Goal: Task Accomplishment & Management: Manage account settings

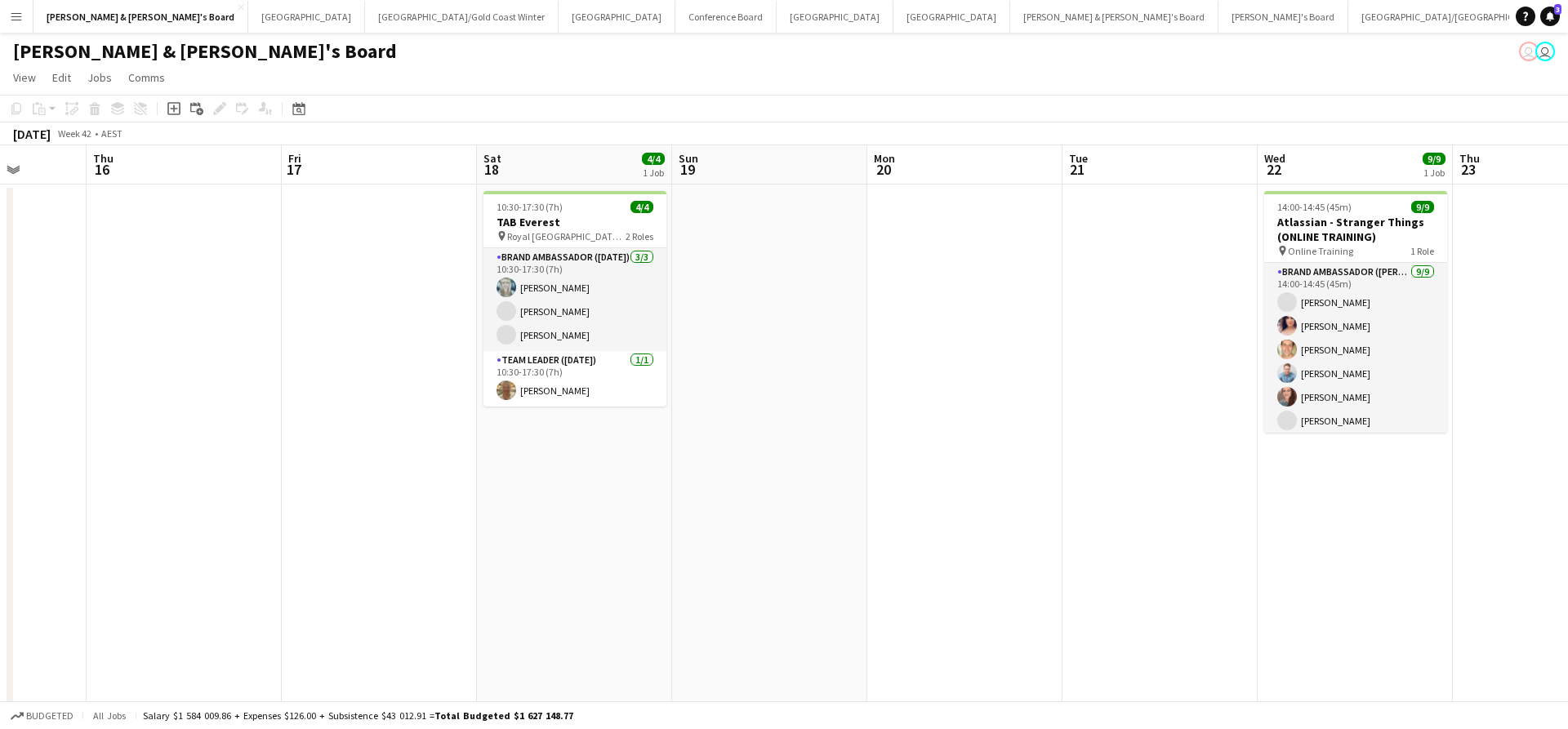
scroll to position [0, 706]
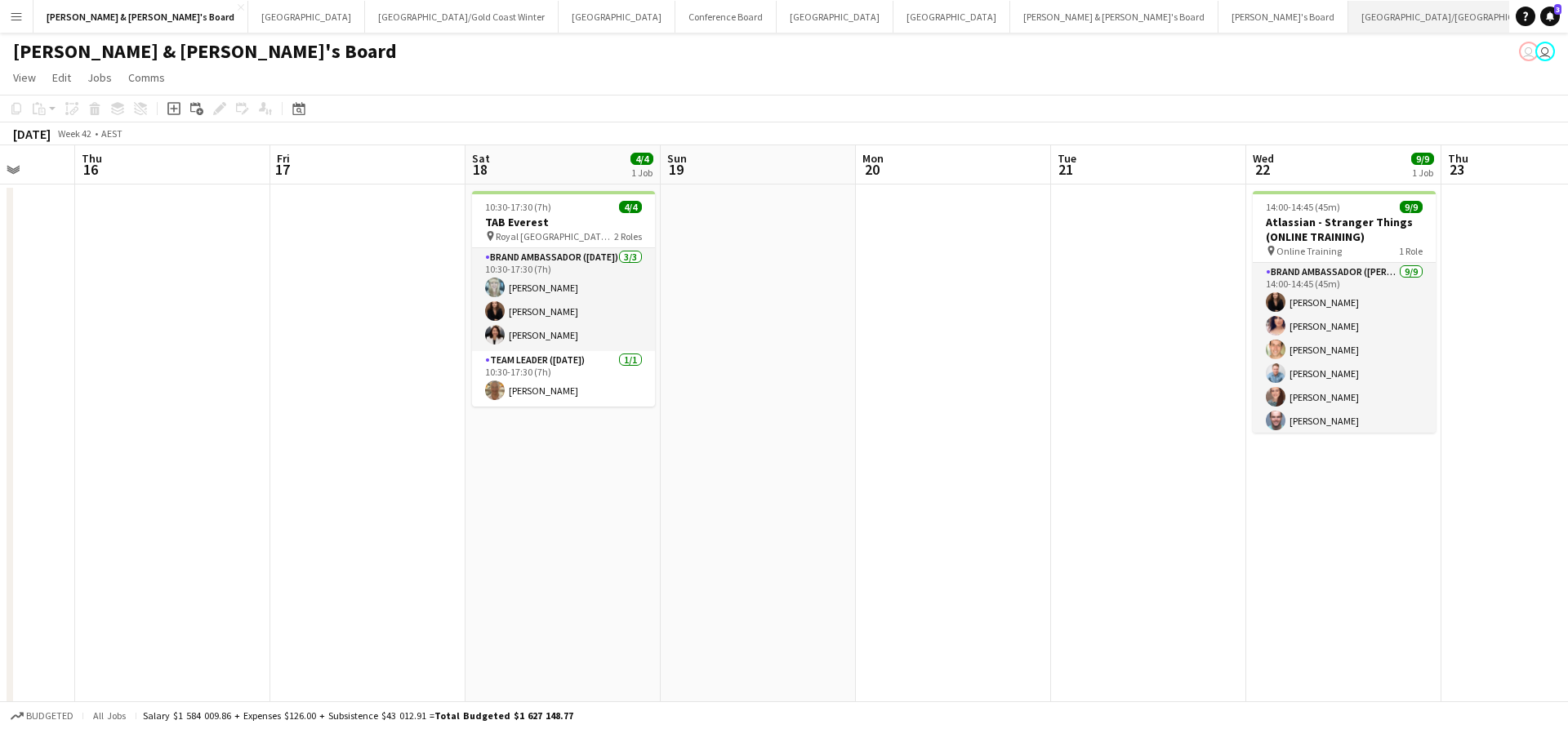
click at [1348, 21] on button "[GEOGRAPHIC_DATA]/[GEOGRAPHIC_DATA] Close" at bounding box center [1452, 17] width 210 height 31
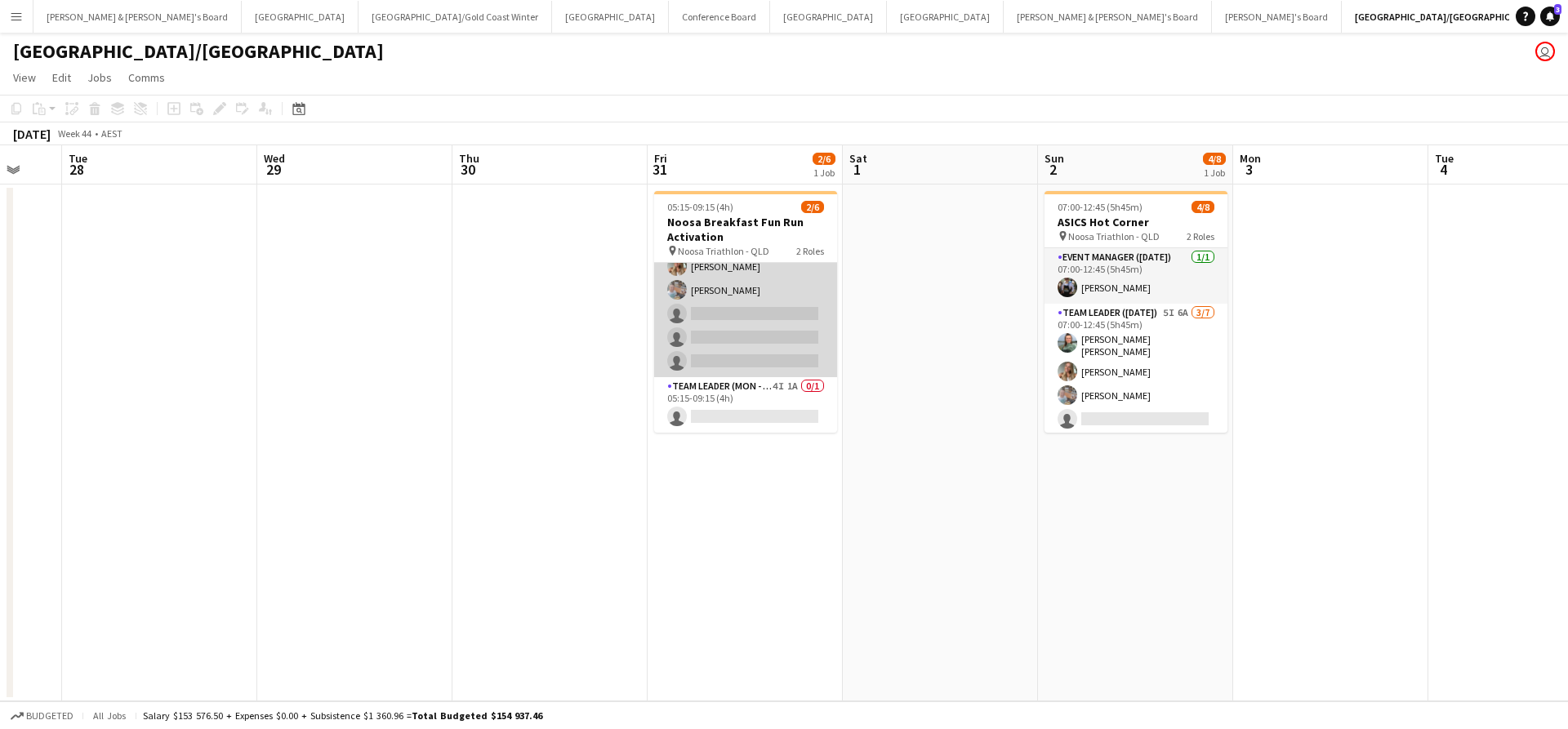
scroll to position [36, 0]
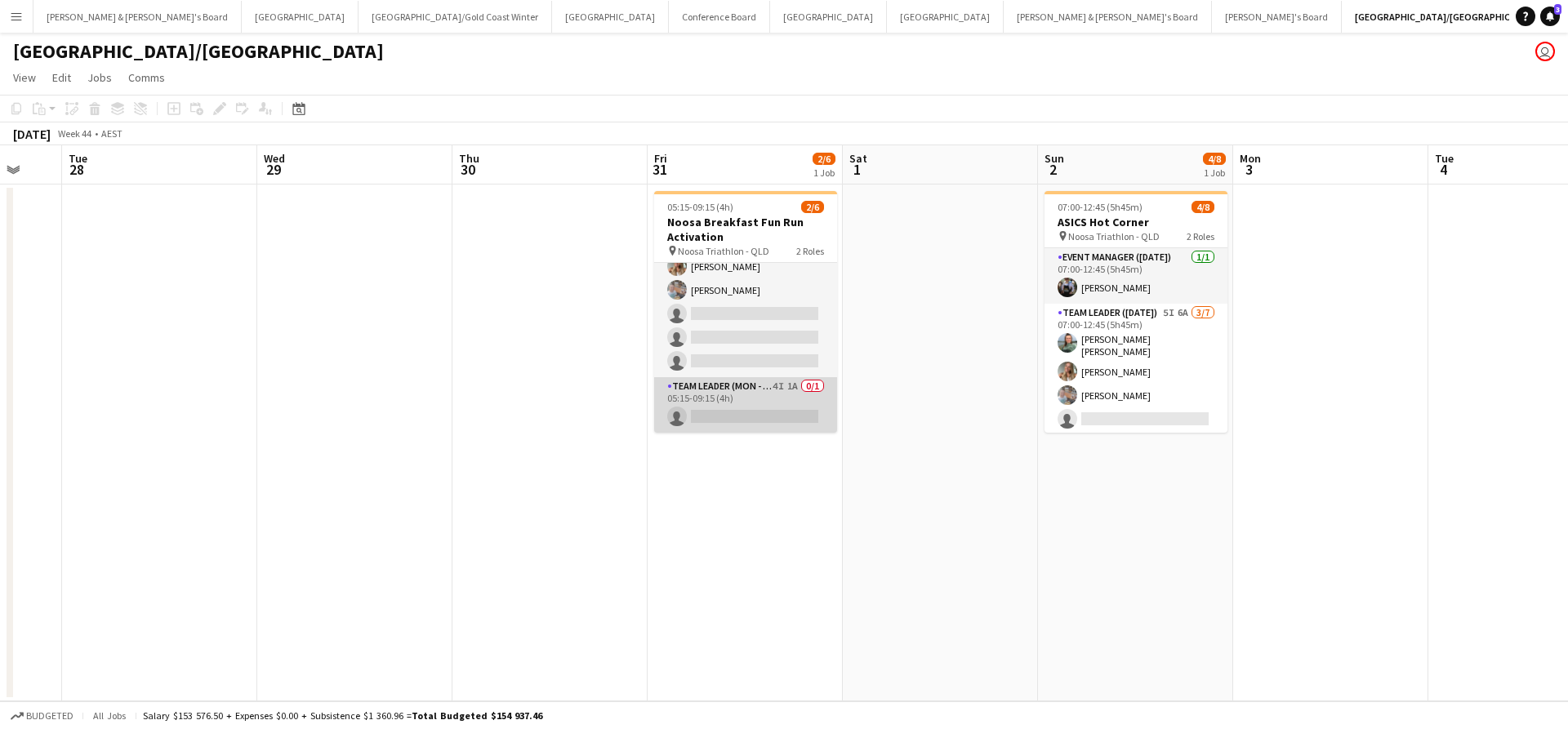
click at [788, 404] on app-card-role "Team Leader (Mon - Fri) 4I 1A 0/1 05:15-09:15 (4h) single-neutral-actions" at bounding box center [746, 405] width 183 height 56
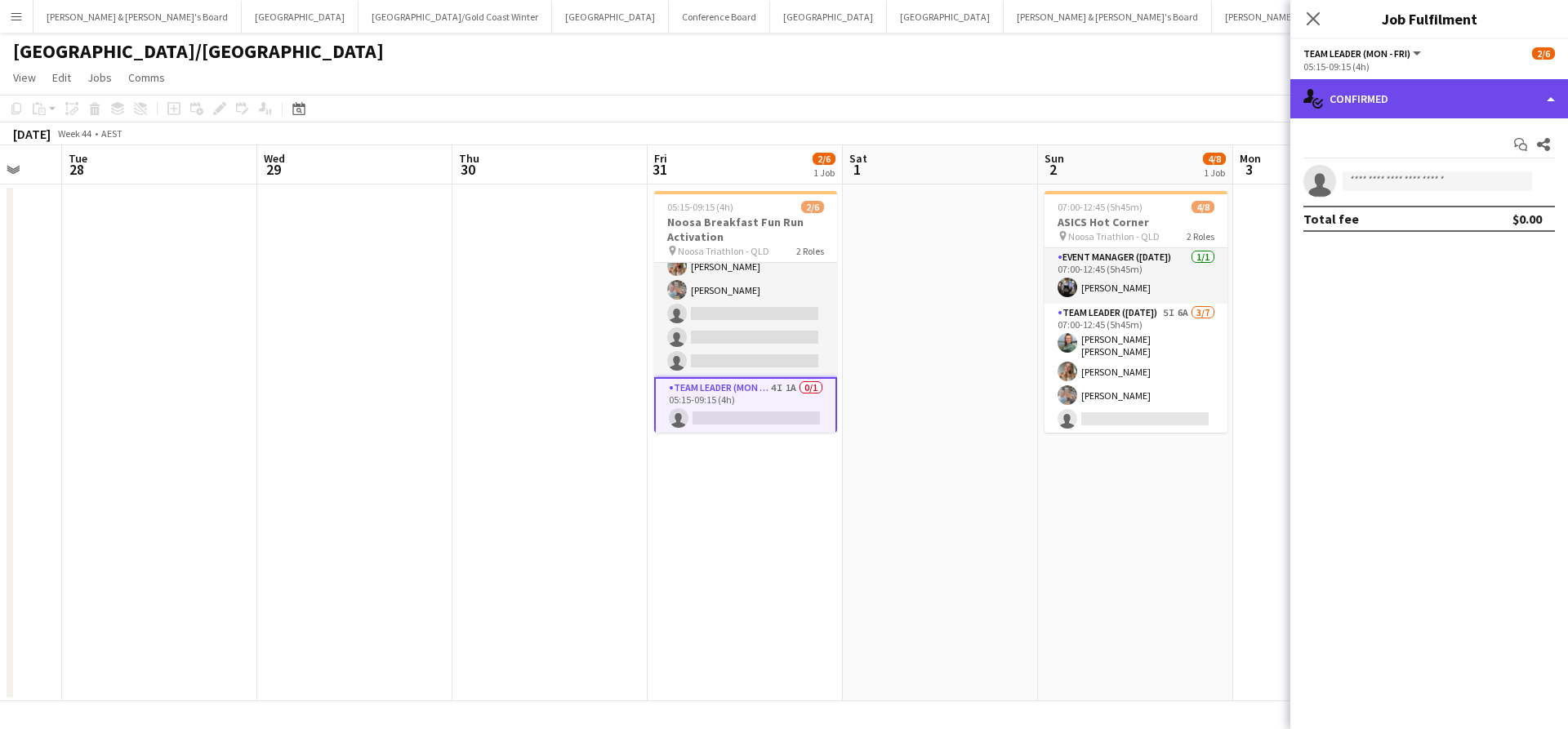
click at [1396, 93] on div "single-neutral-actions-check-2 Confirmed" at bounding box center [1429, 99] width 278 height 39
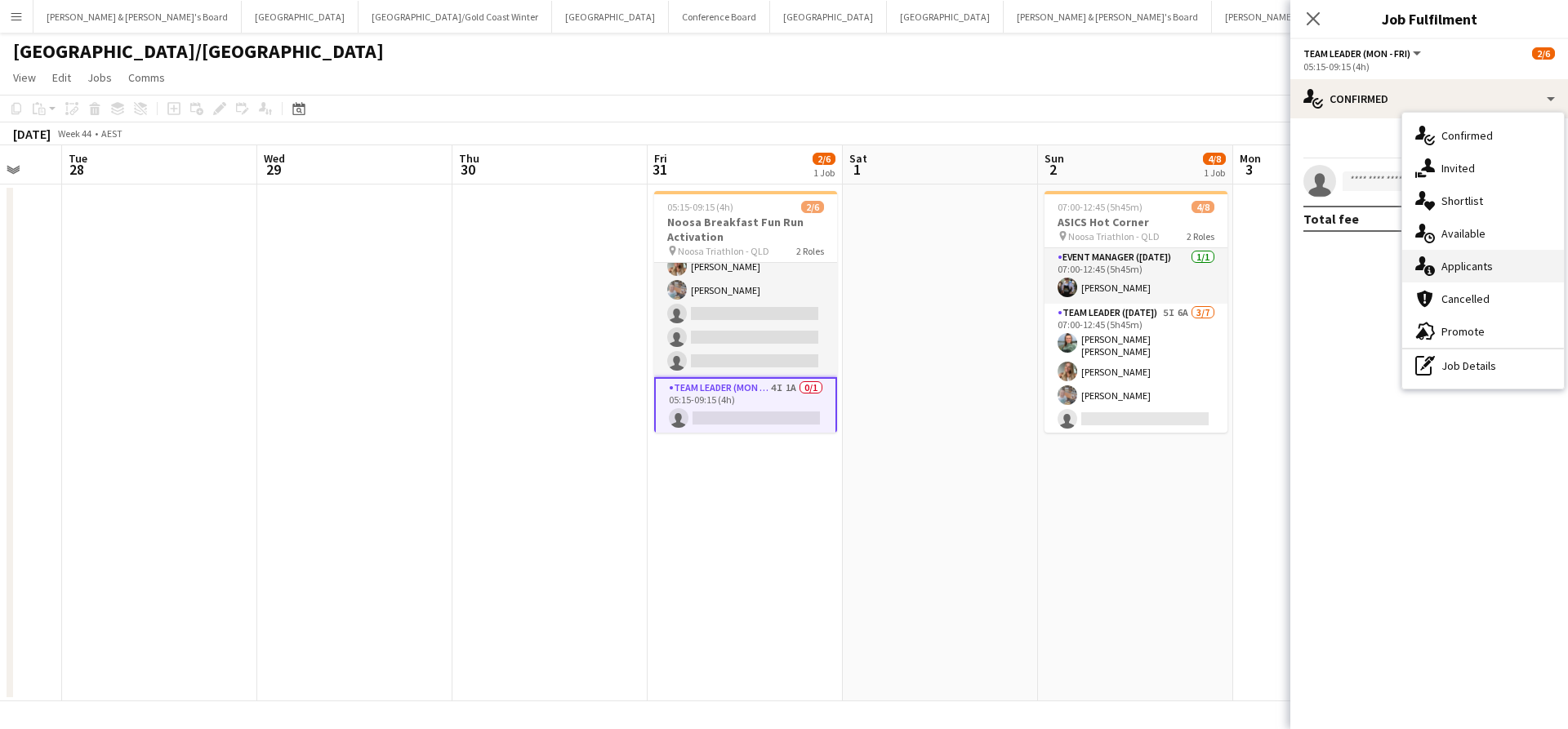
click at [1489, 270] on span "Applicants" at bounding box center [1467, 266] width 52 height 15
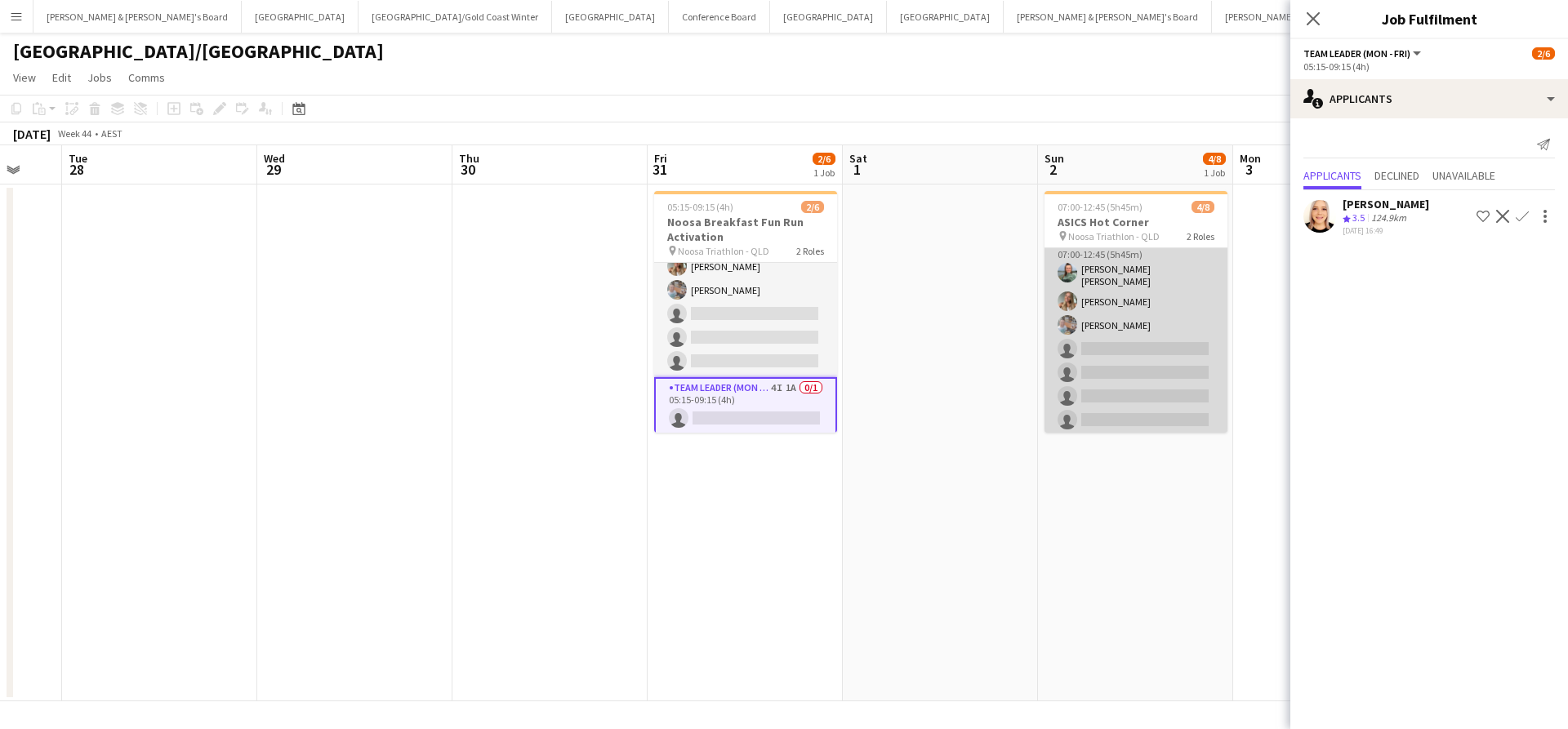
scroll to position [68, 0]
click at [1154, 372] on app-card-role "Team Leader ([DATE]) 5I 6A [DATE] 07:00-12:45 (5h45m) [PERSON_NAME] [PERSON_NAM…" at bounding box center [1136, 336] width 183 height 203
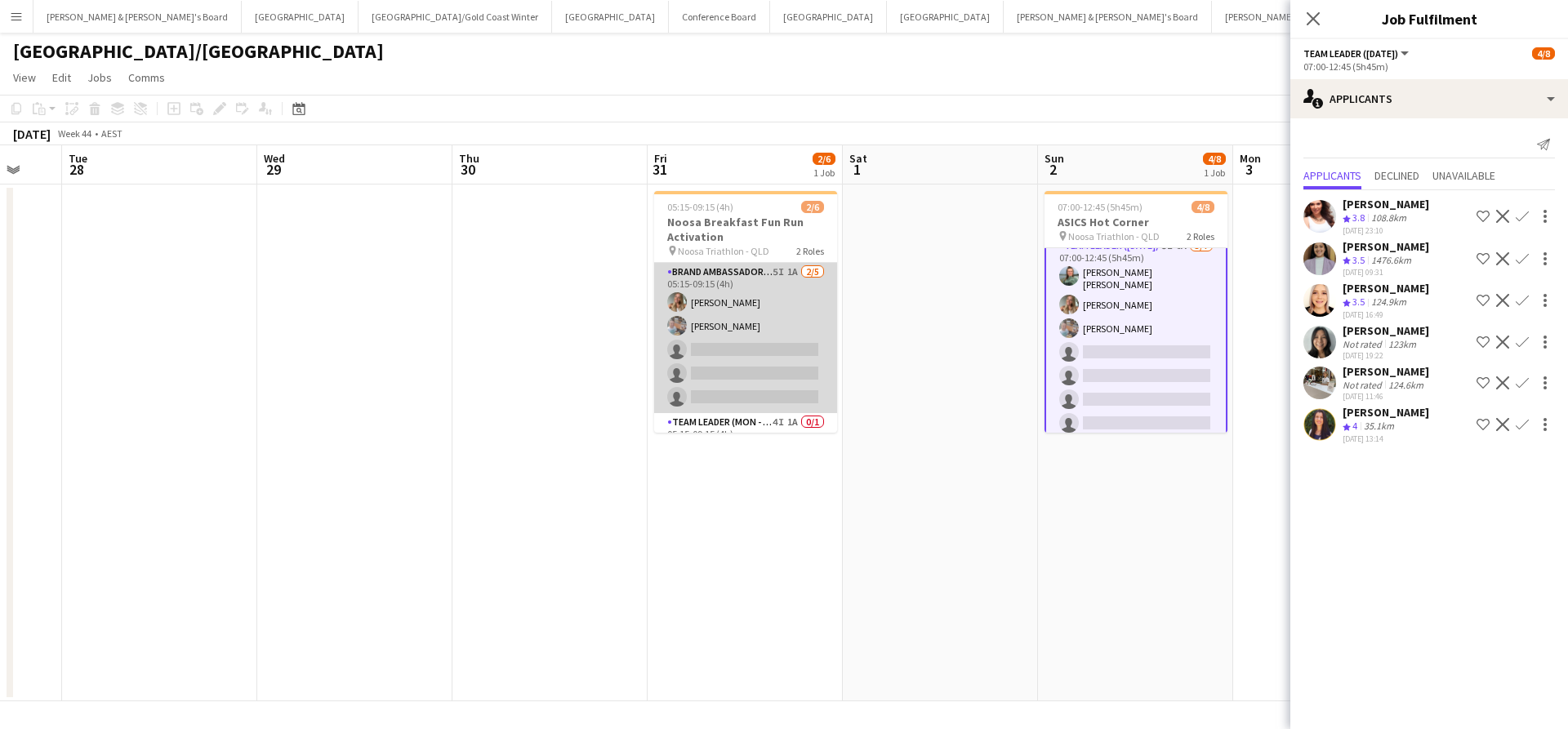
scroll to position [0, 0]
click at [783, 309] on app-card-role "Brand Ambassador (Mon - Fri) 5I 1A [DATE] 05:15-09:15 (4h) [PERSON_NAME] [PERSO…" at bounding box center [746, 338] width 183 height 150
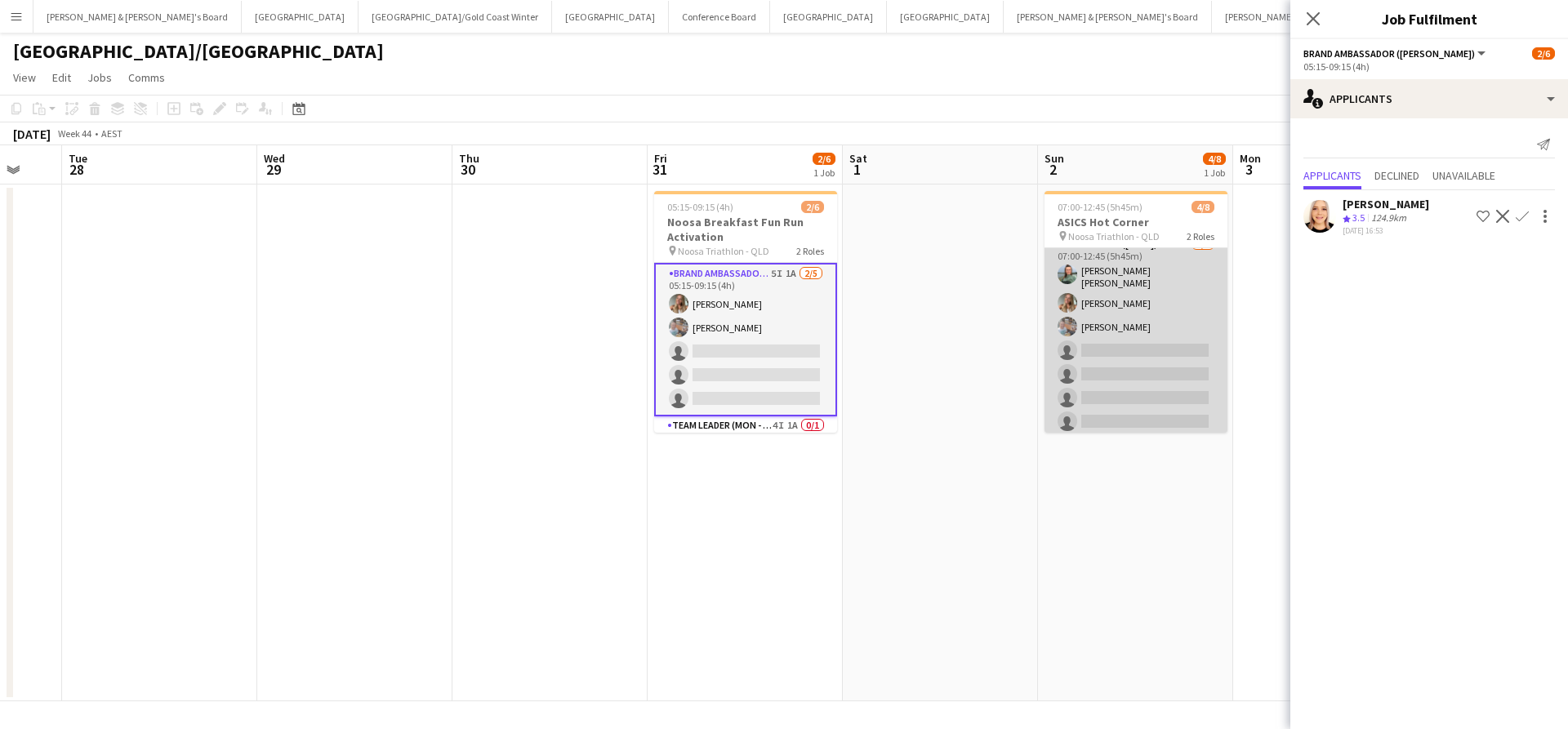
click at [1191, 333] on app-card-role "Team Leader ([DATE]) 5I 6A [DATE] 07:00-12:45 (5h45m) [PERSON_NAME] [PERSON_NAM…" at bounding box center [1136, 336] width 183 height 203
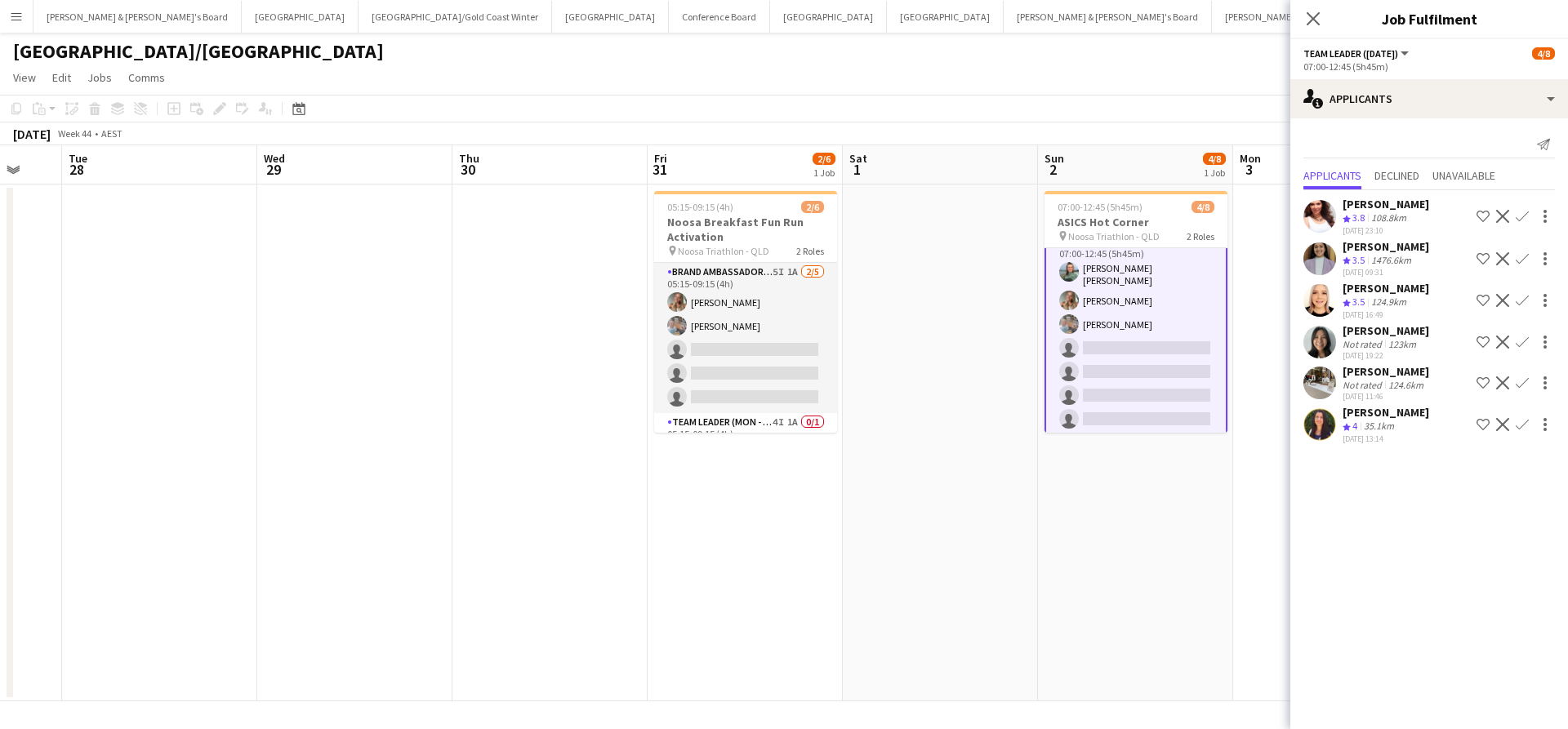
scroll to position [72, 0]
click at [1373, 342] on div "Not rated" at bounding box center [1364, 343] width 43 height 12
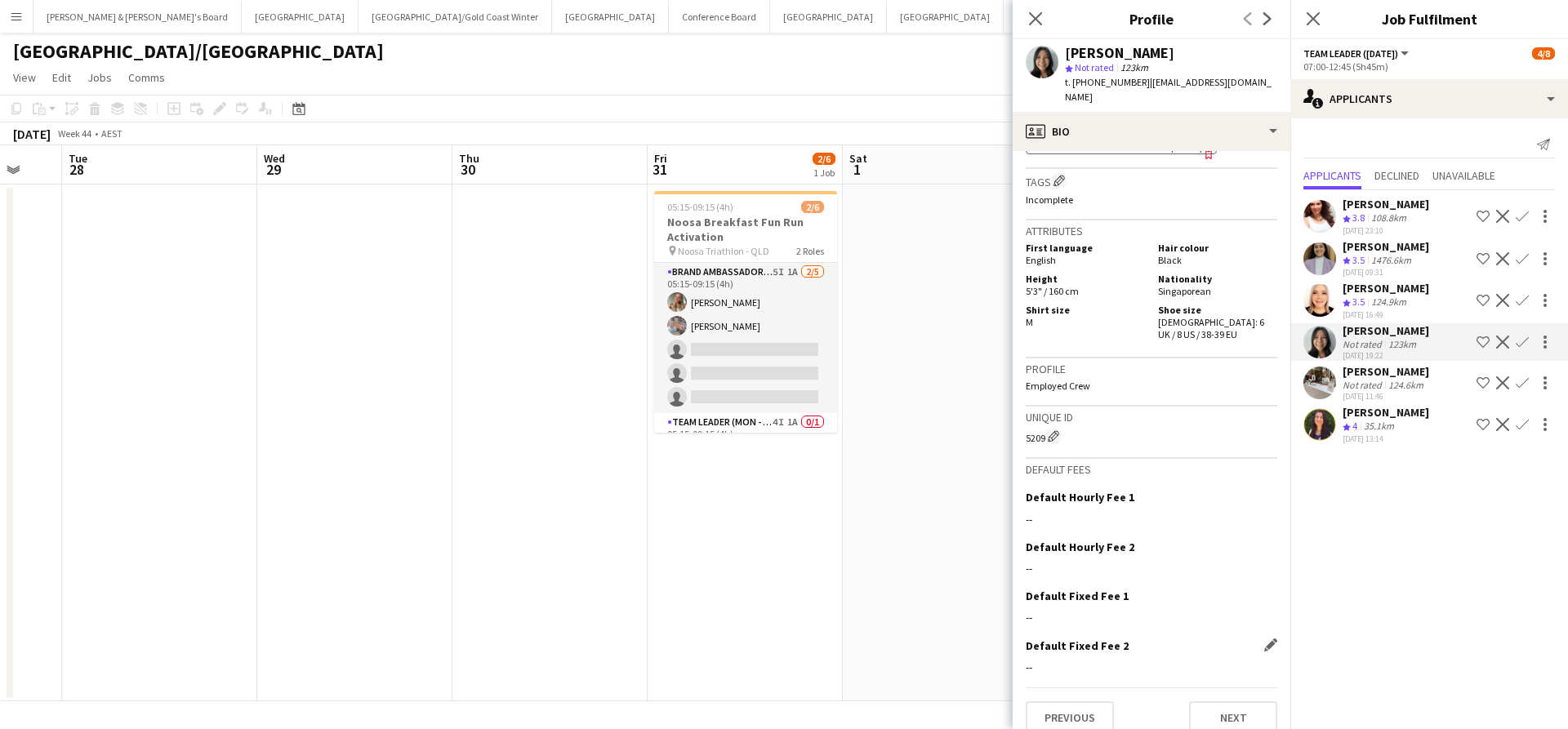
scroll to position [947, 0]
click at [1236, 702] on button "Next" at bounding box center [1232, 718] width 88 height 32
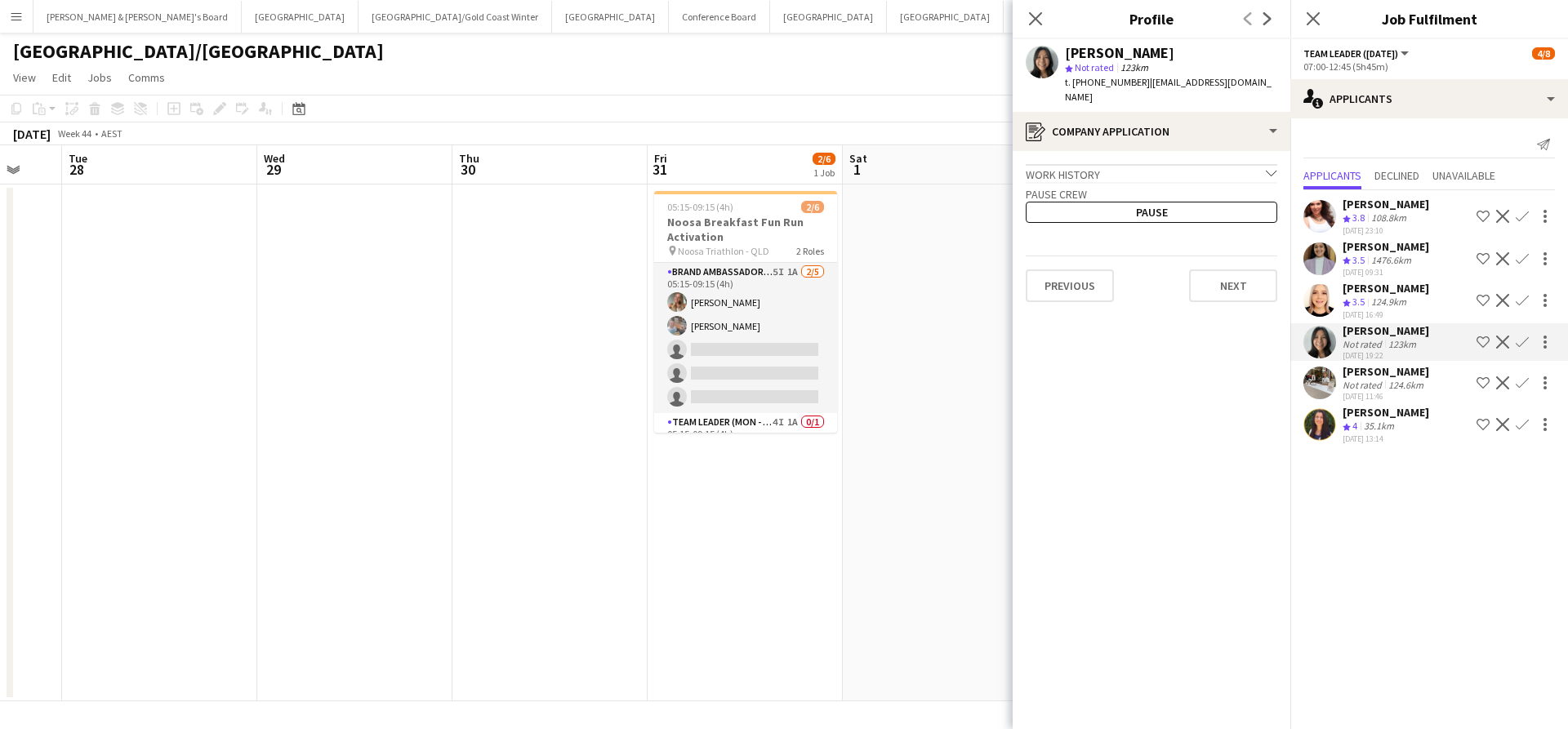
click at [1225, 295] on app-crew-profile-application "Work history chevron-down Senior Executive (Events Core Team) [GEOGRAPHIC_DATA]…" at bounding box center [1151, 439] width 278 height 578
click at [1223, 275] on button "Next" at bounding box center [1232, 285] width 88 height 32
click at [1221, 219] on button "Next" at bounding box center [1232, 227] width 88 height 32
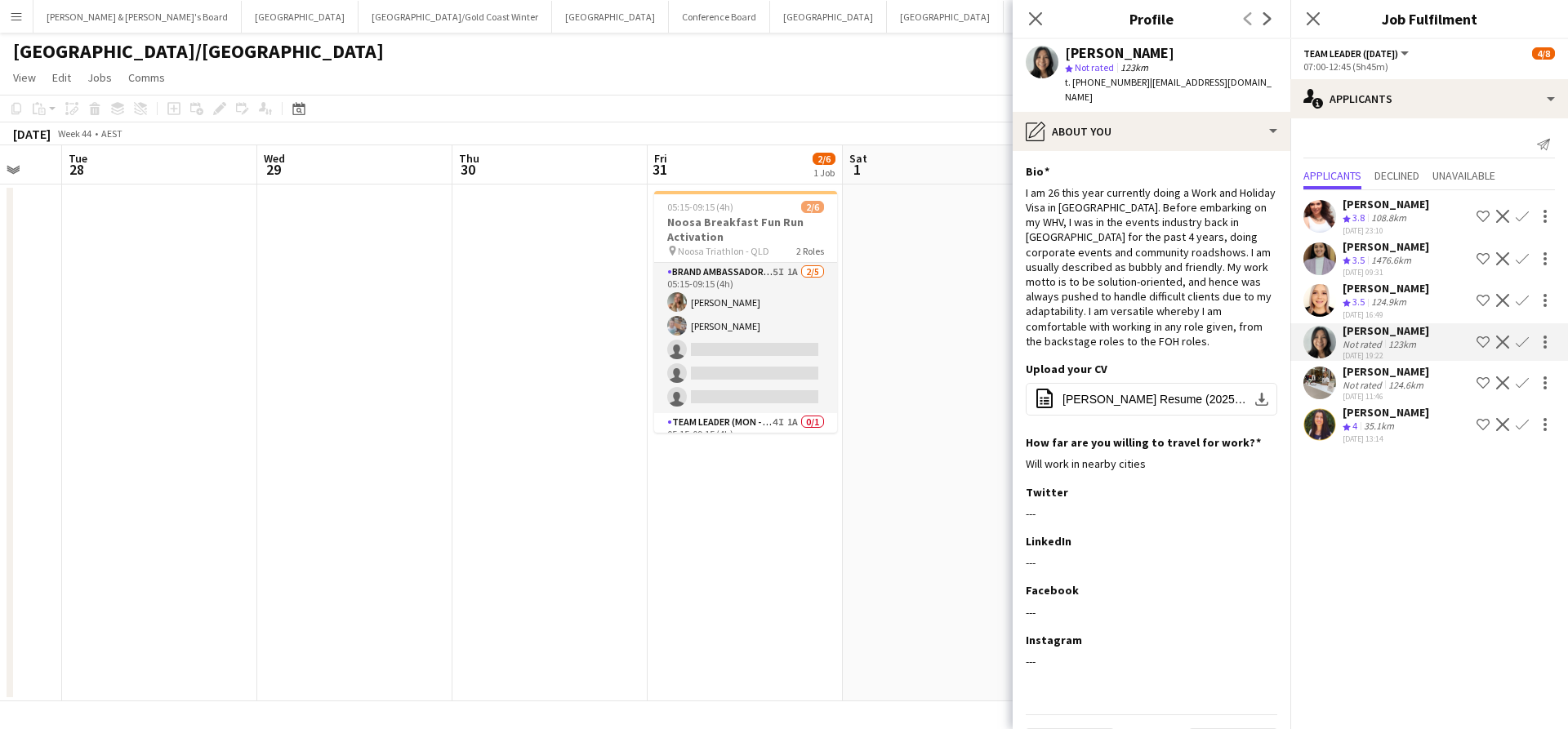
click at [943, 327] on app-date-cell at bounding box center [940, 442] width 195 height 517
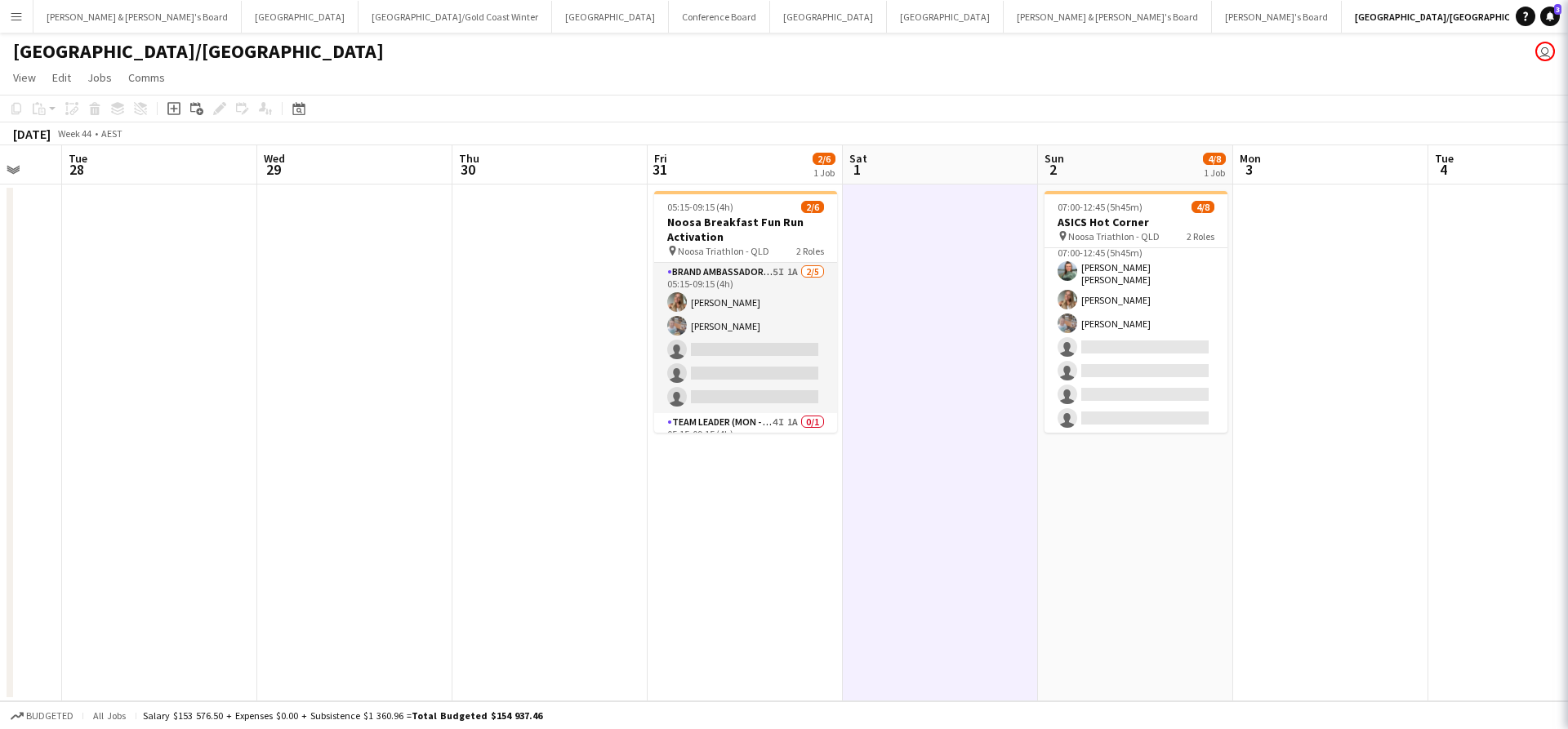
scroll to position [68, 0]
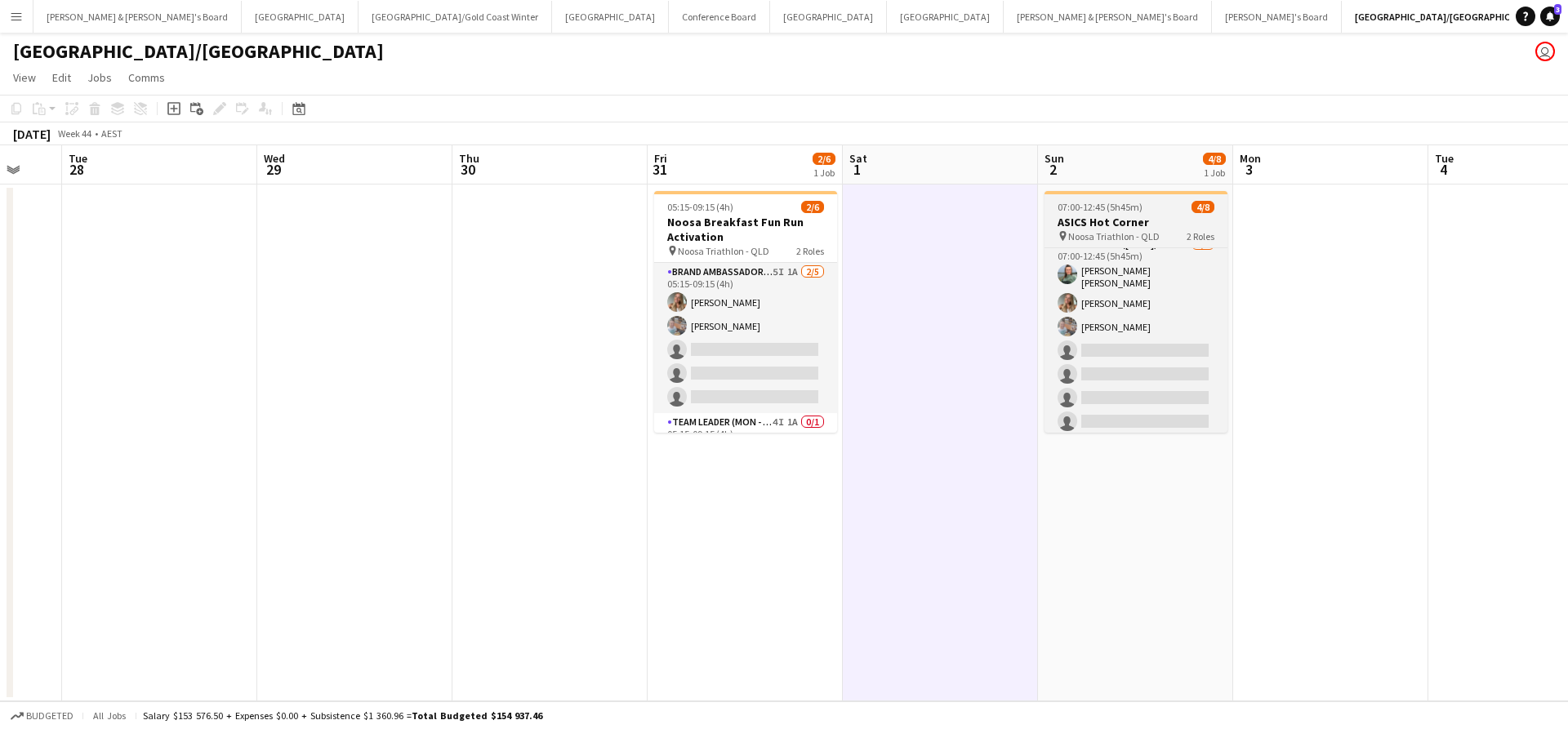
click at [1158, 223] on h3 "ASICS Hot Corner" at bounding box center [1136, 222] width 183 height 15
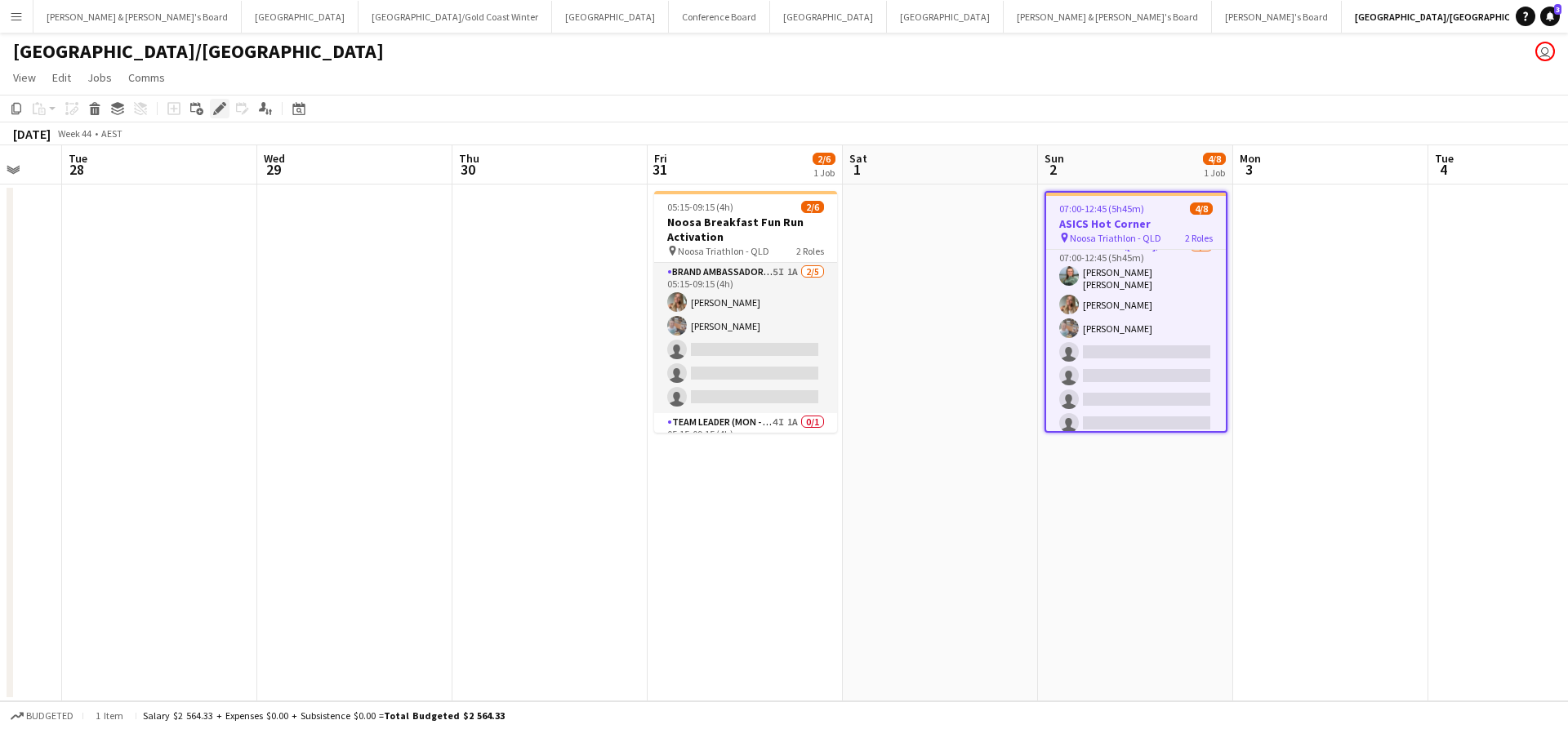
click at [222, 106] on icon at bounding box center [219, 109] width 9 height 9
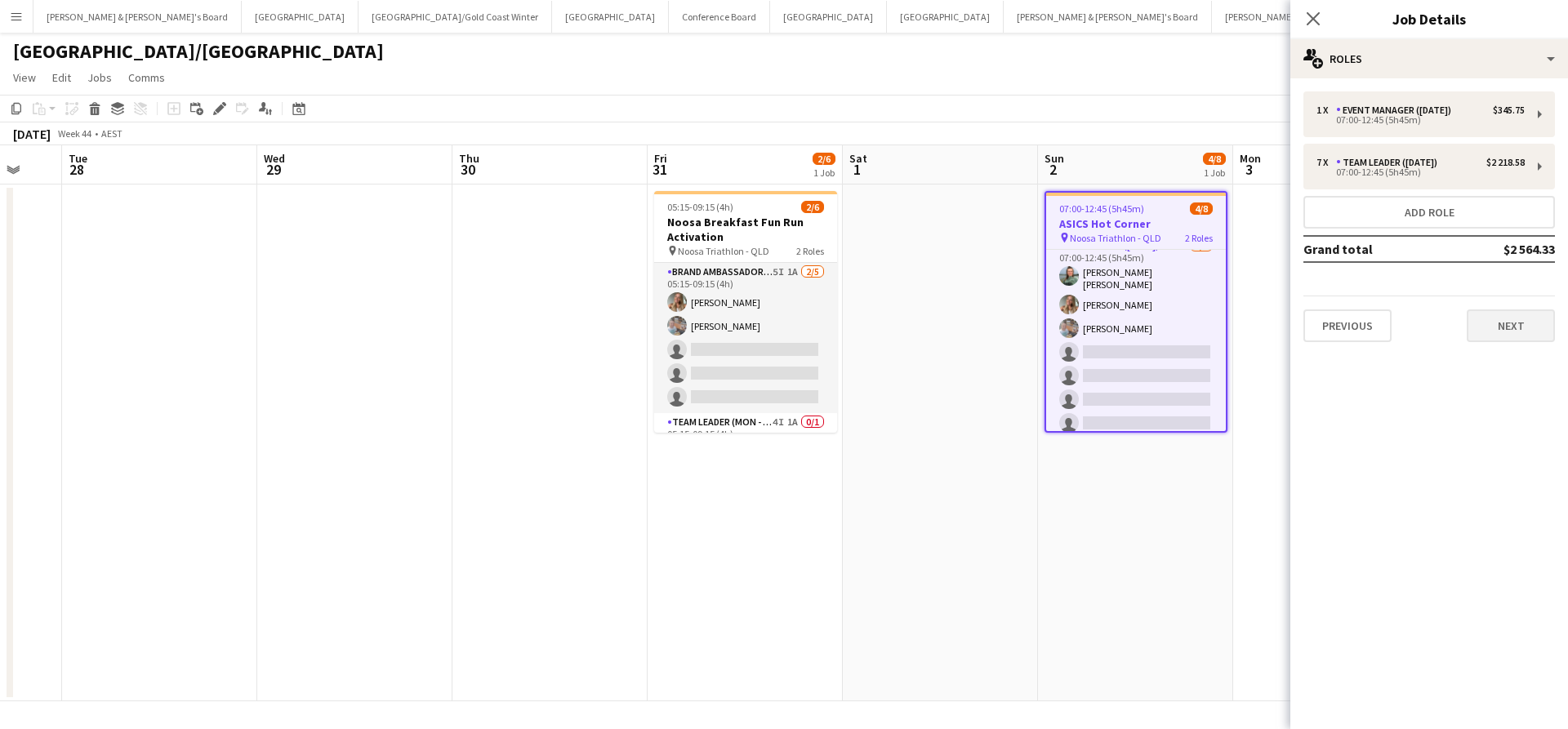
click at [1497, 331] on button "Next" at bounding box center [1510, 326] width 88 height 32
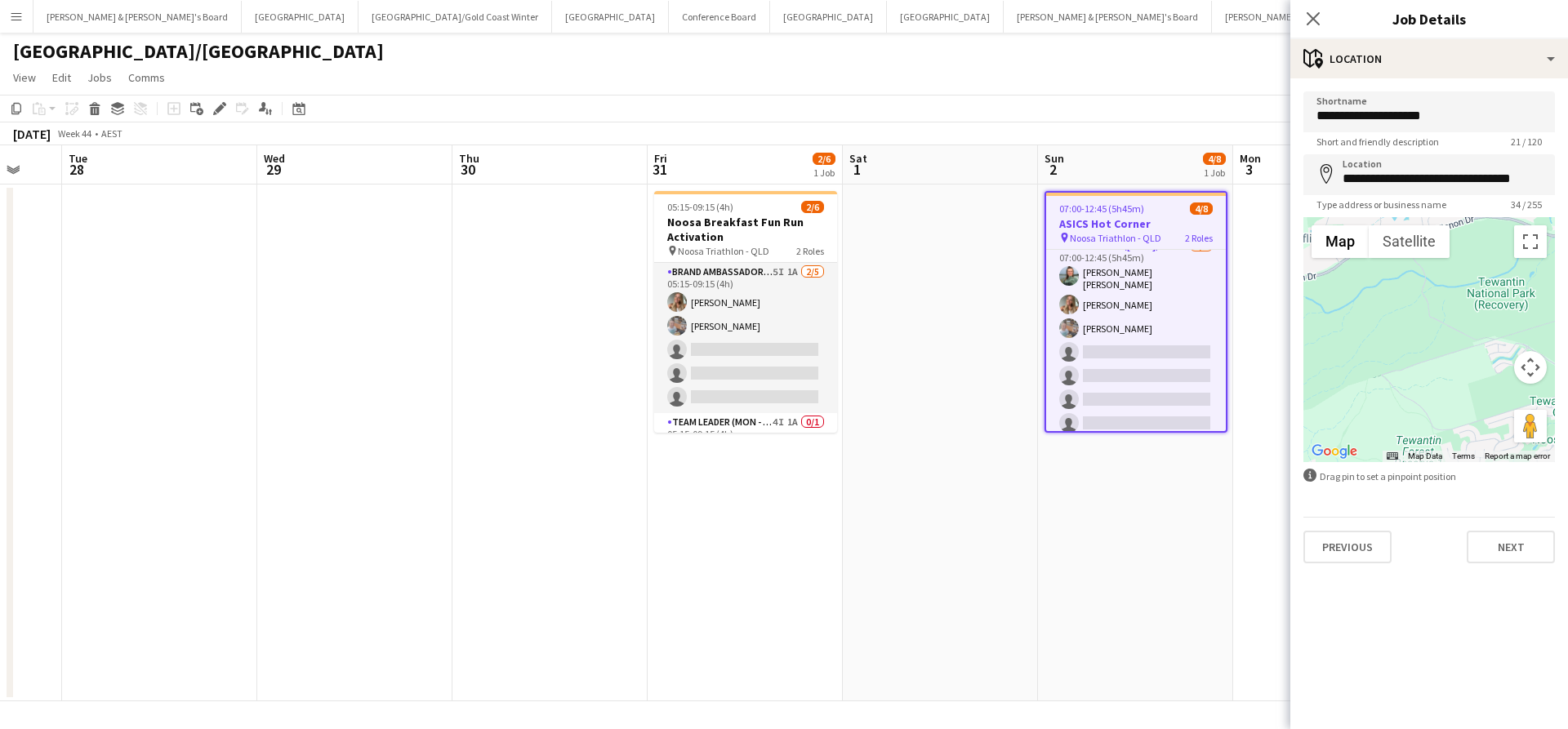
drag, startPoint x: 1435, startPoint y: 353, endPoint x: 1283, endPoint y: 164, distance: 242.5
click at [1165, 132] on body "Menu Boards Boards Boards All jobs Status Workforce Workforce My Workforce Recr…" at bounding box center [784, 364] width 1568 height 729
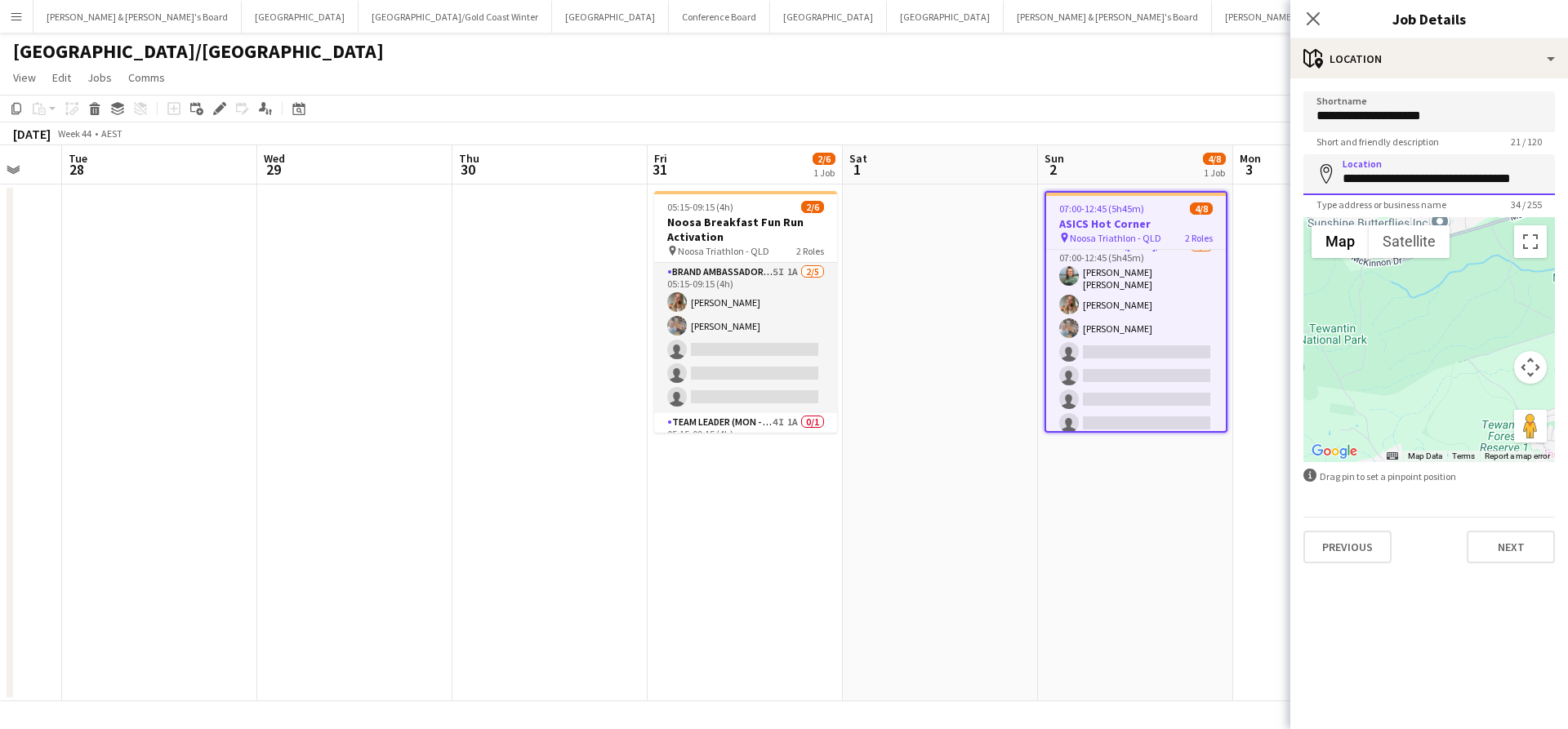
drag, startPoint x: 1345, startPoint y: 181, endPoint x: 1566, endPoint y: 192, distance: 221.3
click at [1433, 177] on input "**********" at bounding box center [1429, 175] width 252 height 41
drag, startPoint x: 1433, startPoint y: 177, endPoint x: 1305, endPoint y: 177, distance: 128.0
click at [1305, 177] on input "**********" at bounding box center [1429, 175] width 252 height 41
type input "*****"
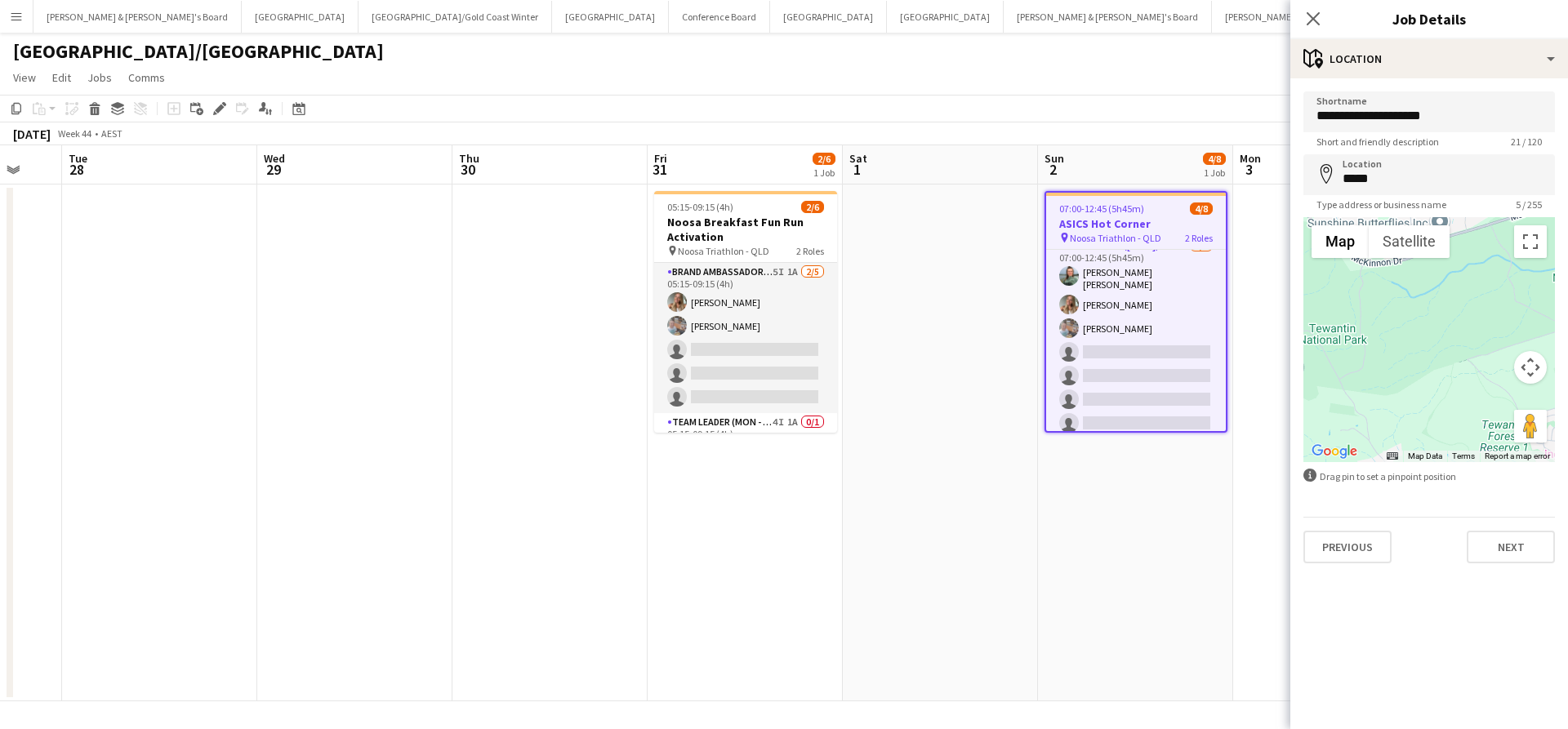
click at [1145, 459] on app-date-cell "07:00-12:45 (5h45m) 4/8 ASICS Hot Corner pin Noosa Triathlon - QLD 2 Roles Even…" at bounding box center [1135, 442] width 195 height 517
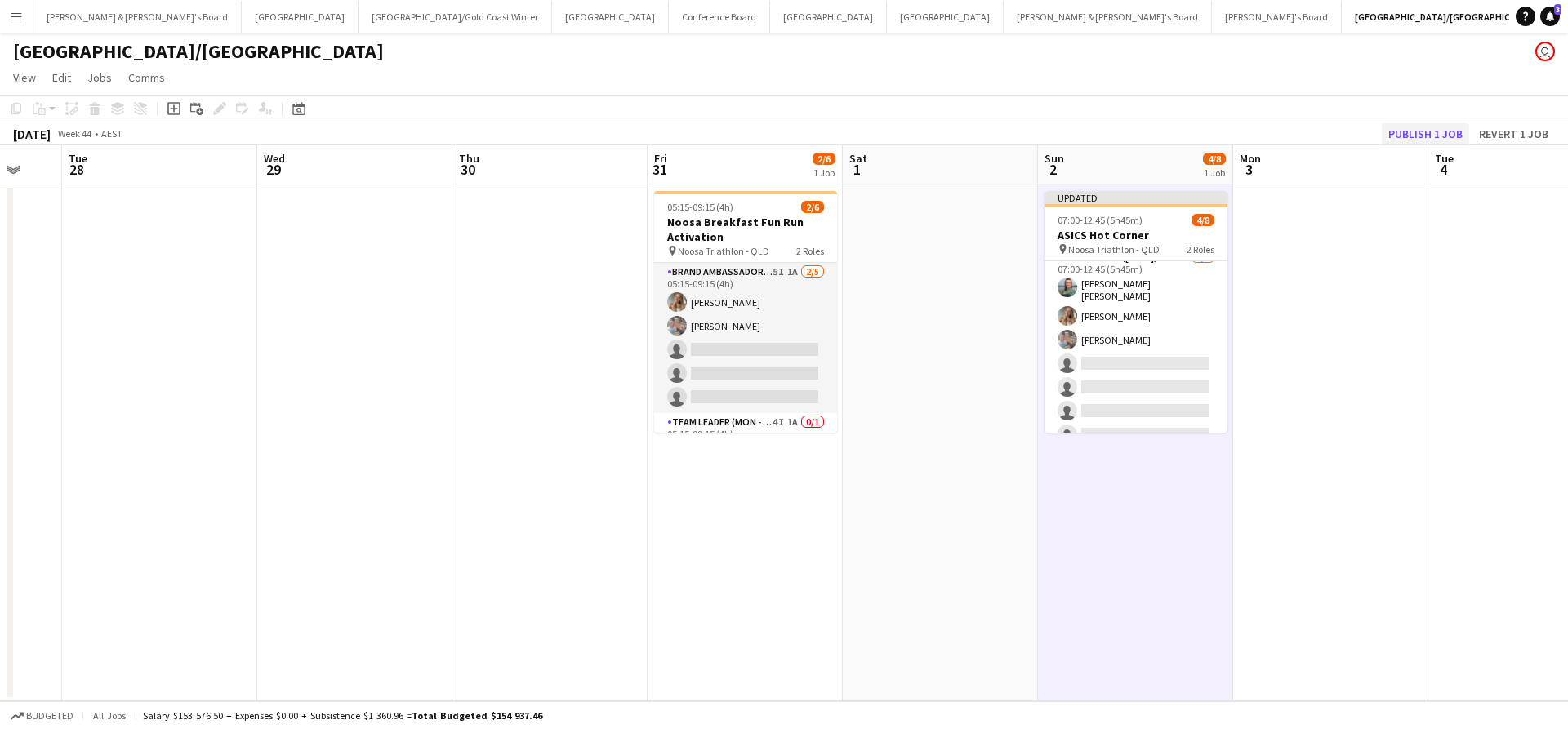
click at [1412, 136] on button "Publish 1 job" at bounding box center [1425, 133] width 87 height 21
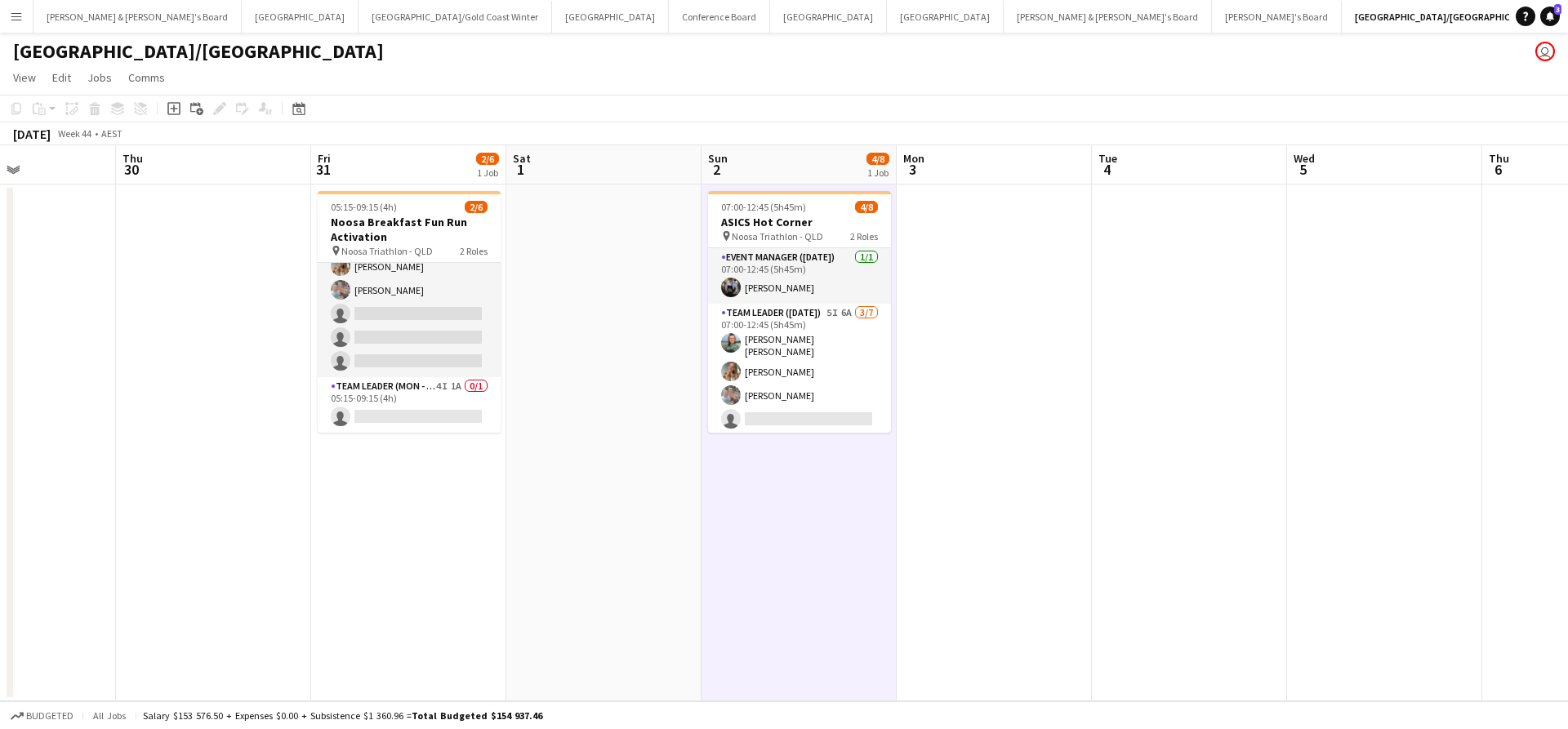
scroll to position [36, 0]
click at [451, 330] on app-card-role "Brand Ambassador (Mon - Fri) 5I 1A [DATE] 05:15-09:15 (4h) [PERSON_NAME] [PERSO…" at bounding box center [409, 302] width 183 height 150
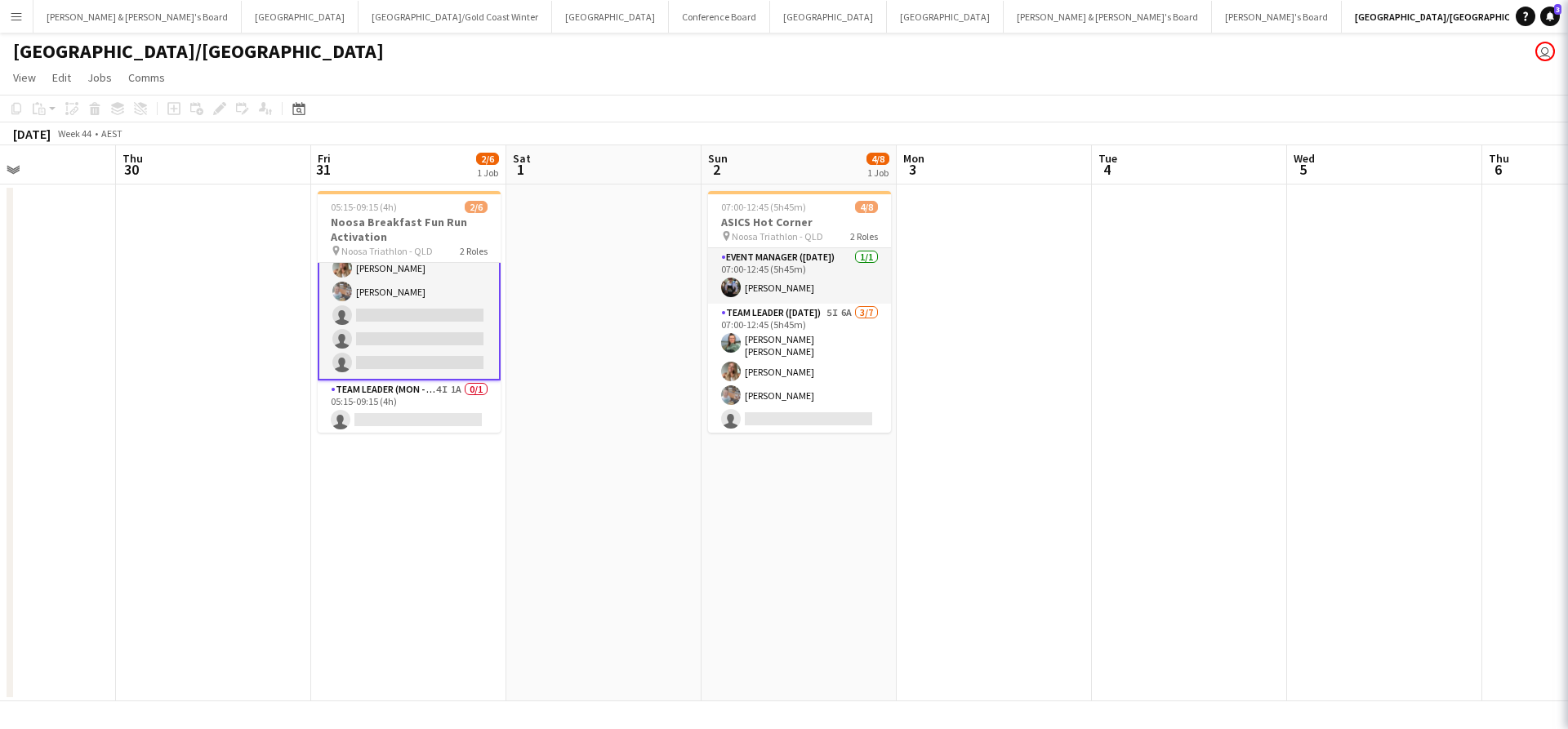
click at [451, 330] on app-card-role "Brand Ambassador (Mon - Fri) 5I 1A [DATE] 05:15-09:15 (4h) [PERSON_NAME] [PERSO…" at bounding box center [409, 303] width 183 height 154
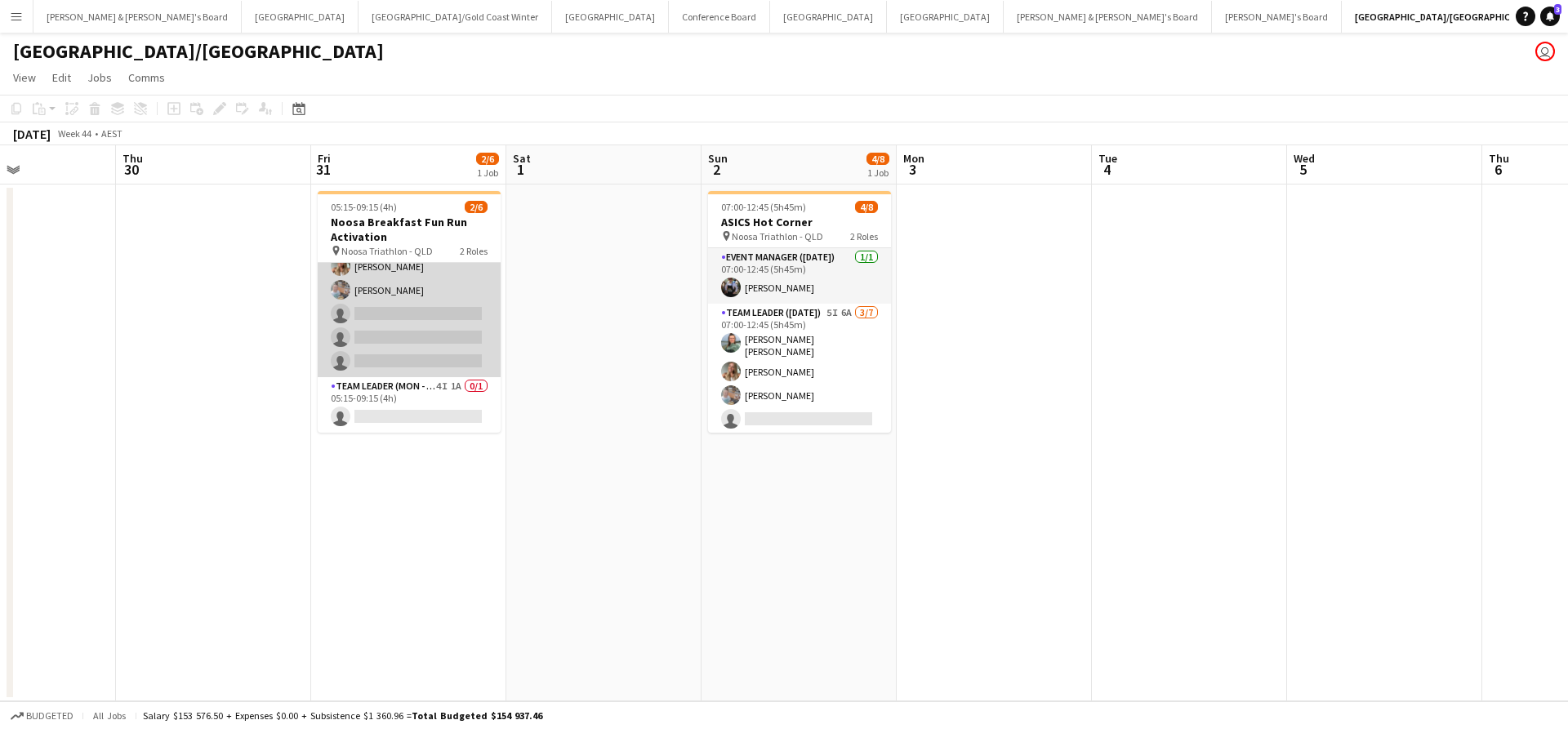
click at [447, 343] on app-card-role "Brand Ambassador (Mon - Fri) 5I 1A [DATE] 05:15-09:15 (4h) [PERSON_NAME] [PERSO…" at bounding box center [409, 302] width 183 height 150
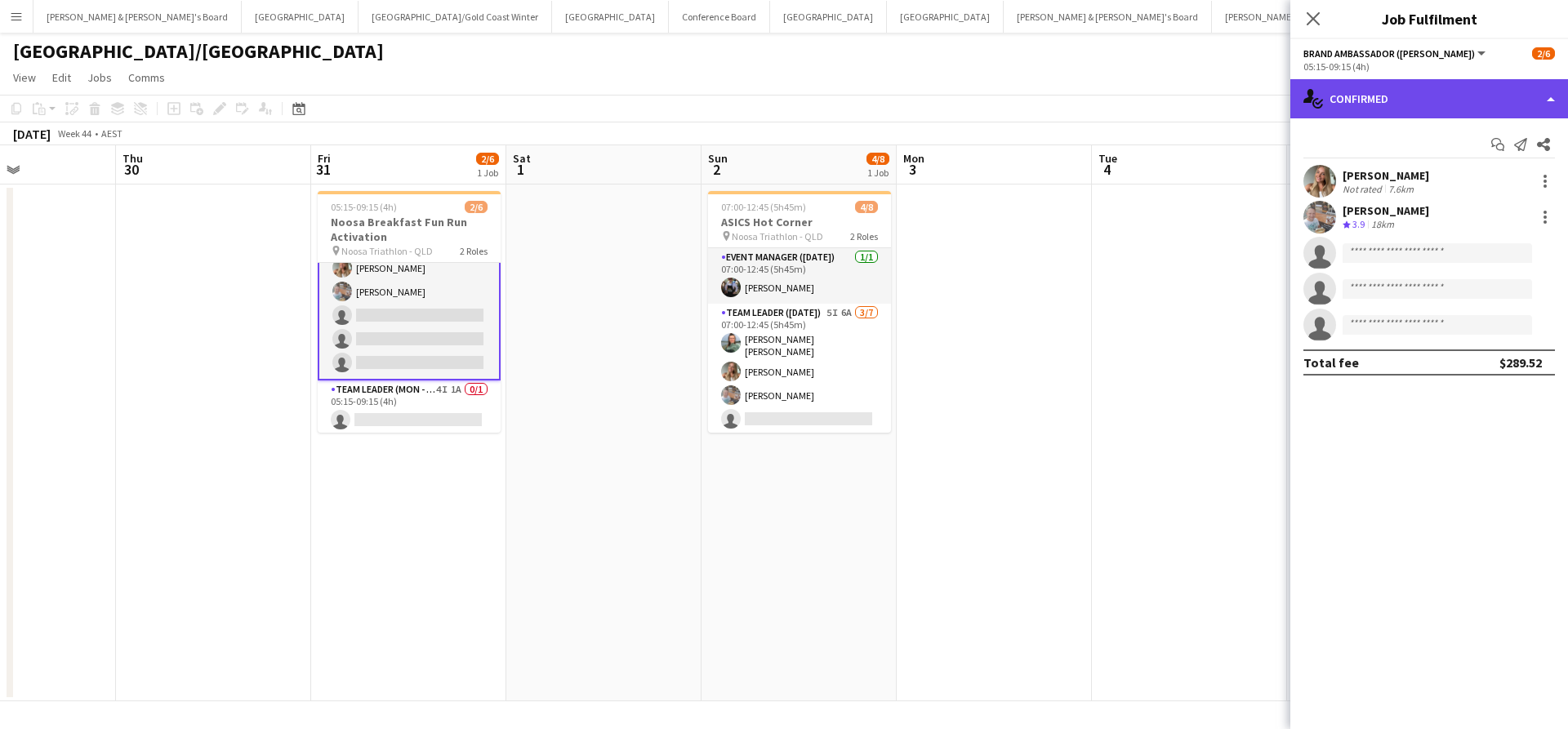
click at [1439, 81] on div "single-neutral-actions-check-2 Confirmed" at bounding box center [1429, 99] width 278 height 39
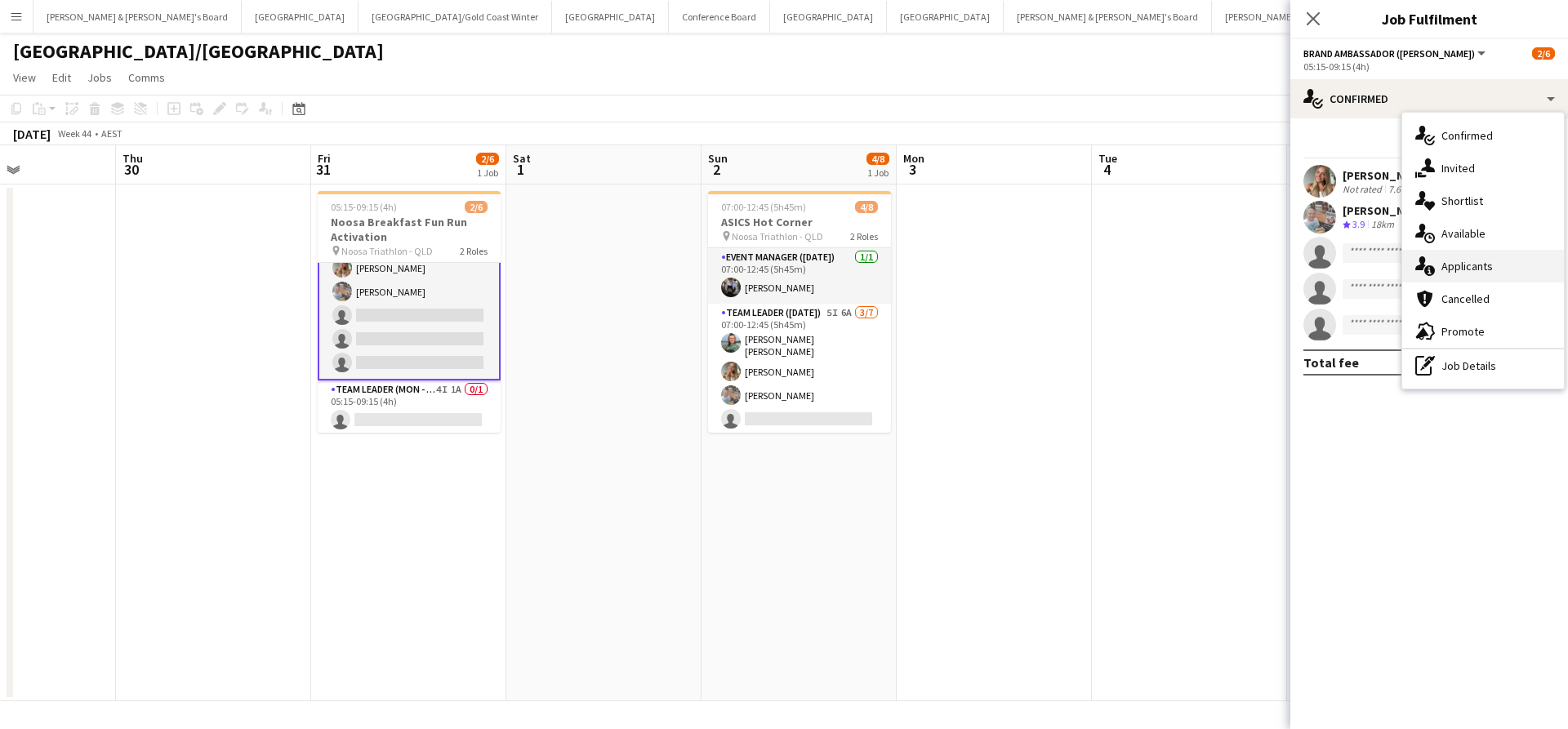
click at [1485, 274] on div "single-neutral-actions-information Applicants" at bounding box center [1482, 266] width 162 height 32
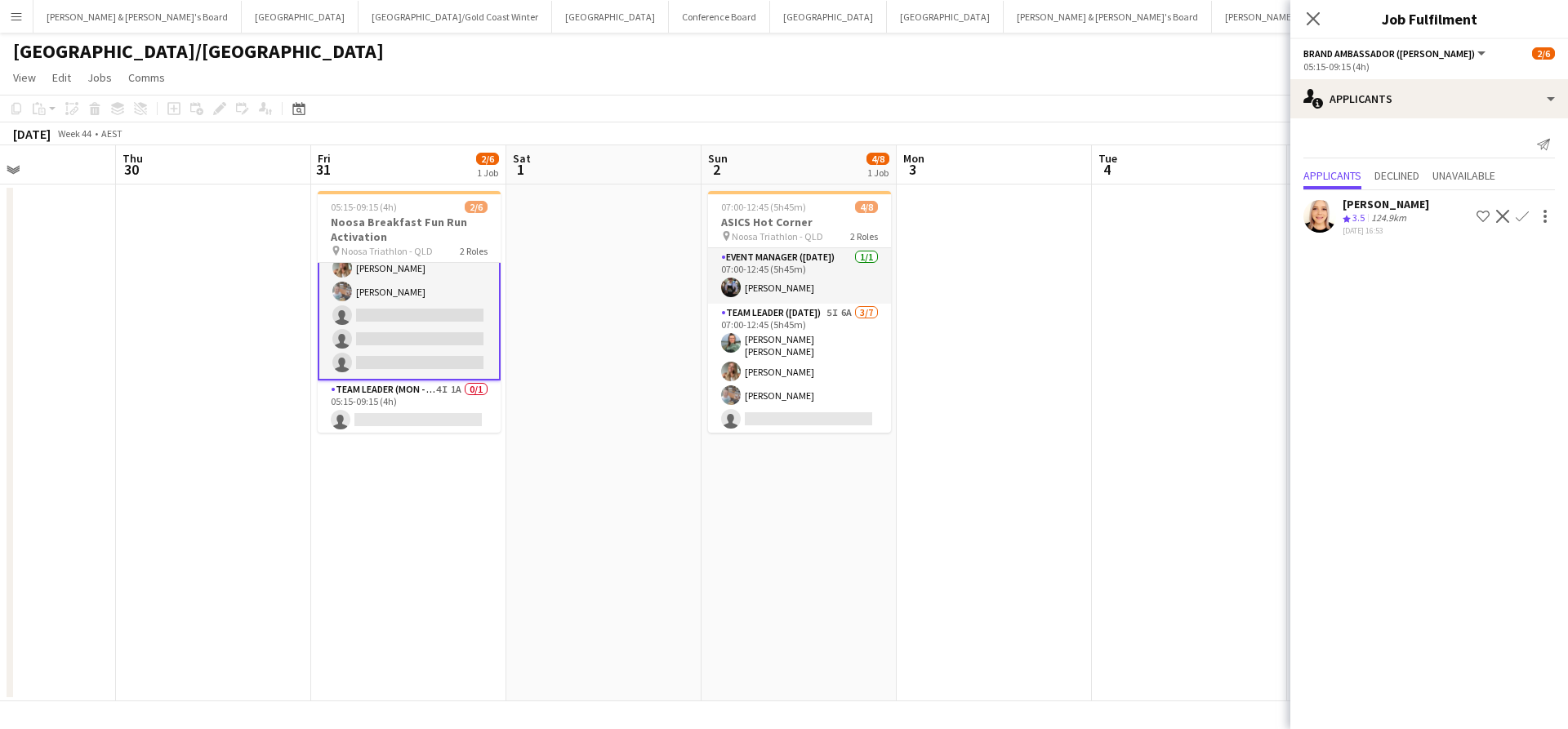
click at [1522, 214] on app-icon "Confirm" at bounding box center [1522, 216] width 13 height 13
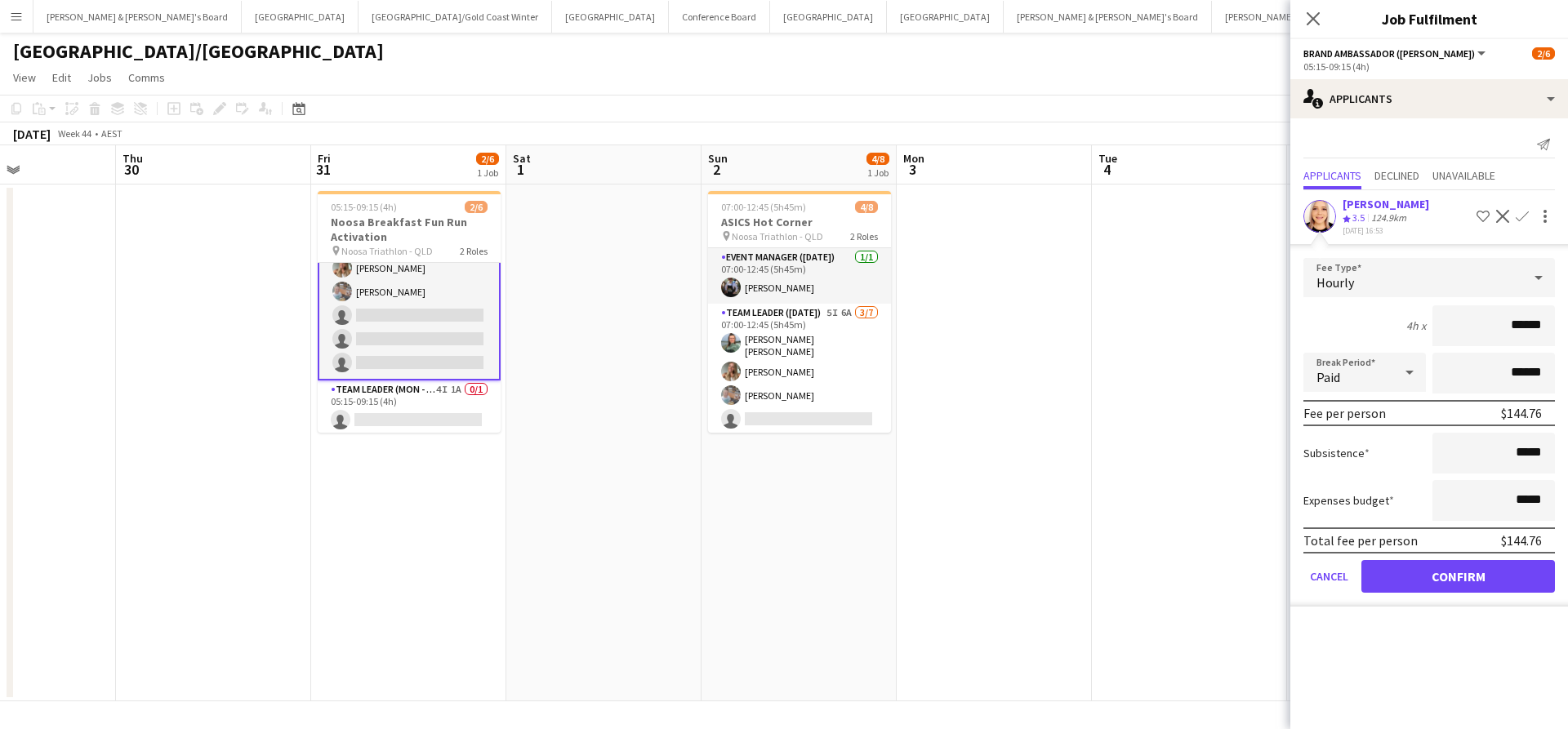
click at [1408, 574] on button "Confirm" at bounding box center [1457, 575] width 193 height 32
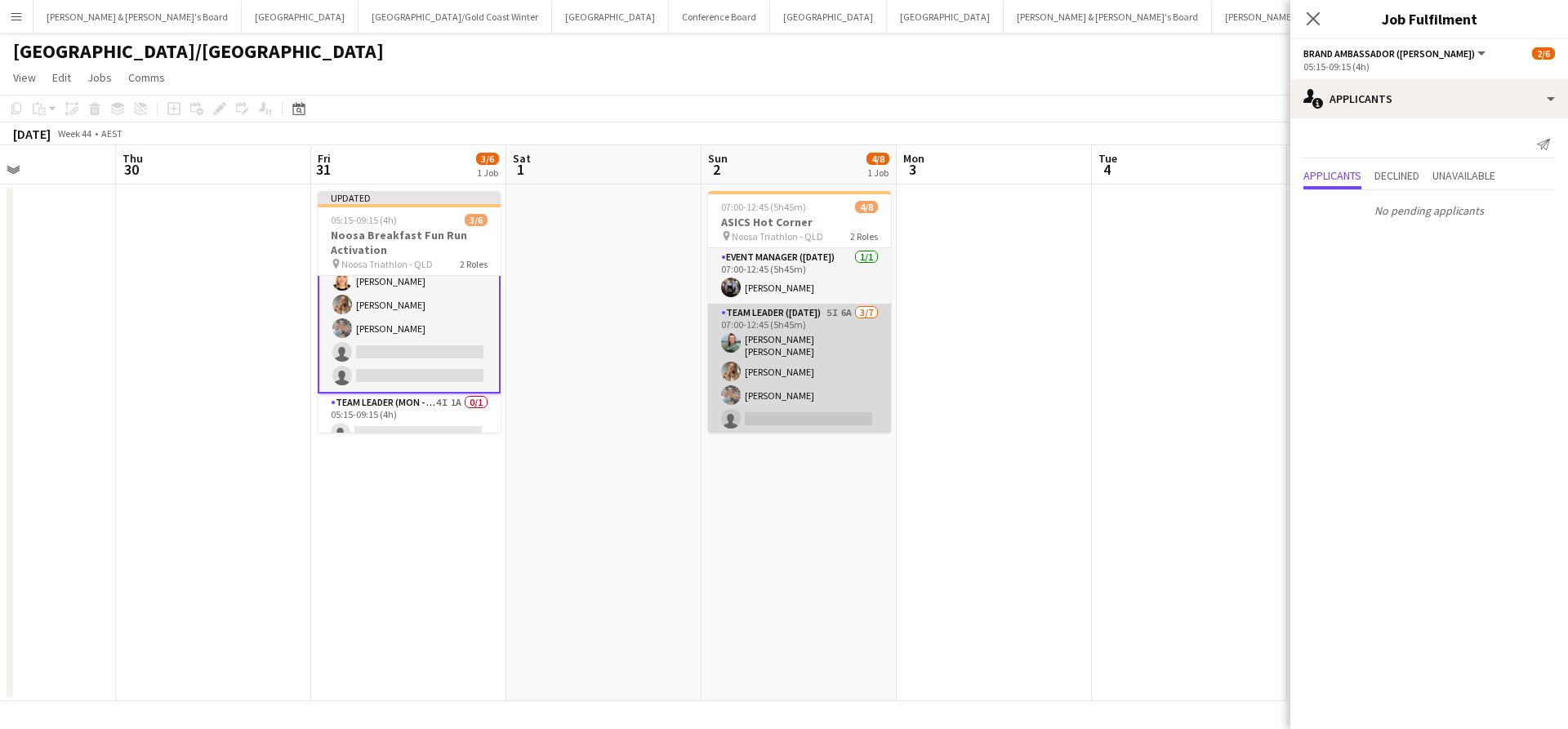
click at [831, 379] on app-card-role "Team Leader ([DATE]) 5I 6A [DATE] 07:00-12:45 (5h45m) [PERSON_NAME] [PERSON_NAM…" at bounding box center [799, 404] width 183 height 203
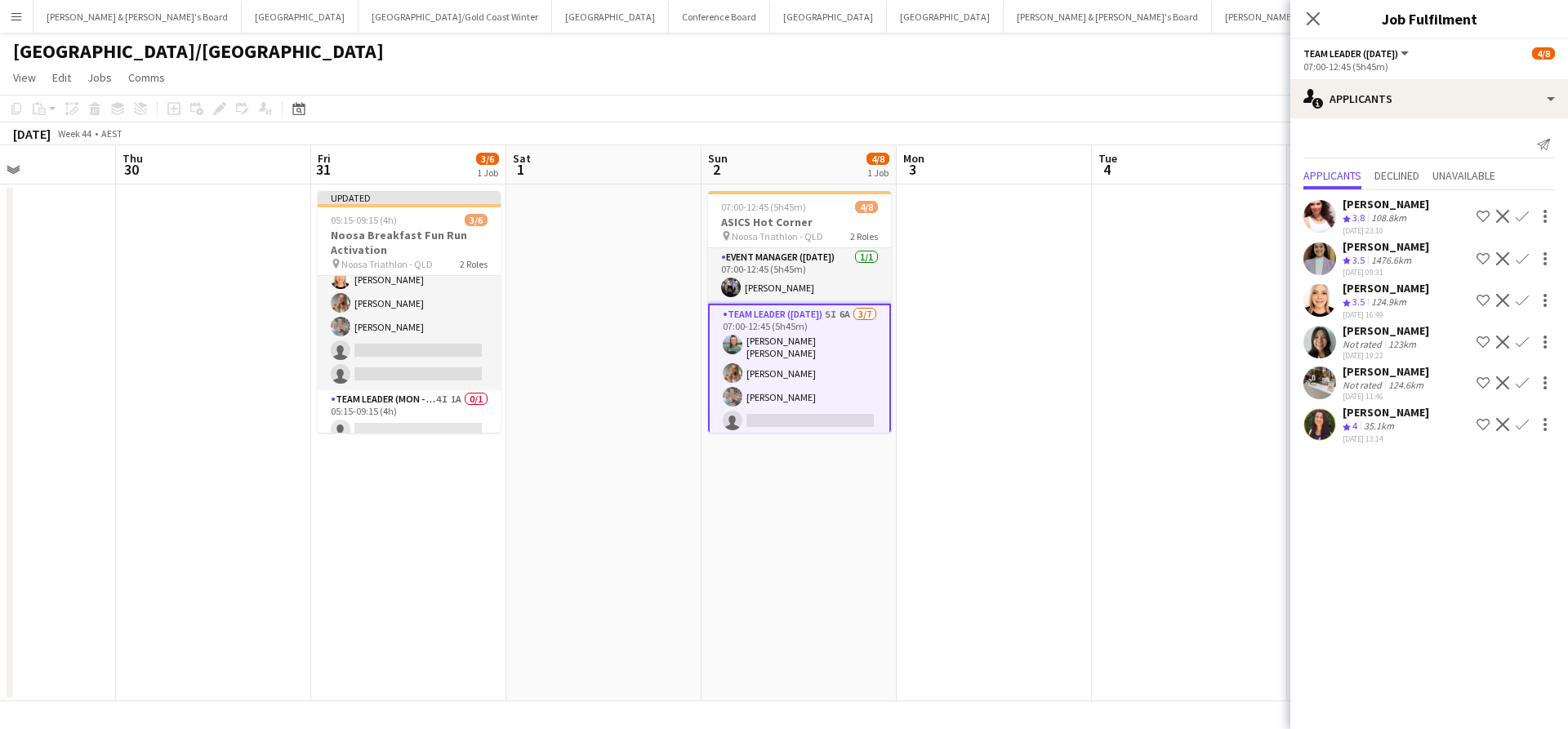
click at [1526, 303] on app-icon "Confirm" at bounding box center [1522, 301] width 13 height 13
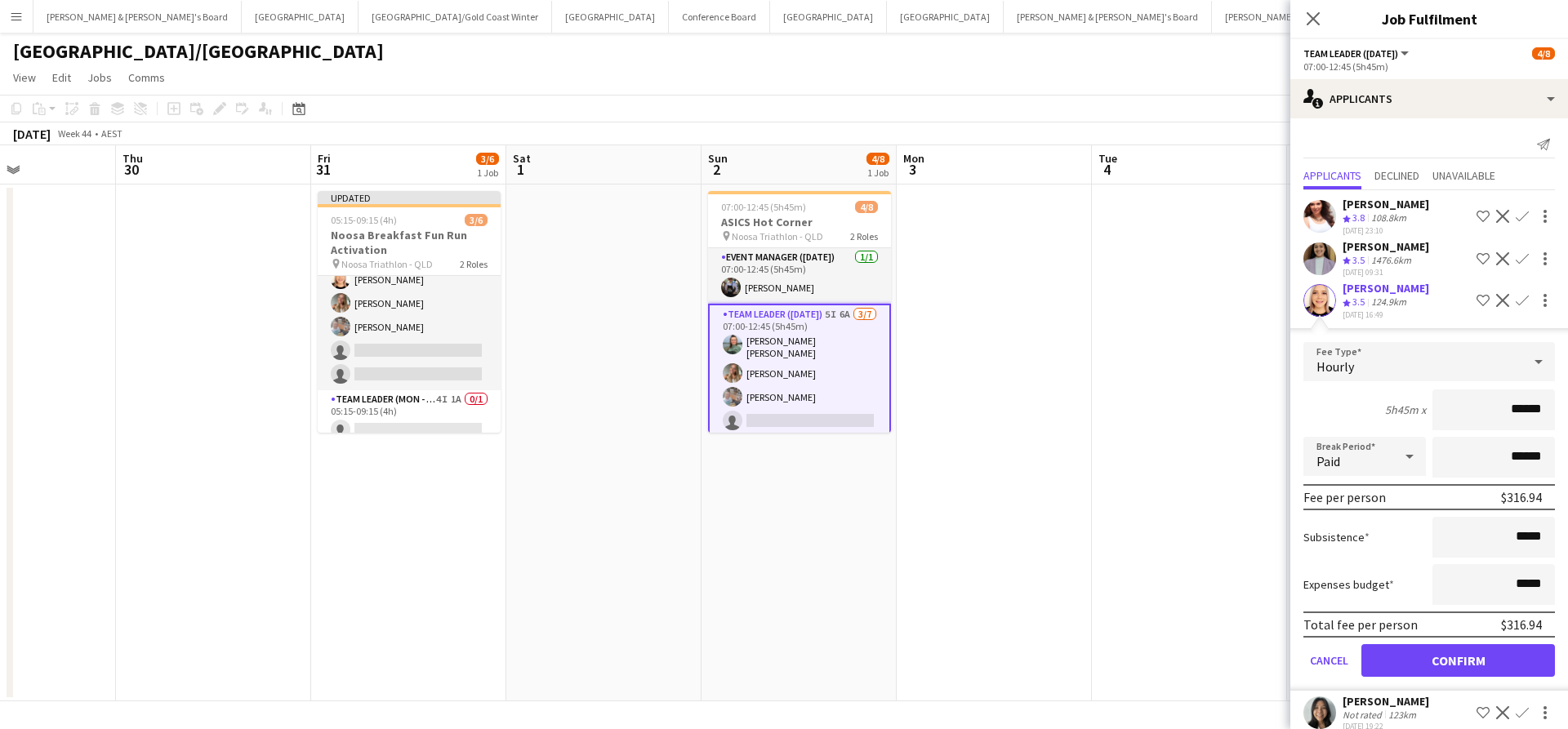
click at [1428, 664] on button "Confirm" at bounding box center [1457, 660] width 193 height 32
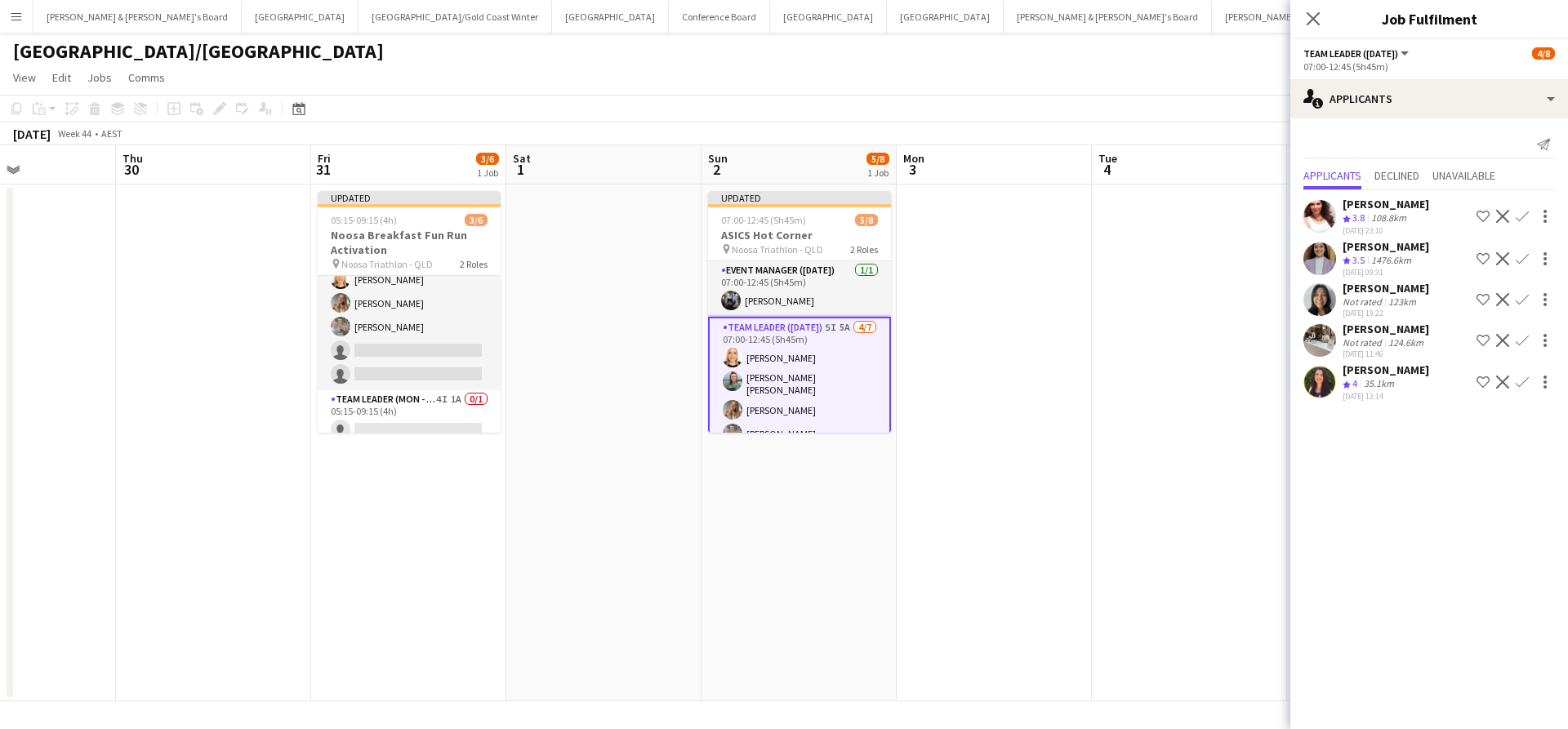
click at [1165, 482] on app-date-cell at bounding box center [1189, 442] width 195 height 517
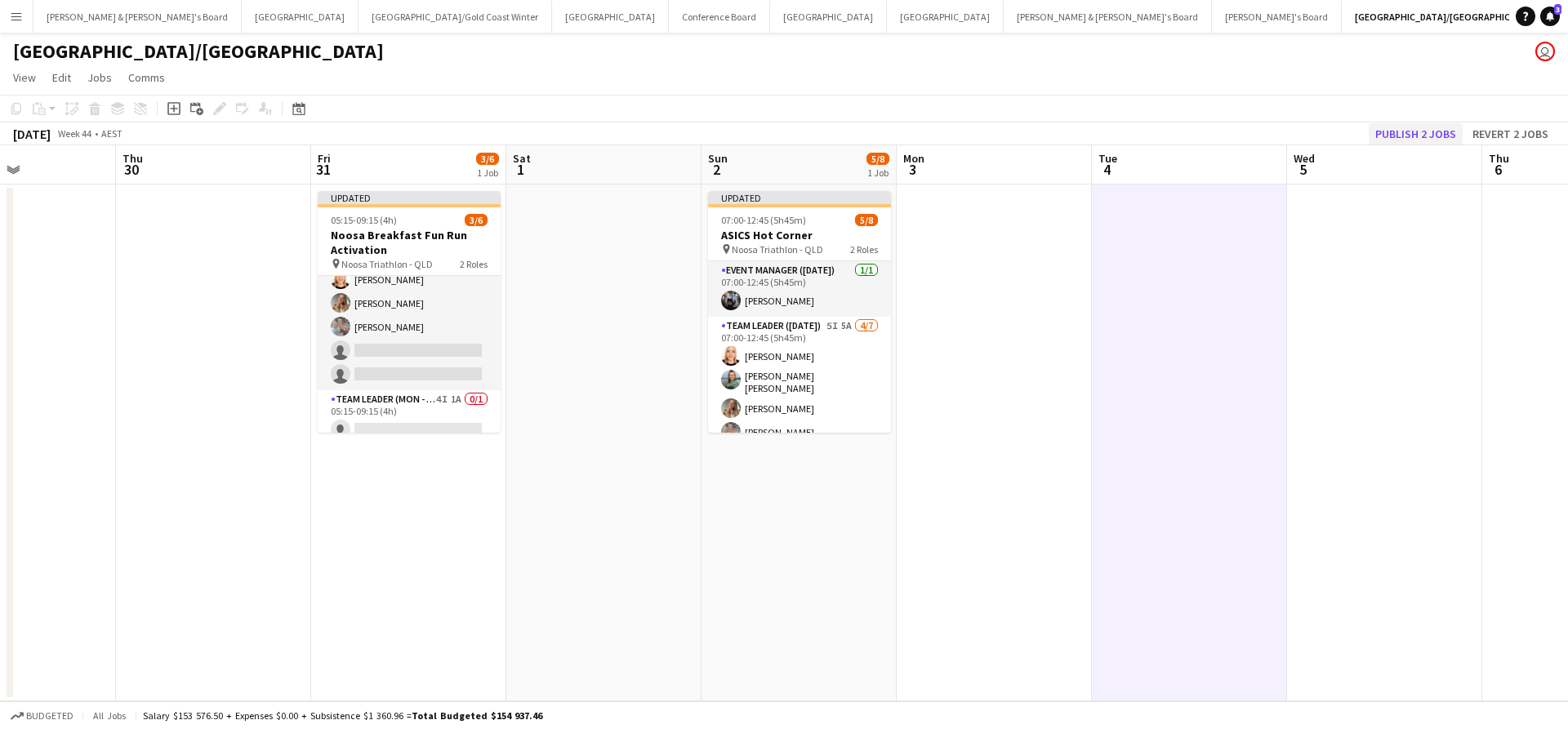
click at [1401, 129] on button "Publish 2 jobs" at bounding box center [1414, 133] width 93 height 21
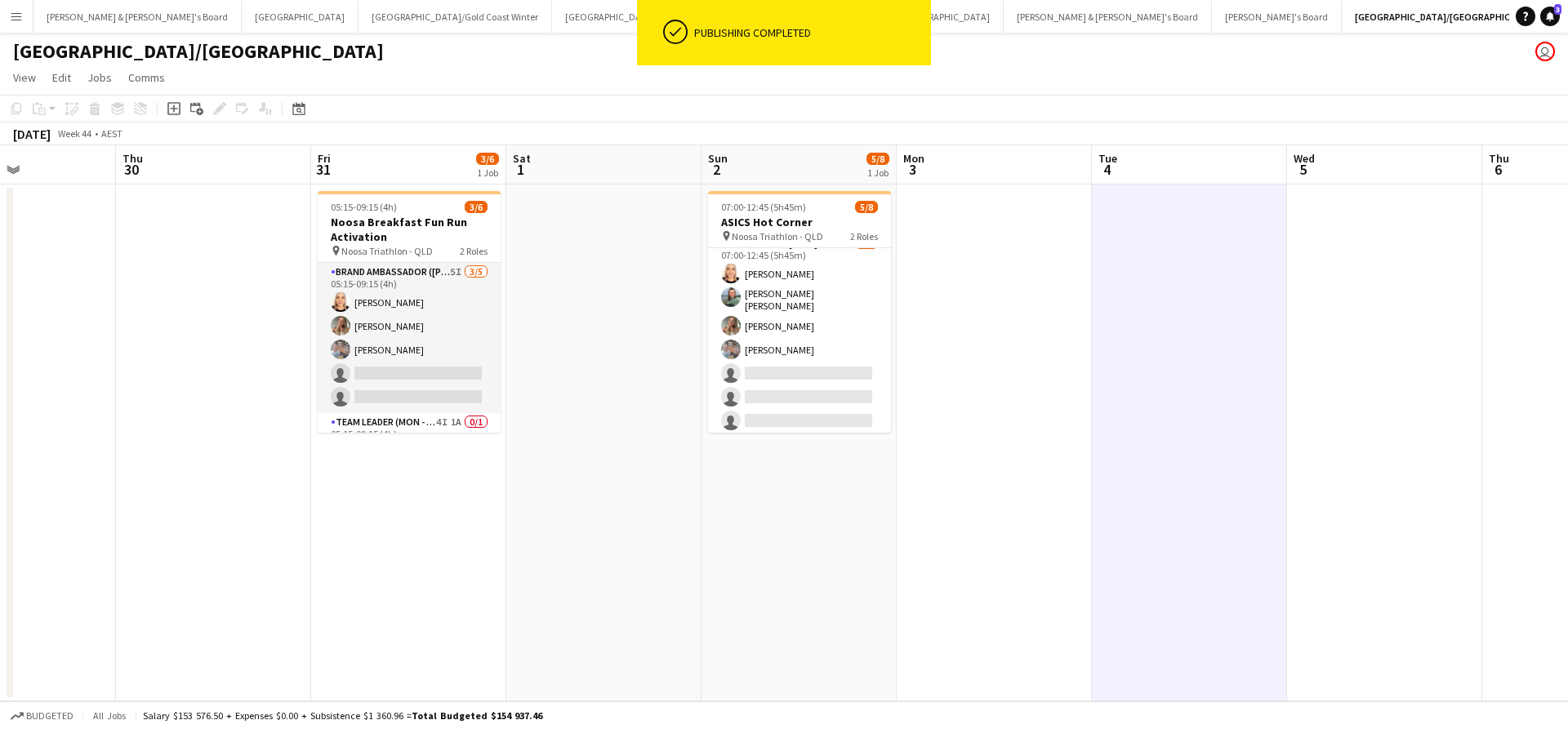
scroll to position [68, 0]
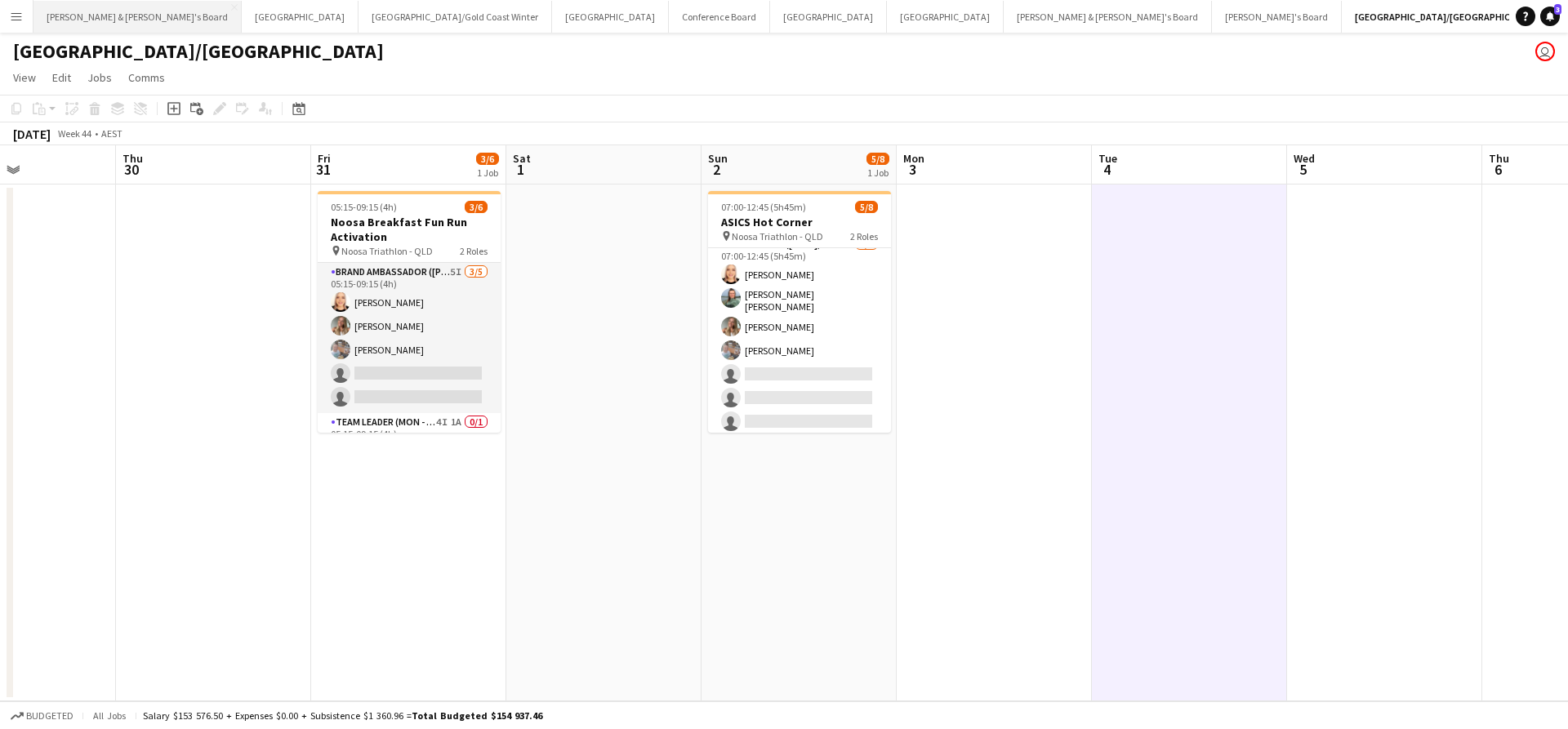
click at [88, 17] on button "[PERSON_NAME] & [PERSON_NAME]'s Board Close" at bounding box center [137, 17] width 208 height 31
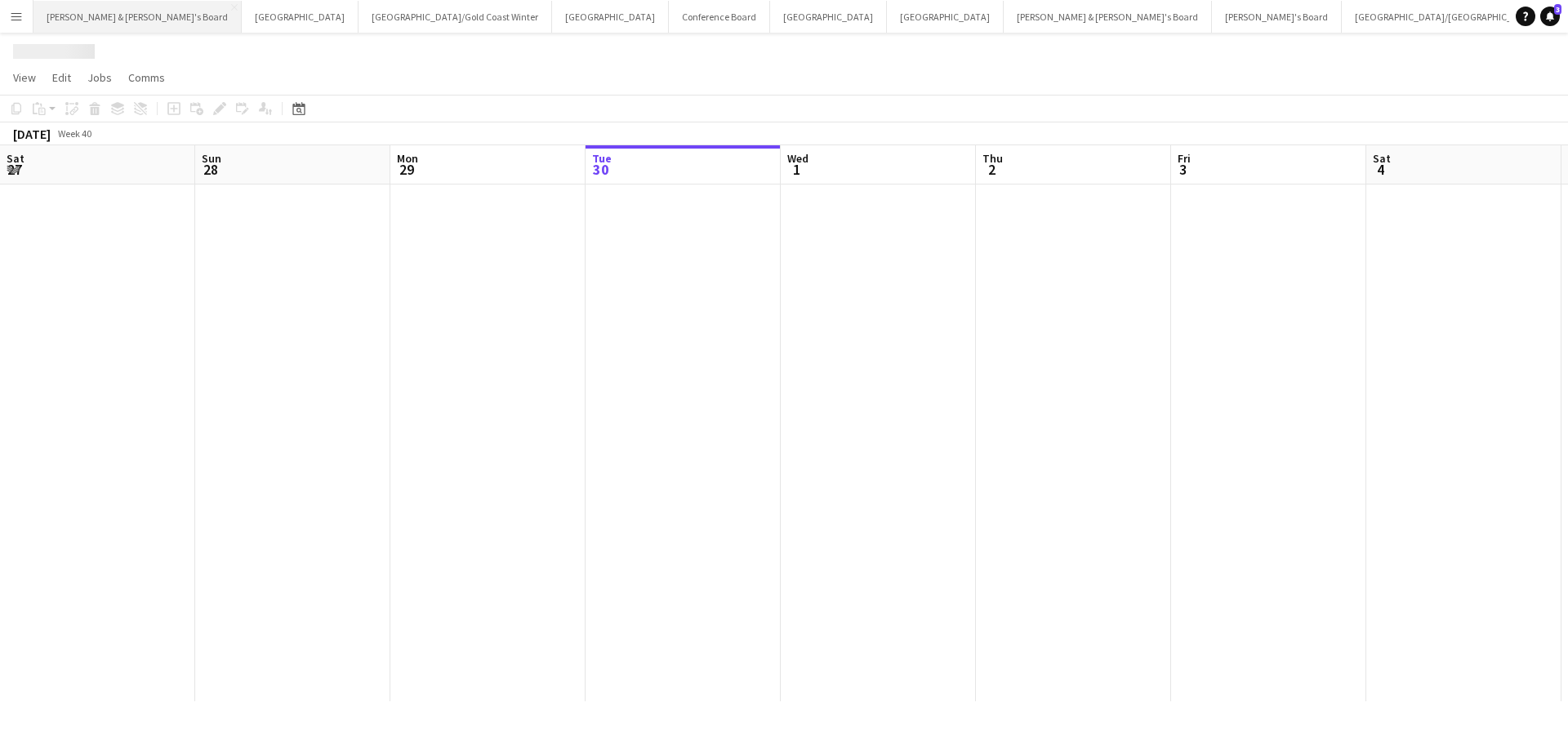
click at [88, 17] on button "[PERSON_NAME] & [PERSON_NAME]'s Board Close" at bounding box center [137, 17] width 208 height 31
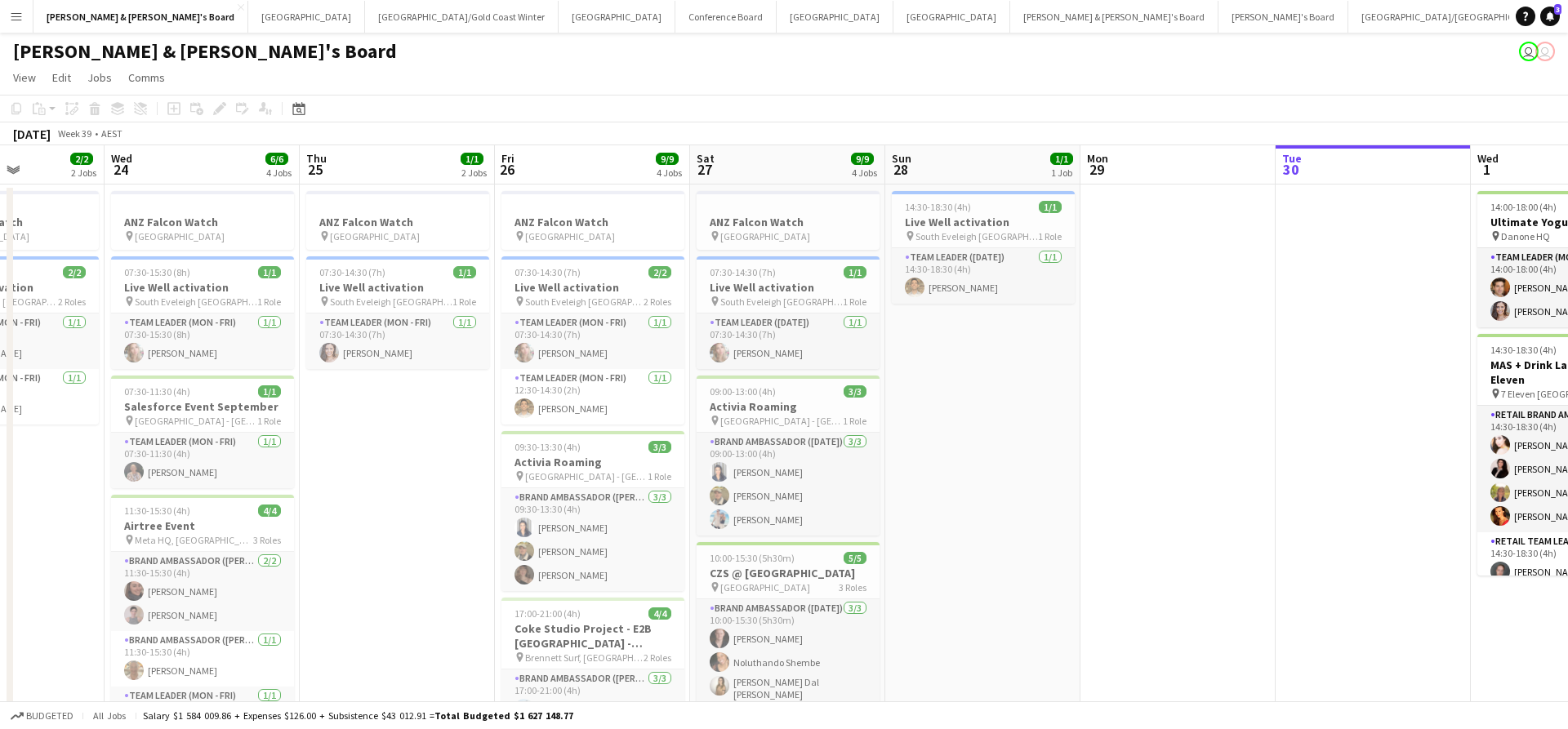
scroll to position [0, 685]
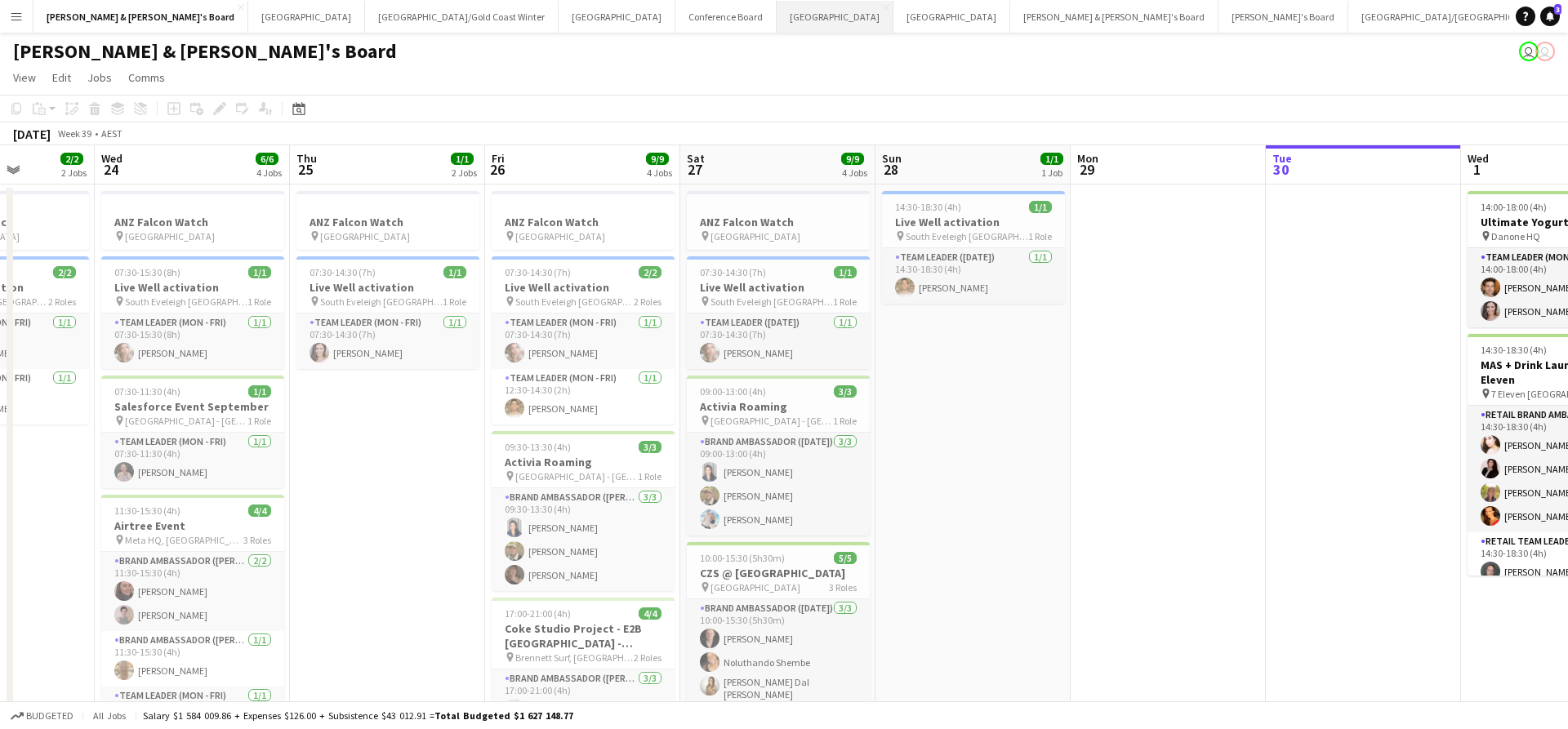
click at [776, 12] on button "Melbourne Close" at bounding box center [834, 17] width 117 height 31
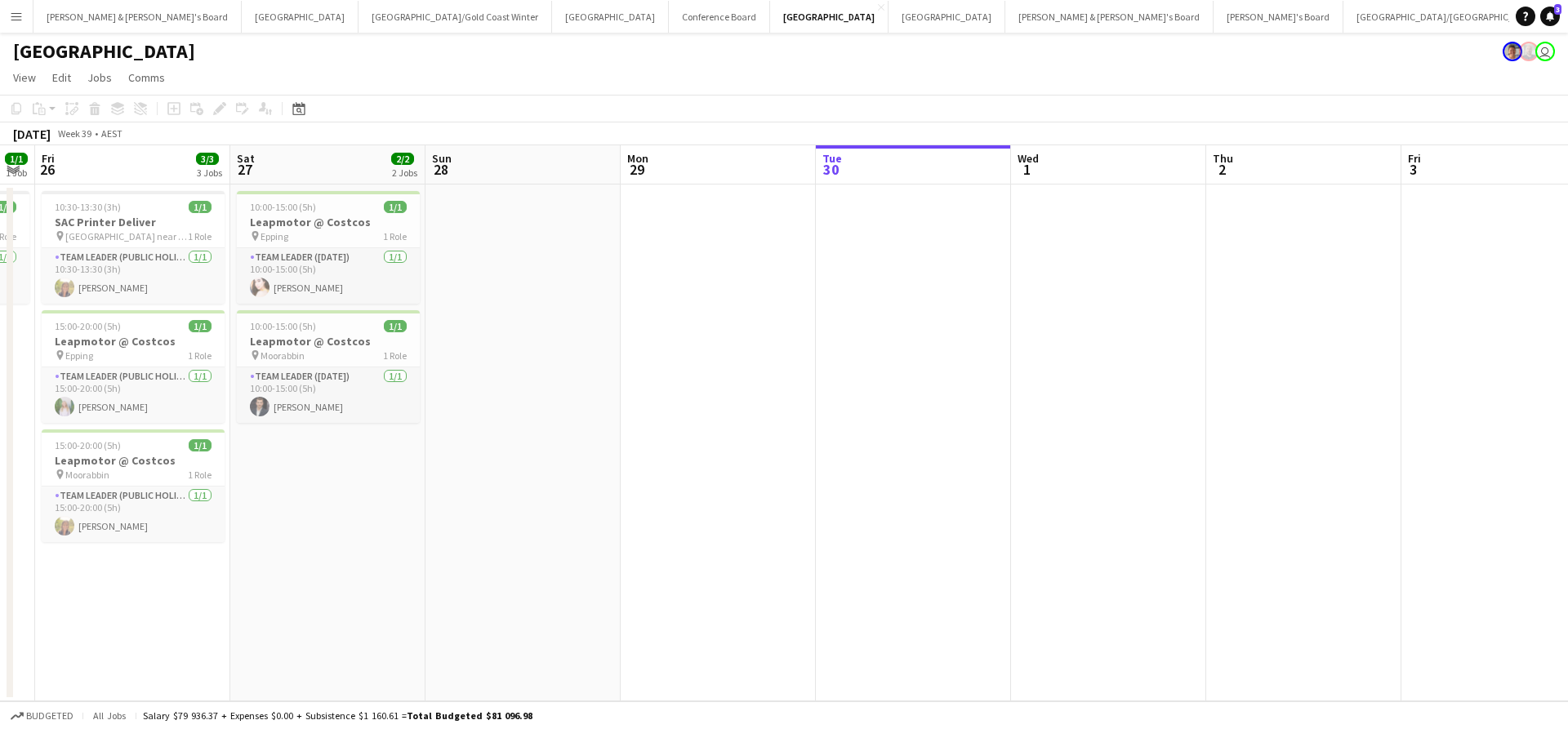
scroll to position [0, 562]
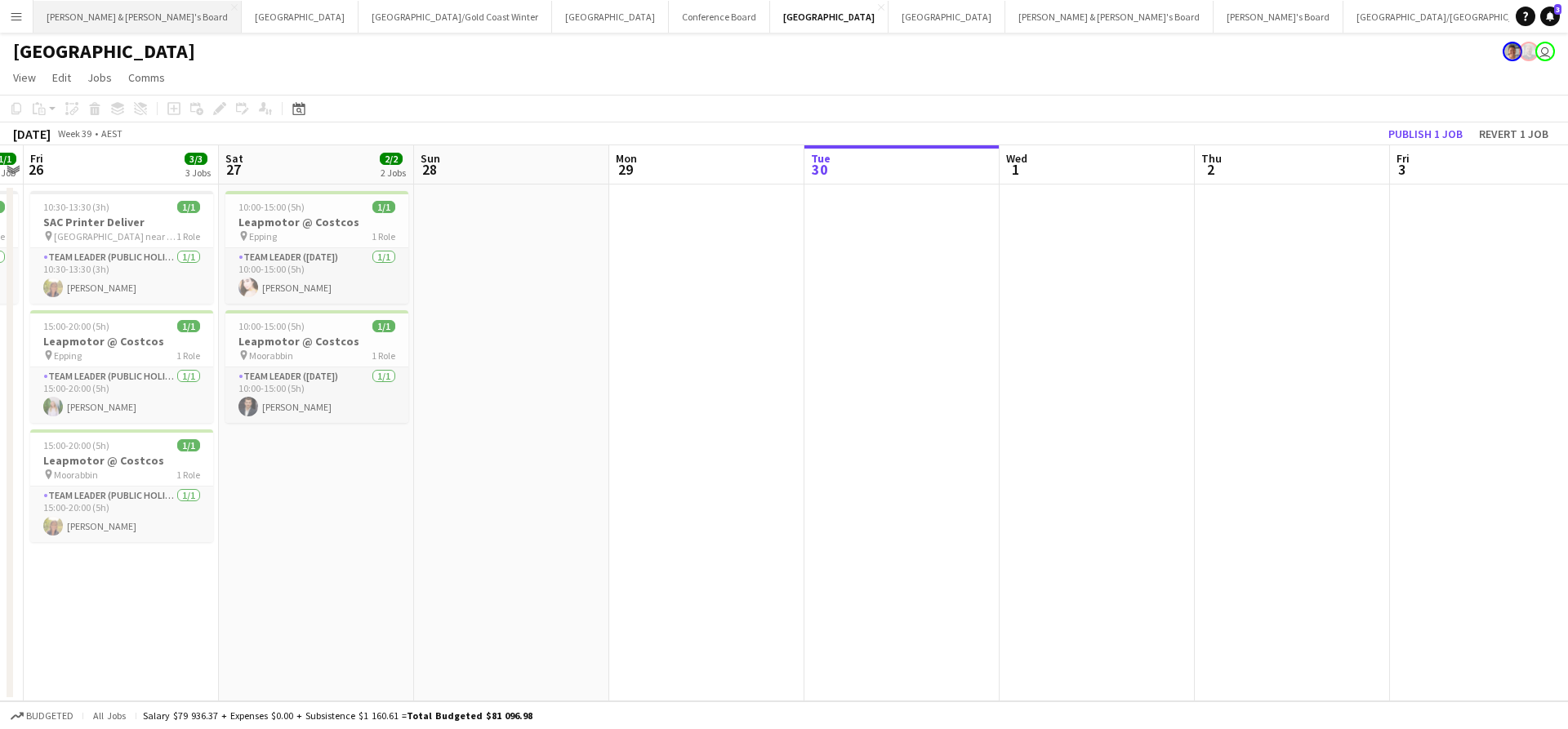
click at [108, 17] on button "[PERSON_NAME] & [PERSON_NAME]'s Board Close" at bounding box center [137, 17] width 208 height 31
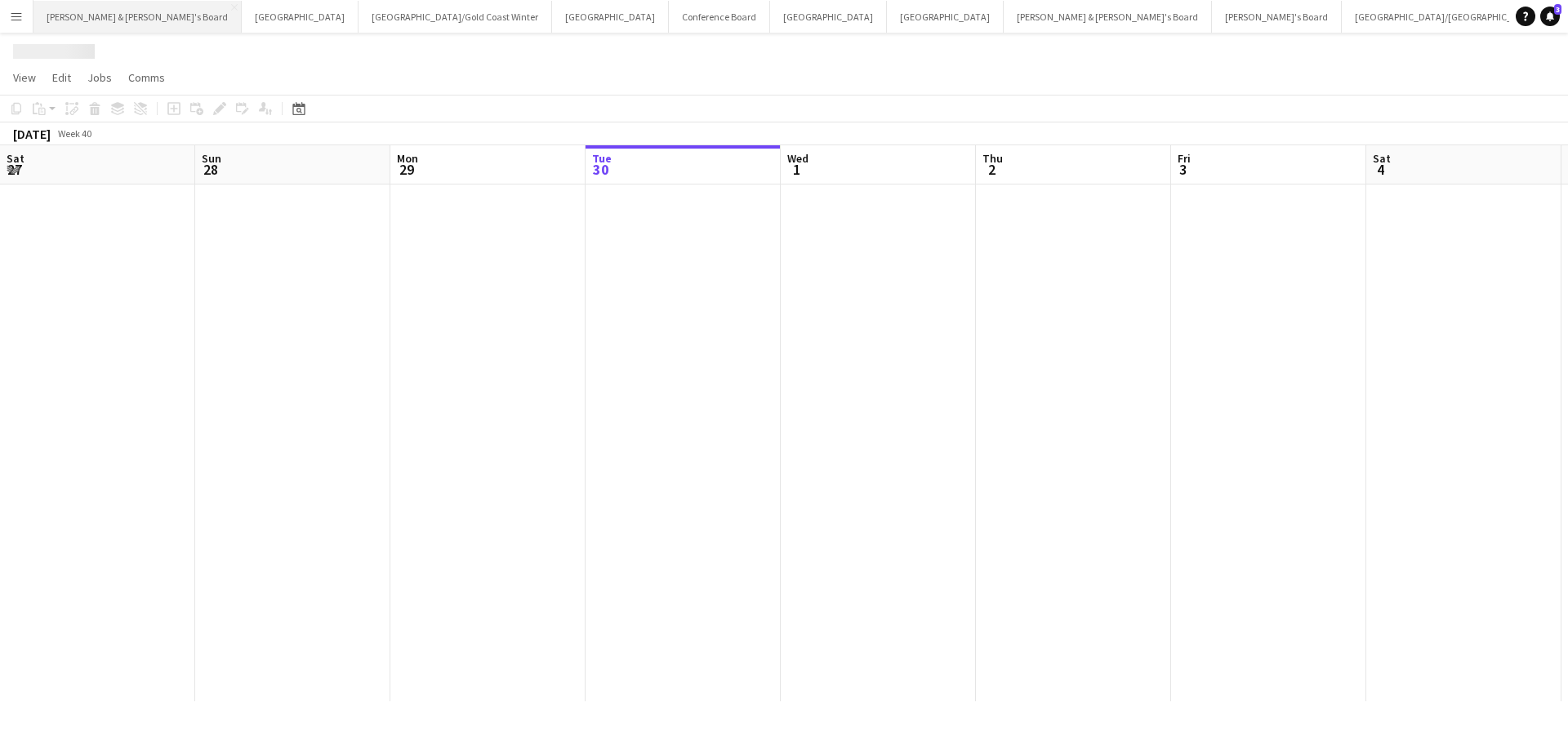
click at [108, 17] on button "[PERSON_NAME] & [PERSON_NAME]'s Board Close" at bounding box center [137, 17] width 208 height 31
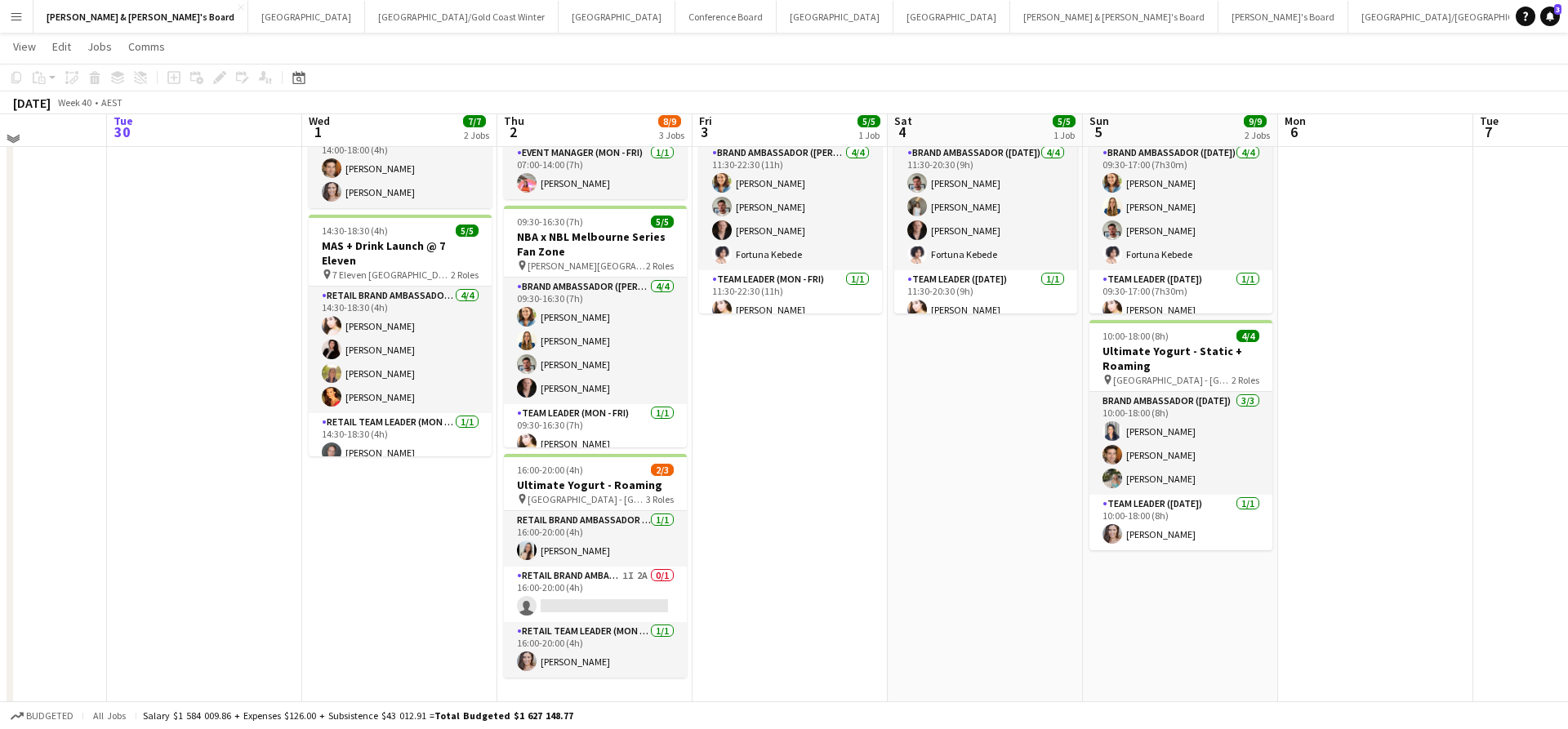
scroll to position [126, 0]
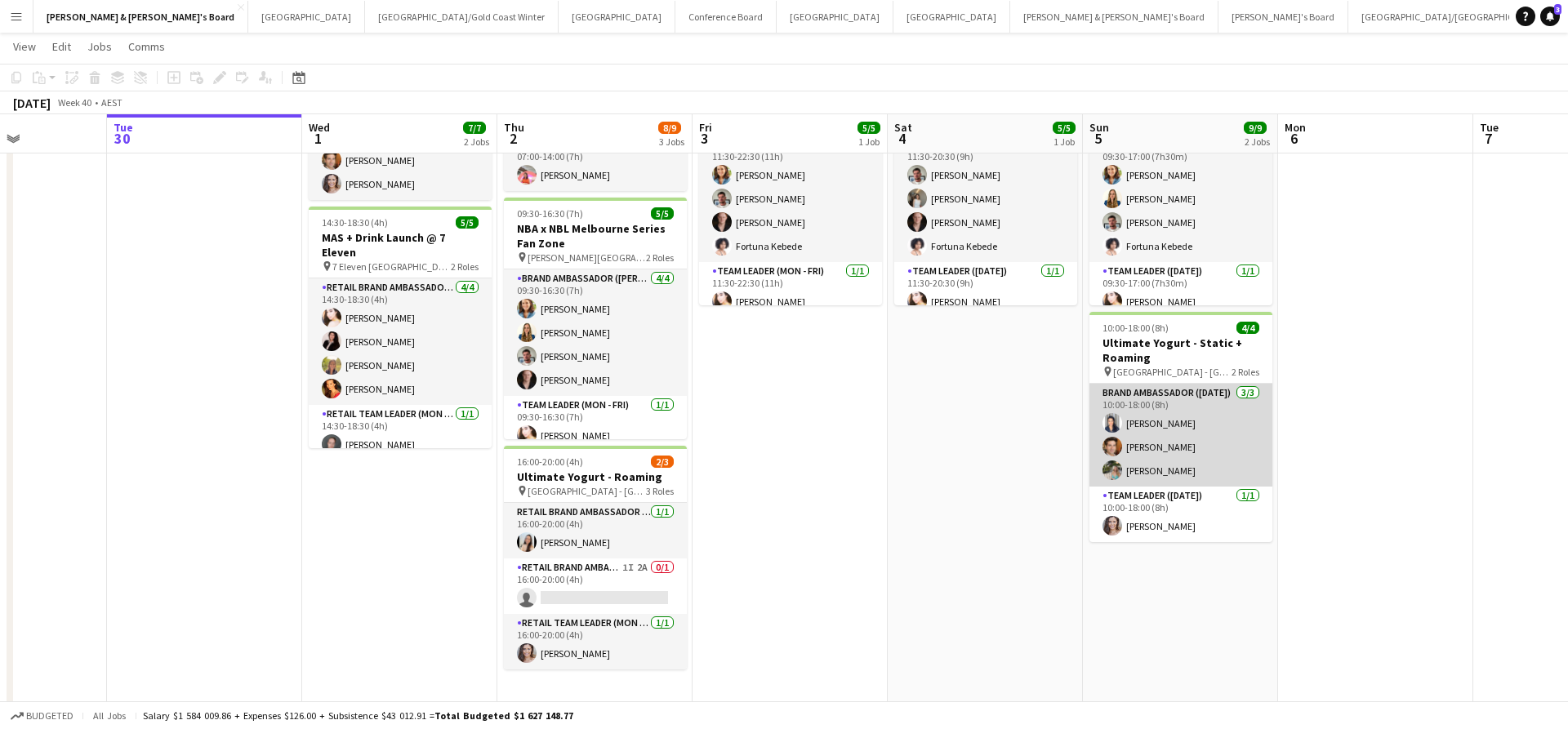
click at [1154, 417] on app-card-role "Brand Ambassador ([DATE]) [DATE] 10:00-18:00 (8h) [PERSON_NAME] [PERSON_NAME] […" at bounding box center [1180, 435] width 183 height 103
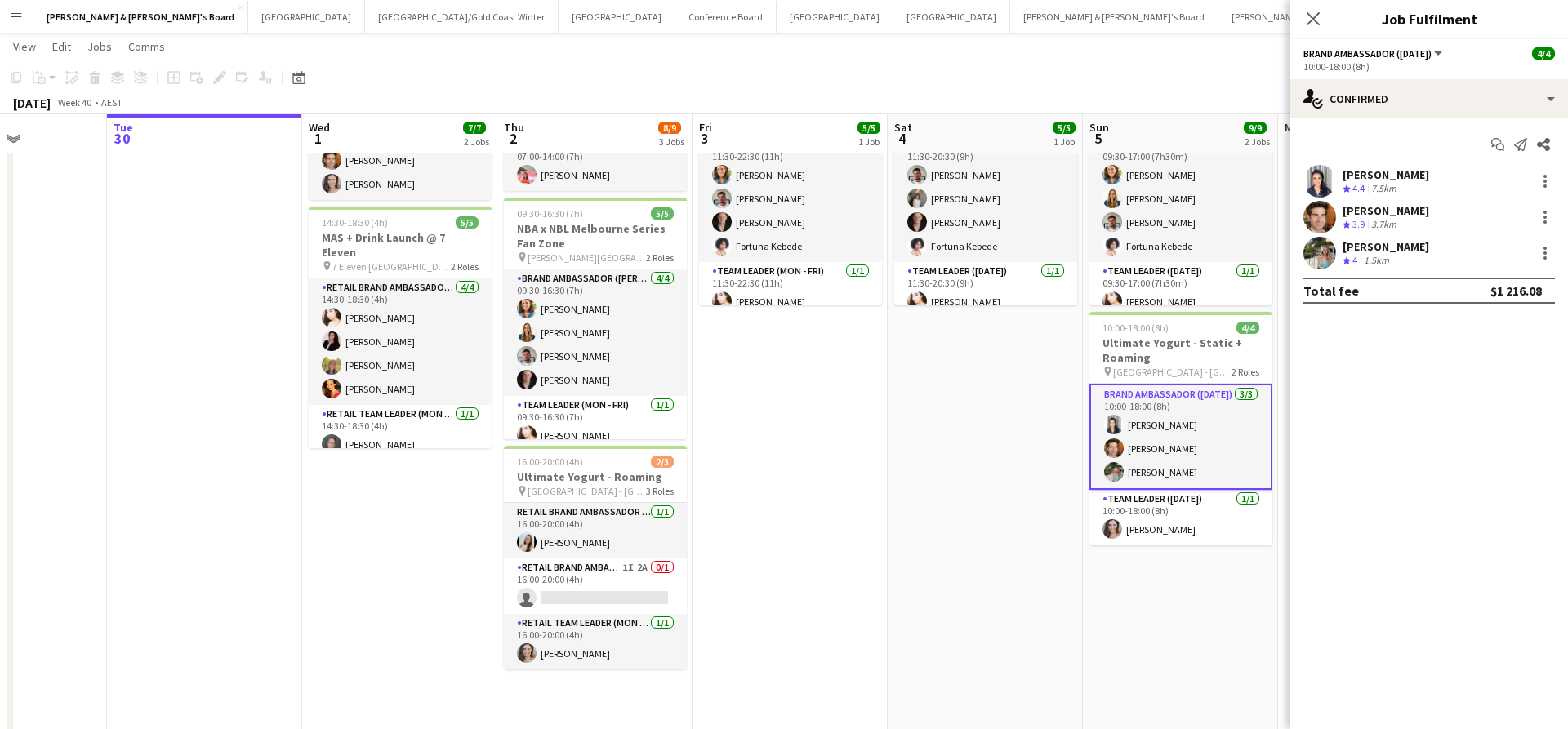
click at [1393, 179] on div "[PERSON_NAME]" at bounding box center [1386, 175] width 87 height 15
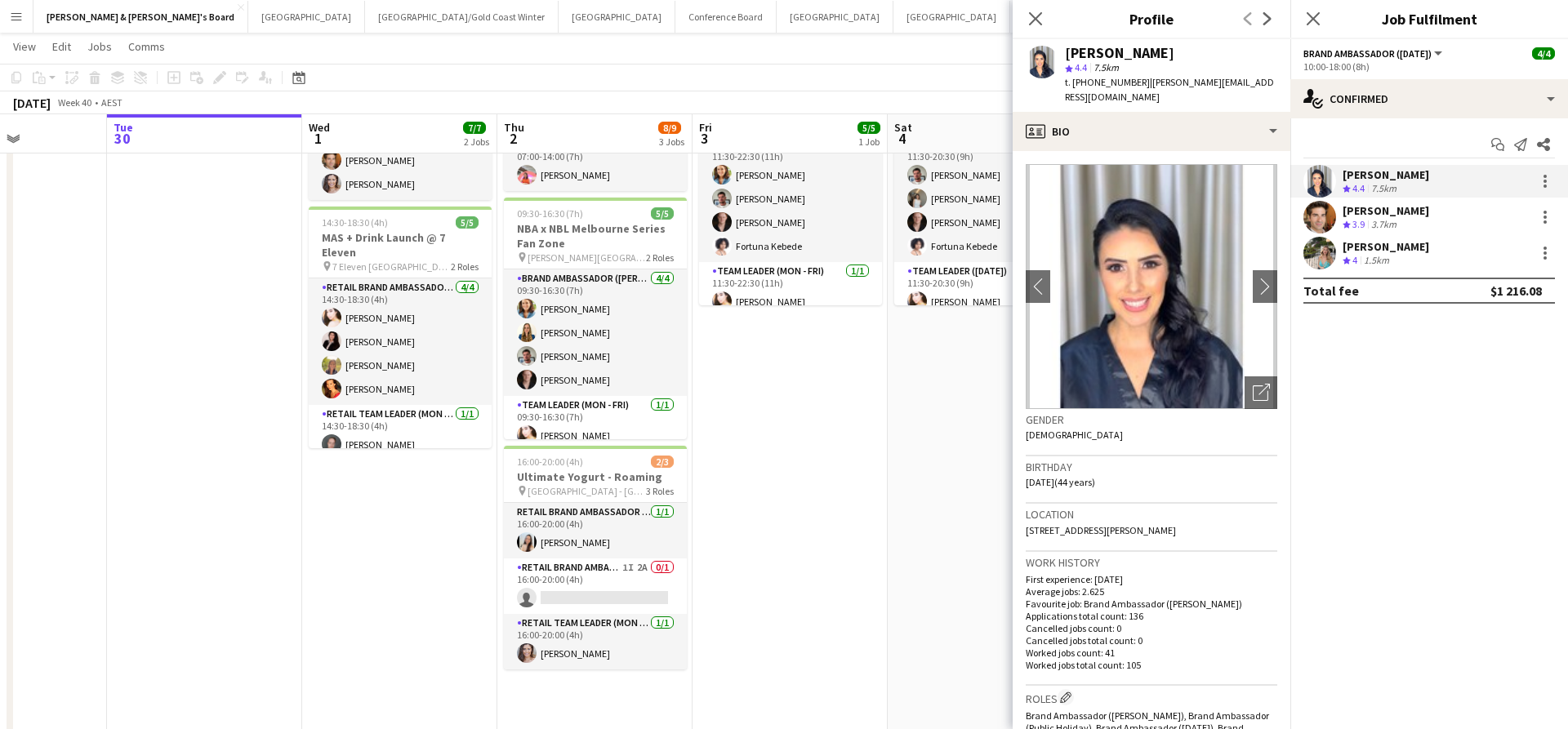
click at [925, 637] on app-date-cell "11:30-20:30 (9h) 5/5 NBA x NBL Melbourne Series Fan Zone pin [PERSON_NAME][GEOG…" at bounding box center [984, 397] width 195 height 680
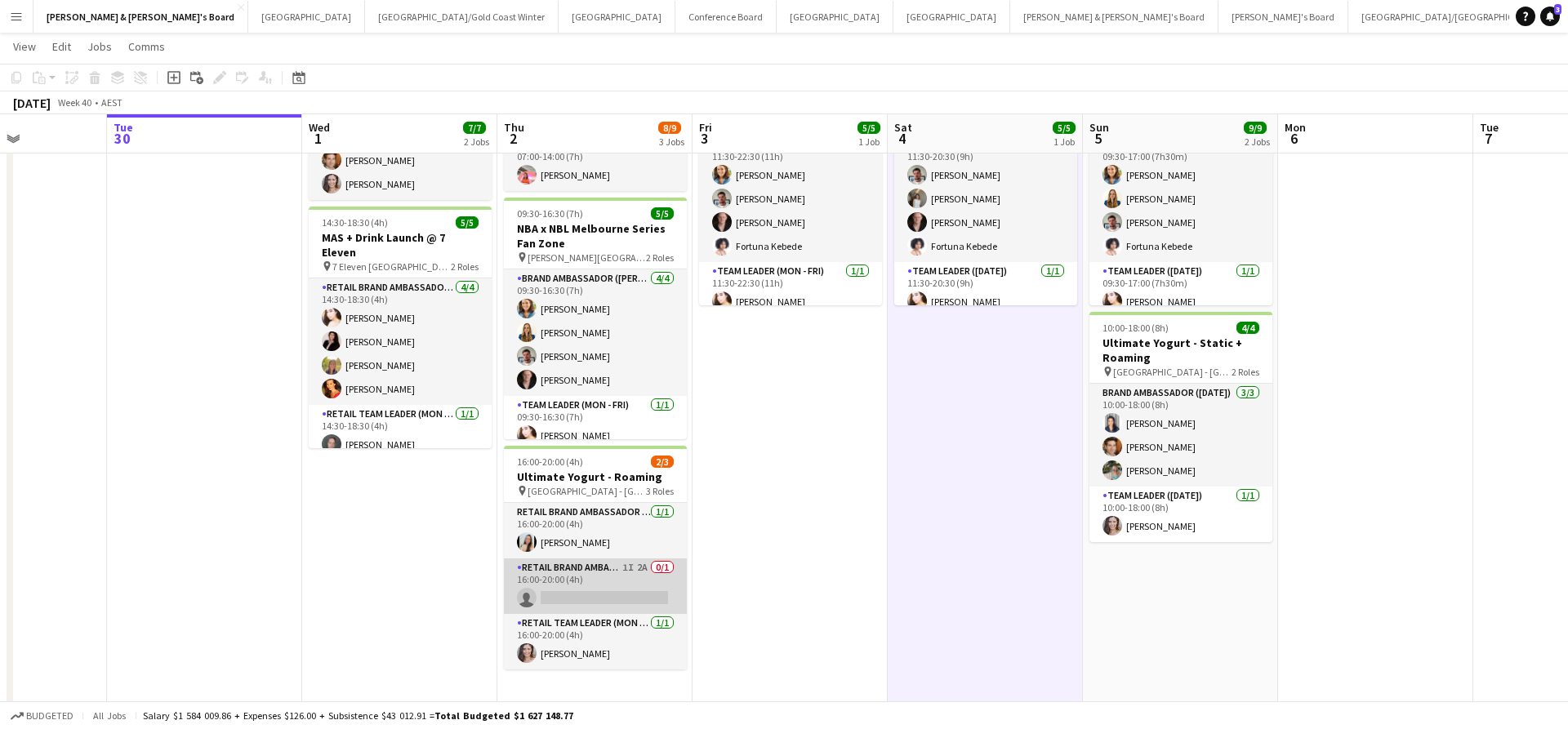
click at [628, 583] on app-card-role "RETAIL Brand Ambassador (Mon - Fri) 1I 2A 0/1 16:00-20:00 (4h) single-neutral-a…" at bounding box center [596, 587] width 183 height 56
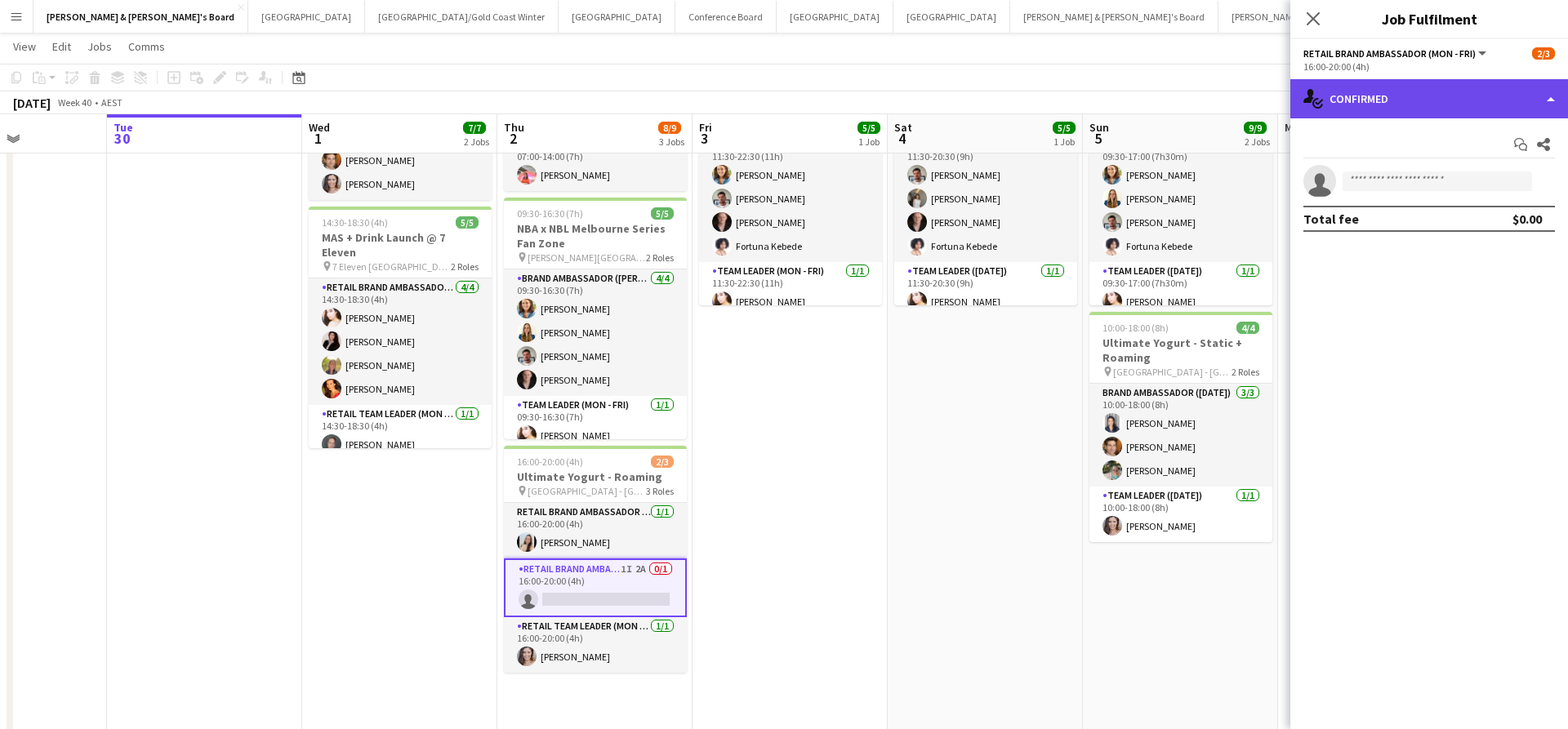
click at [1412, 101] on div "single-neutral-actions-check-2 Confirmed" at bounding box center [1429, 99] width 278 height 39
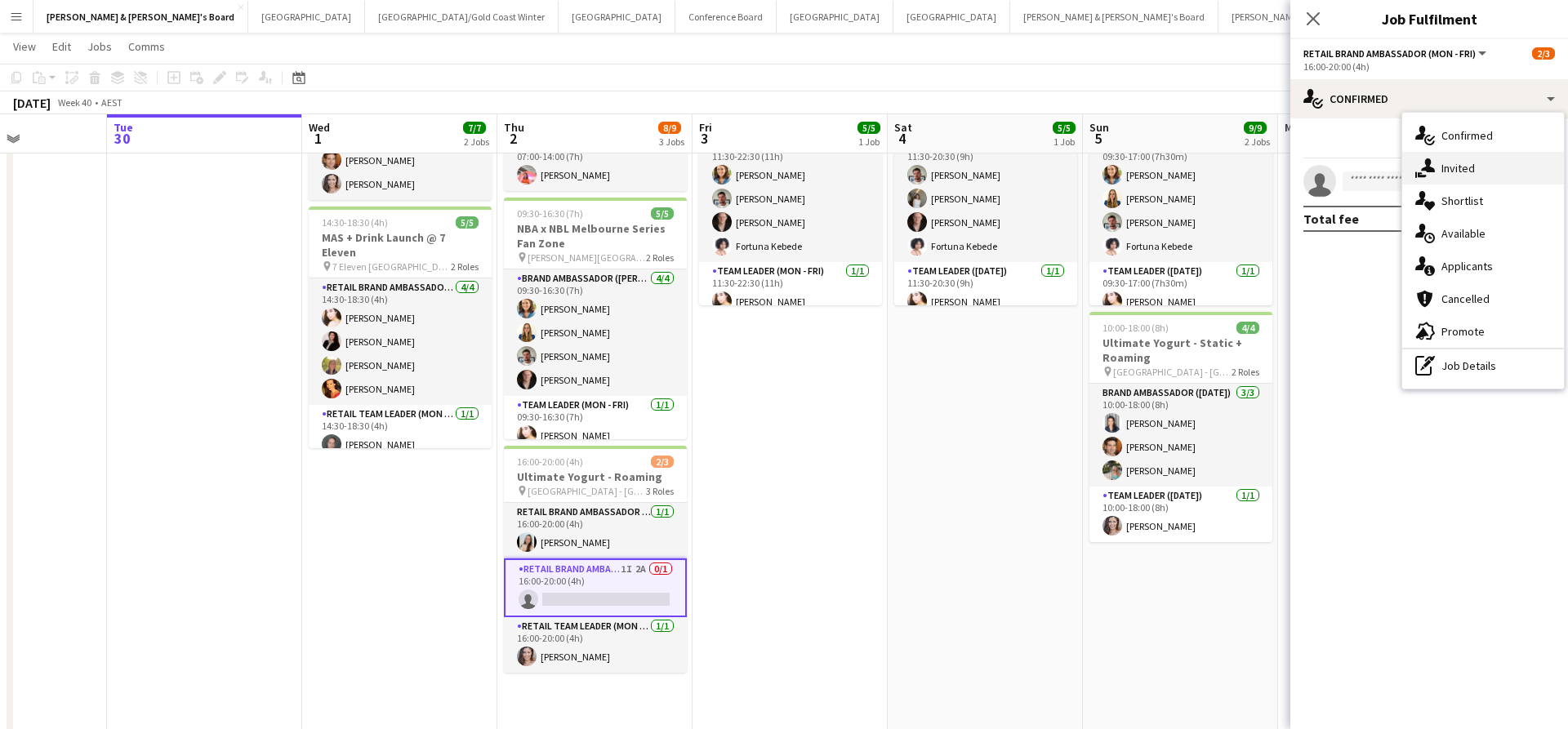
click at [1461, 170] on span "Invited" at bounding box center [1458, 168] width 33 height 15
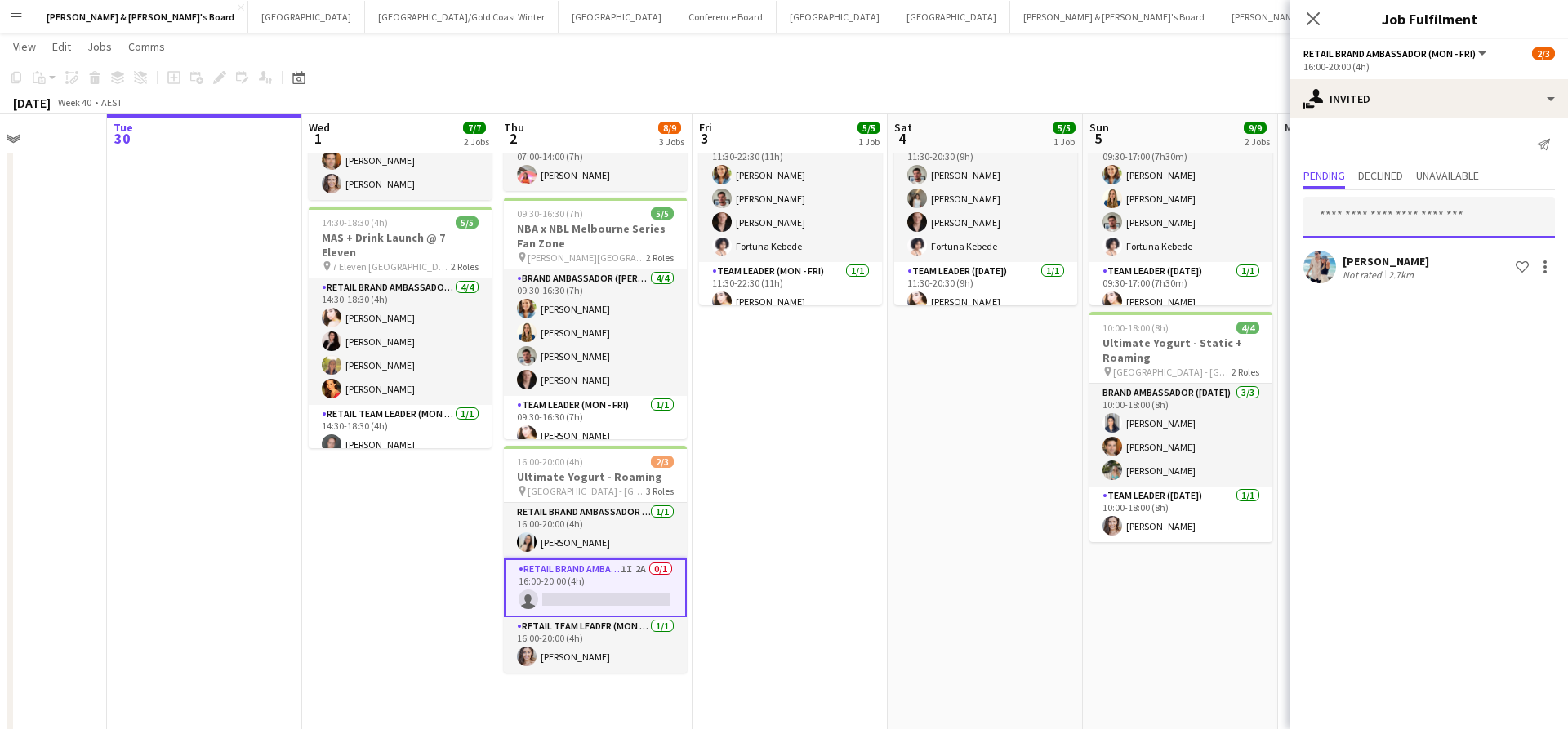
click at [1390, 224] on input "text" at bounding box center [1429, 217] width 252 height 41
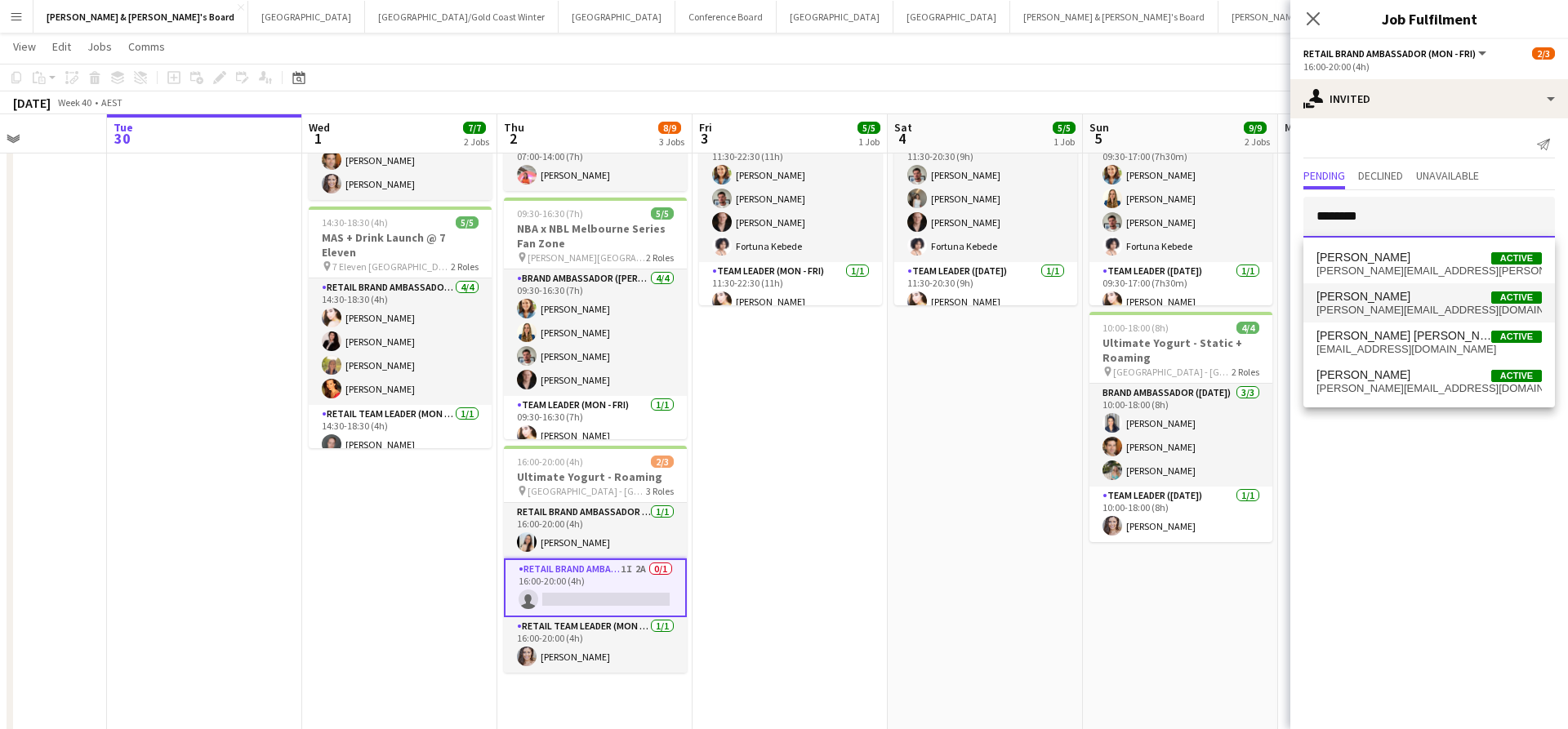
type input "*******"
click at [1393, 306] on span "[PERSON_NAME][EMAIL_ADDRESS][DOMAIN_NAME]" at bounding box center [1429, 310] width 226 height 13
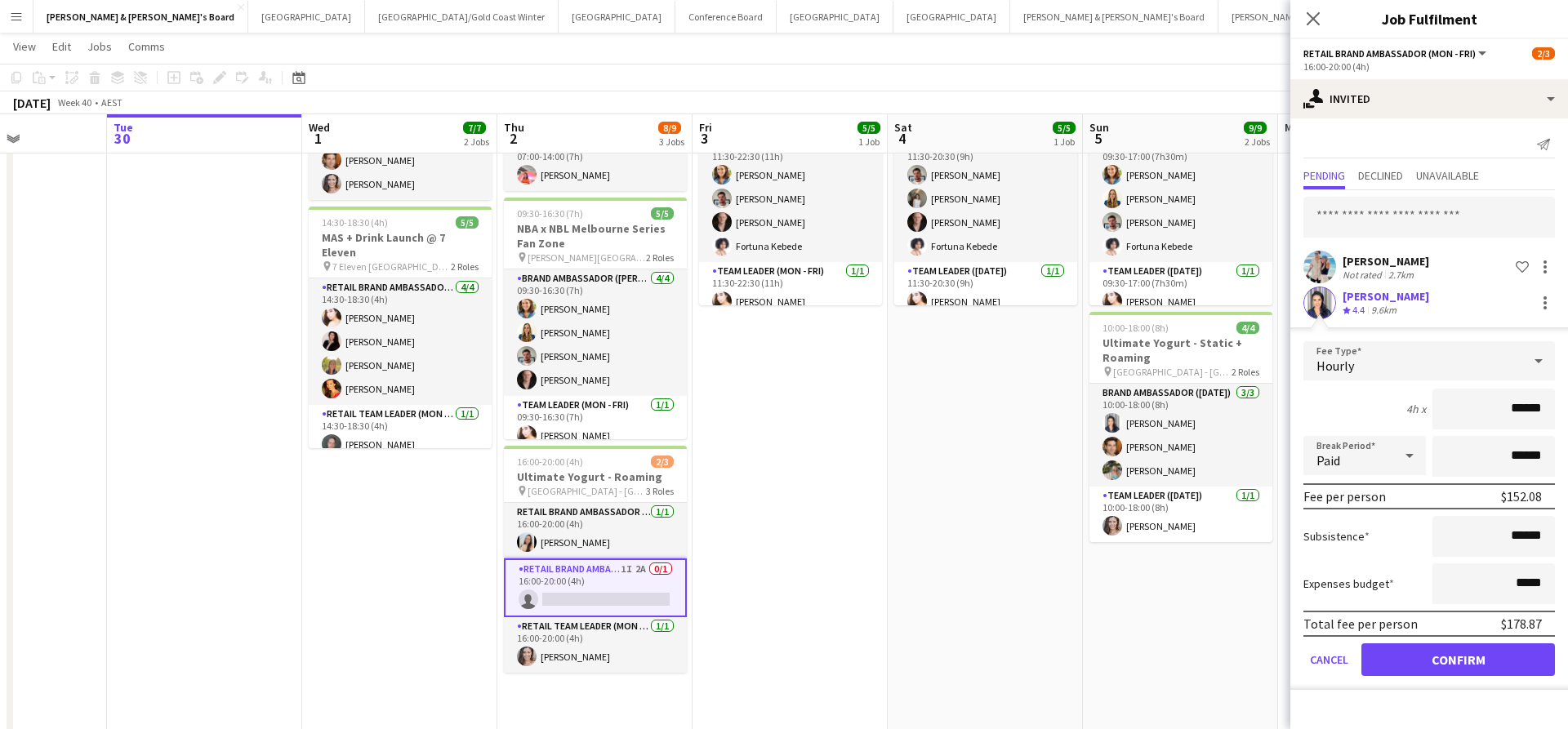
click at [1406, 664] on button "Confirm" at bounding box center [1457, 659] width 193 height 32
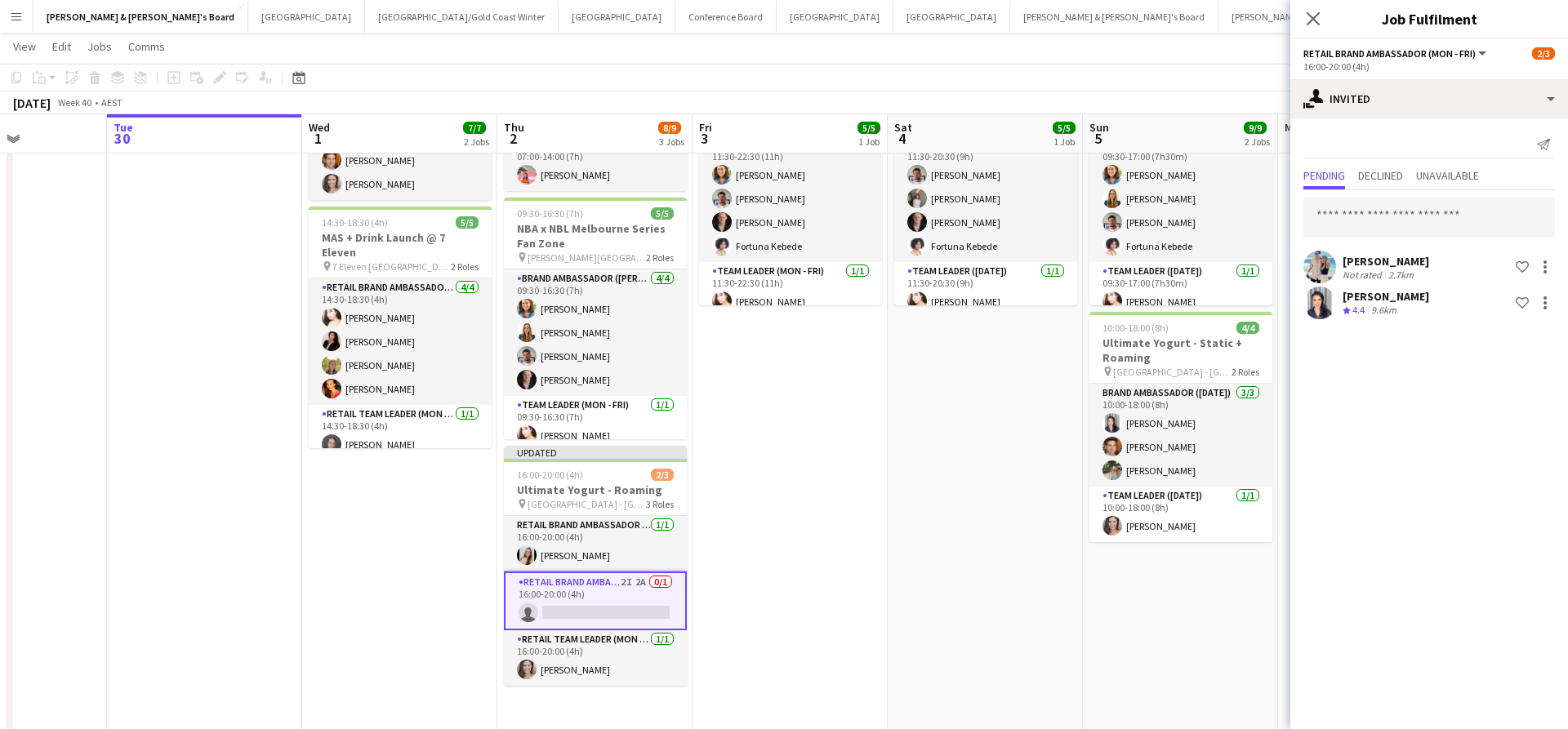
click at [1043, 620] on app-date-cell "11:30-20:30 (9h) 5/5 NBA x NBL Melbourne Series Fan Zone pin [PERSON_NAME][GEOG…" at bounding box center [984, 397] width 195 height 680
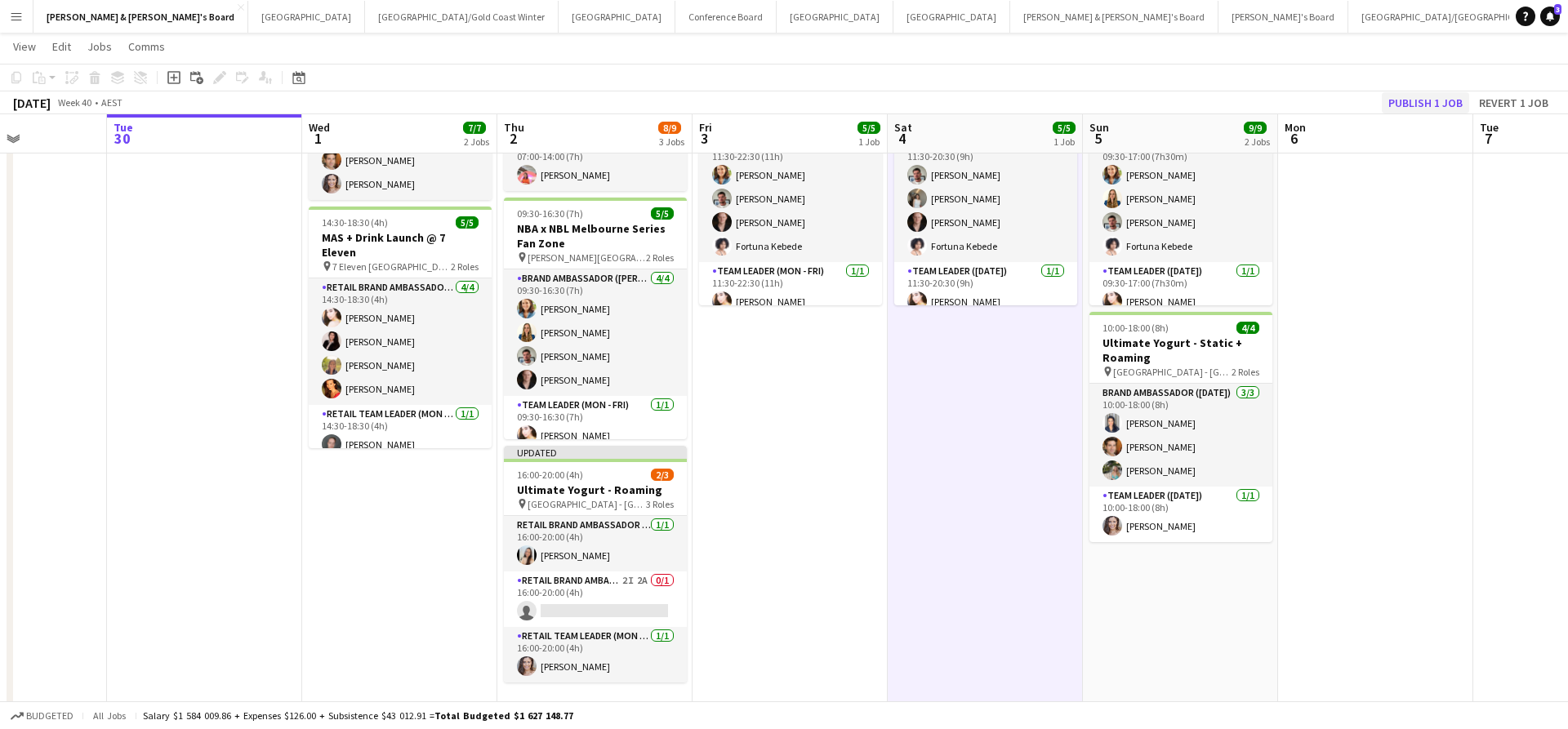
click at [1409, 106] on button "Publish 1 job" at bounding box center [1425, 103] width 87 height 21
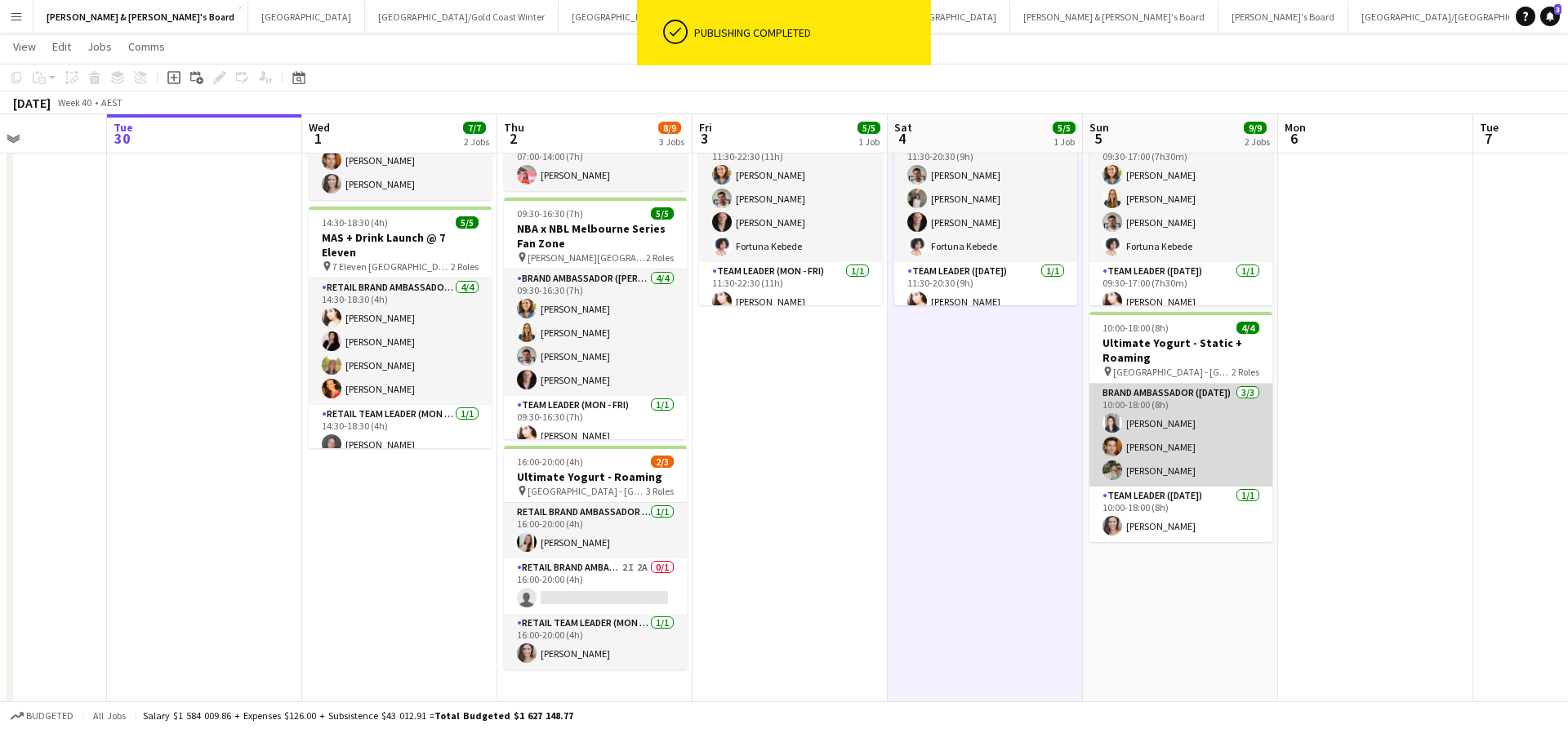
click at [1163, 469] on app-card-role "Brand Ambassador ([DATE]) [DATE] 10:00-18:00 (8h) [PERSON_NAME] [PERSON_NAME] […" at bounding box center [1180, 435] width 183 height 103
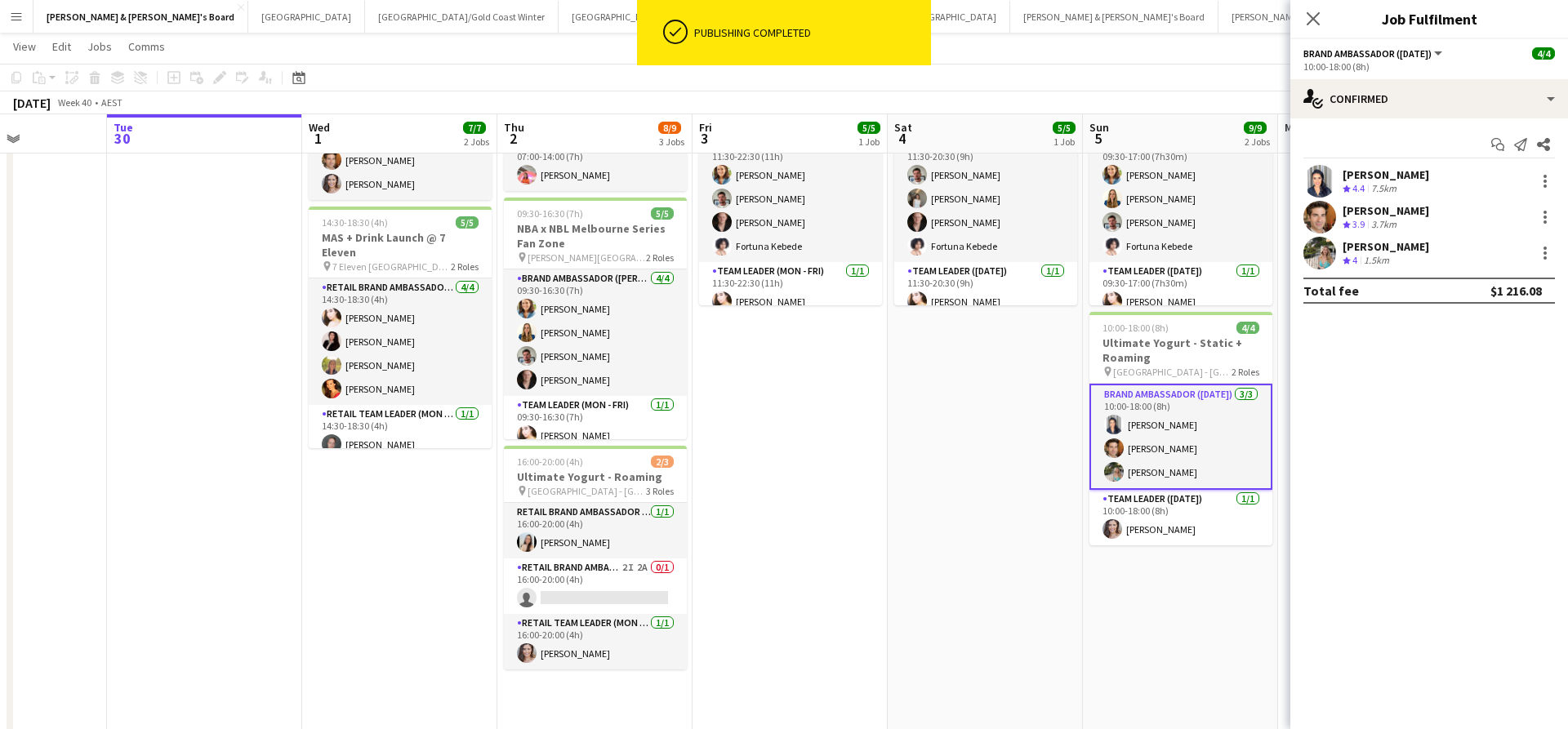
click at [1374, 255] on div "1.5km" at bounding box center [1376, 260] width 31 height 14
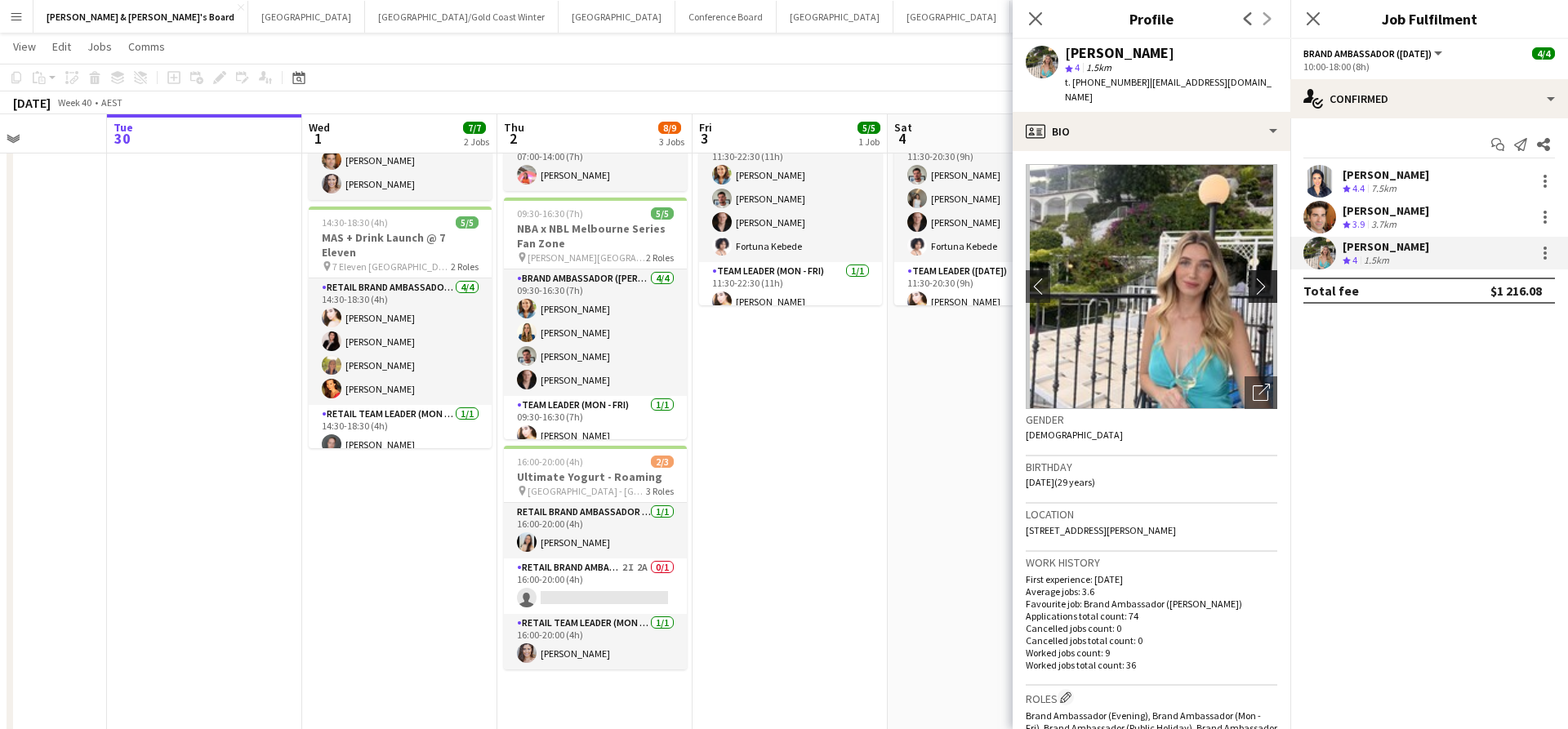
click at [1265, 278] on app-icon "chevron-right" at bounding box center [1265, 286] width 25 height 18
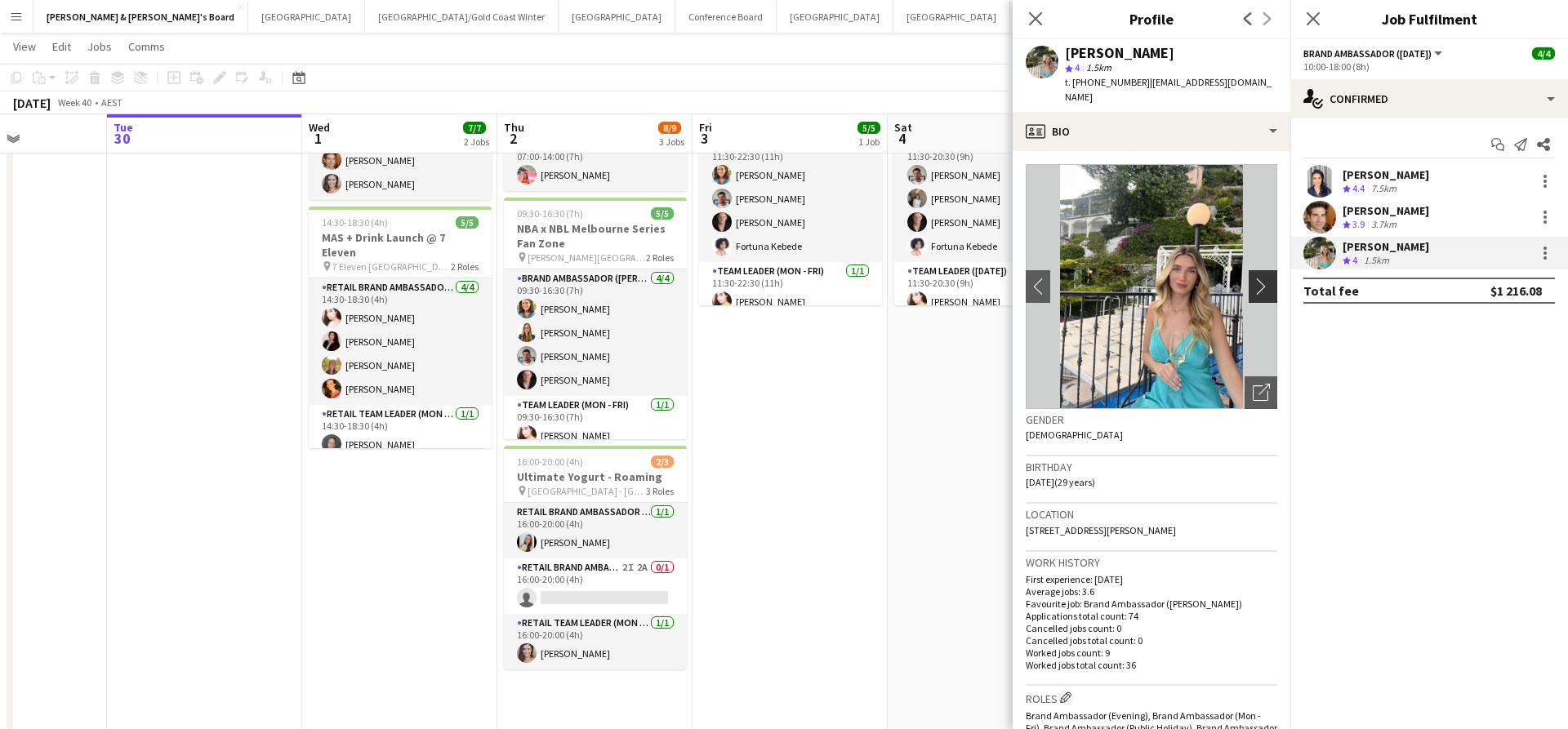
click at [1265, 278] on app-icon "chevron-right" at bounding box center [1265, 286] width 25 height 18
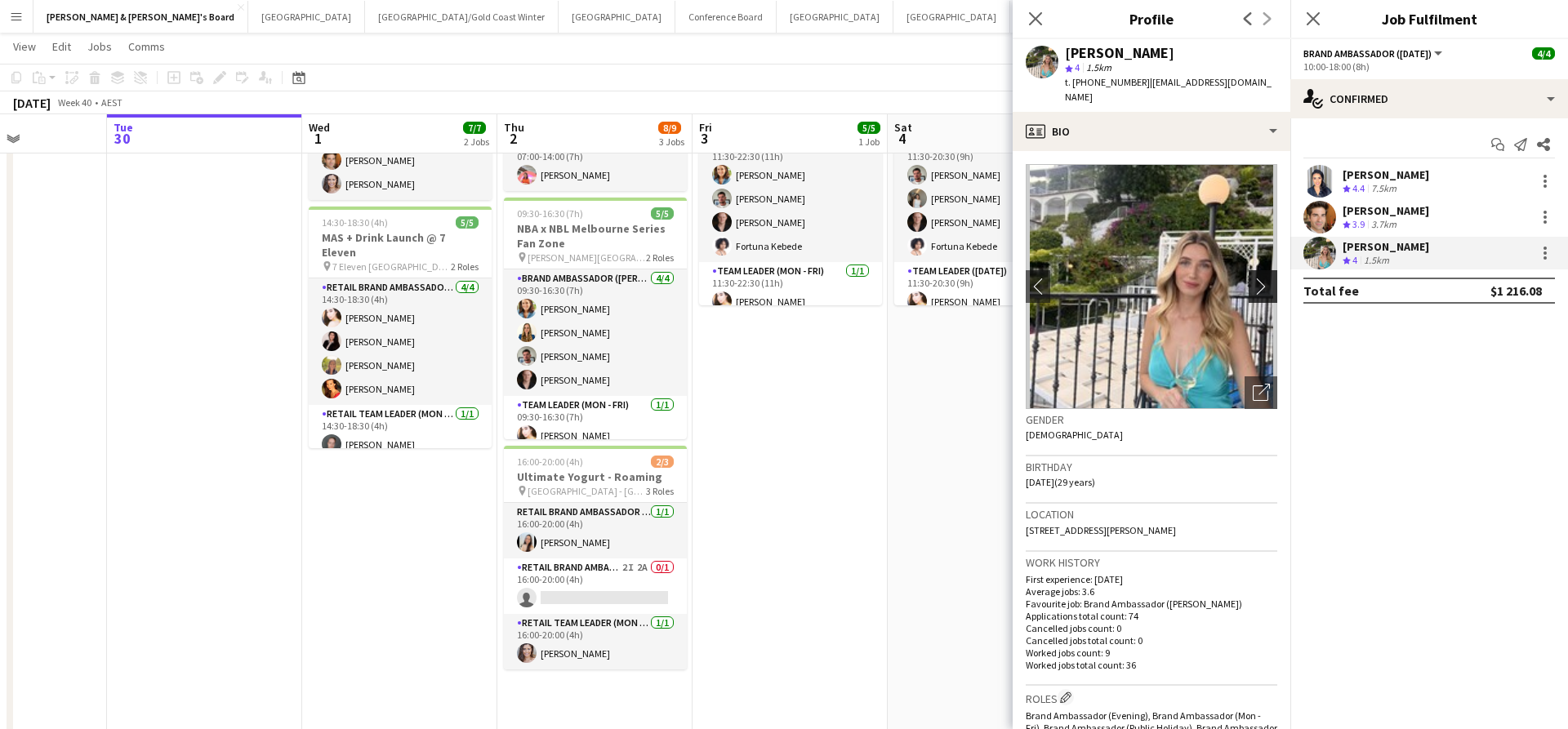
click at [1261, 278] on app-icon "chevron-right" at bounding box center [1265, 286] width 25 height 18
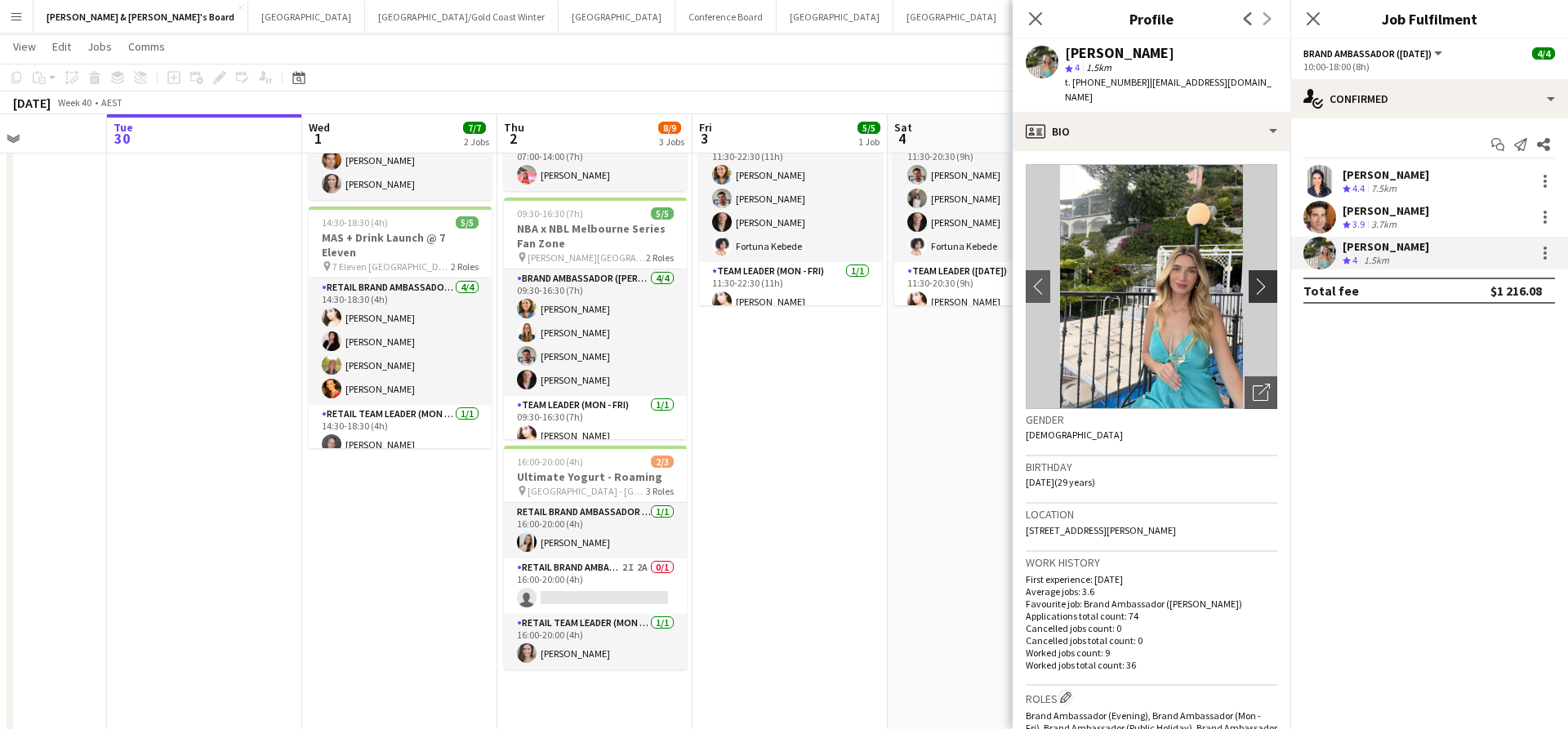
click at [1261, 270] on button "chevron-right" at bounding box center [1264, 286] width 32 height 32
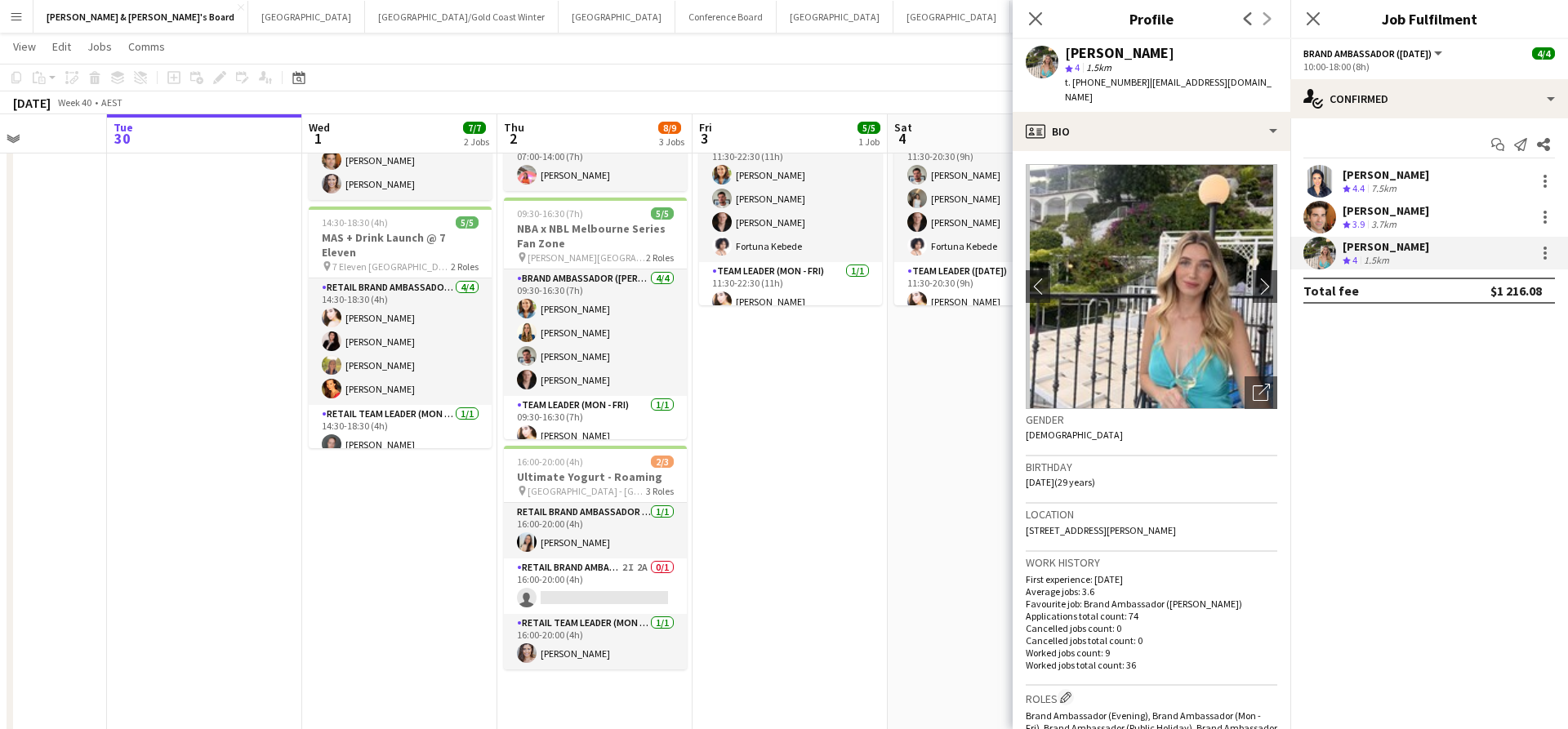
click at [921, 365] on app-date-cell "11:30-20:30 (9h) 5/5 NBA x NBL Melbourne Series Fan Zone pin [PERSON_NAME][GEOG…" at bounding box center [984, 397] width 195 height 680
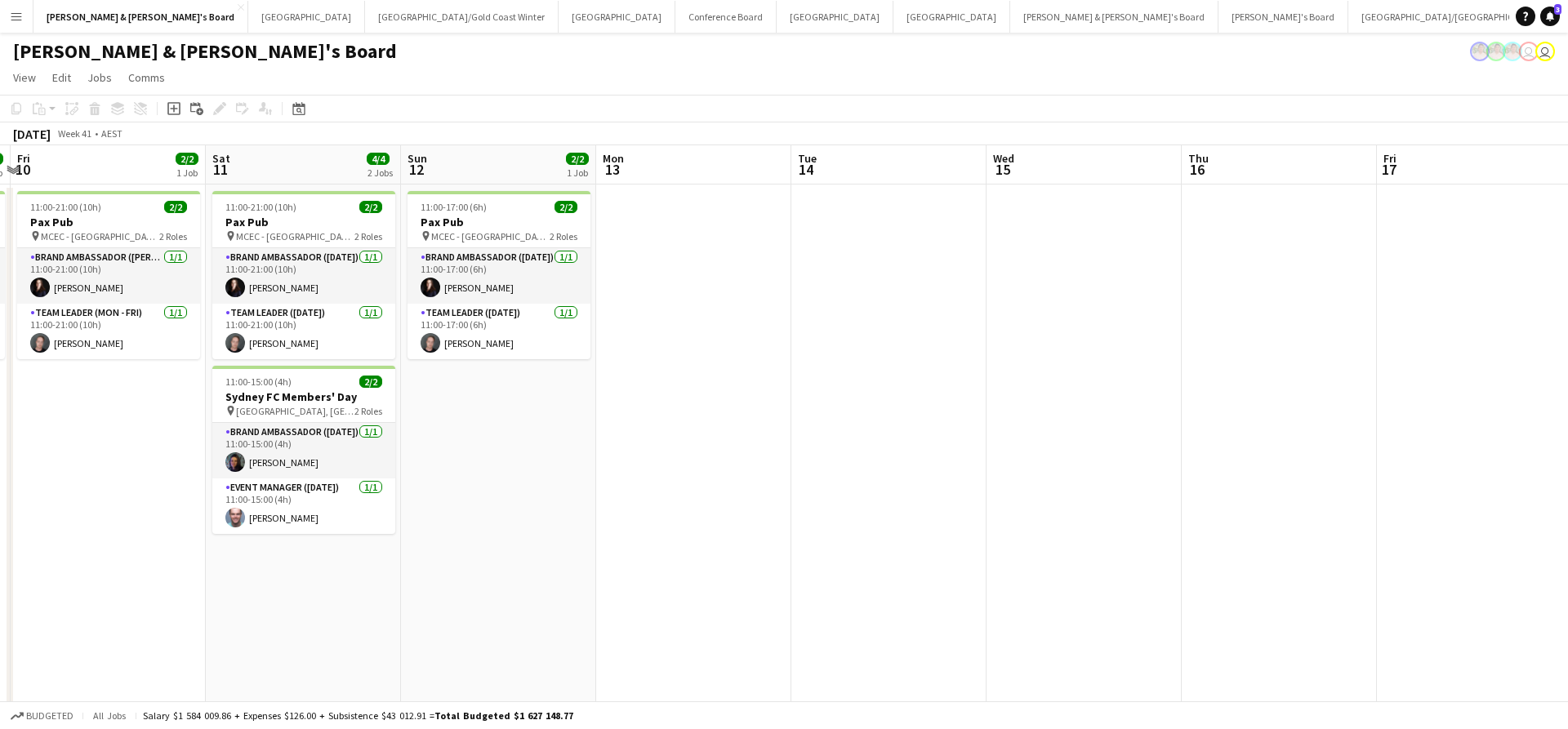
scroll to position [0, 0]
click at [776, 21] on button "Melbourne Close" at bounding box center [834, 17] width 117 height 31
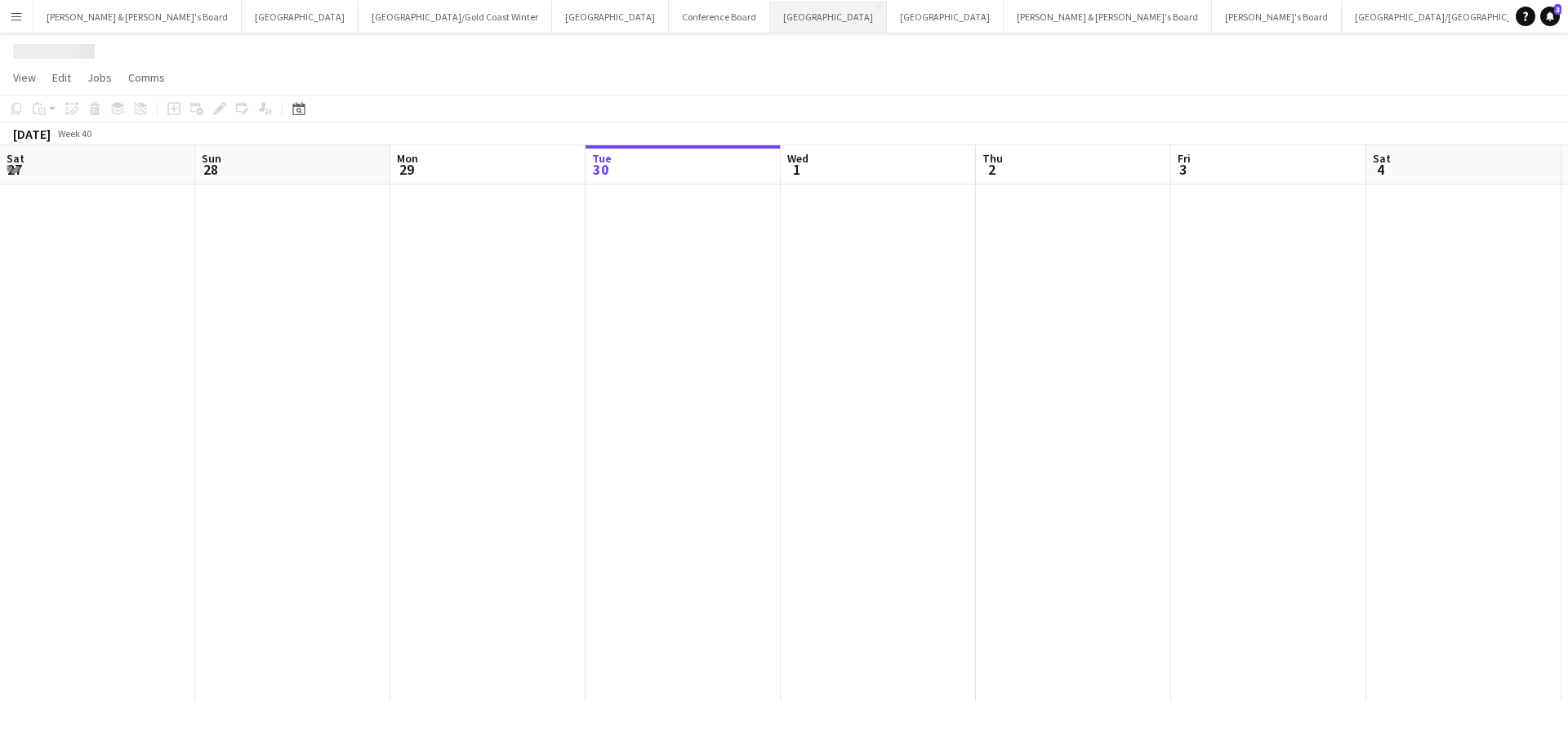
click at [770, 21] on button "Melbourne Close" at bounding box center [828, 17] width 117 height 31
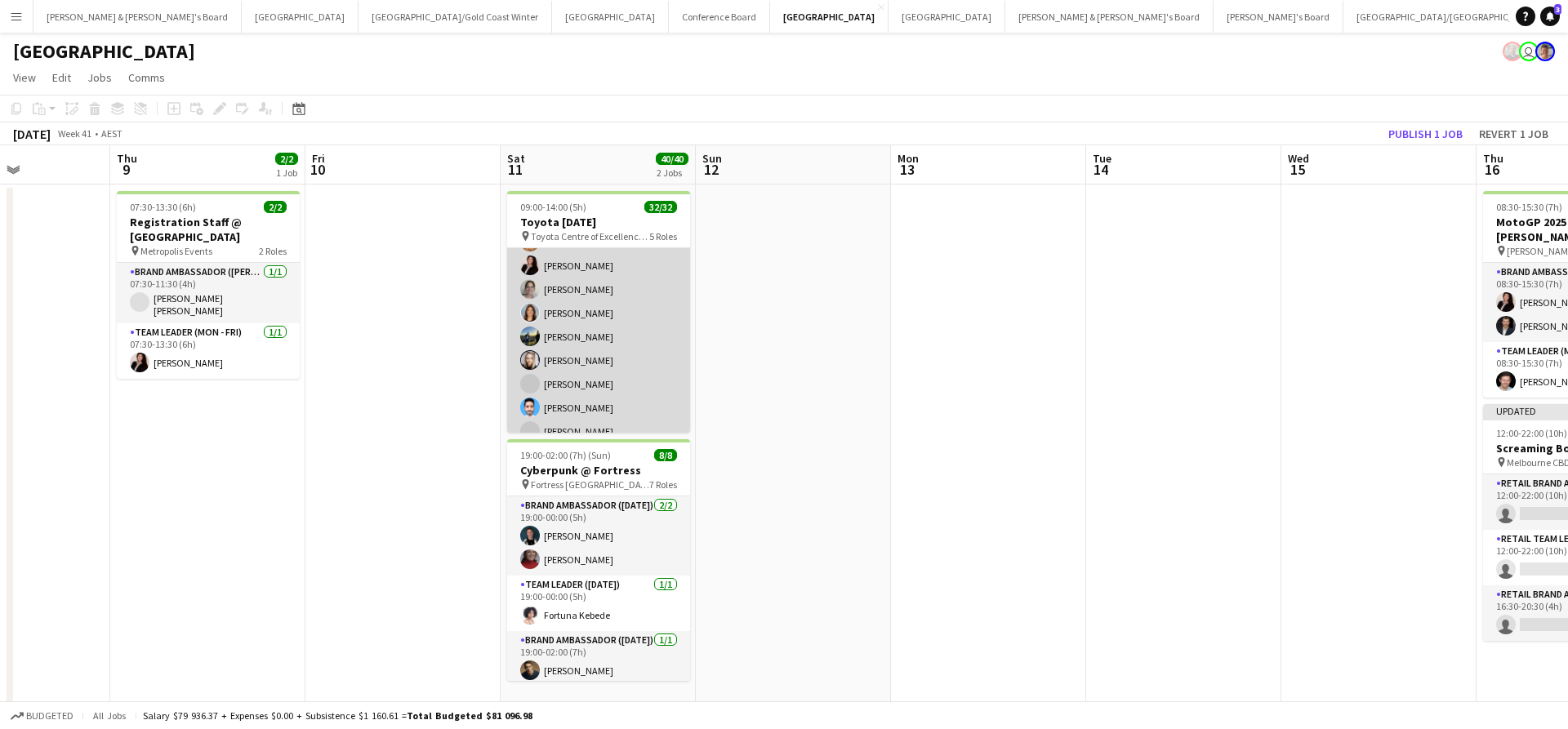
scroll to position [652, 0]
click at [585, 346] on app-card-role "Brand Ambassador ([DATE]) 20/20 09:30-14:00 (4h30m) [PERSON_NAME] [PERSON_NAME]…" at bounding box center [599, 193] width 183 height 511
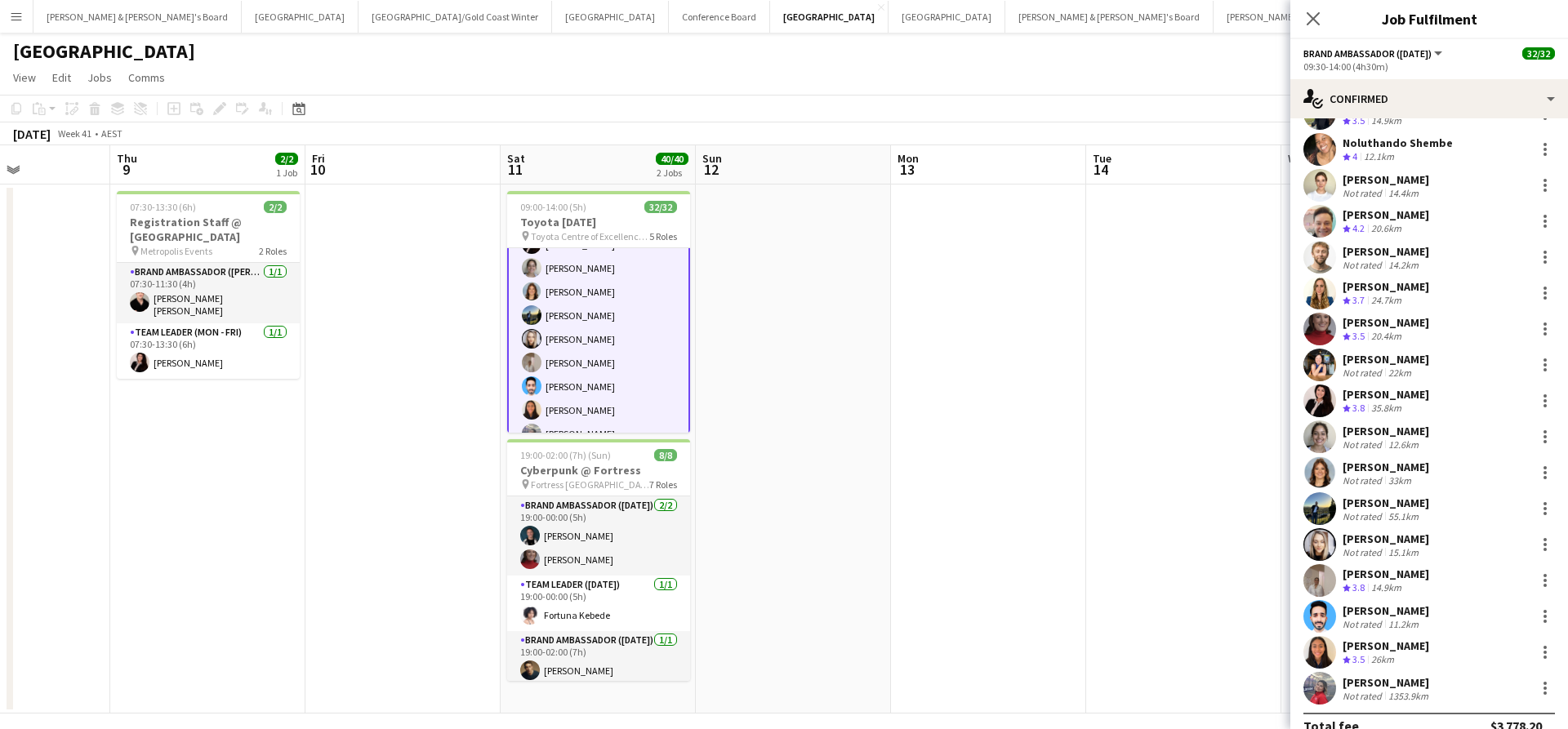
scroll to position [178, 0]
click at [1401, 588] on div "14.9km" at bounding box center [1386, 586] width 37 height 14
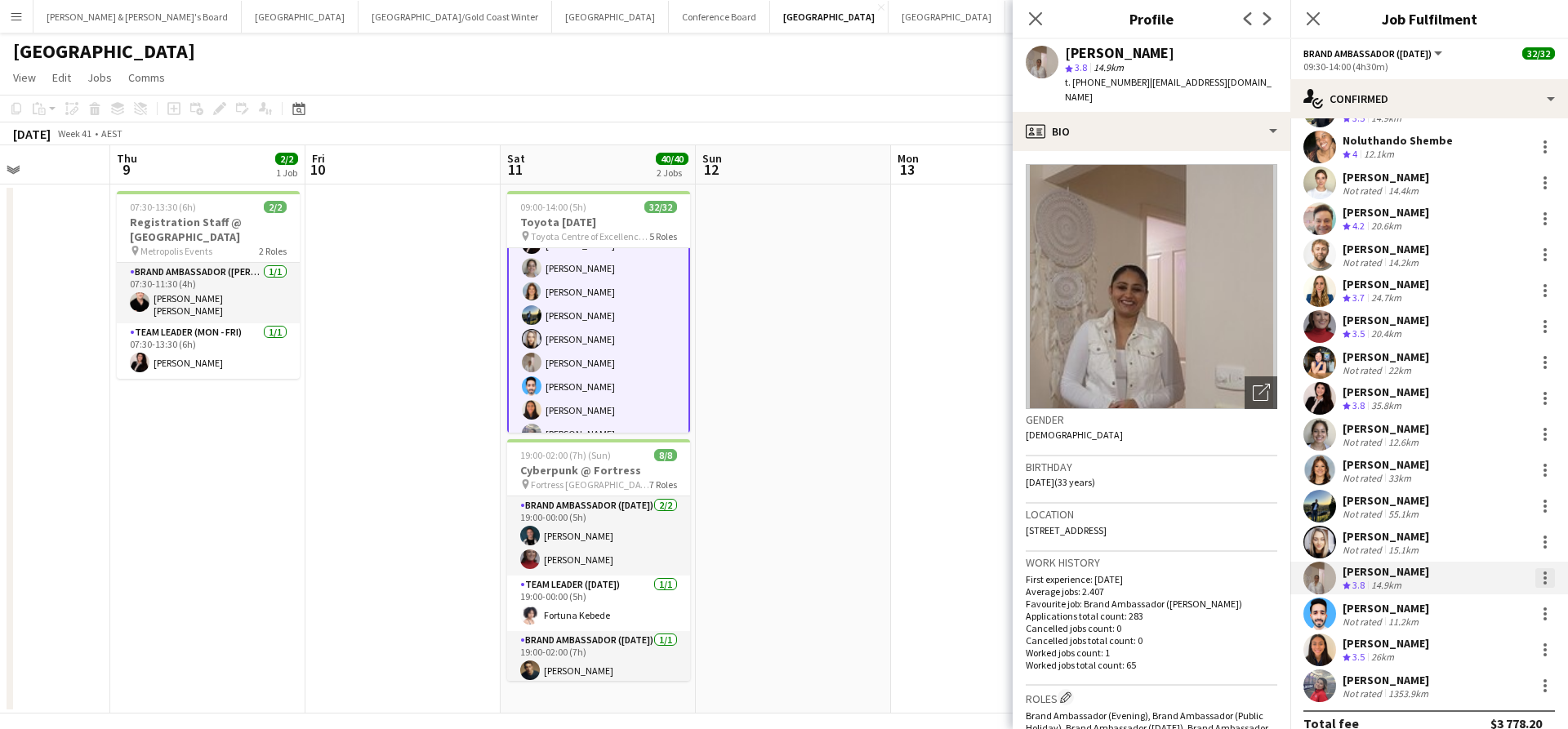
click at [1543, 579] on div at bounding box center [1545, 578] width 4 height 4
click at [1473, 496] on button "Remove" at bounding box center [1491, 509] width 128 height 39
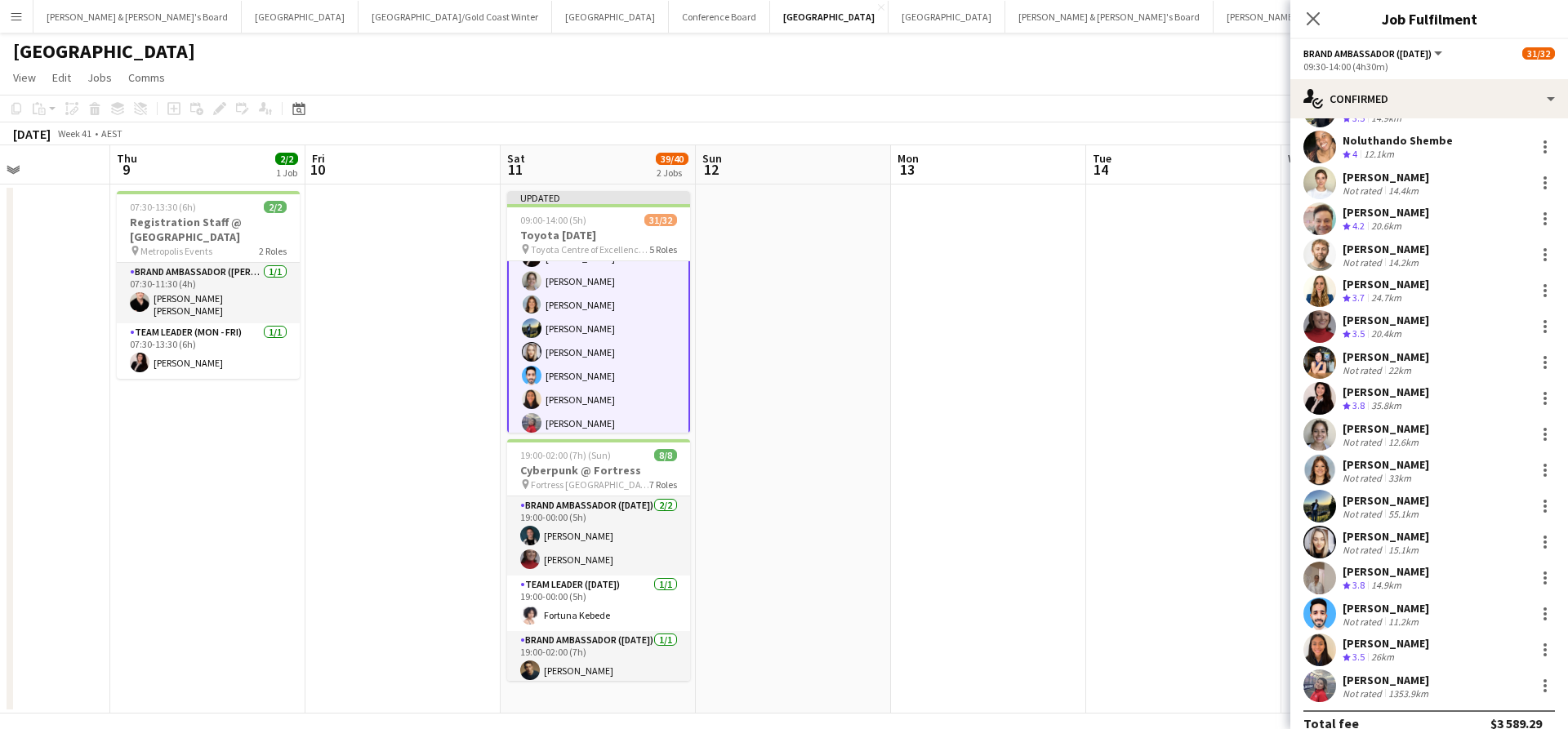
click at [952, 441] on app-date-cell at bounding box center [988, 449] width 195 height 529
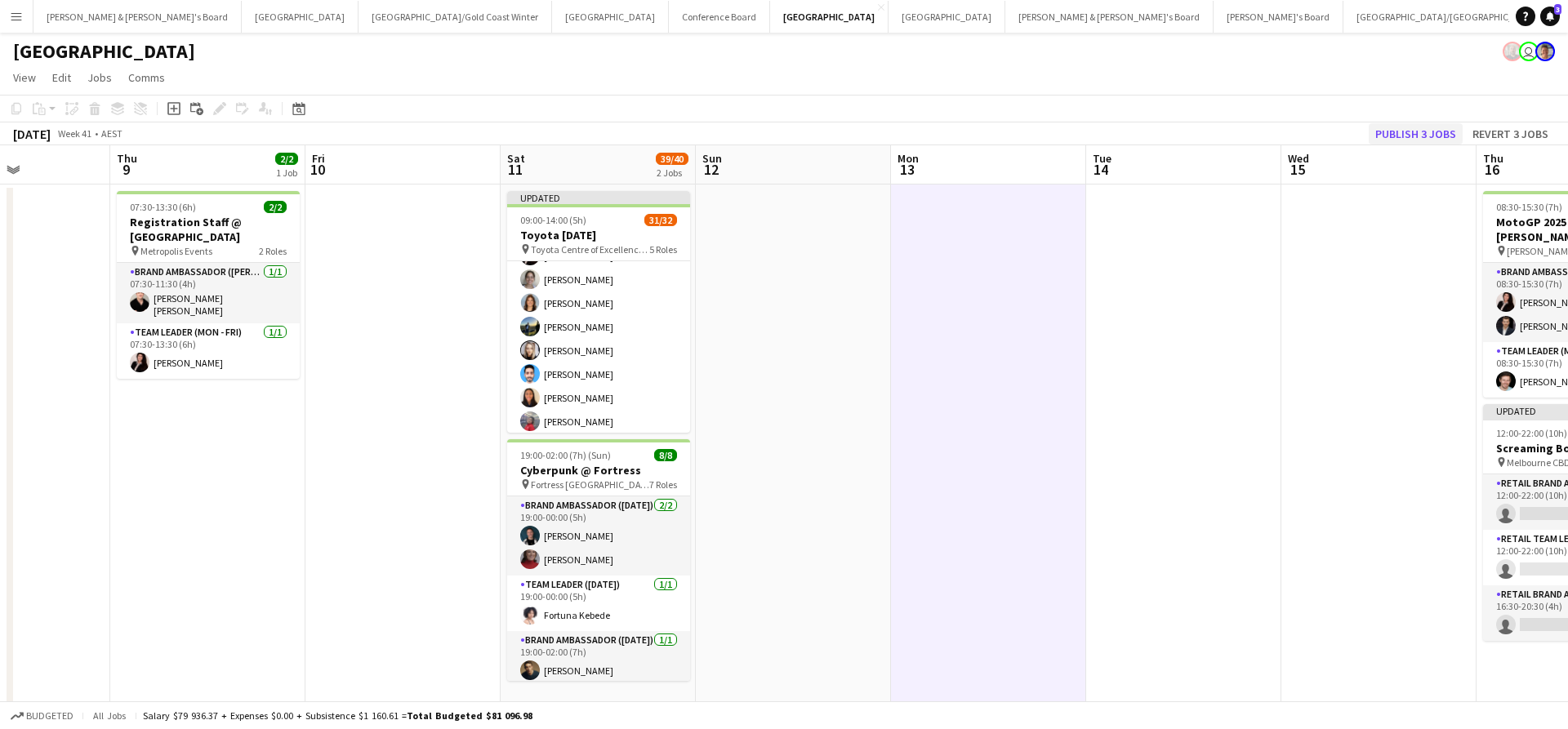
click at [1409, 137] on button "Publish 3 jobs" at bounding box center [1414, 133] width 93 height 21
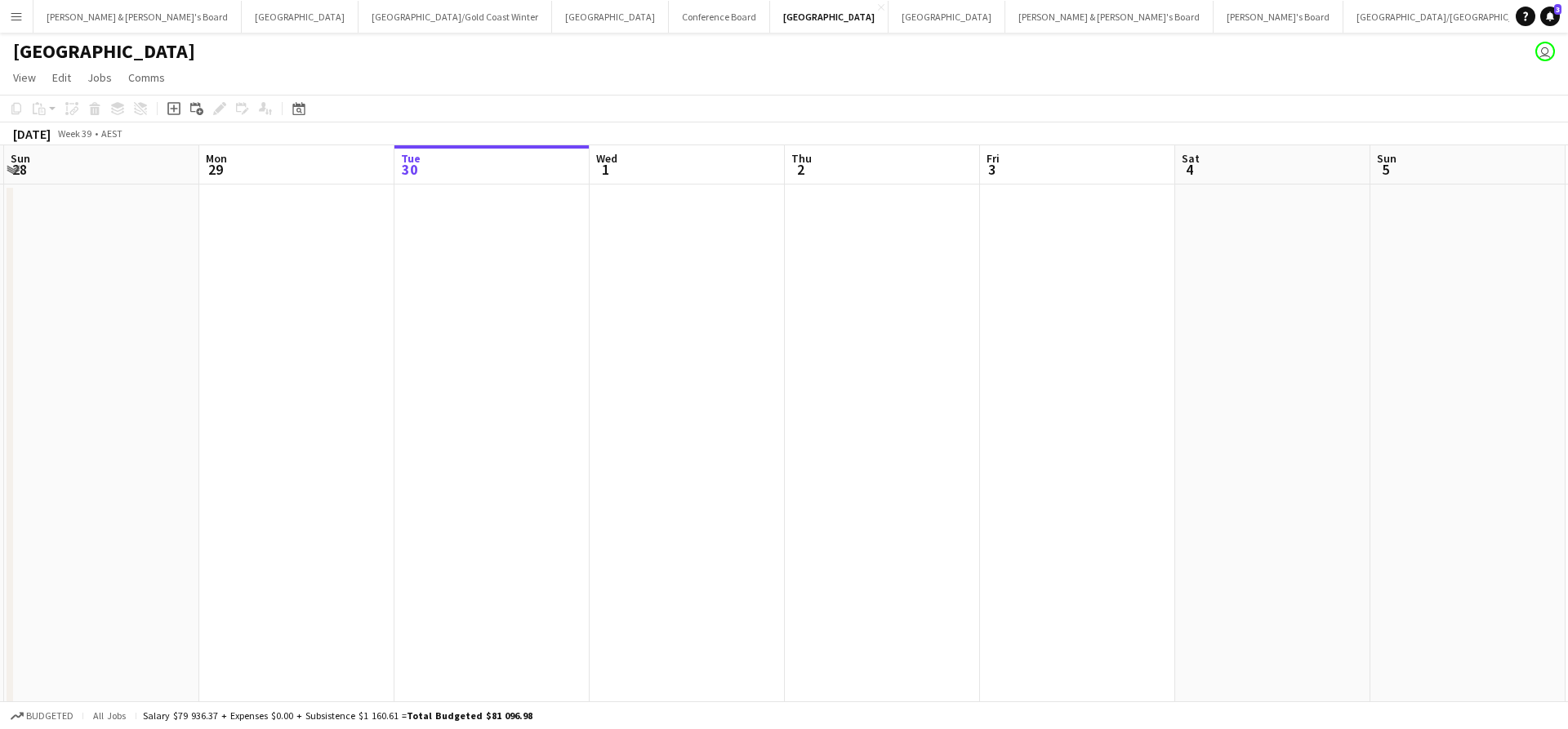
scroll to position [0, 356]
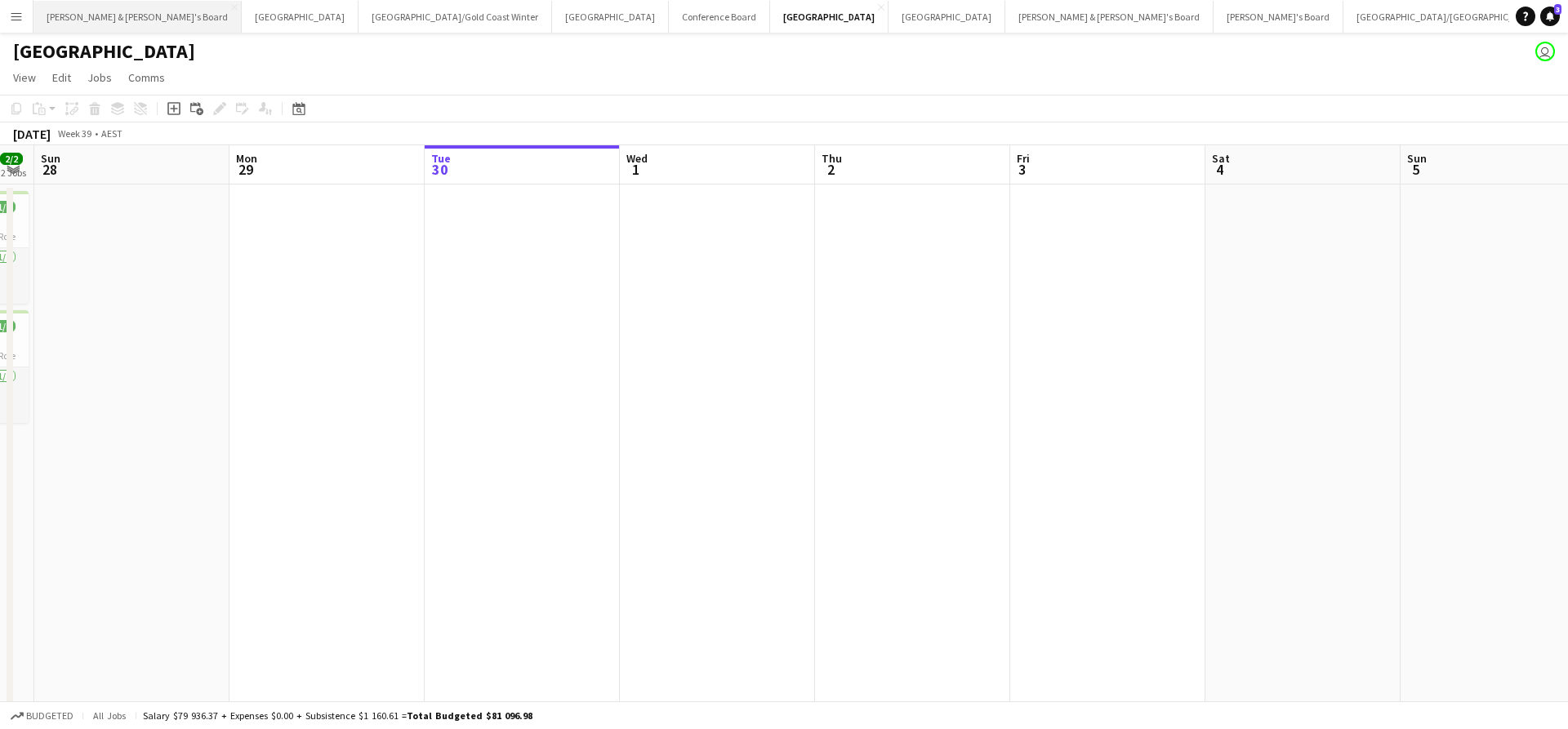
click at [117, 17] on button "[PERSON_NAME] & [PERSON_NAME]'s Board Close" at bounding box center [137, 17] width 208 height 31
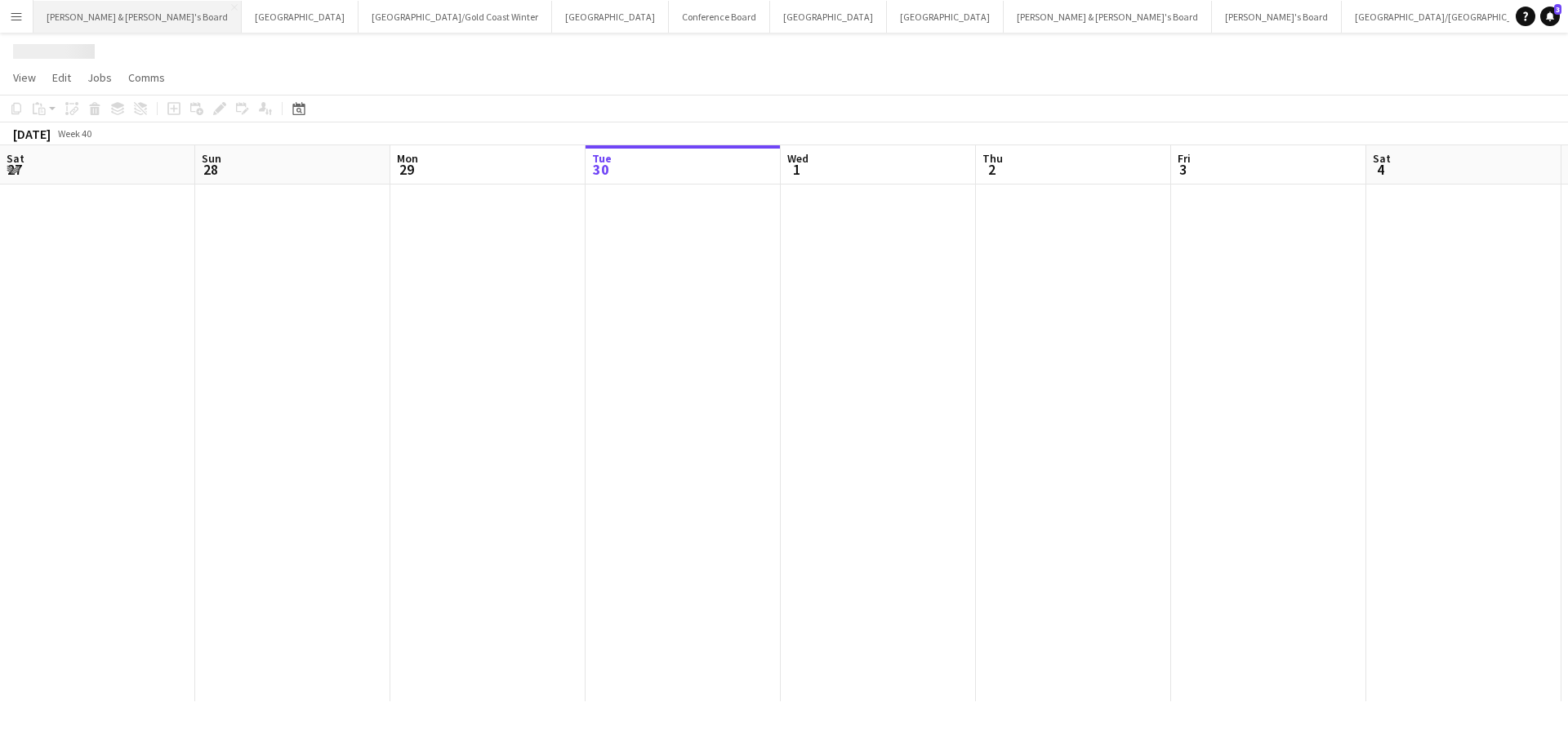
click at [117, 17] on button "[PERSON_NAME] & [PERSON_NAME]'s Board Close" at bounding box center [137, 17] width 208 height 31
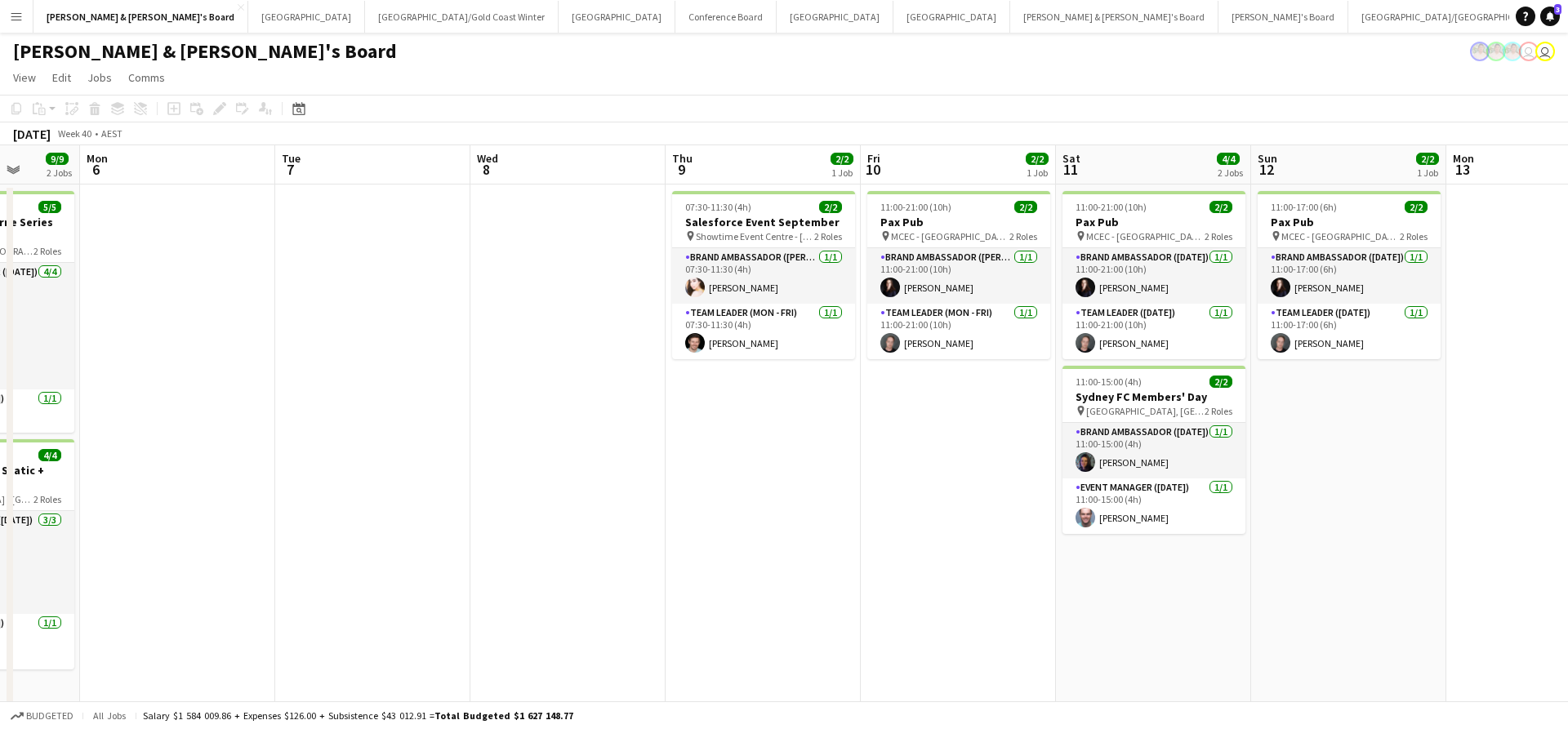
scroll to position [0, 507]
click at [776, 24] on button "Melbourne Close" at bounding box center [834, 17] width 117 height 31
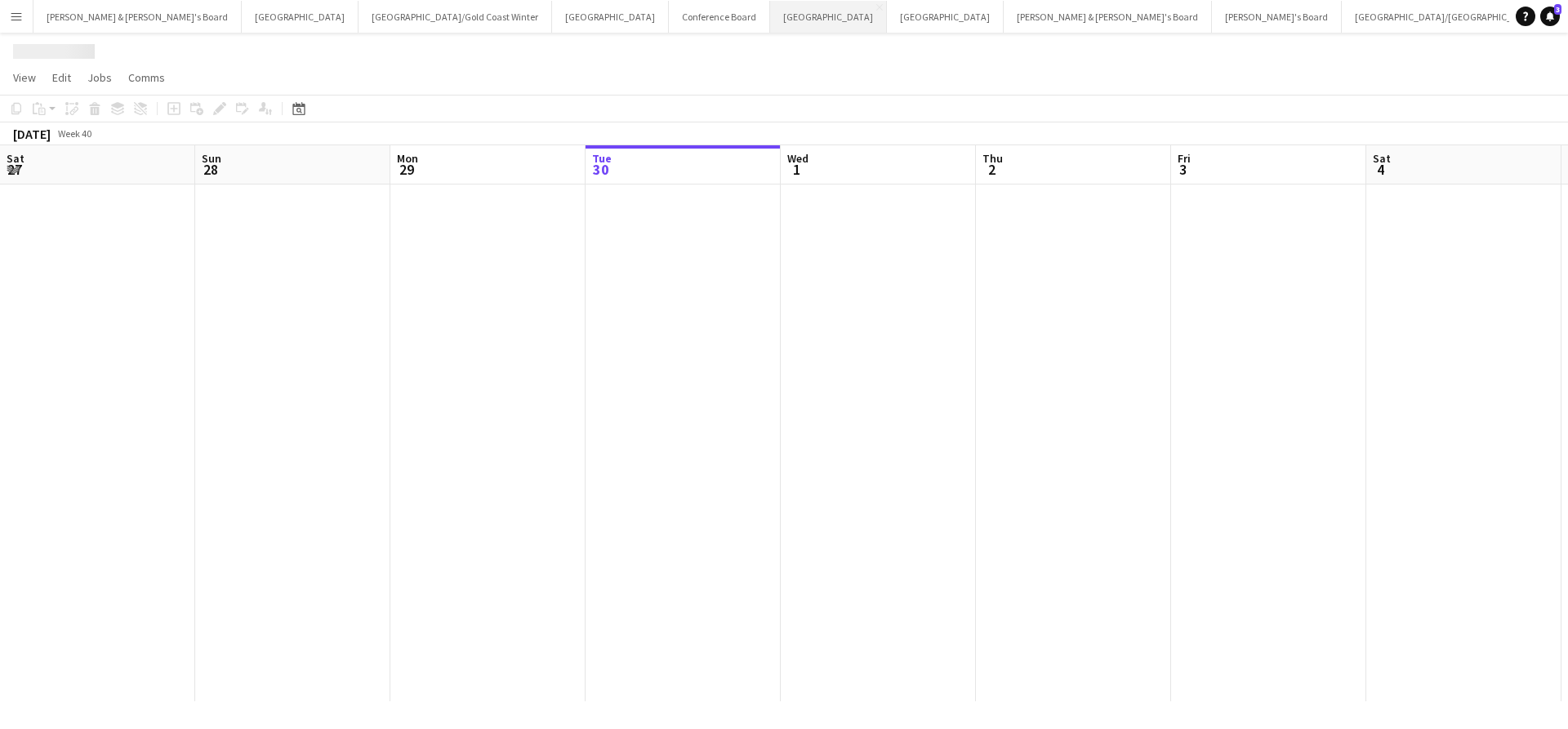
click at [770, 24] on button "Melbourne Close" at bounding box center [828, 17] width 117 height 31
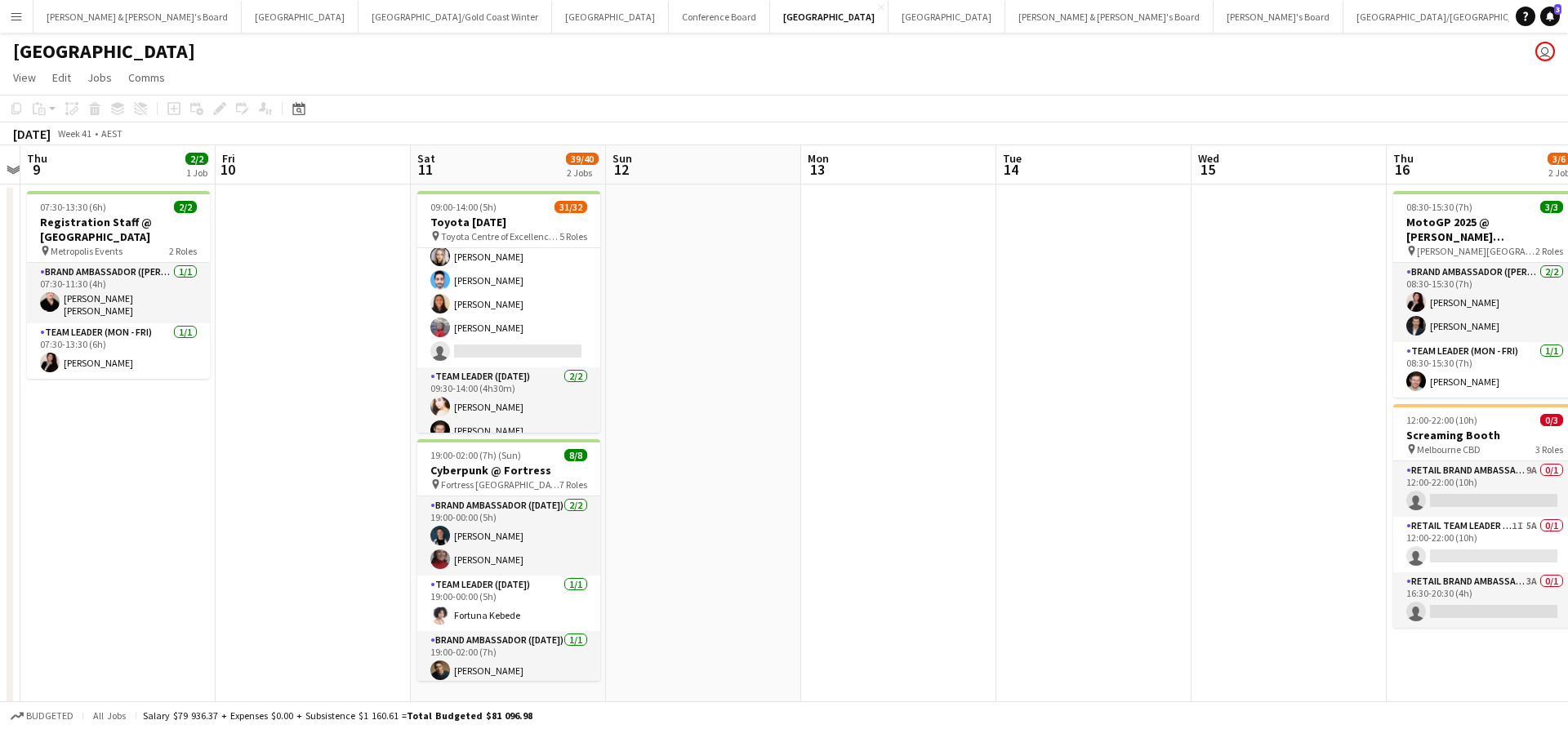
scroll to position [733, 0]
click at [109, 7] on button "[PERSON_NAME] & [PERSON_NAME]'s Board Close" at bounding box center [137, 17] width 208 height 31
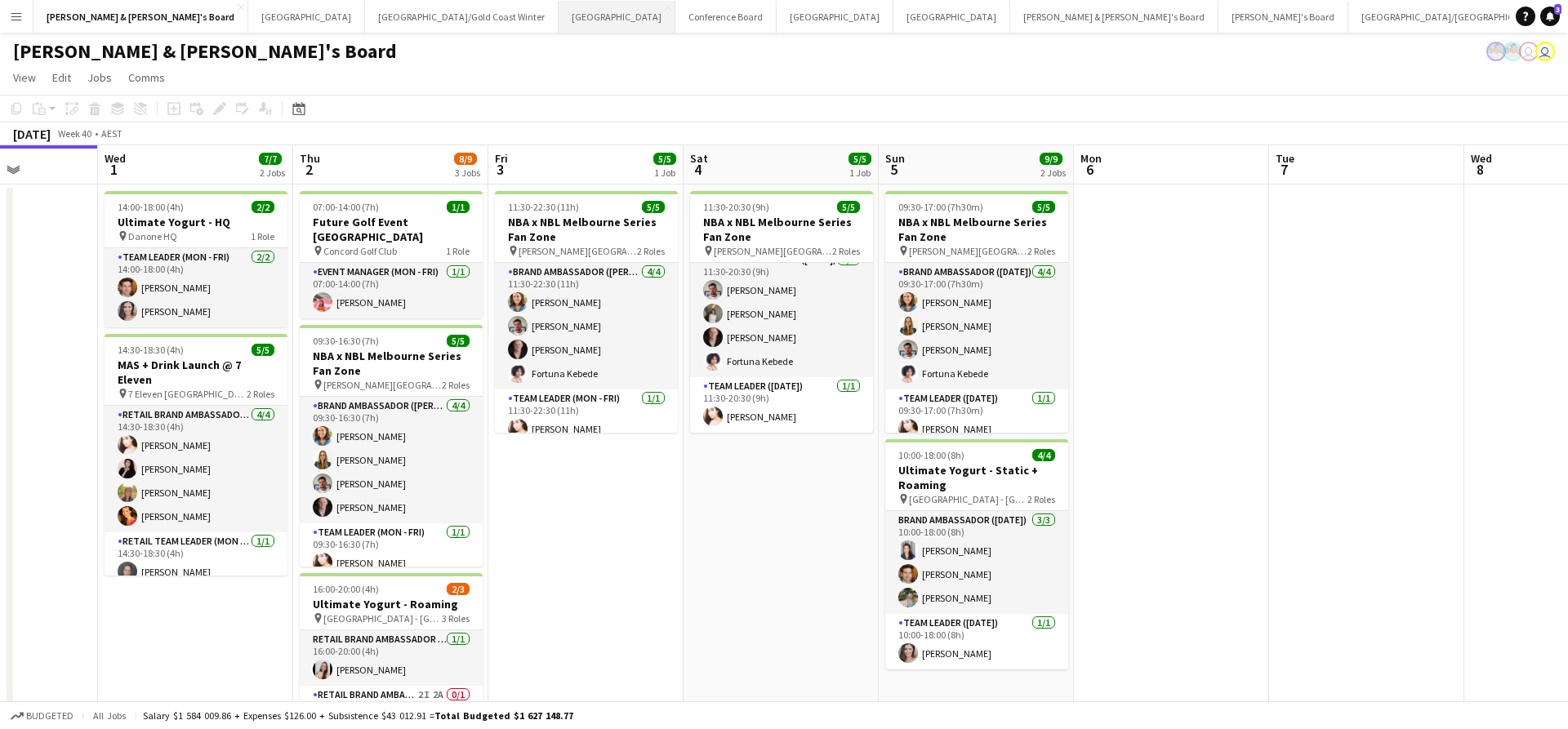
click at [559, 11] on button "Sydney Close" at bounding box center [617, 17] width 117 height 31
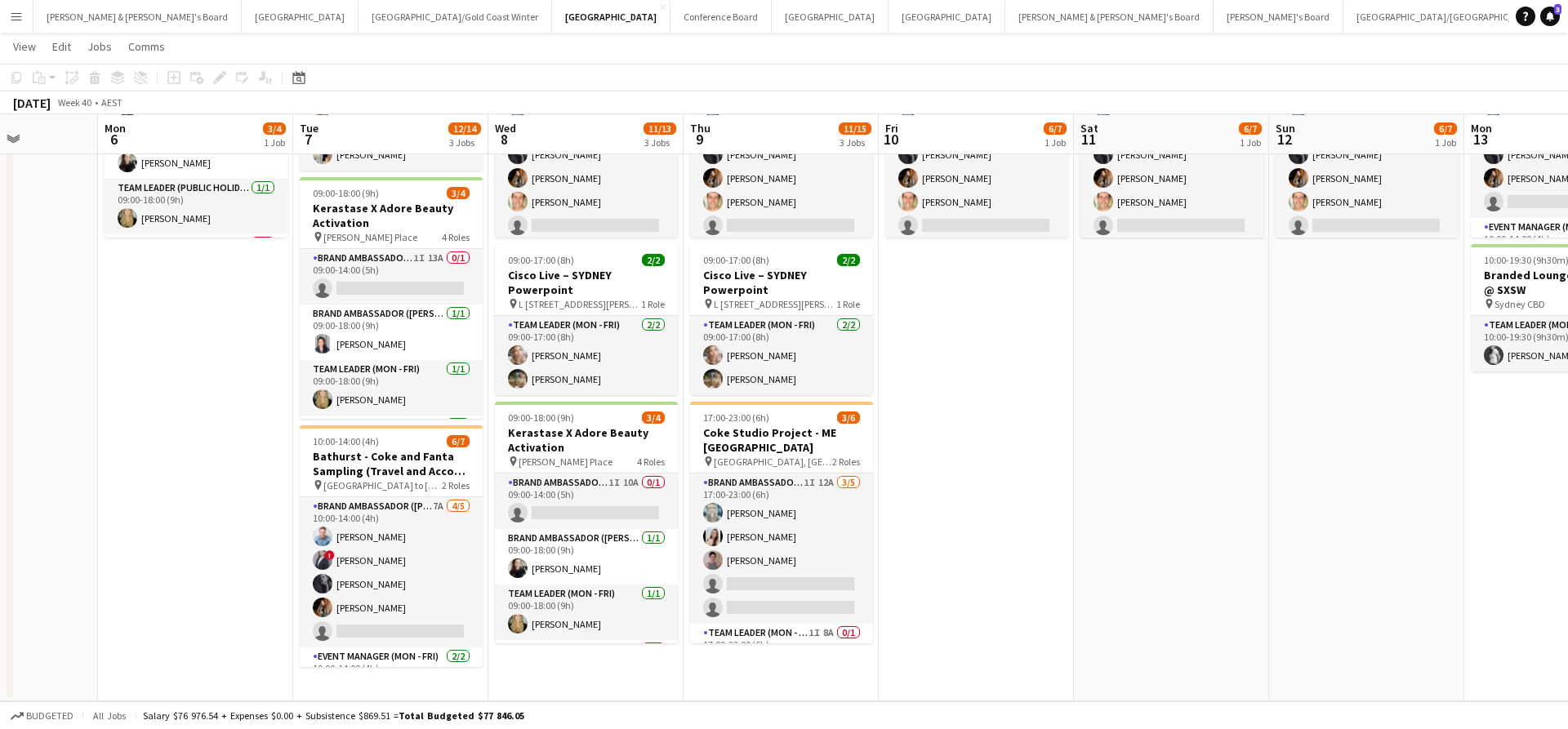
scroll to position [193, 0]
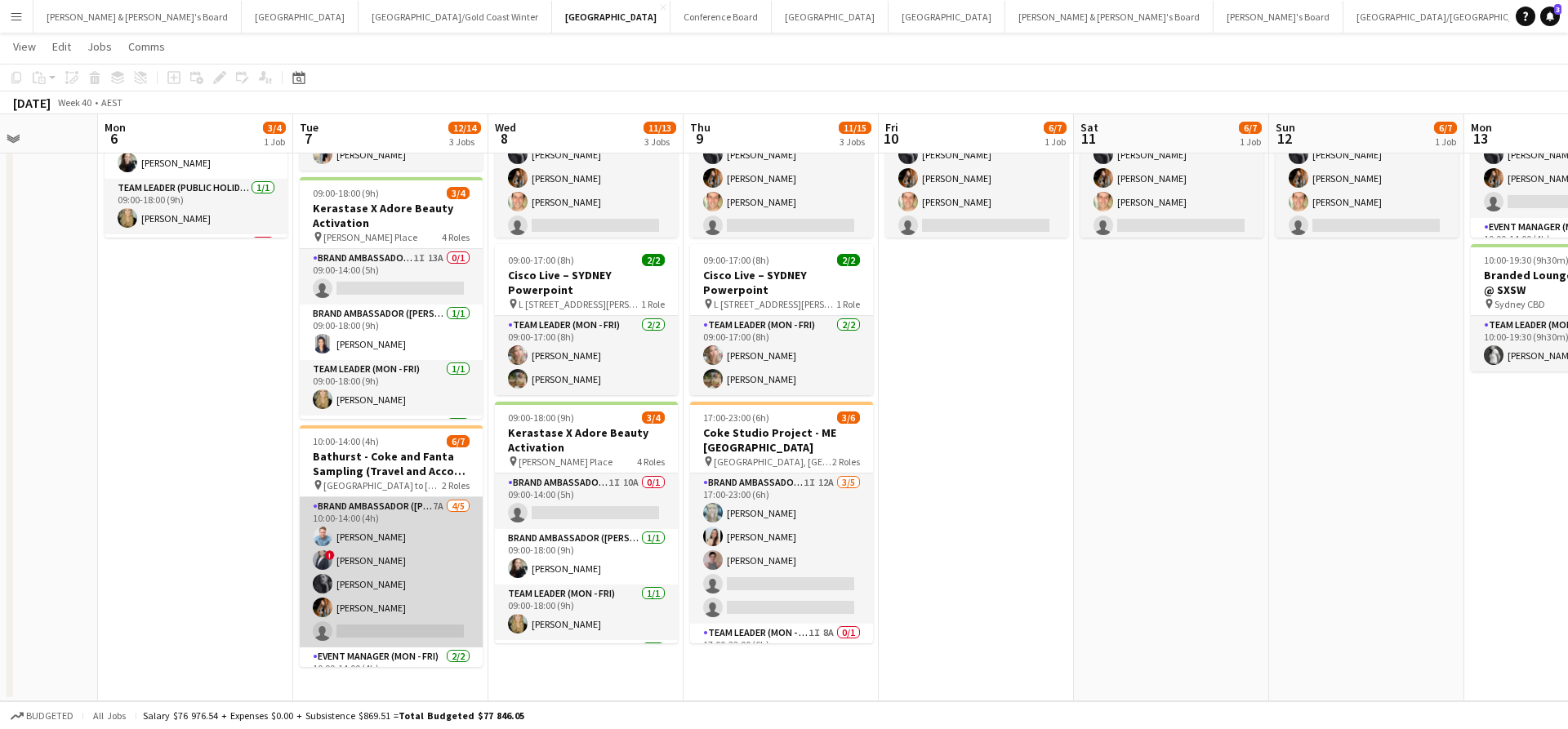
click at [425, 582] on app-card-role "Brand Ambassador (Mon - Fri) 7A [DATE] 10:00-14:00 (4h) [PERSON_NAME] ! [PERSON…" at bounding box center [391, 573] width 183 height 150
click at [443, 542] on app-card-role "Brand Ambassador (Mon - Fri) 7A [DATE] 10:00-14:00 (4h) [PERSON_NAME] ! [PERSON…" at bounding box center [391, 573] width 183 height 150
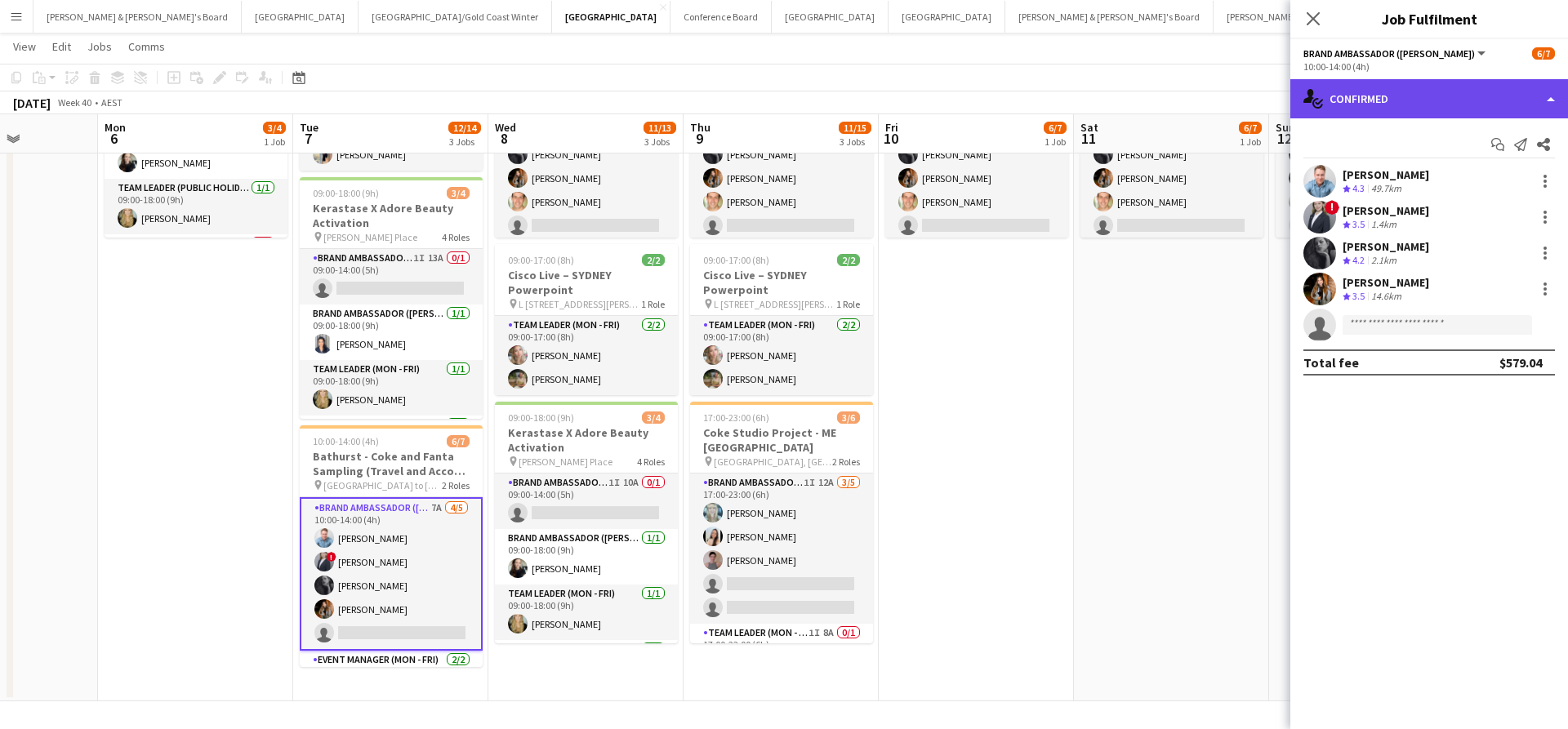
click at [1483, 87] on div "single-neutral-actions-check-2 Confirmed" at bounding box center [1429, 99] width 278 height 39
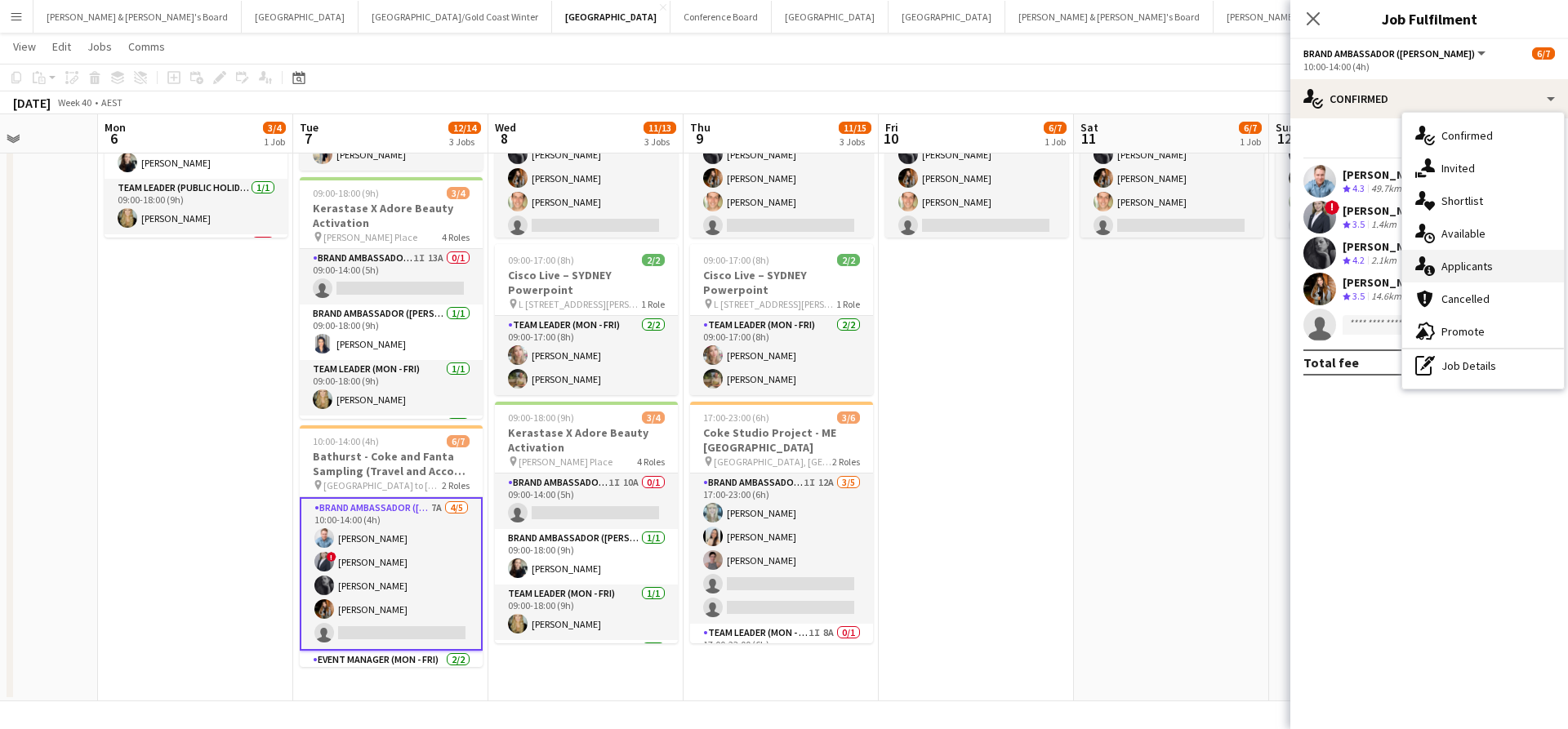
click at [1475, 268] on span "Applicants" at bounding box center [1467, 266] width 52 height 15
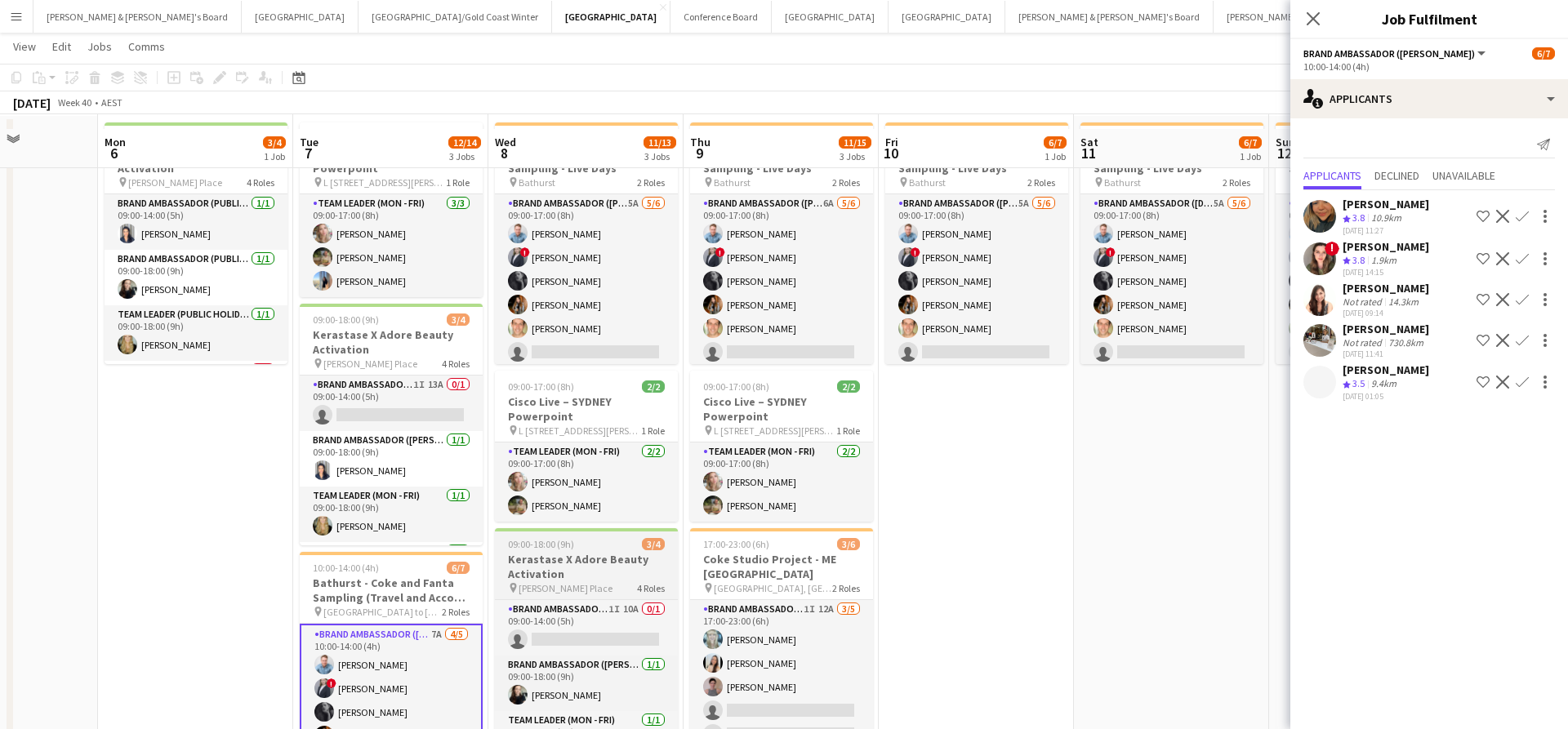
scroll to position [66, 0]
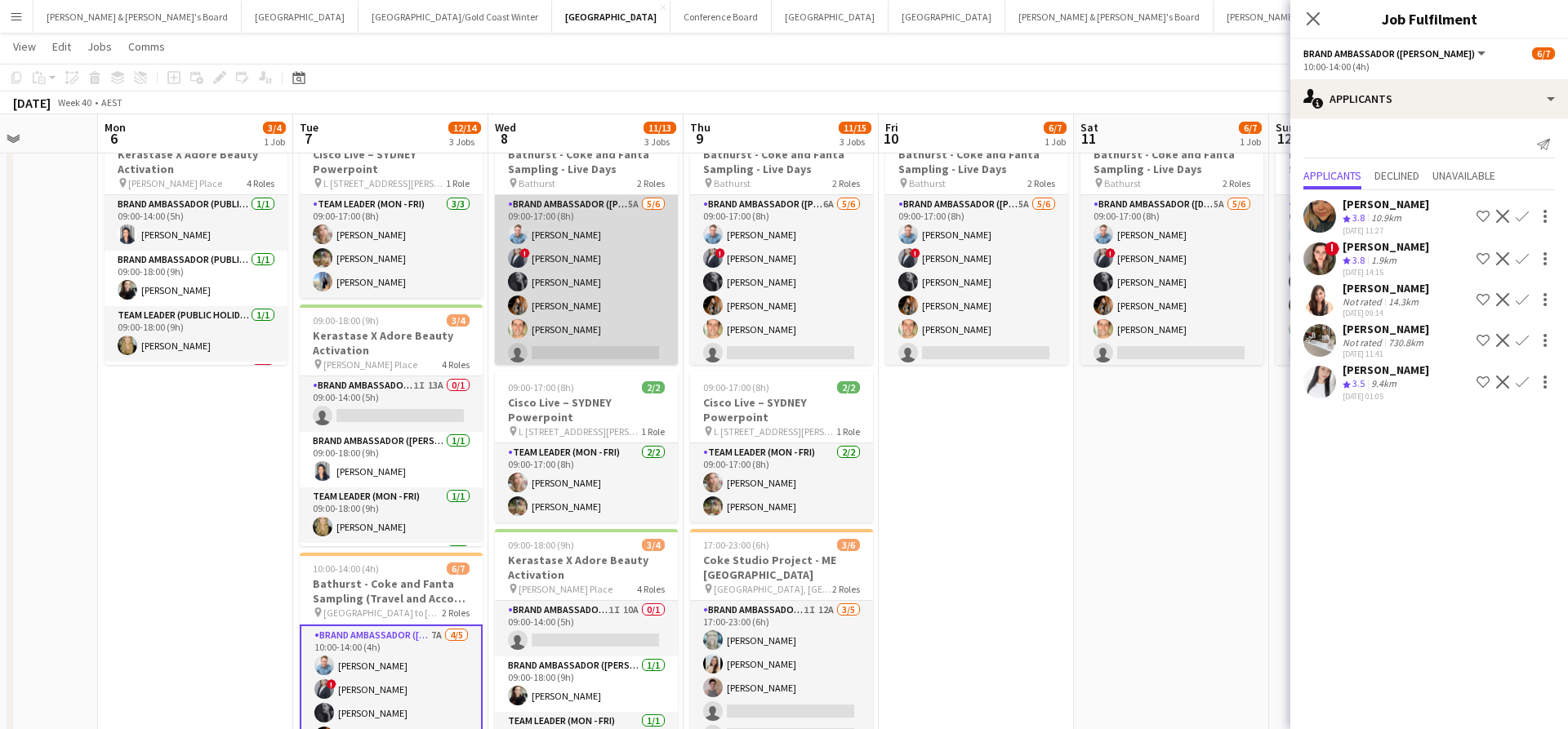
click at [614, 303] on app-card-role "Brand Ambassador (Mon - Fri) 5A [DATE] 09:00-17:00 (8h) [PERSON_NAME] ! [PERSON…" at bounding box center [586, 282] width 183 height 174
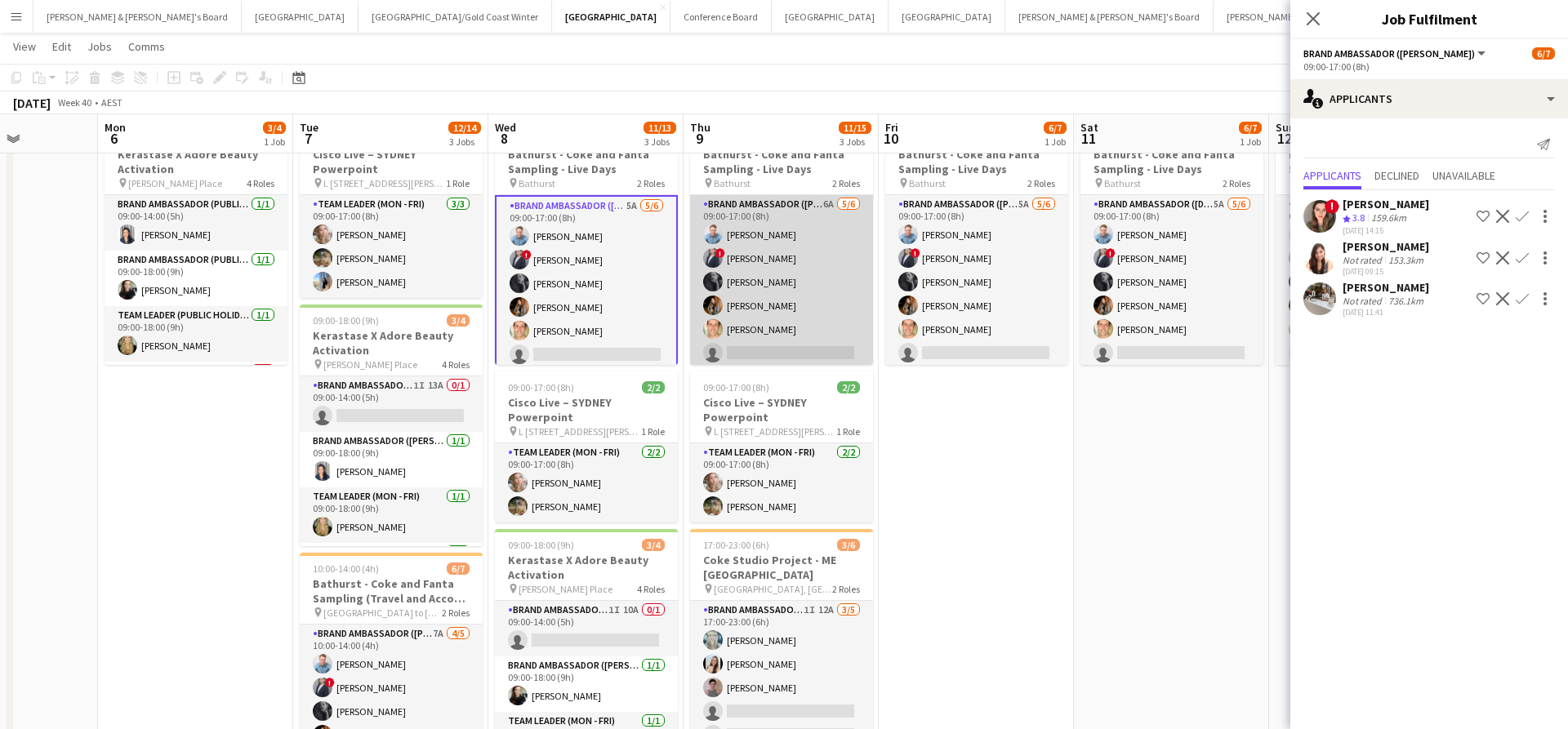
click at [822, 289] on app-card-role "Brand Ambassador (Mon - Fri) 6A [DATE] 09:00-17:00 (8h) [PERSON_NAME] ! [PERSON…" at bounding box center [782, 282] width 183 height 174
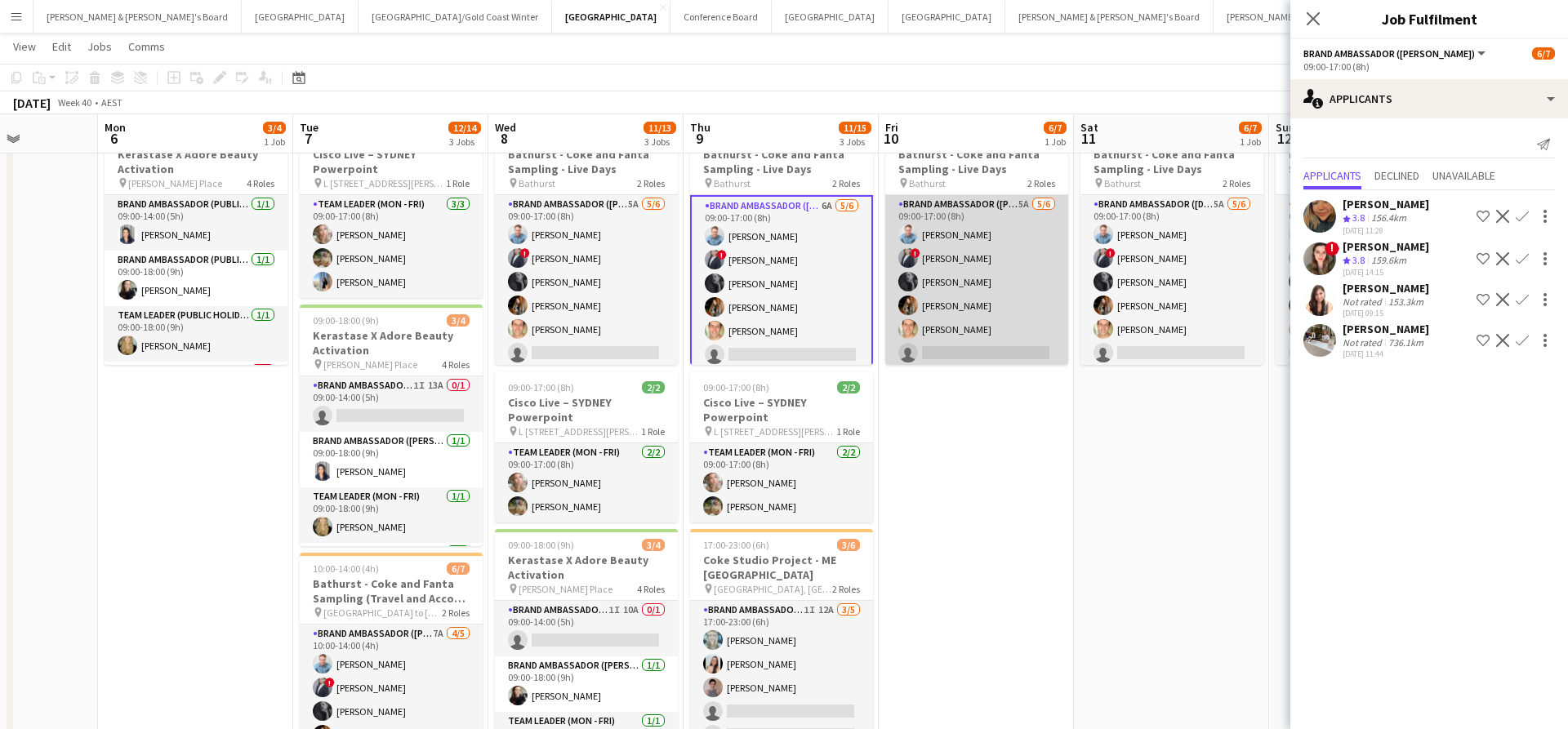
click at [956, 303] on app-card-role "Brand Ambassador (Mon - Fri) 5A [DATE] 09:00-17:00 (8h) [PERSON_NAME] ! [PERSON…" at bounding box center [977, 282] width 183 height 174
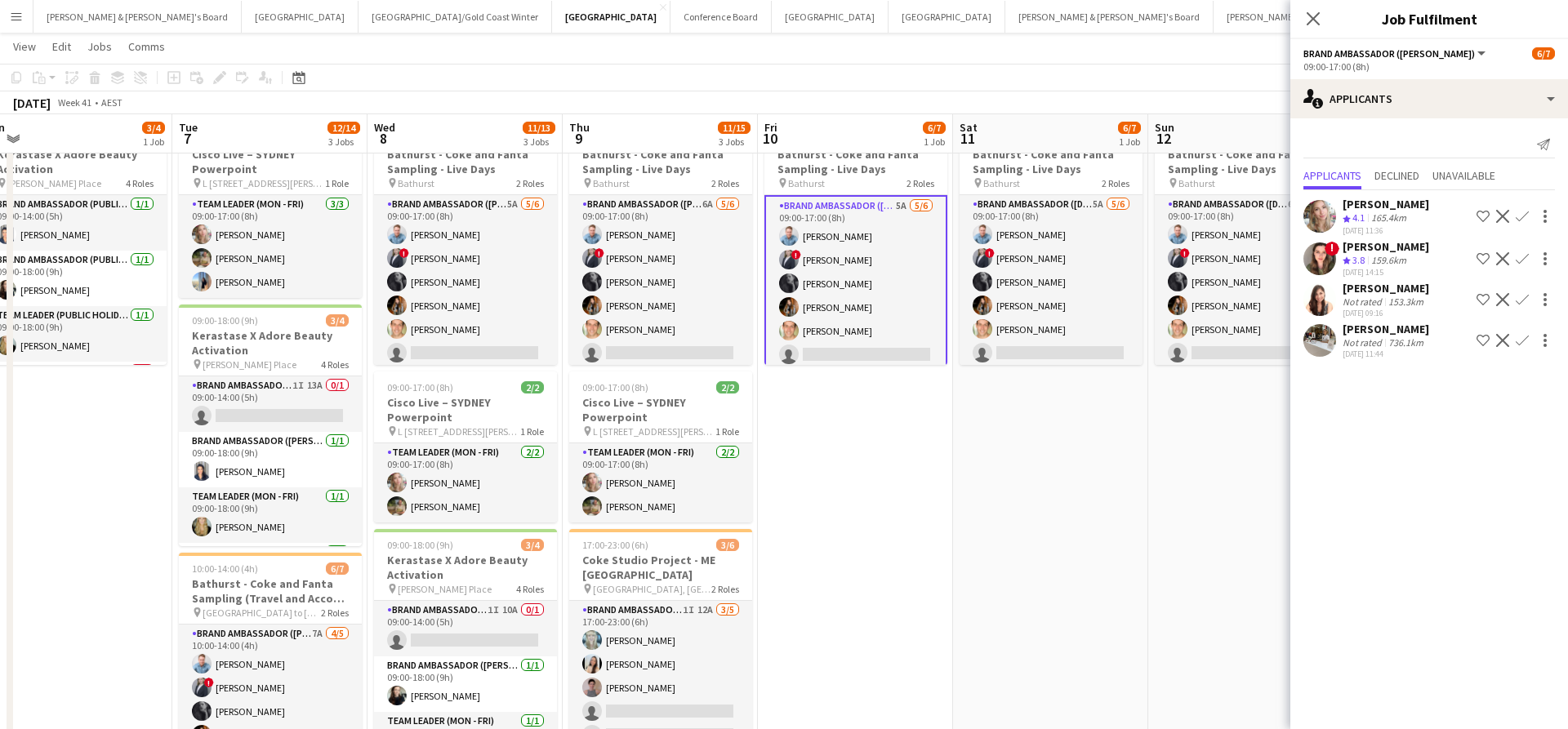
scroll to position [0, 614]
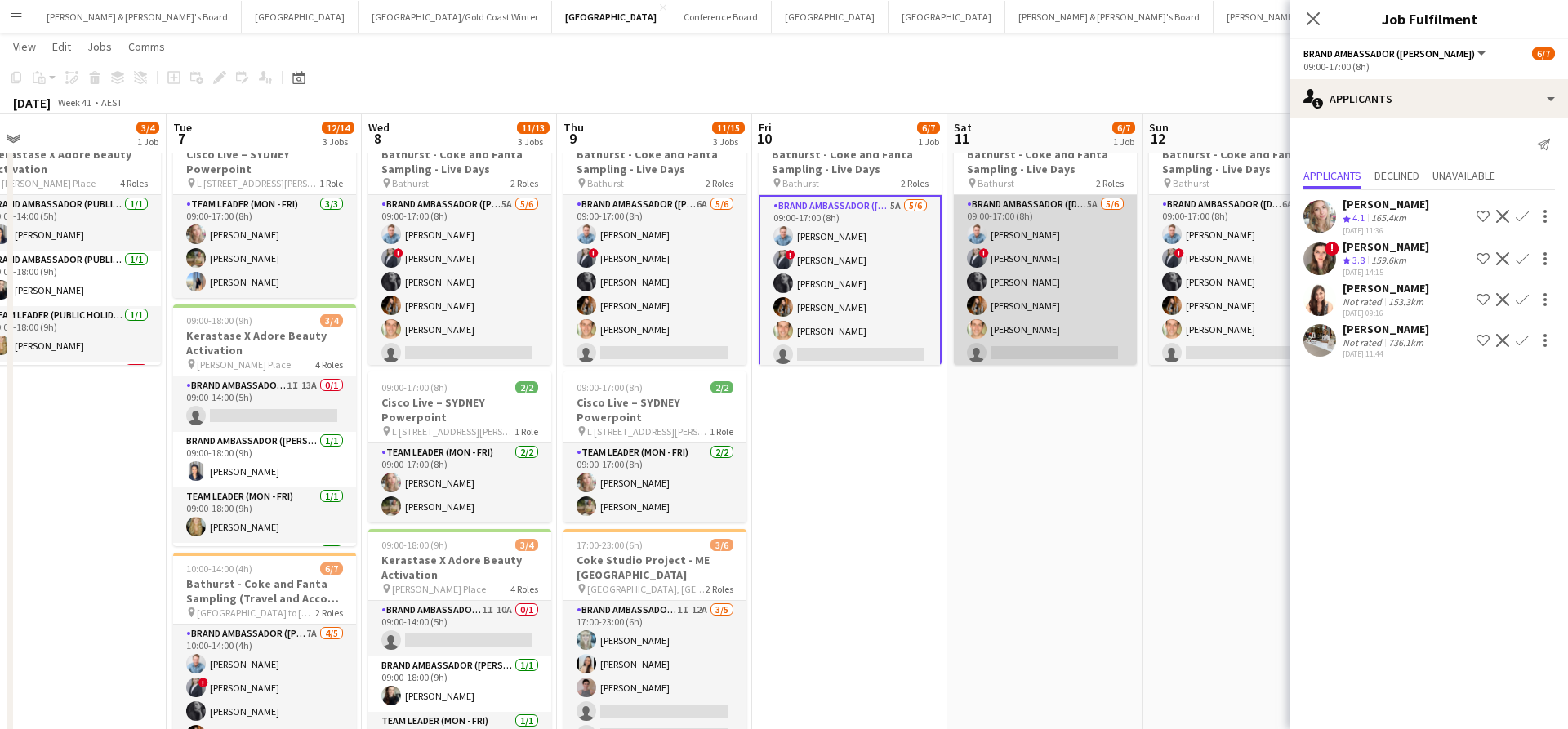
click at [1074, 318] on app-card-role "Brand Ambassador ([DATE]) 5A [DATE] 09:00-17:00 (8h) [PERSON_NAME] ! [PERSON_NA…" at bounding box center [1045, 282] width 183 height 174
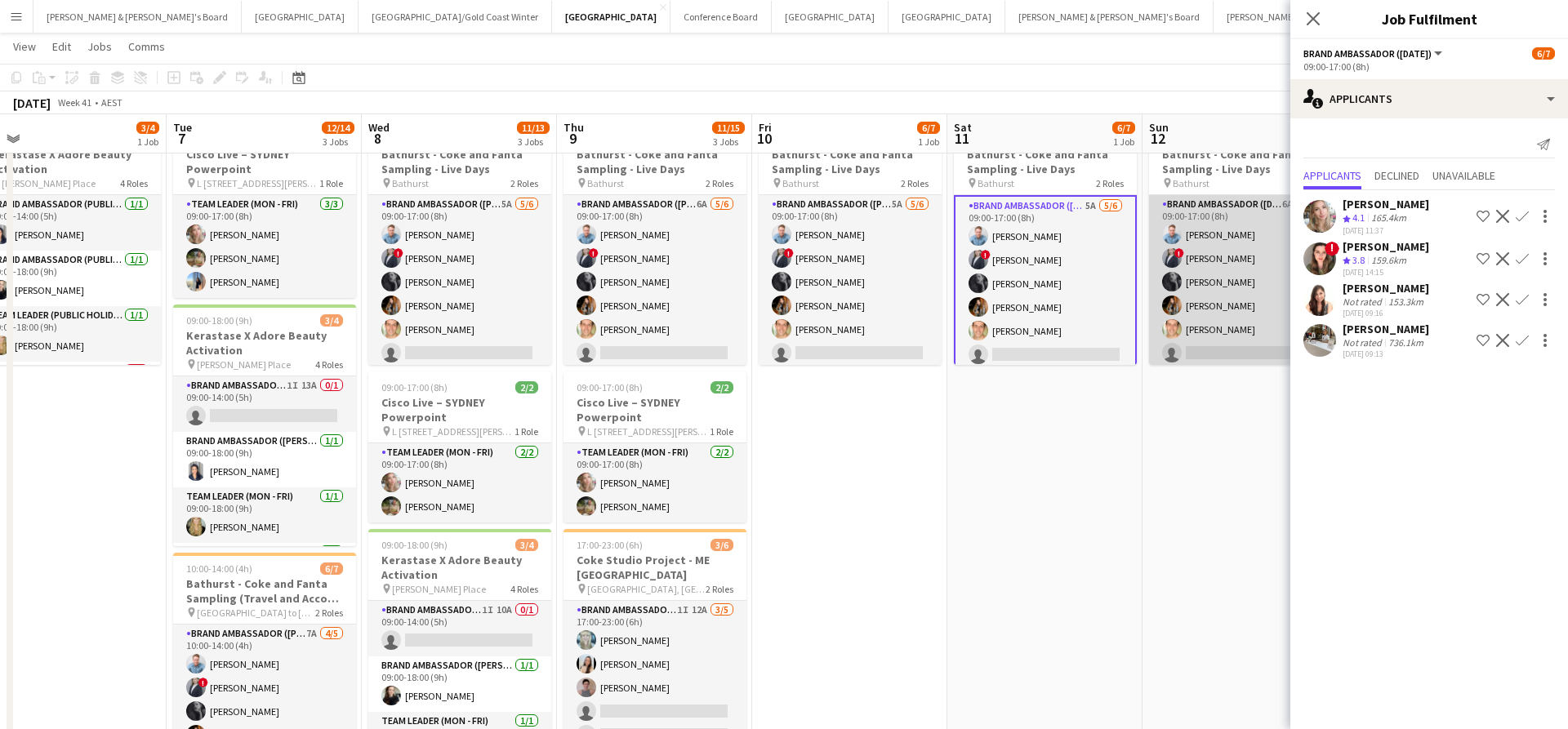
click at [1209, 312] on app-card-role "Brand Ambassador ([DATE]) 6A [DATE] 09:00-17:00 (8h) [PERSON_NAME] ! [PERSON_NA…" at bounding box center [1241, 282] width 183 height 174
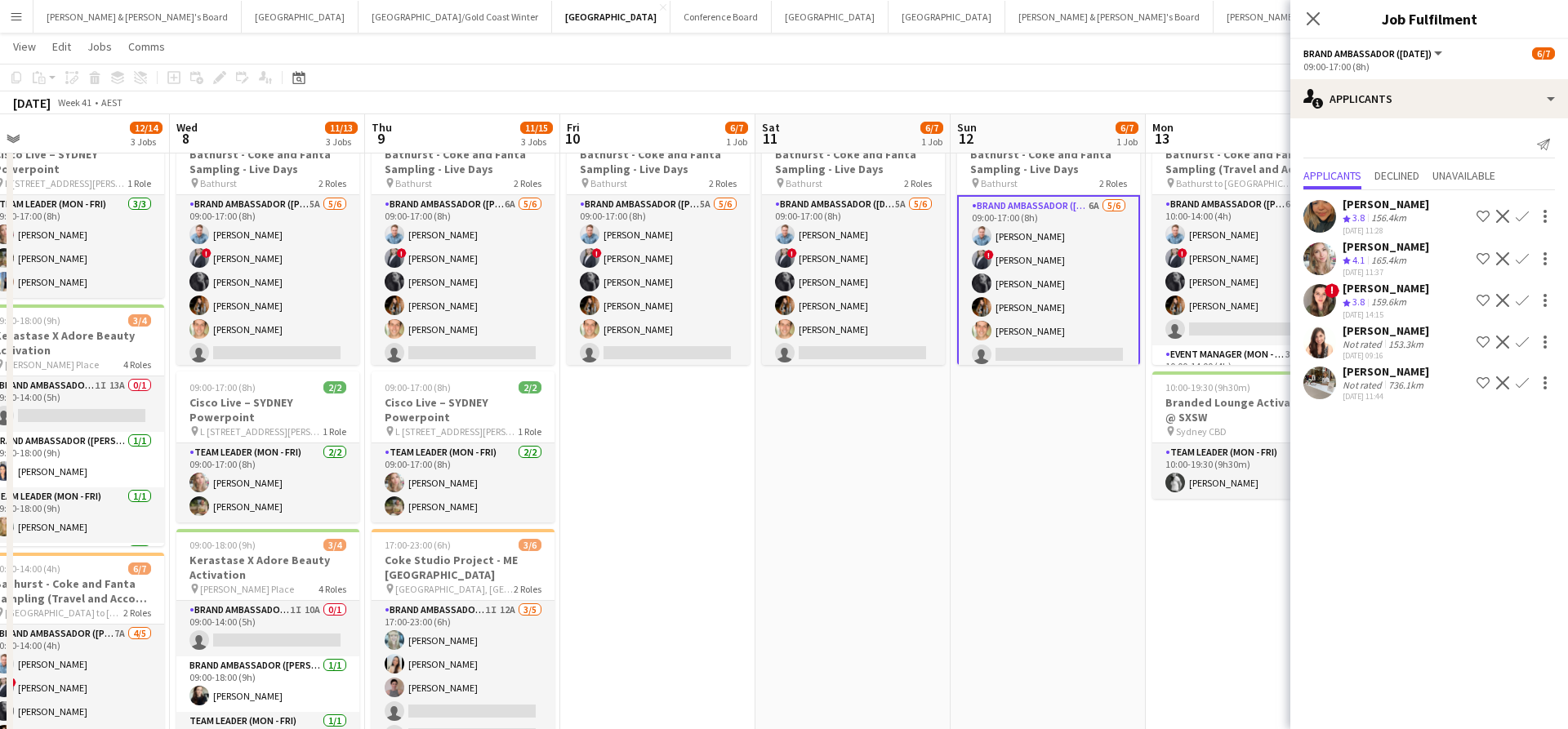
scroll to position [0, 804]
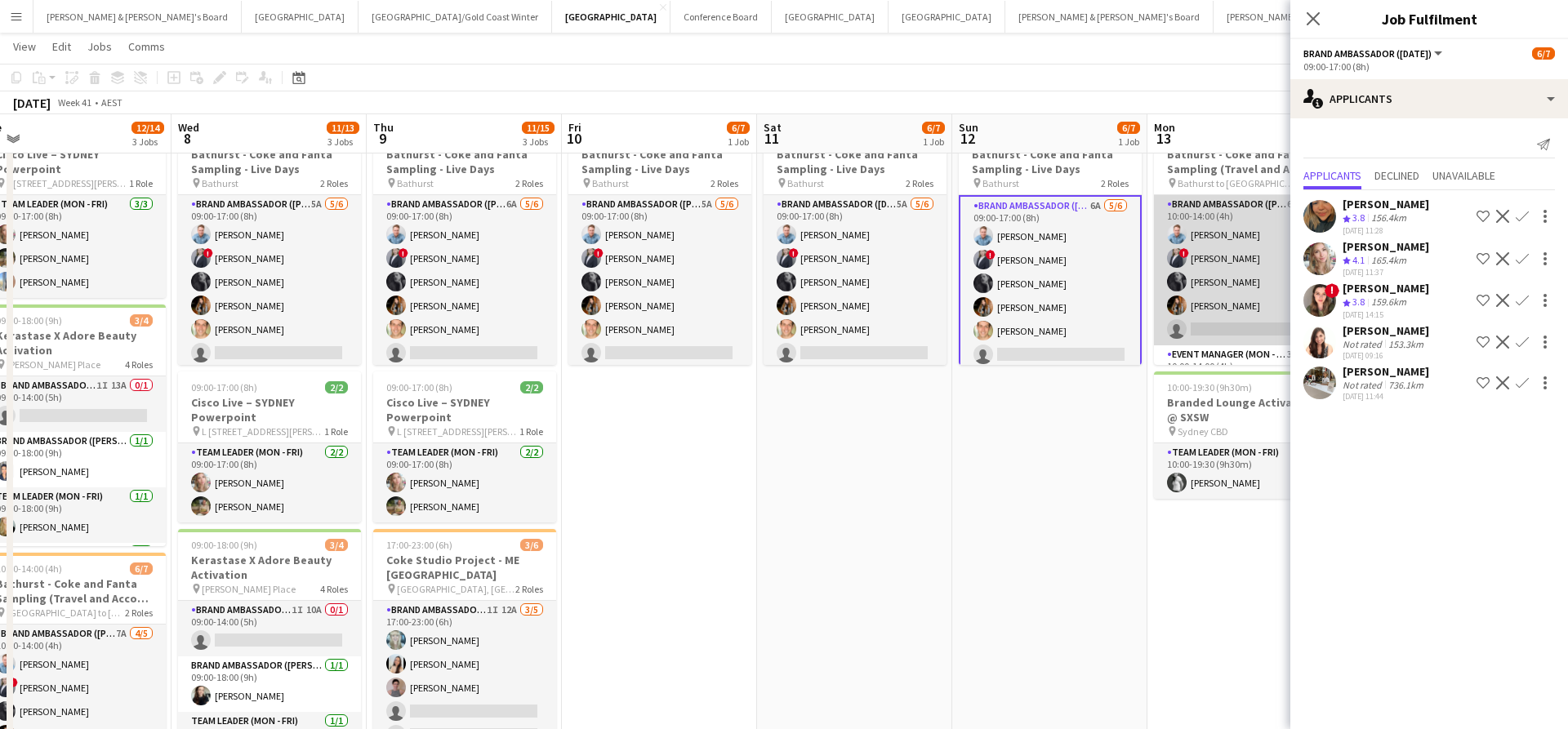
click at [1225, 309] on app-card-role "Brand Ambassador (Mon - Fri) 6A [DATE] 10:00-14:00 (4h) [PERSON_NAME] ! [PERSON…" at bounding box center [1245, 270] width 183 height 150
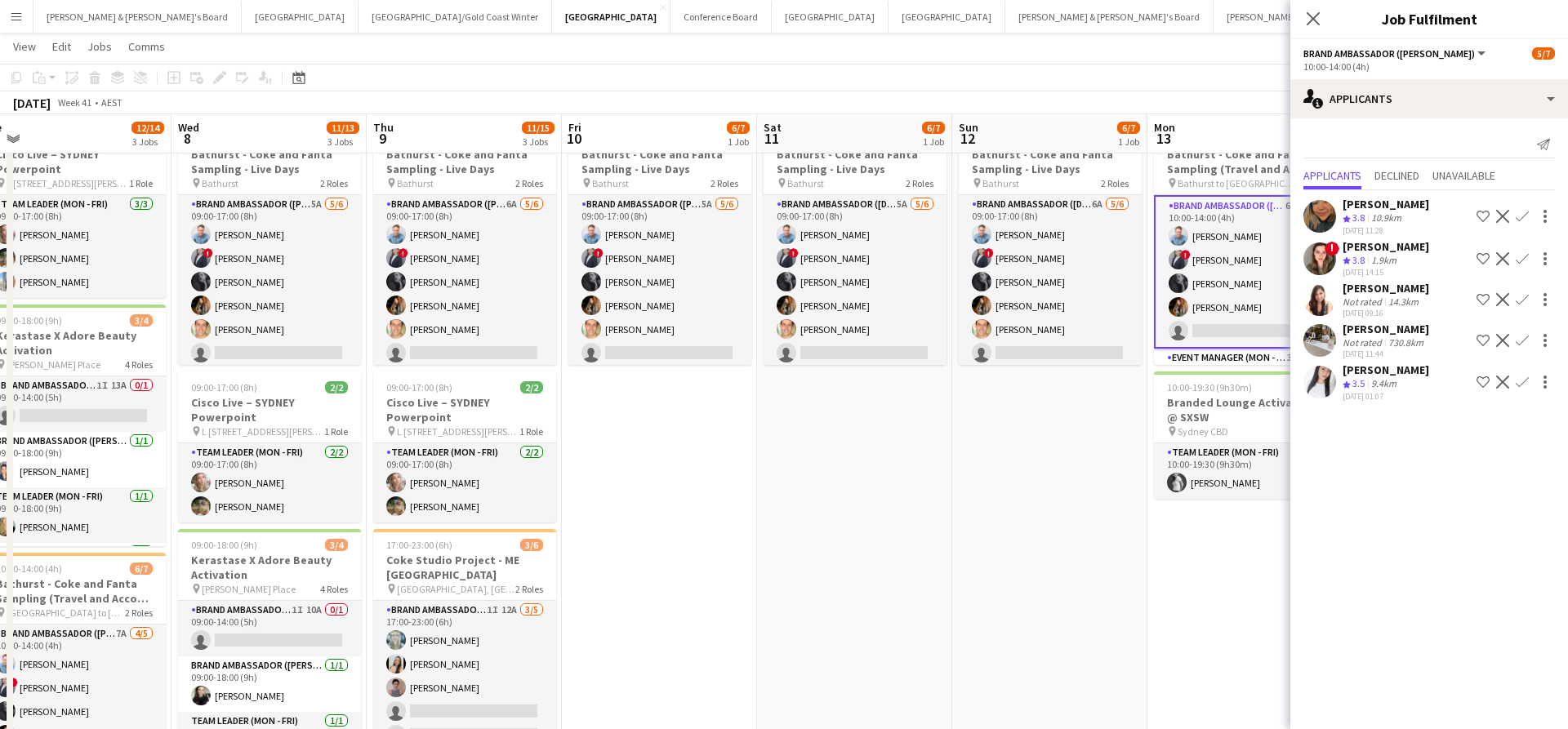
click at [1400, 296] on div "[PERSON_NAME]" at bounding box center [1386, 289] width 87 height 15
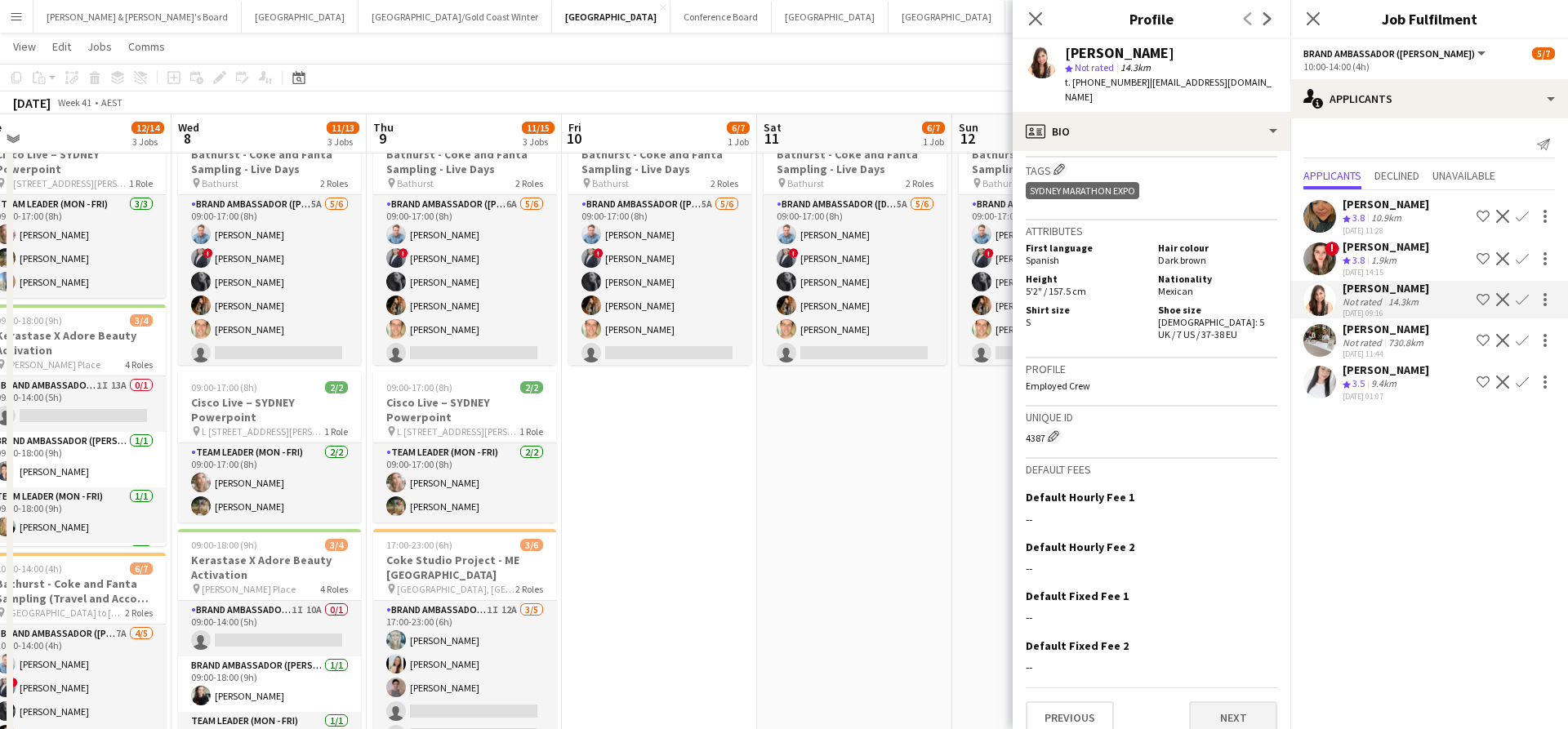
scroll to position [851, 0]
click at [1204, 706] on button "Next" at bounding box center [1232, 718] width 88 height 32
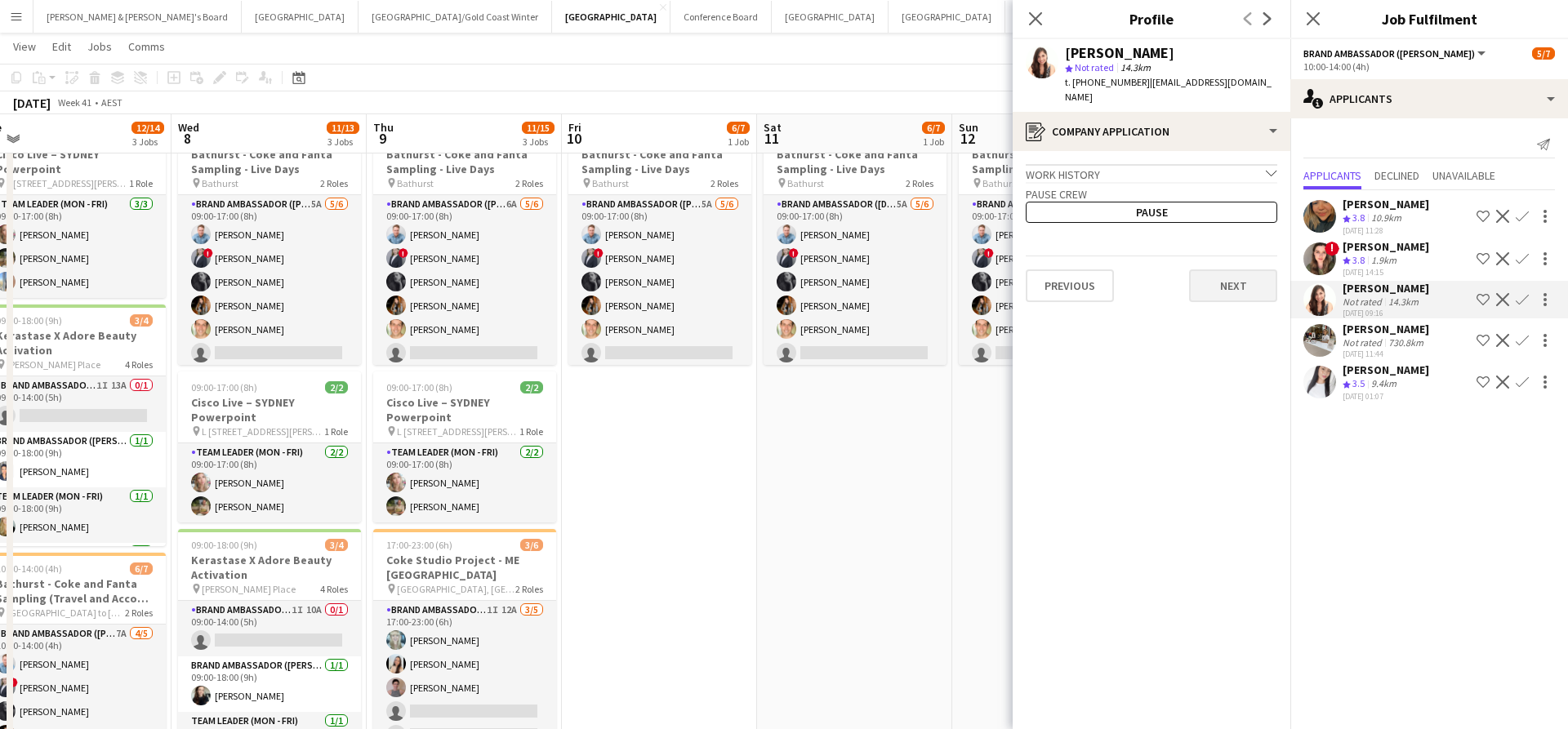
click at [1221, 278] on button "Next" at bounding box center [1232, 285] width 88 height 32
click at [1236, 211] on button "Next" at bounding box center [1232, 227] width 88 height 32
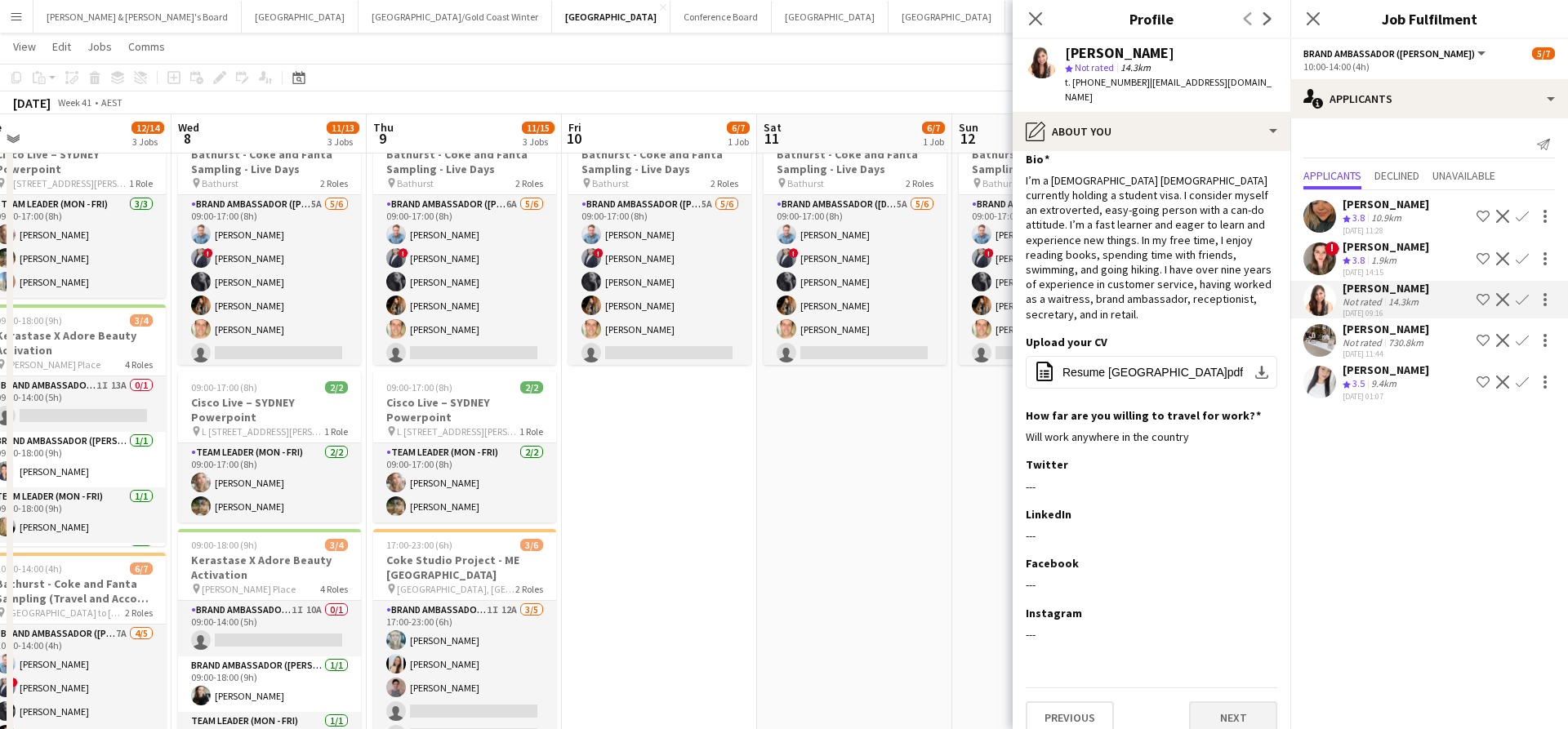
scroll to position [11, 0]
click at [1227, 702] on button "Next" at bounding box center [1232, 718] width 88 height 32
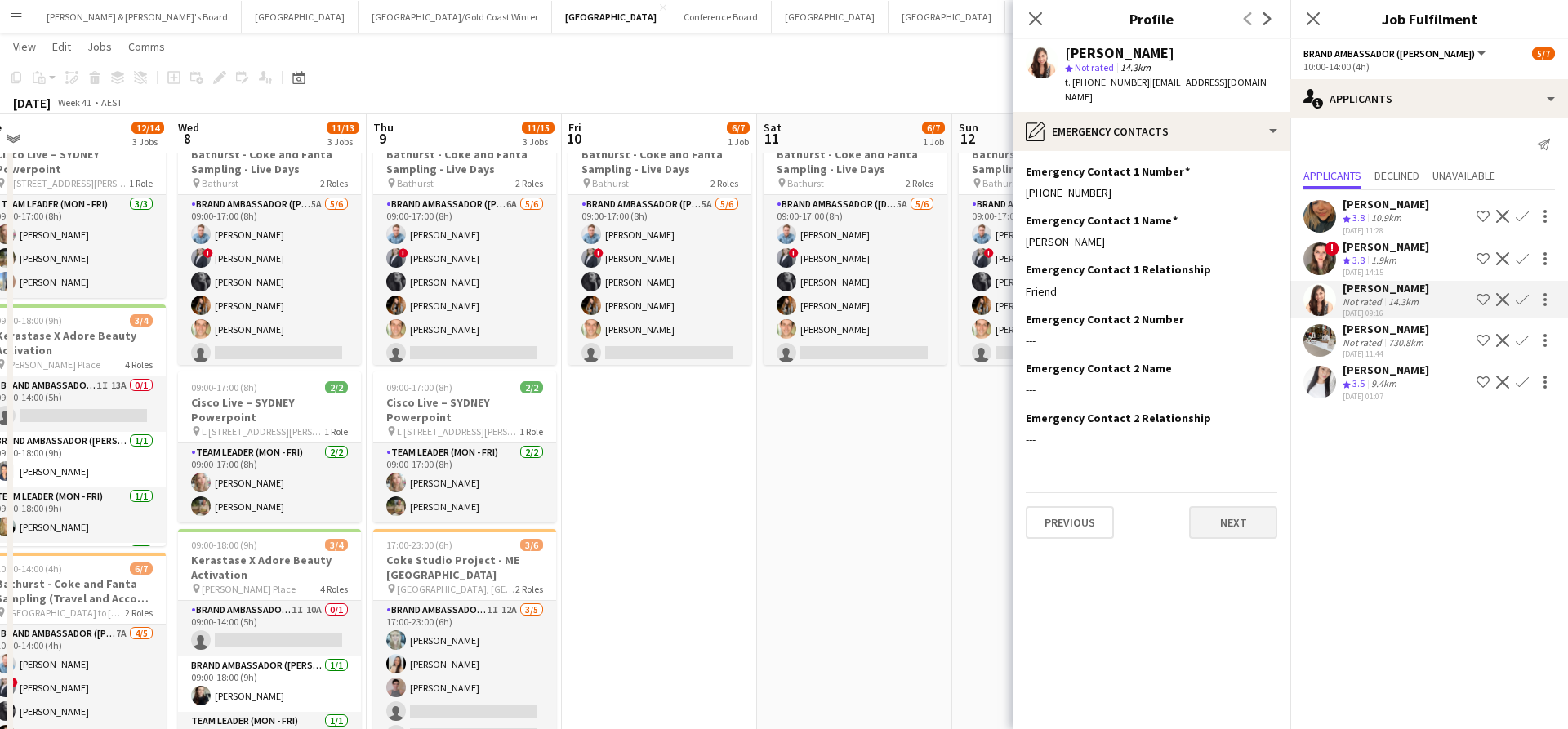
click at [1238, 521] on app-section-data-types "Emergency Contact 1 Number Edit this field [PHONE_NUMBER] Emergency Contact 1 N…" at bounding box center [1151, 439] width 278 height 578
click at [1237, 511] on button "Next" at bounding box center [1232, 522] width 88 height 32
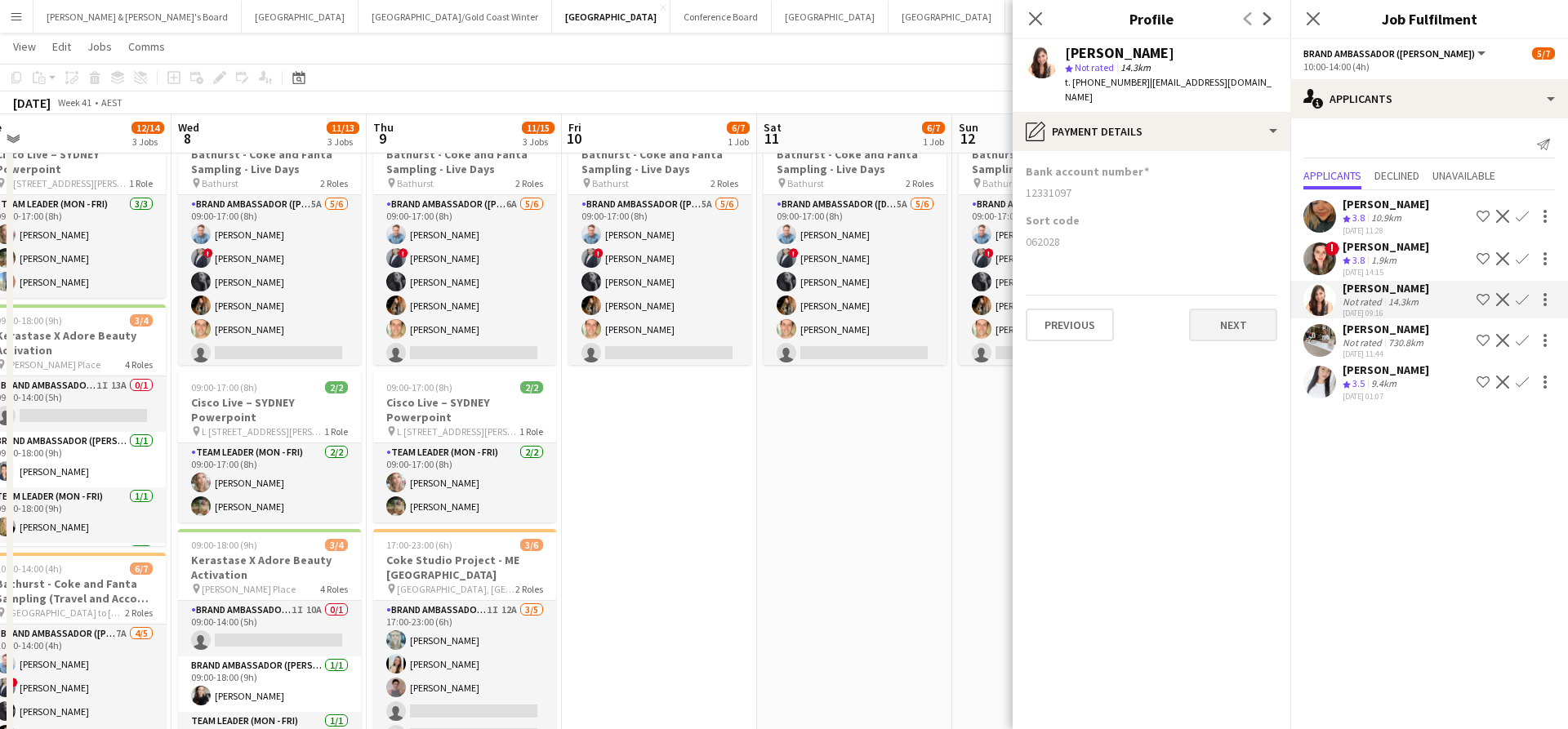
click at [1248, 309] on button "Next" at bounding box center [1232, 325] width 88 height 32
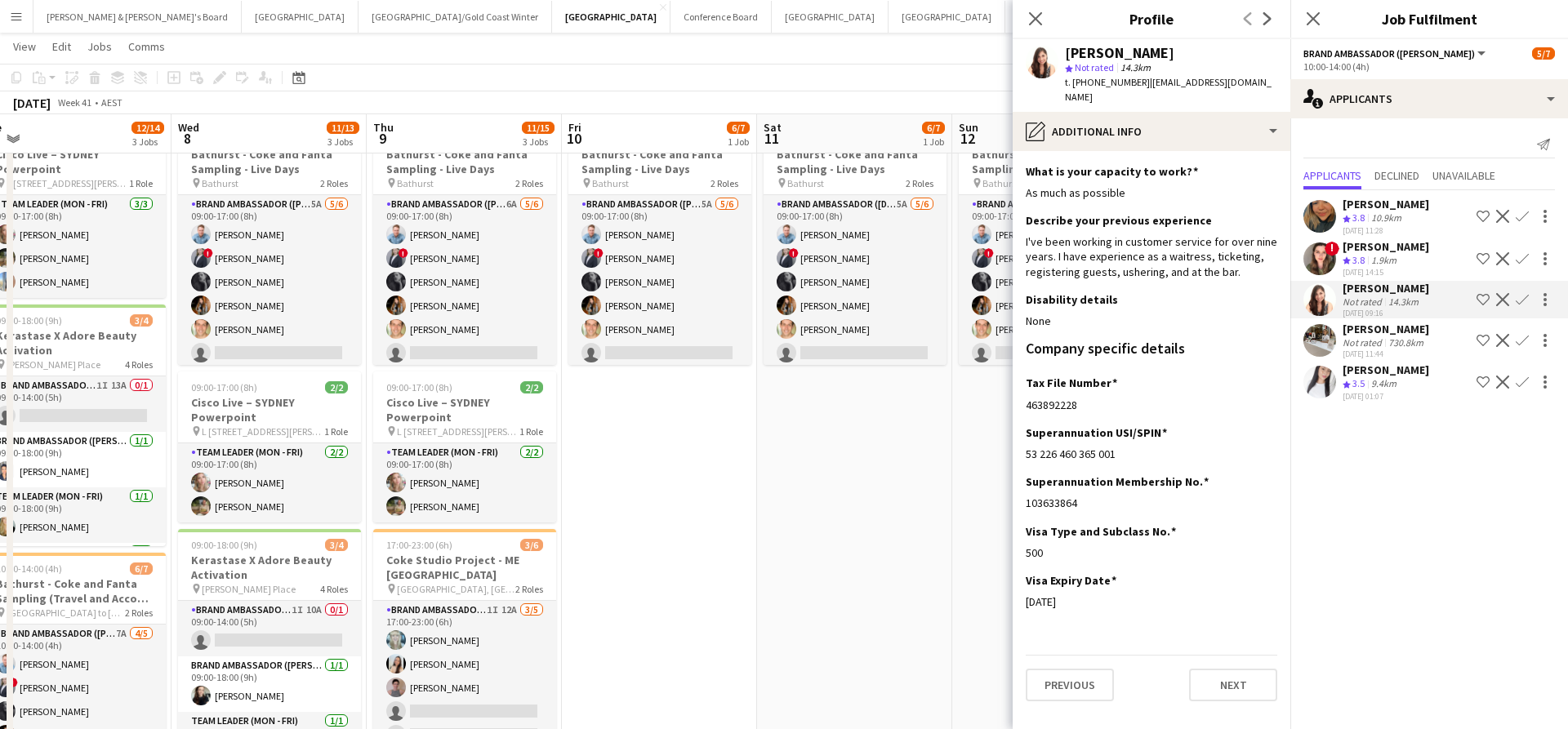
click at [1376, 308] on div "Not rated" at bounding box center [1364, 302] width 43 height 12
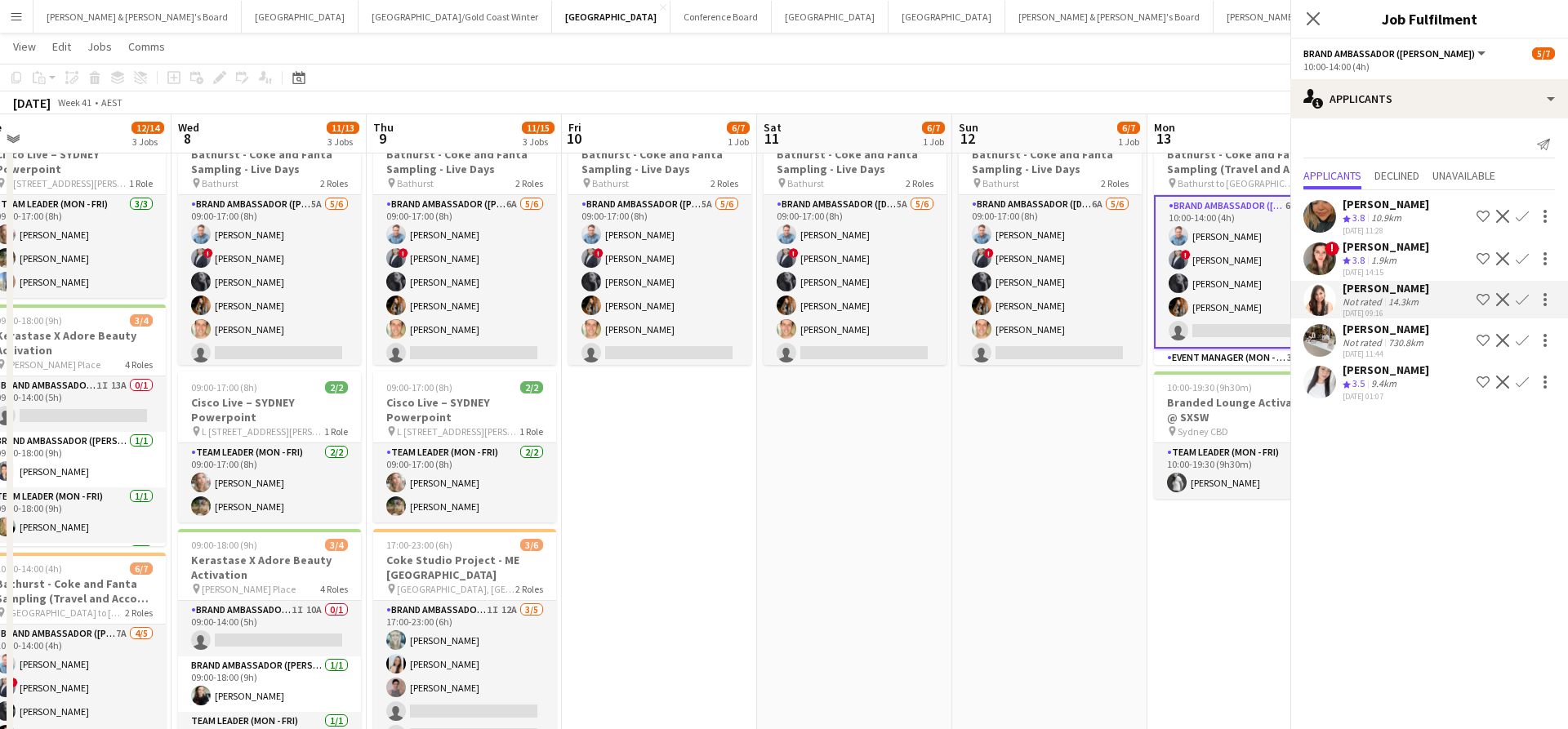
click at [1376, 308] on div "Not rated" at bounding box center [1364, 302] width 43 height 12
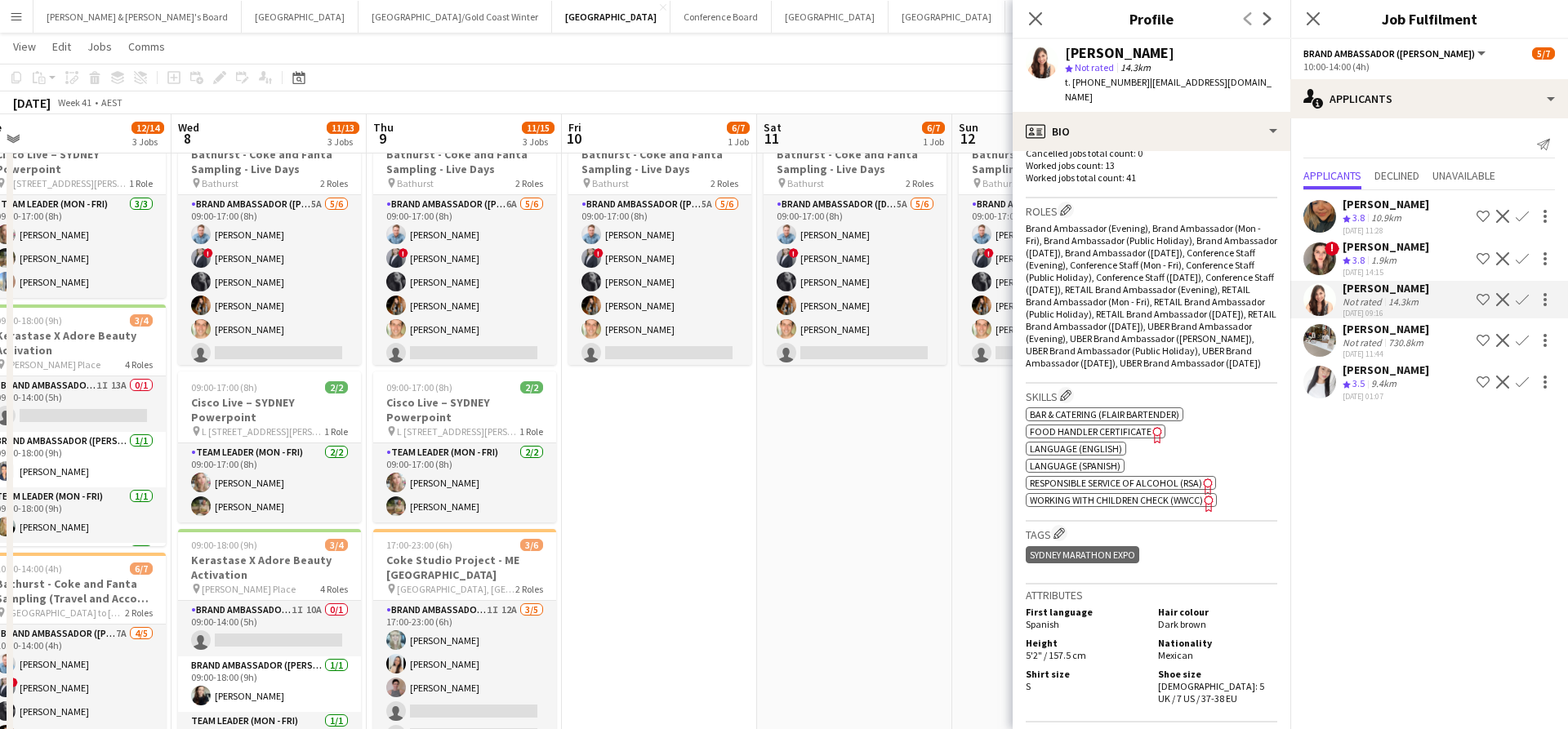
scroll to position [493, 0]
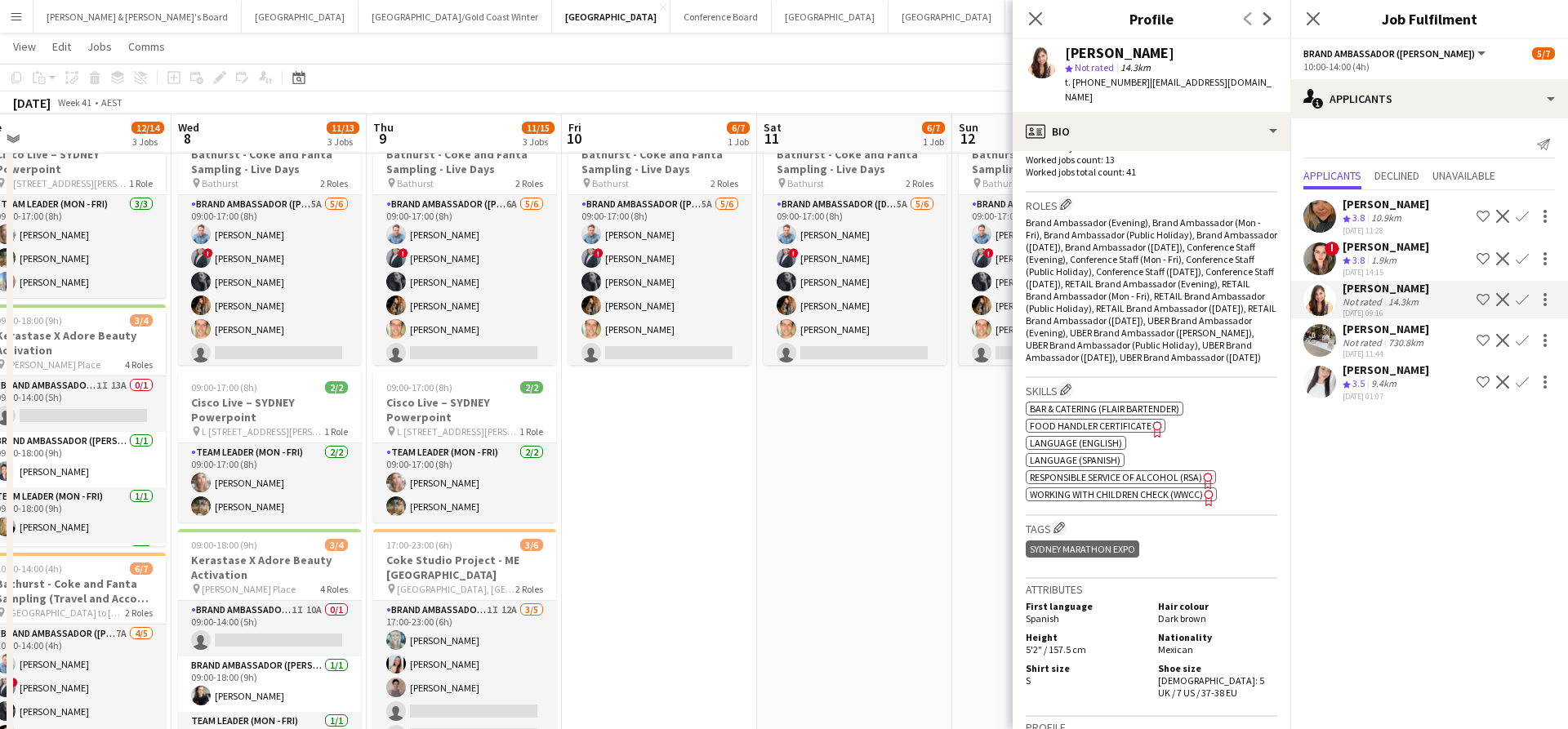
click at [836, 479] on app-date-cell "09:00-17:00 (8h) 6/7 Bathurst - Coke and Fanta Sampling - Live Days pin Bathurs…" at bounding box center [854, 473] width 195 height 712
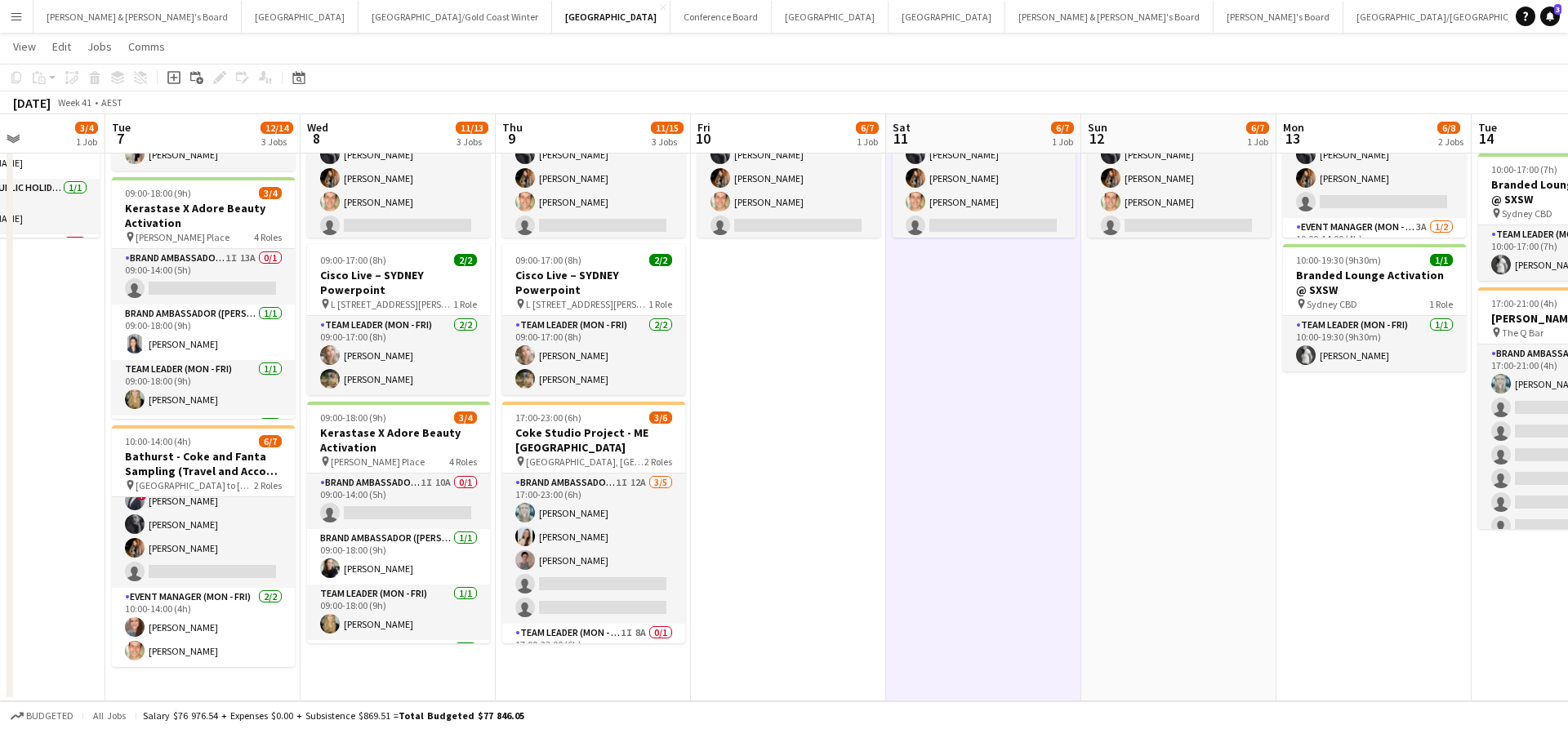
scroll to position [193, 0]
click at [217, 540] on app-card-role "Brand Ambassador (Mon - Fri) 7A [DATE] 10:00-14:00 (4h) [PERSON_NAME] ! [PERSON…" at bounding box center [204, 513] width 183 height 150
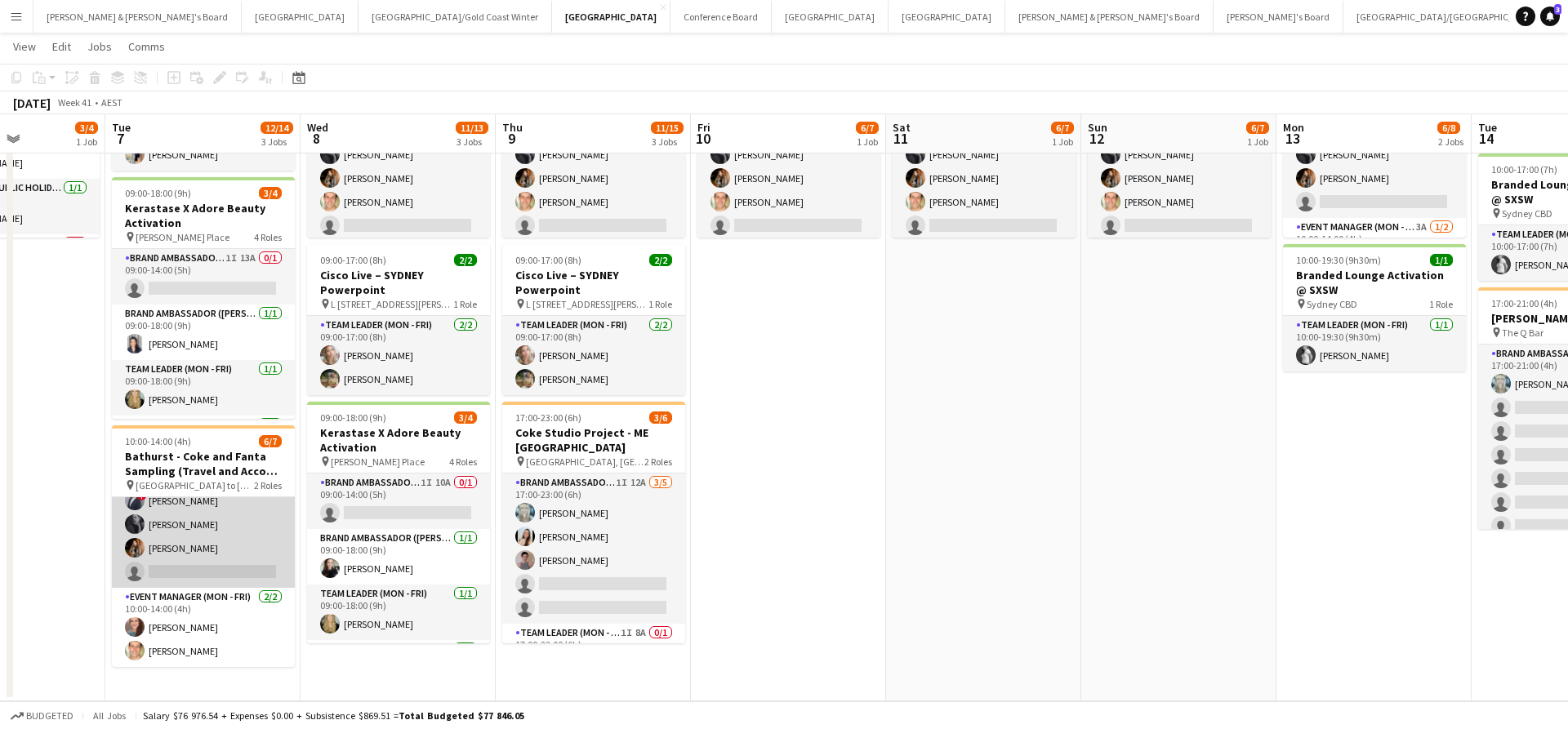
click at [245, 525] on app-card-role "Brand Ambassador (Mon - Fri) 7A [DATE] 10:00-14:00 (4h) [PERSON_NAME] ! [PERSON…" at bounding box center [204, 513] width 183 height 150
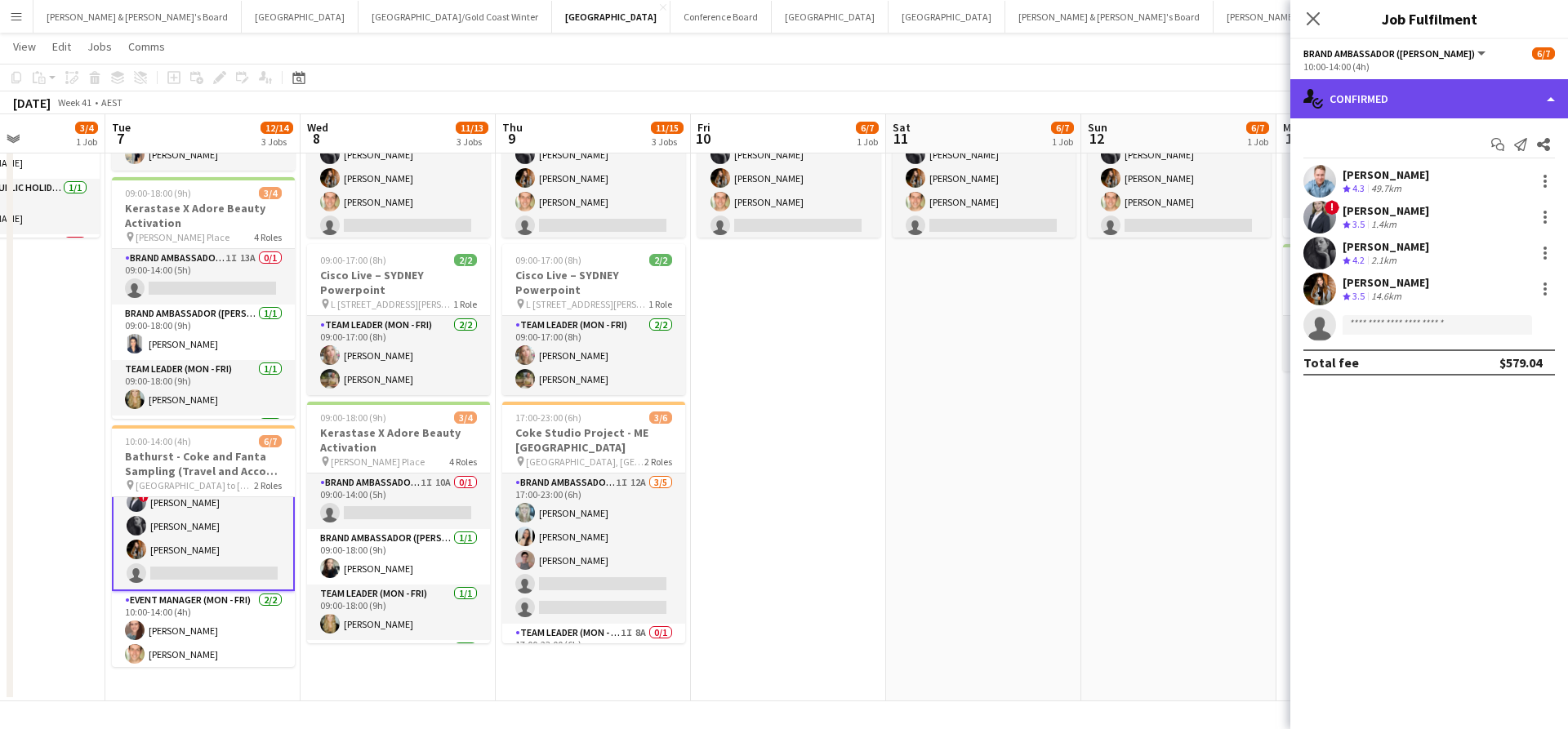
click at [1384, 98] on div "single-neutral-actions-check-2 Confirmed" at bounding box center [1429, 99] width 278 height 39
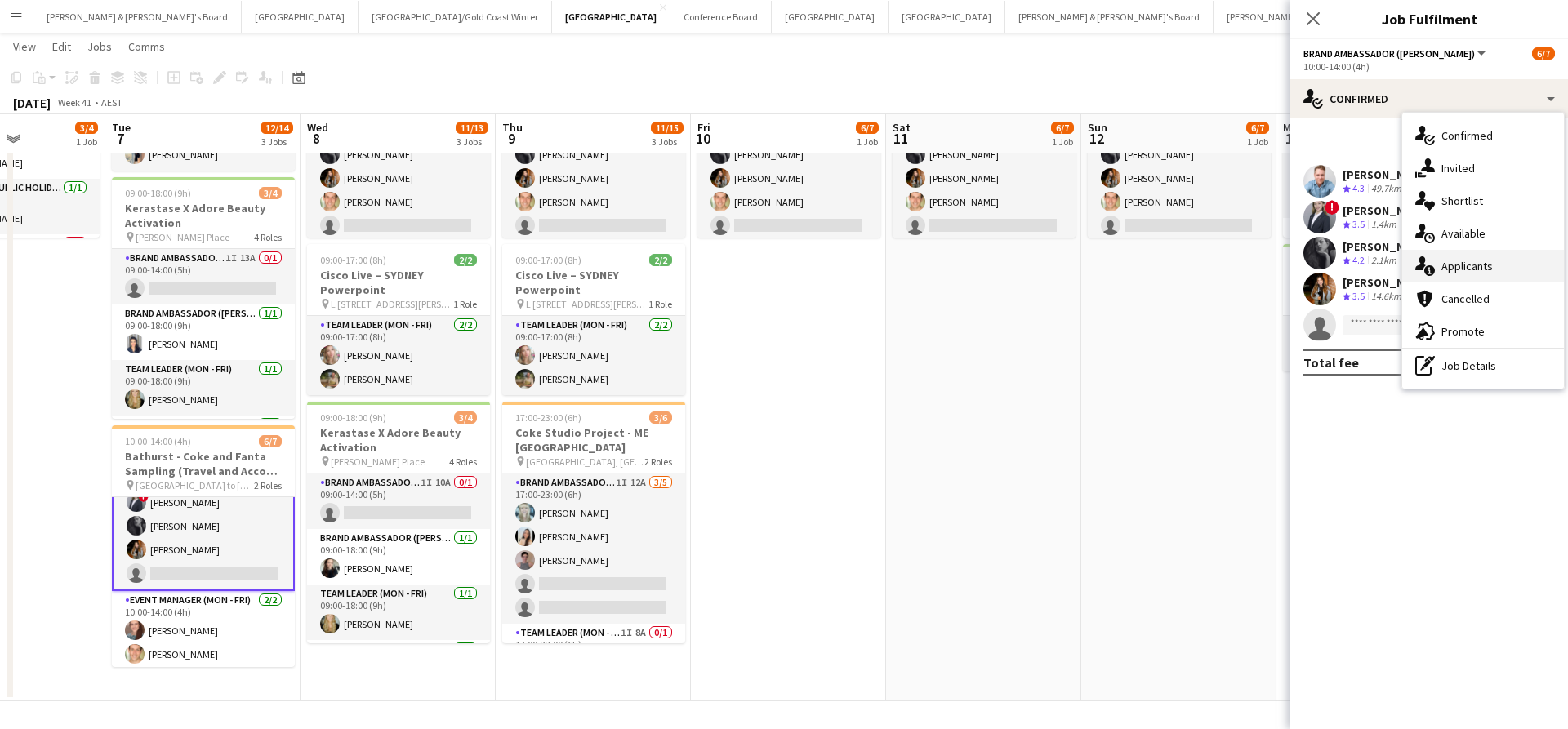
click at [1478, 266] on span "Applicants" at bounding box center [1467, 266] width 52 height 15
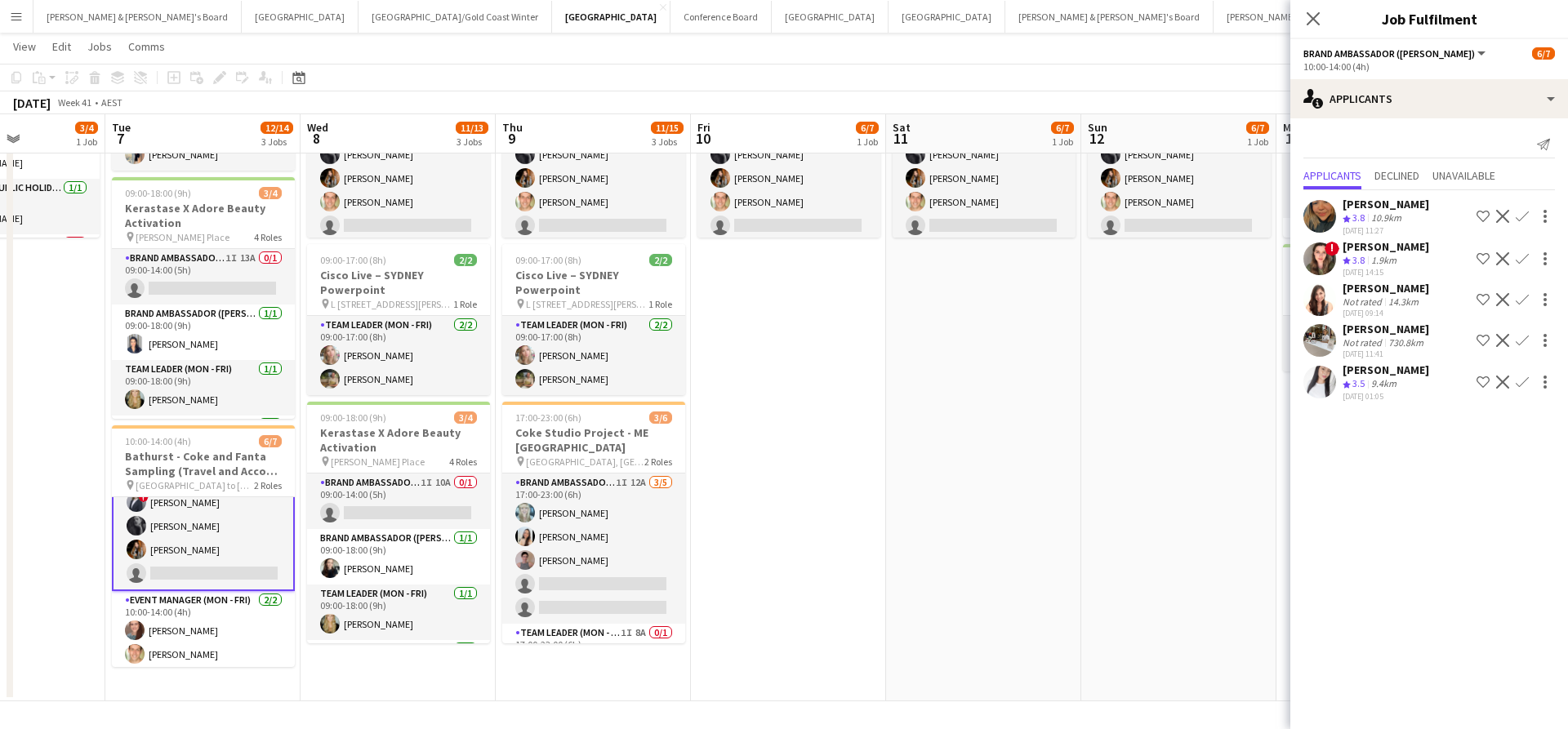
click at [1388, 267] on div "1.9km" at bounding box center [1383, 260] width 31 height 14
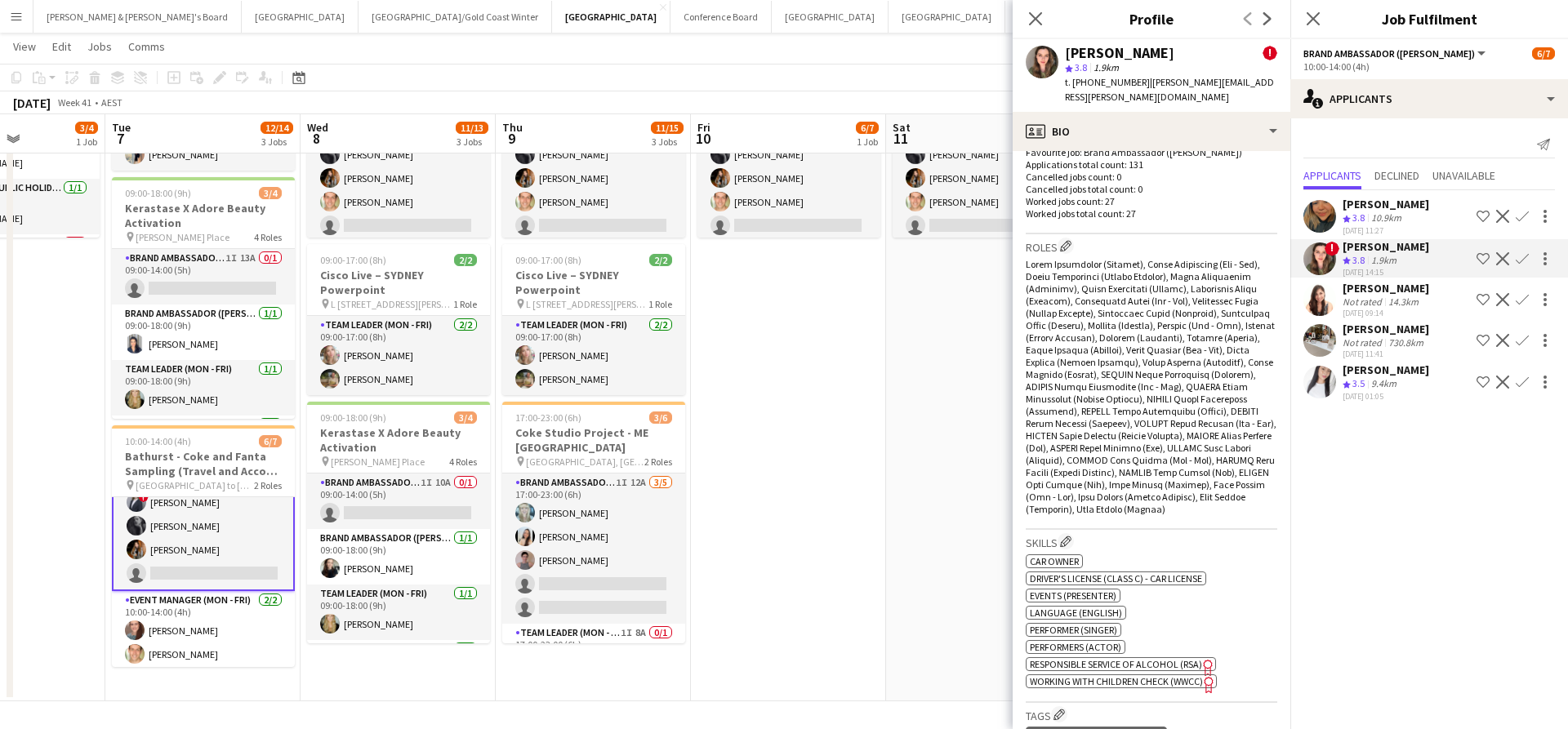
scroll to position [678, 0]
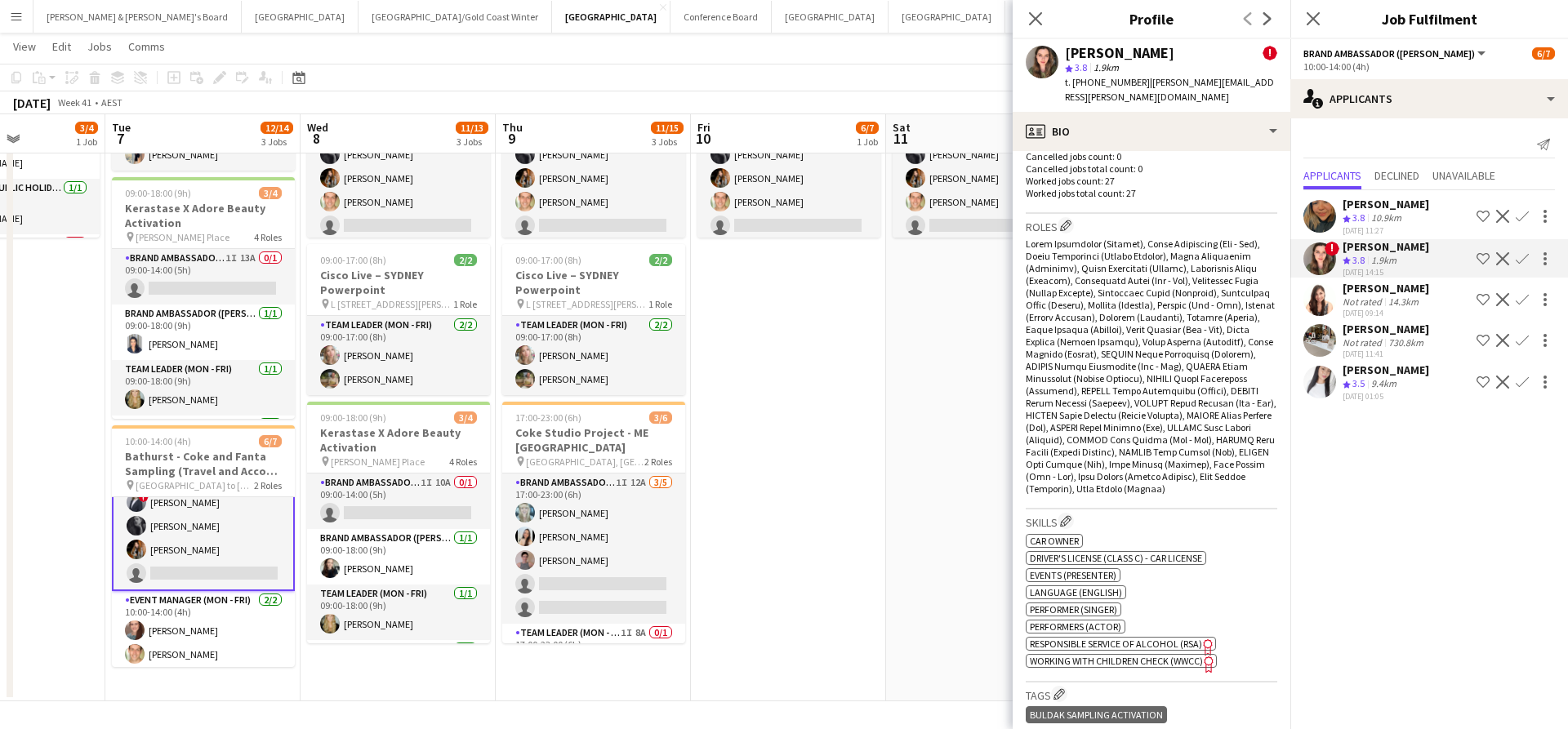
click at [866, 462] on app-date-cell "09:00-17:00 (8h) 6/7 Bathurst - Coke and Fanta Sampling - Live Days pin Bathurs…" at bounding box center [788, 346] width 195 height 712
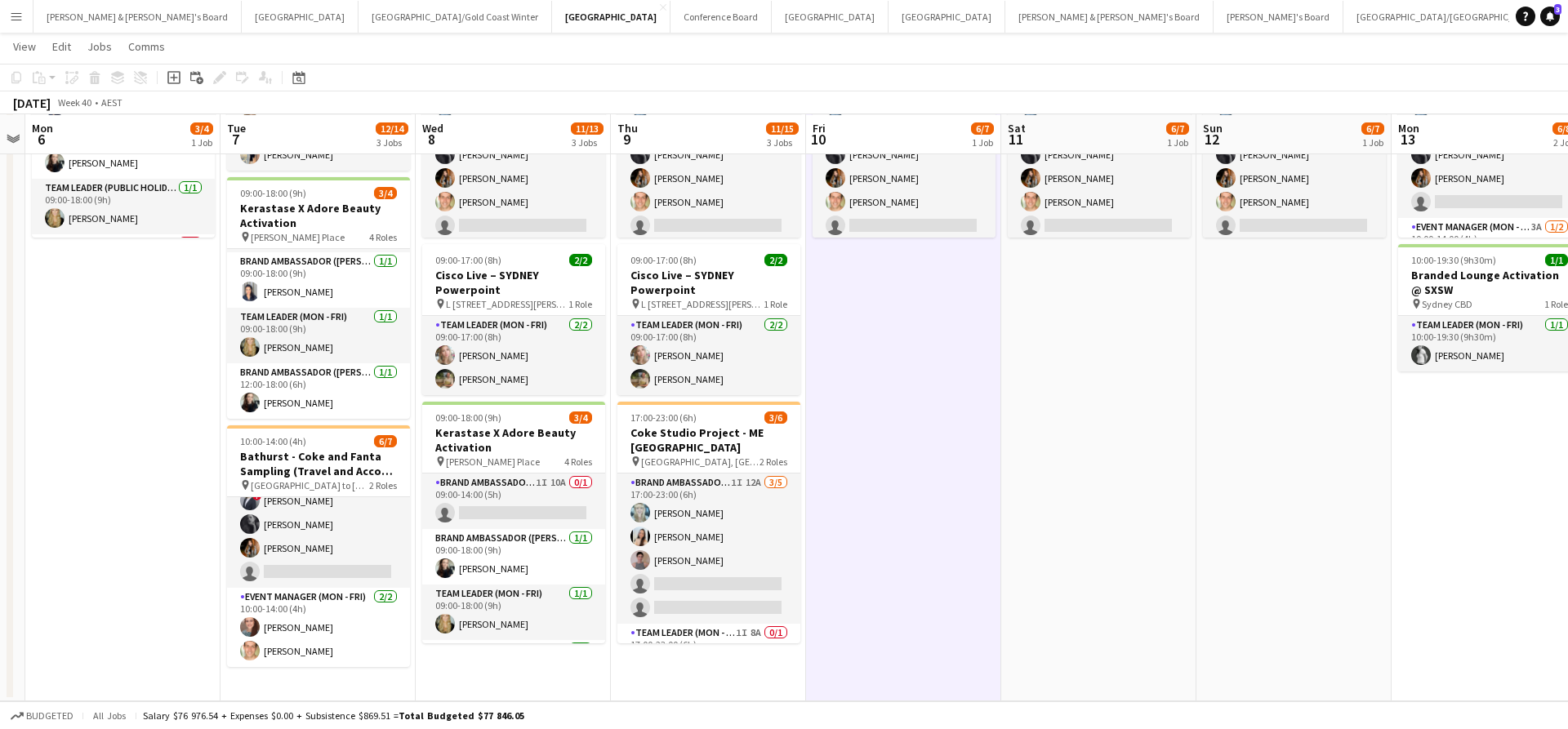
scroll to position [193, 0]
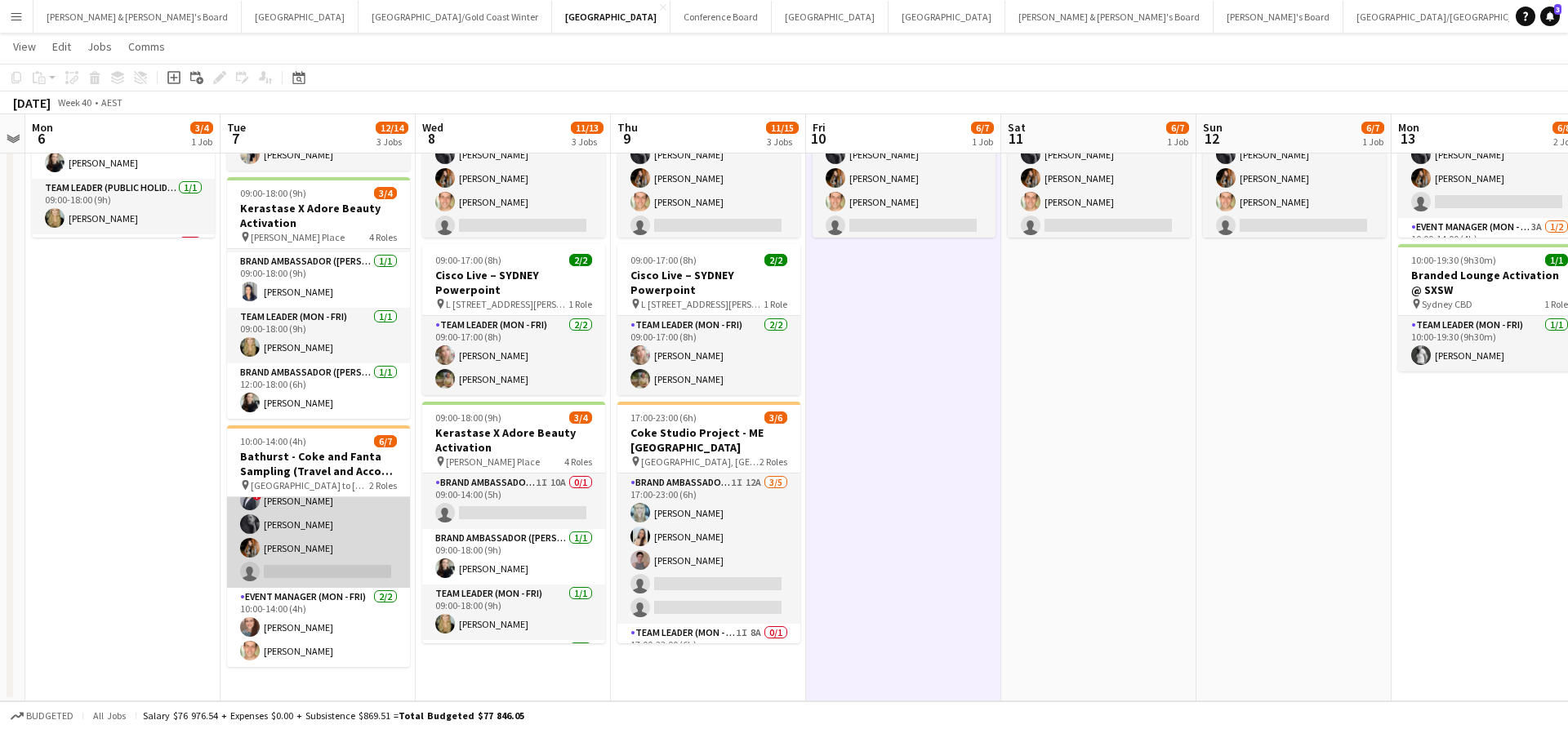
click at [353, 537] on app-card-role "Brand Ambassador (Mon - Fri) 7A [DATE] 10:00-14:00 (4h) [PERSON_NAME] ! [PERSON…" at bounding box center [318, 513] width 183 height 150
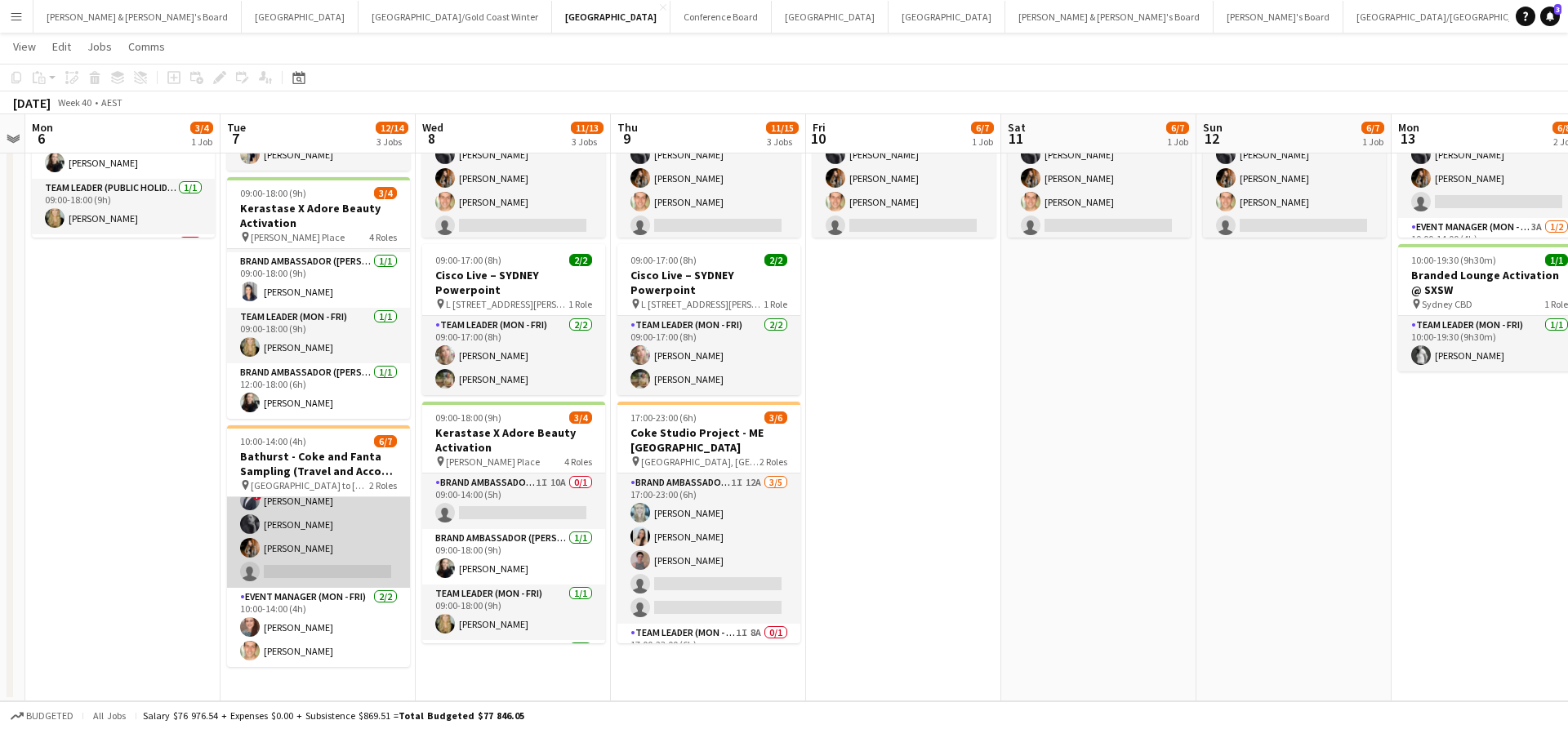
click at [341, 523] on app-card-role "Brand Ambassador (Mon - Fri) 7A [DATE] 10:00-14:00 (4h) [PERSON_NAME] ! [PERSON…" at bounding box center [318, 513] width 183 height 150
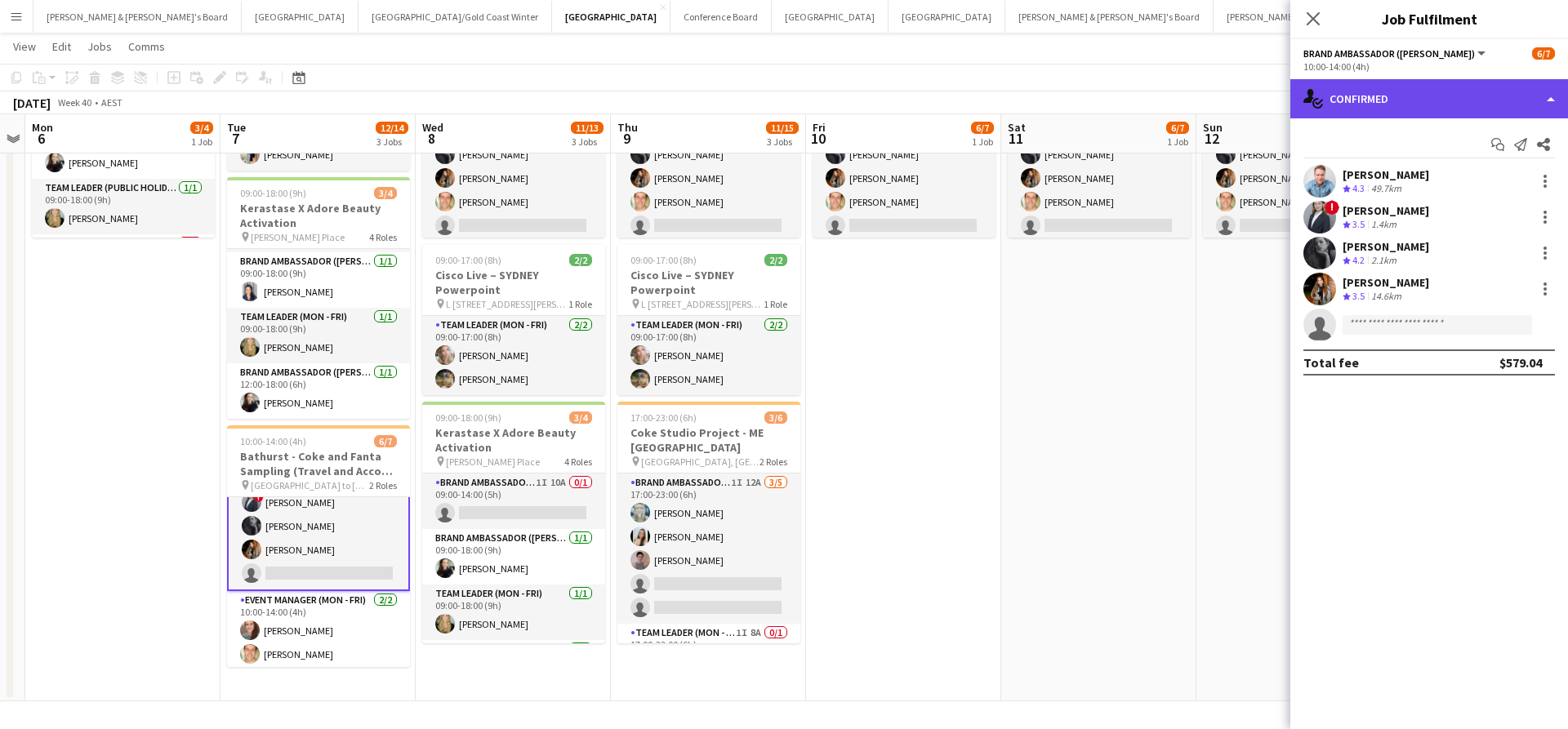
click at [1414, 92] on div "single-neutral-actions-check-2 Confirmed" at bounding box center [1429, 99] width 278 height 39
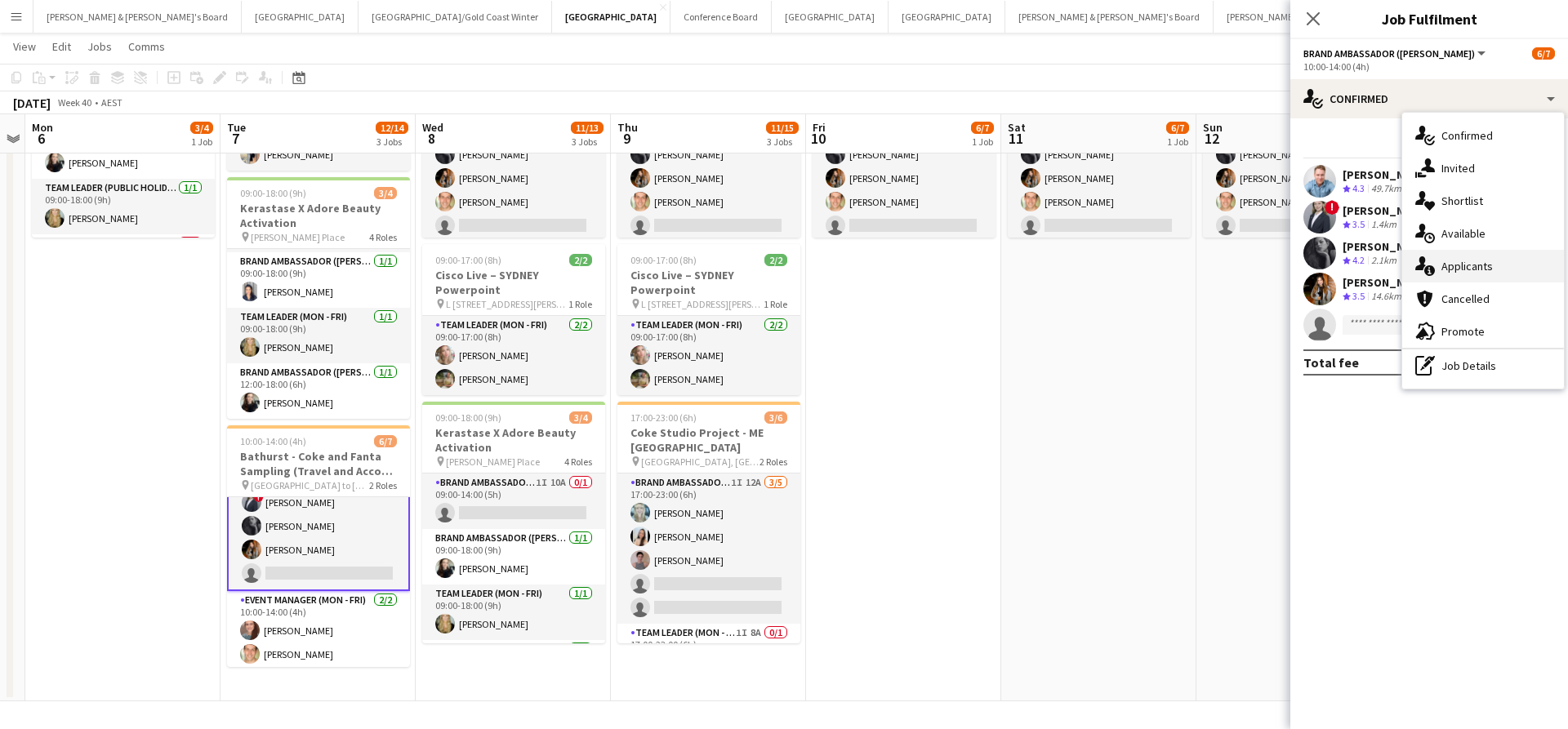
click at [1485, 261] on span "Applicants" at bounding box center [1467, 266] width 52 height 15
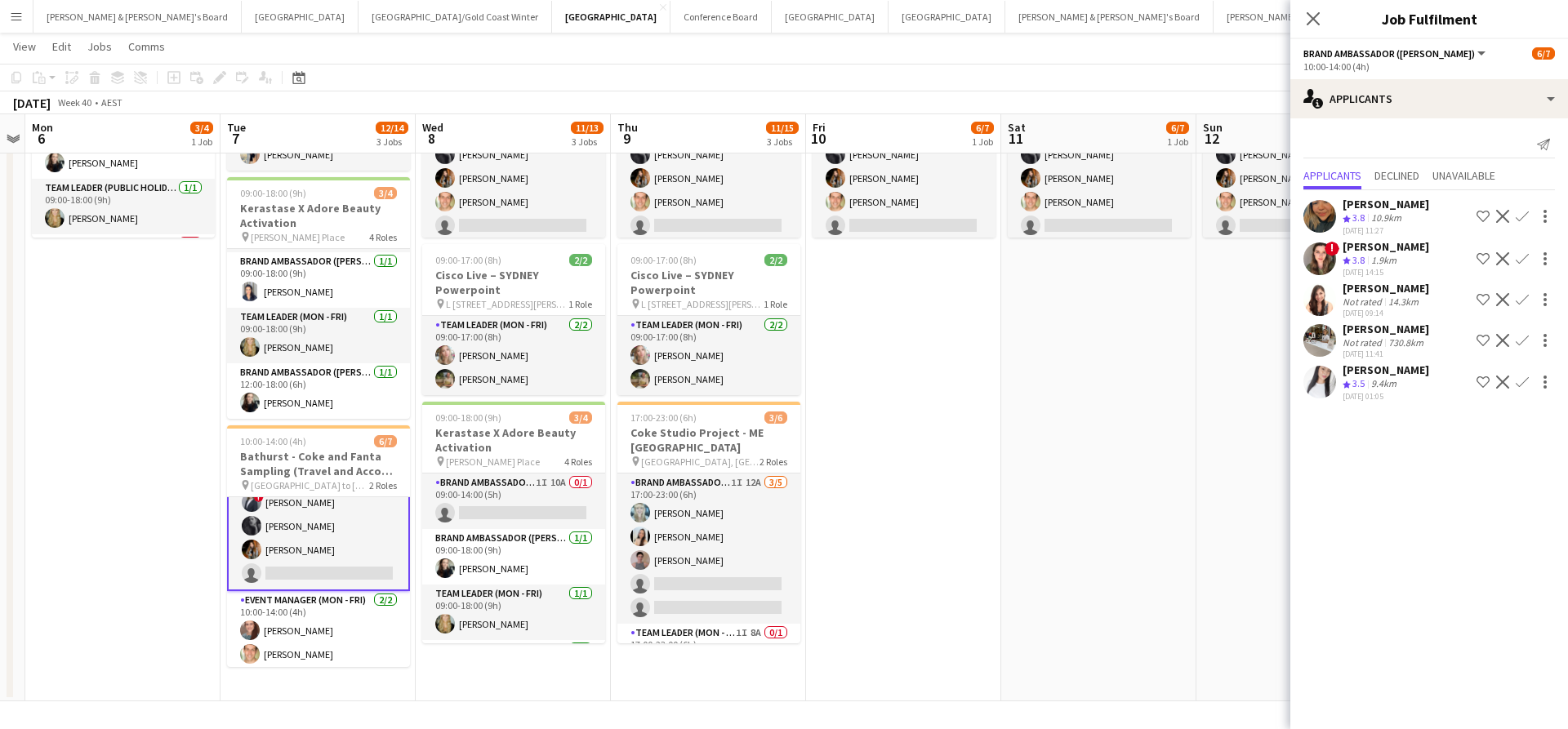
click at [1525, 306] on app-icon "Confirm" at bounding box center [1522, 300] width 13 height 13
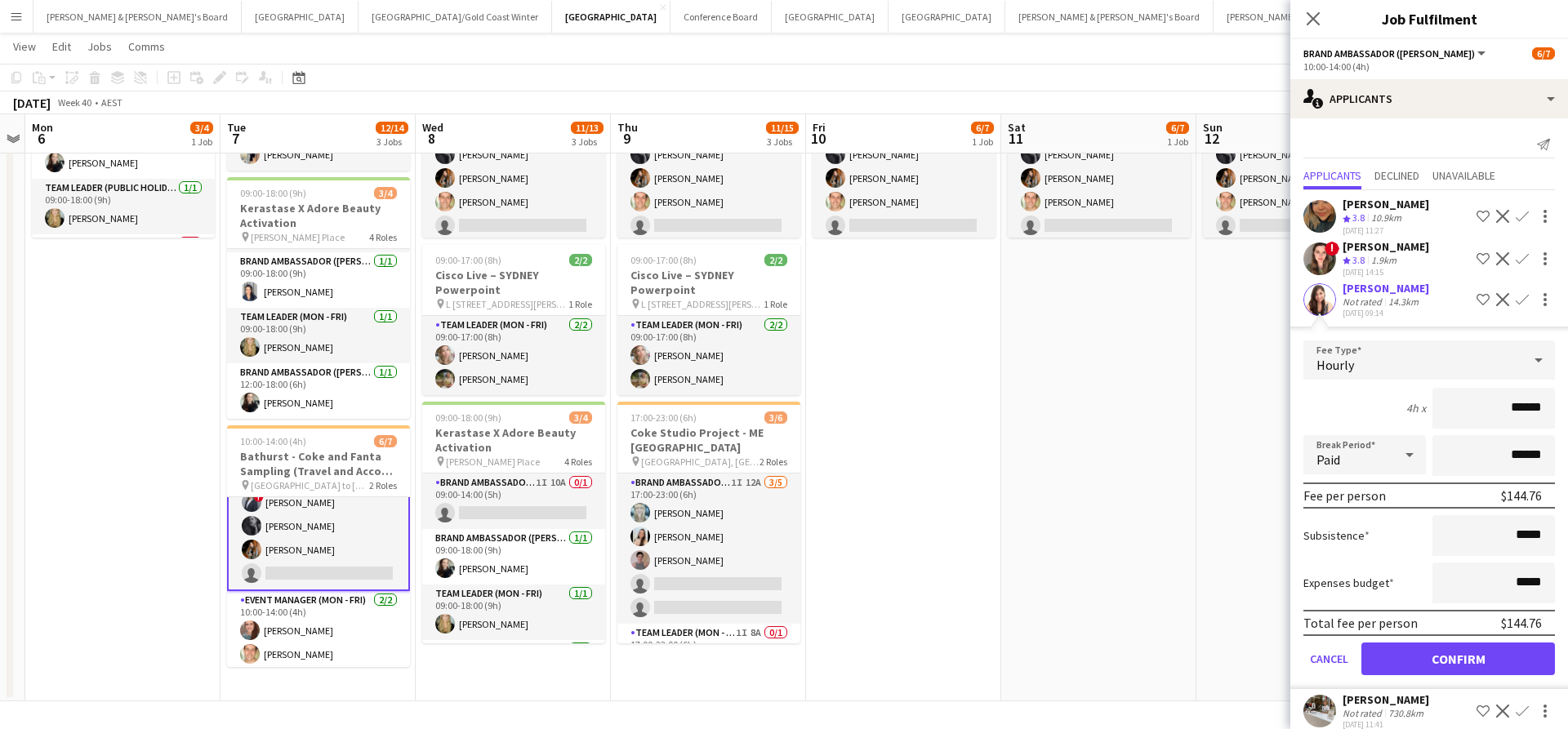
click at [1430, 675] on button "Confirm" at bounding box center [1457, 659] width 193 height 32
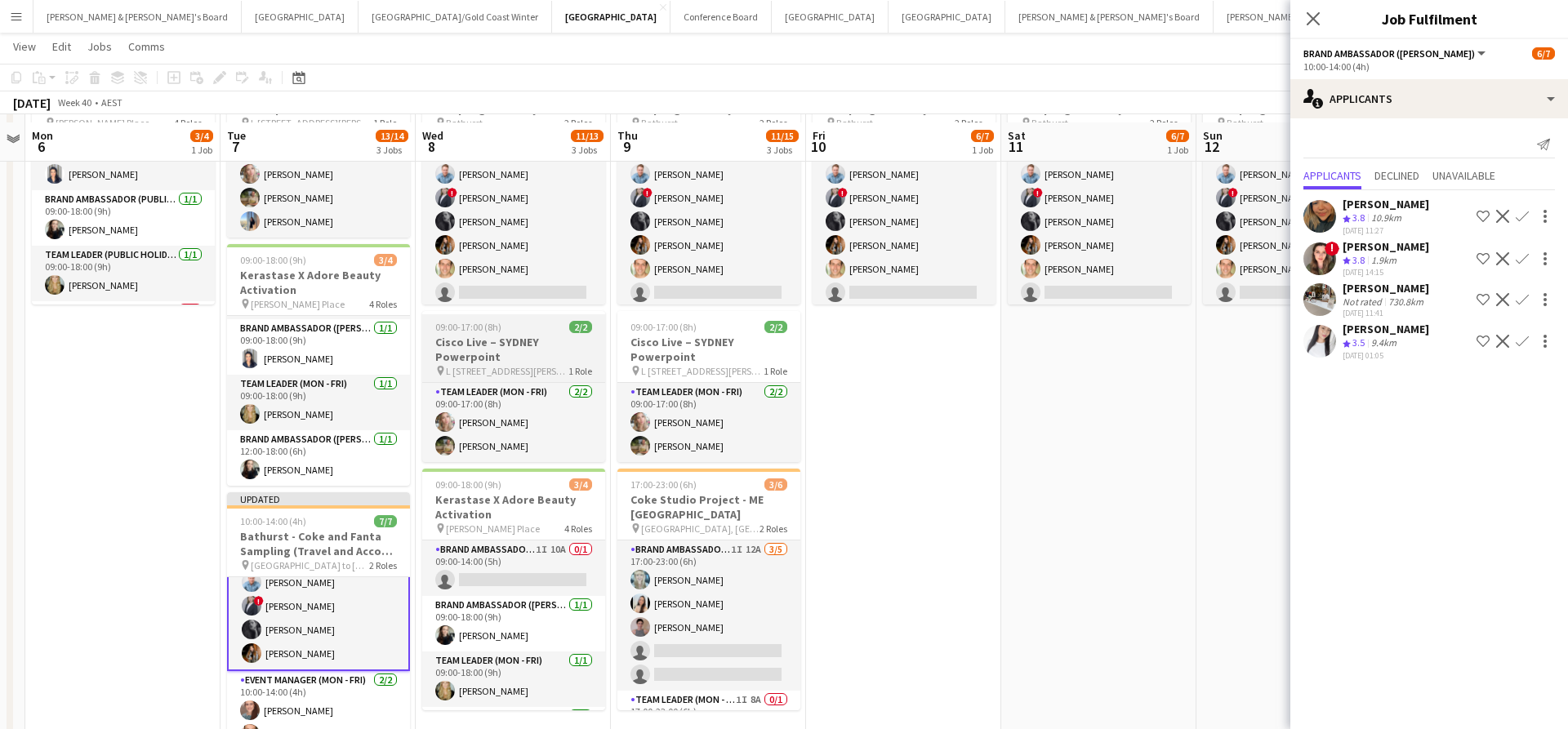
scroll to position [110, 0]
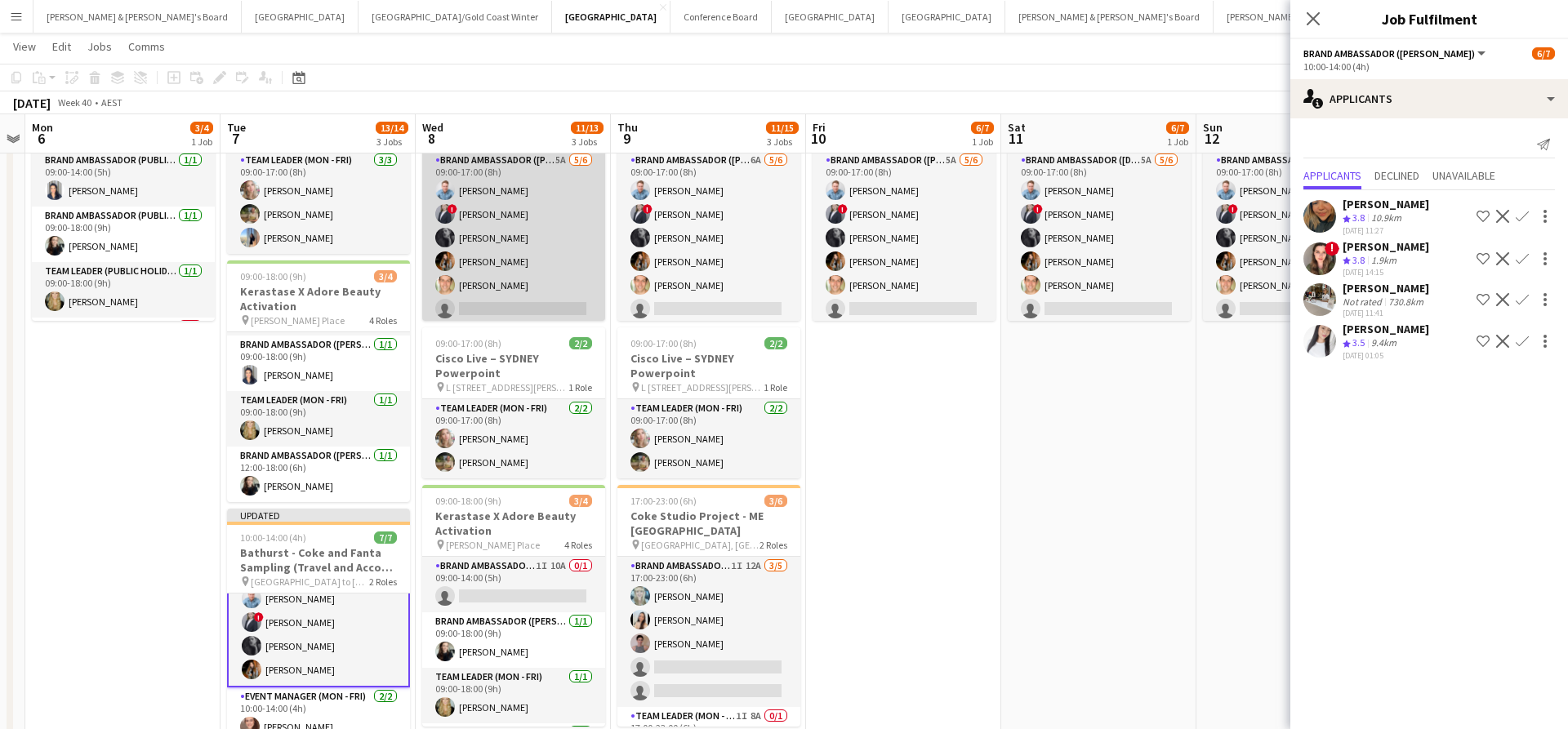
click at [541, 258] on app-card-role "Brand Ambassador (Mon - Fri) 5A [DATE] 09:00-17:00 (8h) [PERSON_NAME] ! [PERSON…" at bounding box center [513, 238] width 183 height 174
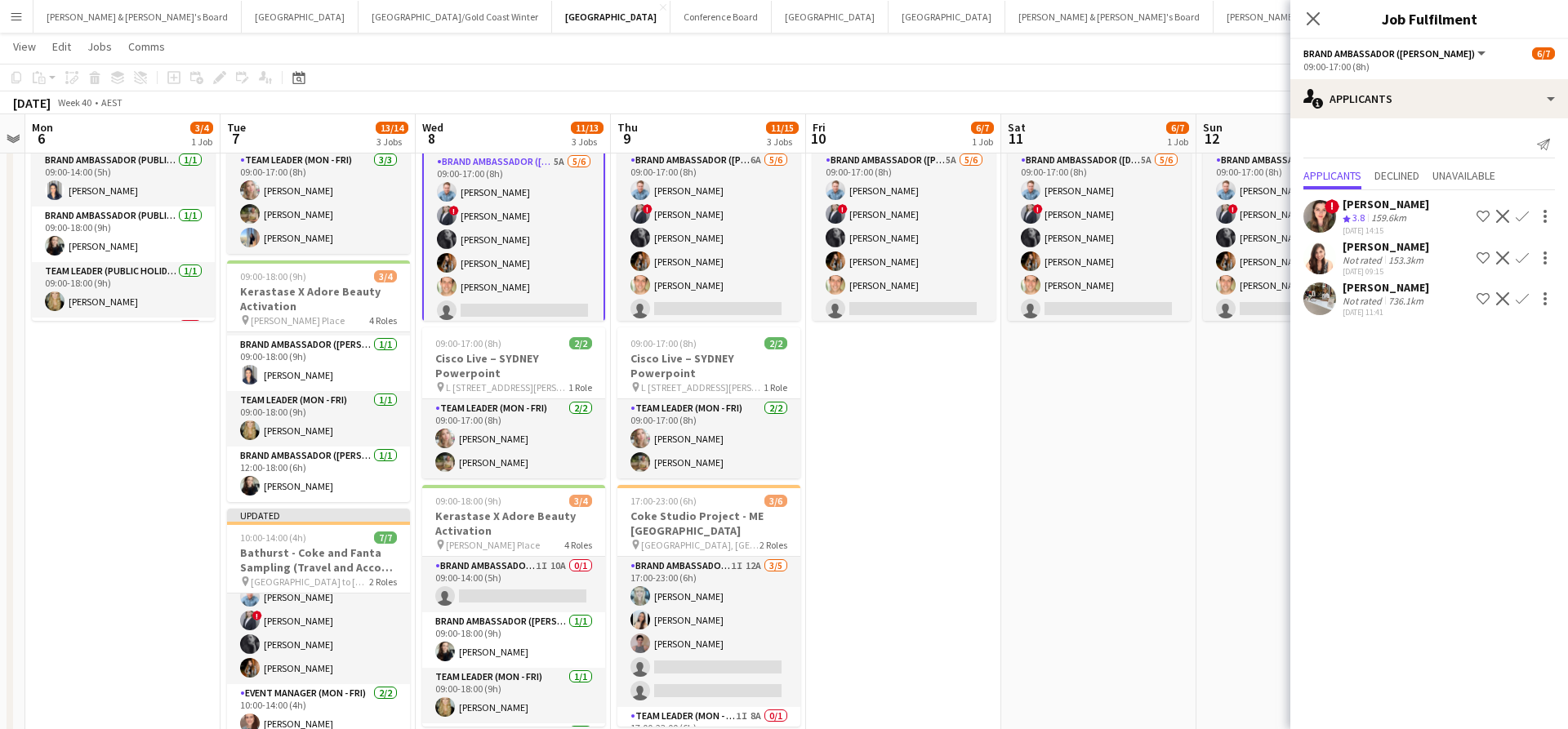
click at [1520, 255] on app-icon "Confirm" at bounding box center [1522, 258] width 13 height 13
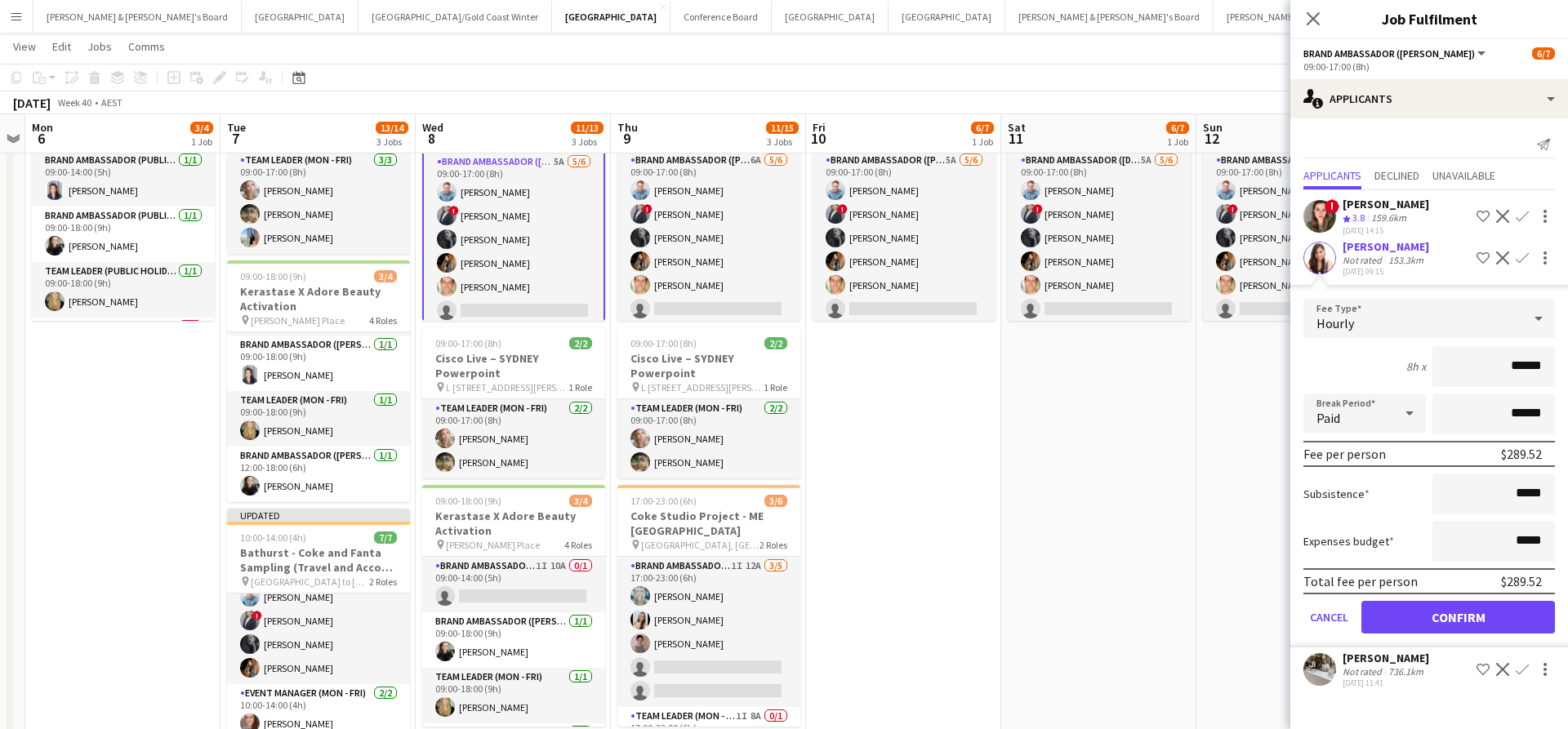
click at [1411, 624] on button "Confirm" at bounding box center [1457, 617] width 193 height 32
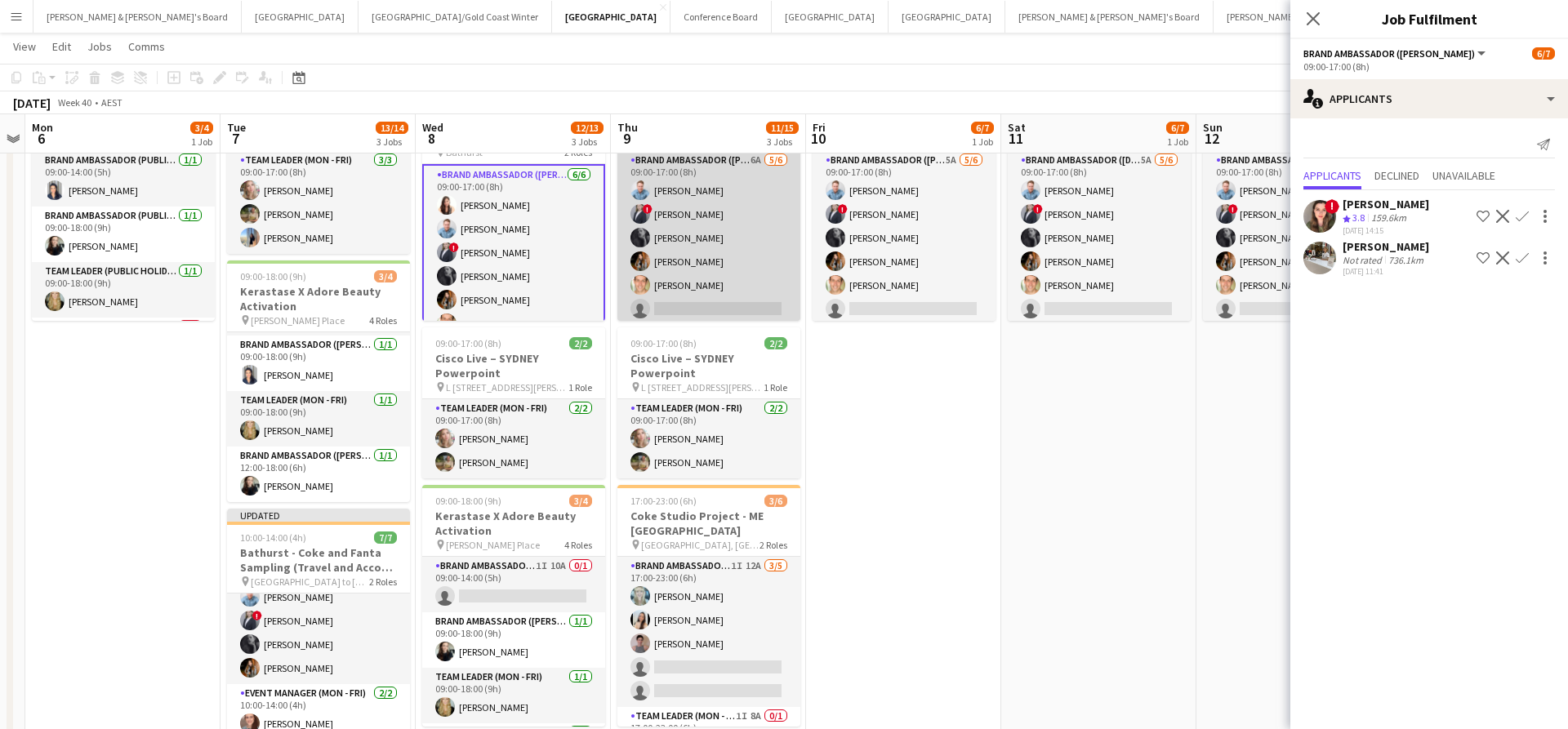
click at [704, 247] on app-card-role "Brand Ambassador (Mon - Fri) 6A [DATE] 09:00-17:00 (8h) [PERSON_NAME] ! [PERSON…" at bounding box center [709, 238] width 183 height 174
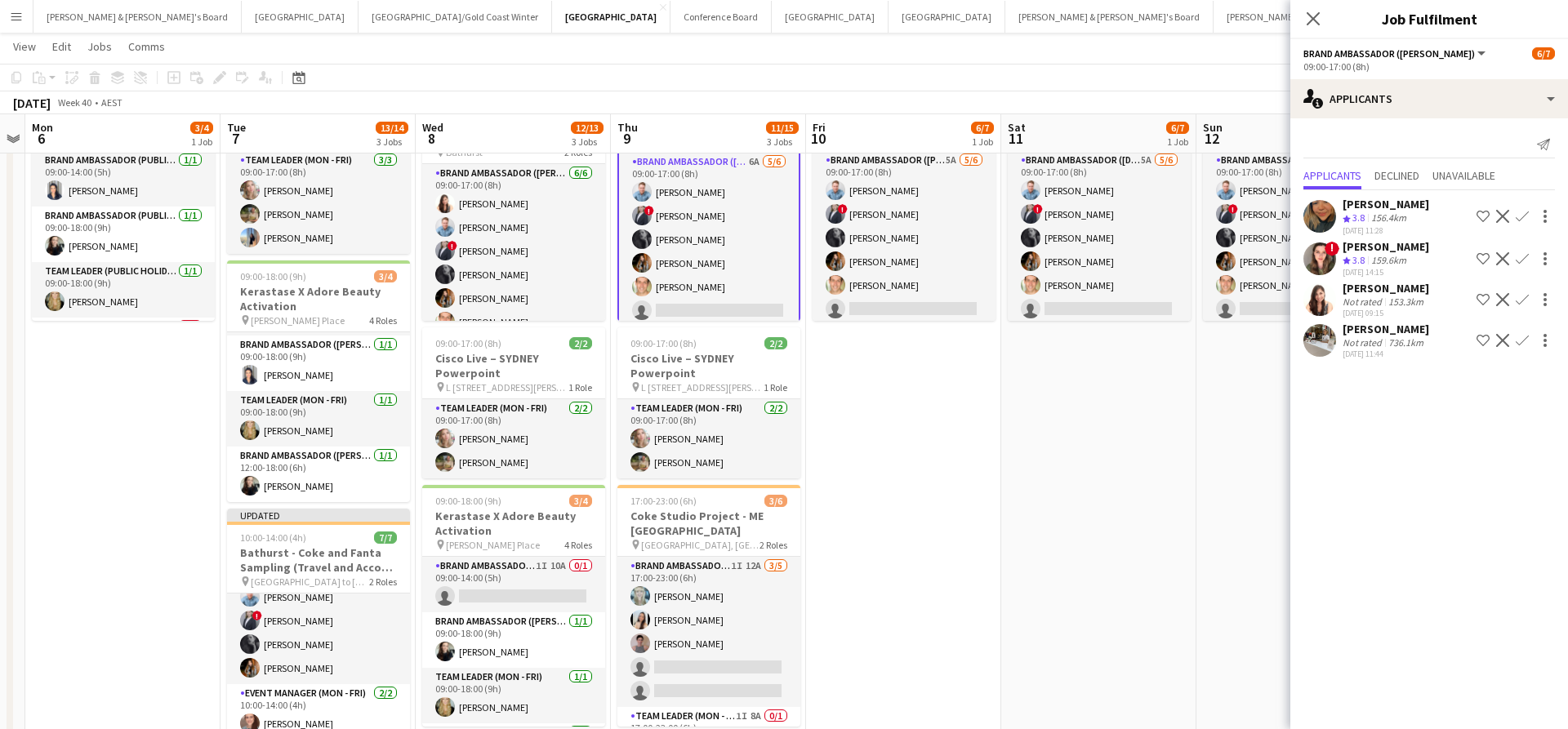
click at [1527, 306] on app-icon "Confirm" at bounding box center [1522, 300] width 13 height 13
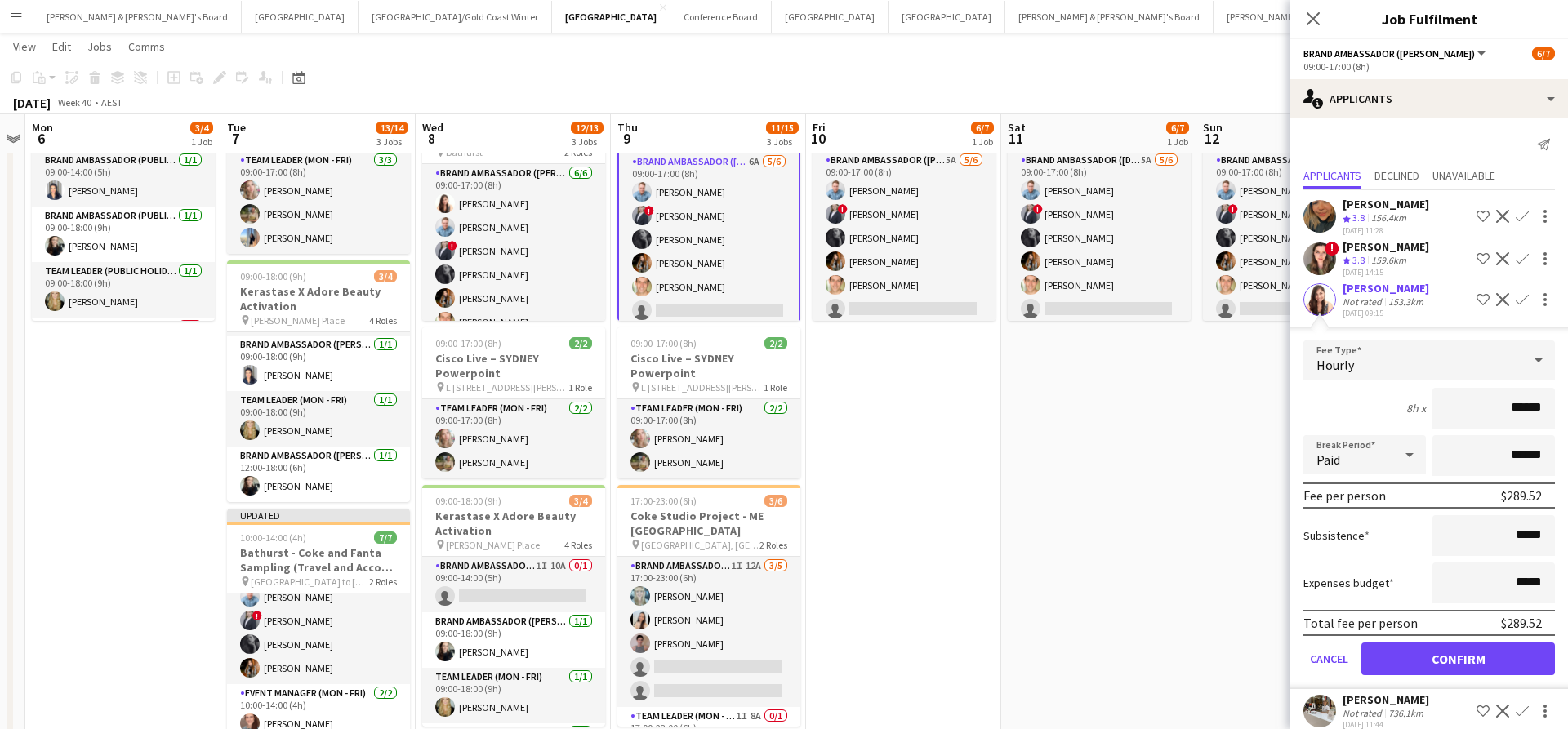
click at [1416, 667] on button "Confirm" at bounding box center [1457, 659] width 193 height 32
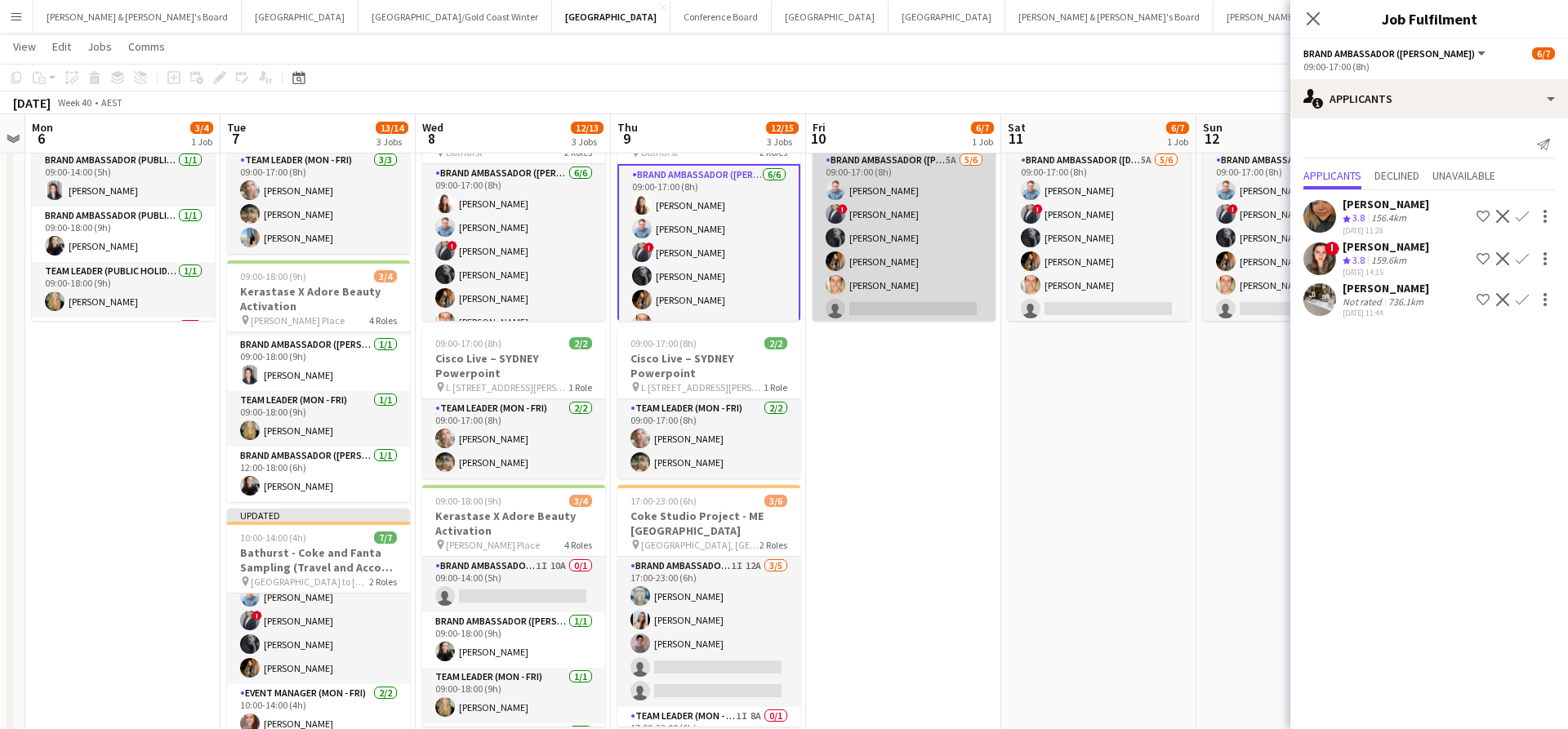
click at [941, 250] on app-card-role "Brand Ambassador (Mon - Fri) 5A [DATE] 09:00-17:00 (8h) [PERSON_NAME] ! [PERSON…" at bounding box center [904, 238] width 183 height 174
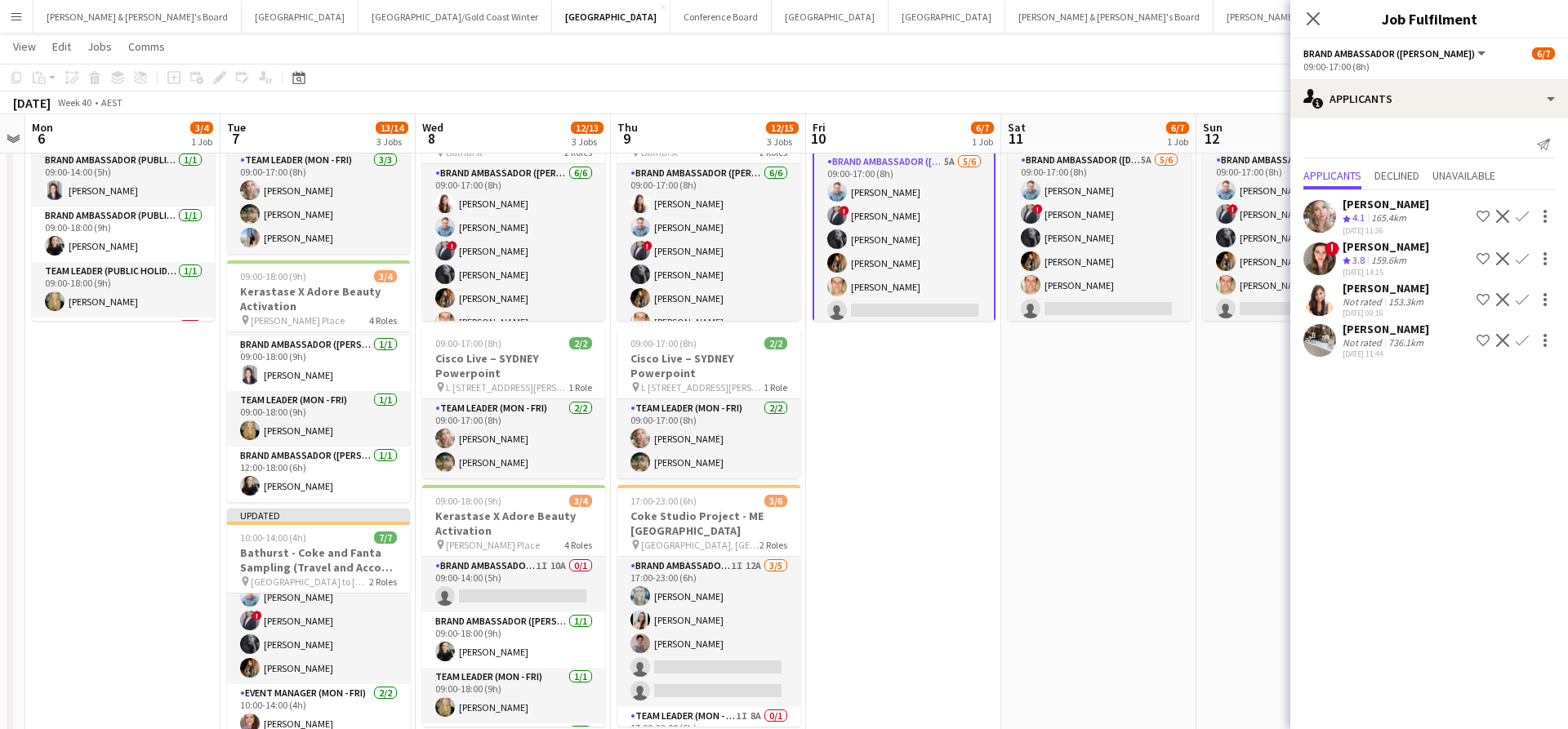
click at [1523, 299] on app-icon "Confirm" at bounding box center [1522, 300] width 13 height 13
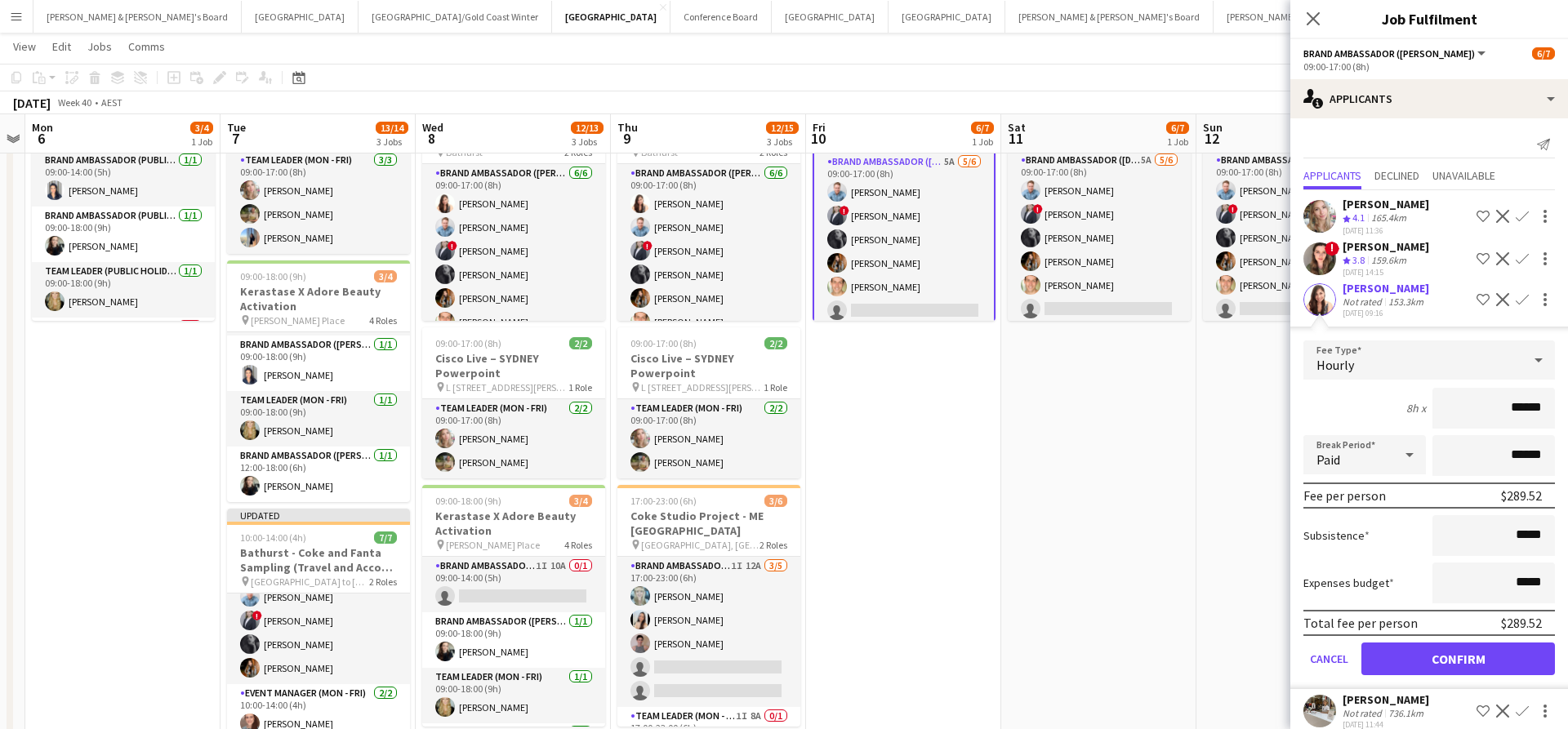
click at [1427, 661] on button "Confirm" at bounding box center [1457, 659] width 193 height 32
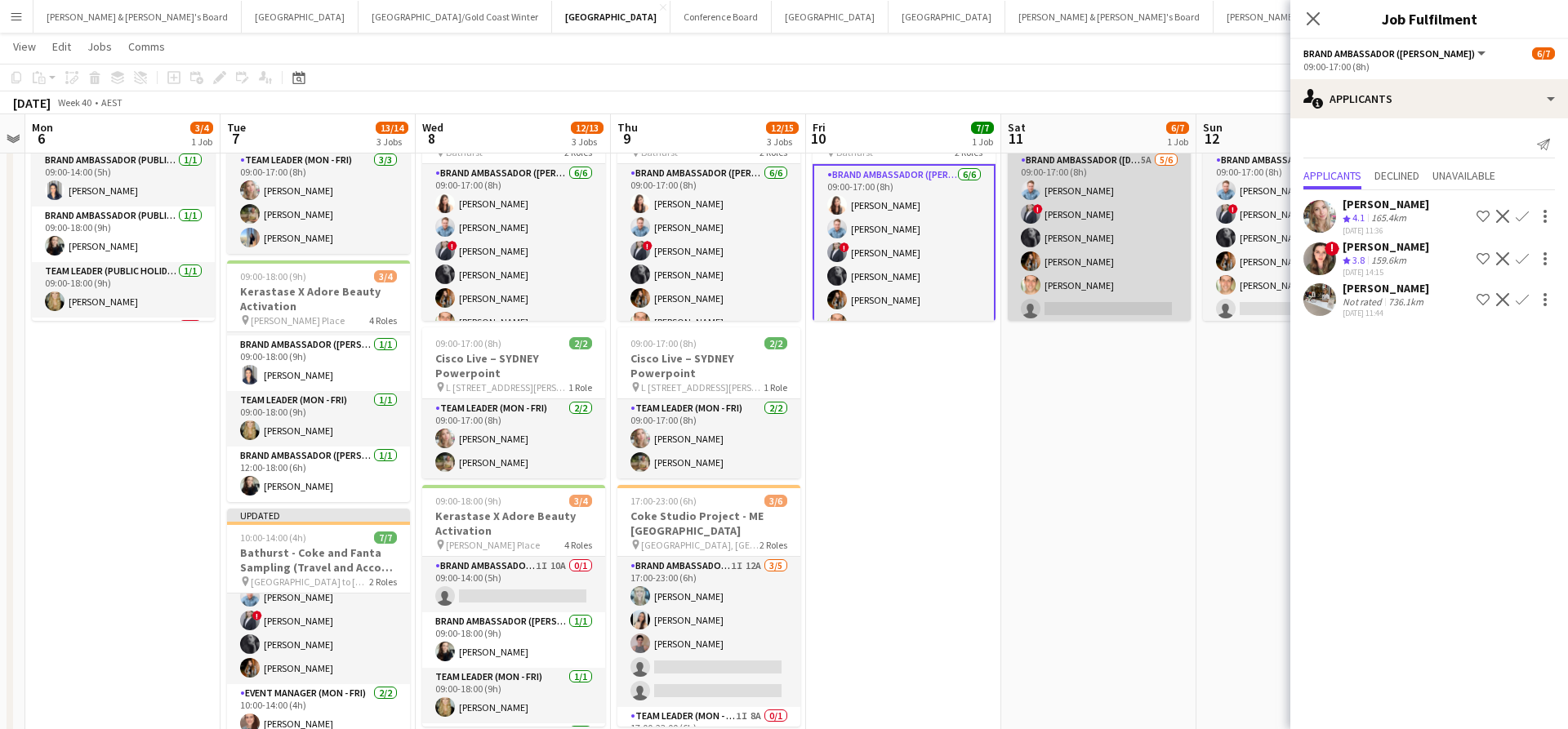
click at [1134, 285] on app-card-role "Brand Ambassador ([DATE]) 5A [DATE] 09:00-17:00 (8h) [PERSON_NAME] ! [PERSON_NA…" at bounding box center [1099, 238] width 183 height 174
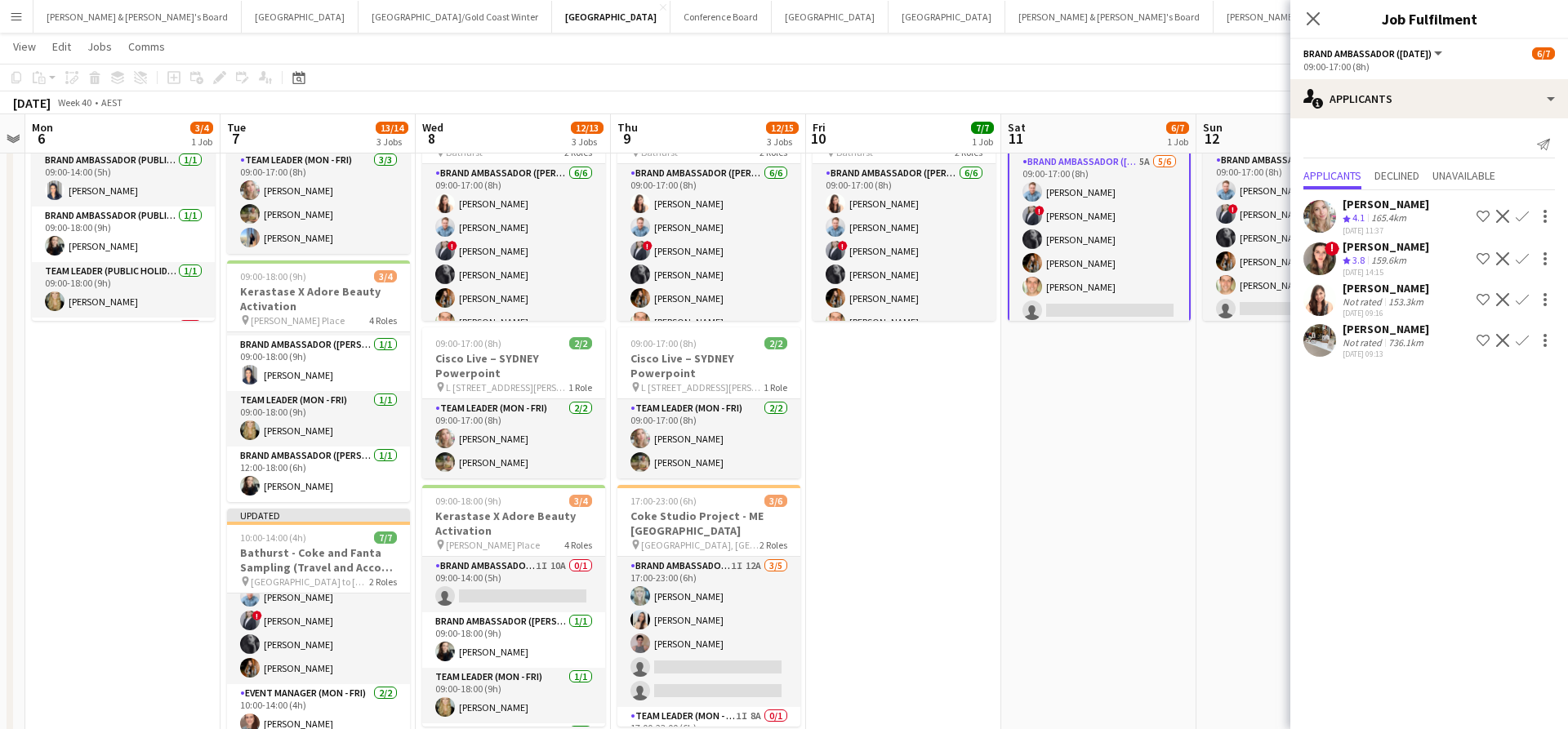
click at [1520, 302] on app-icon "Confirm" at bounding box center [1522, 300] width 13 height 13
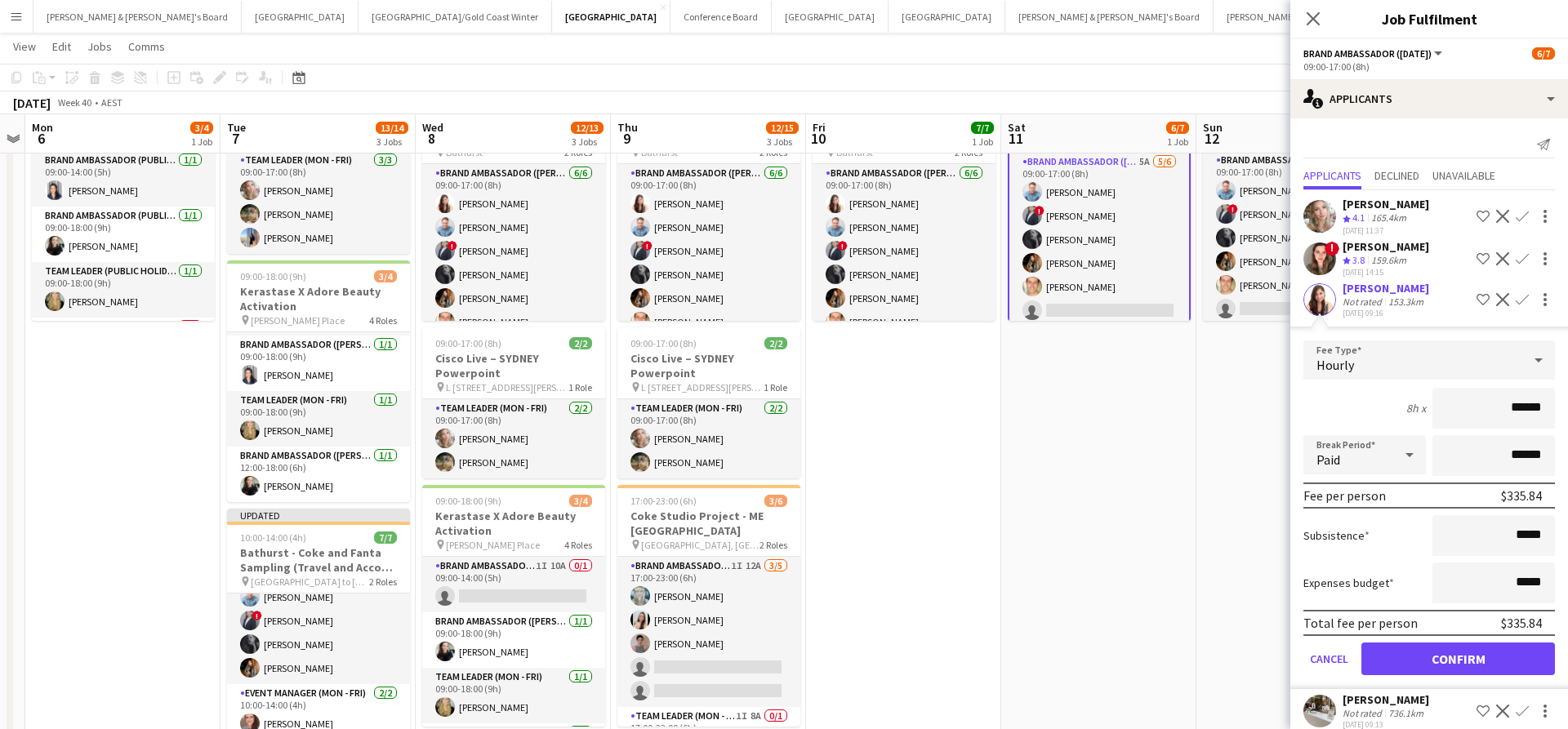
click at [1418, 657] on button "Confirm" at bounding box center [1457, 659] width 193 height 32
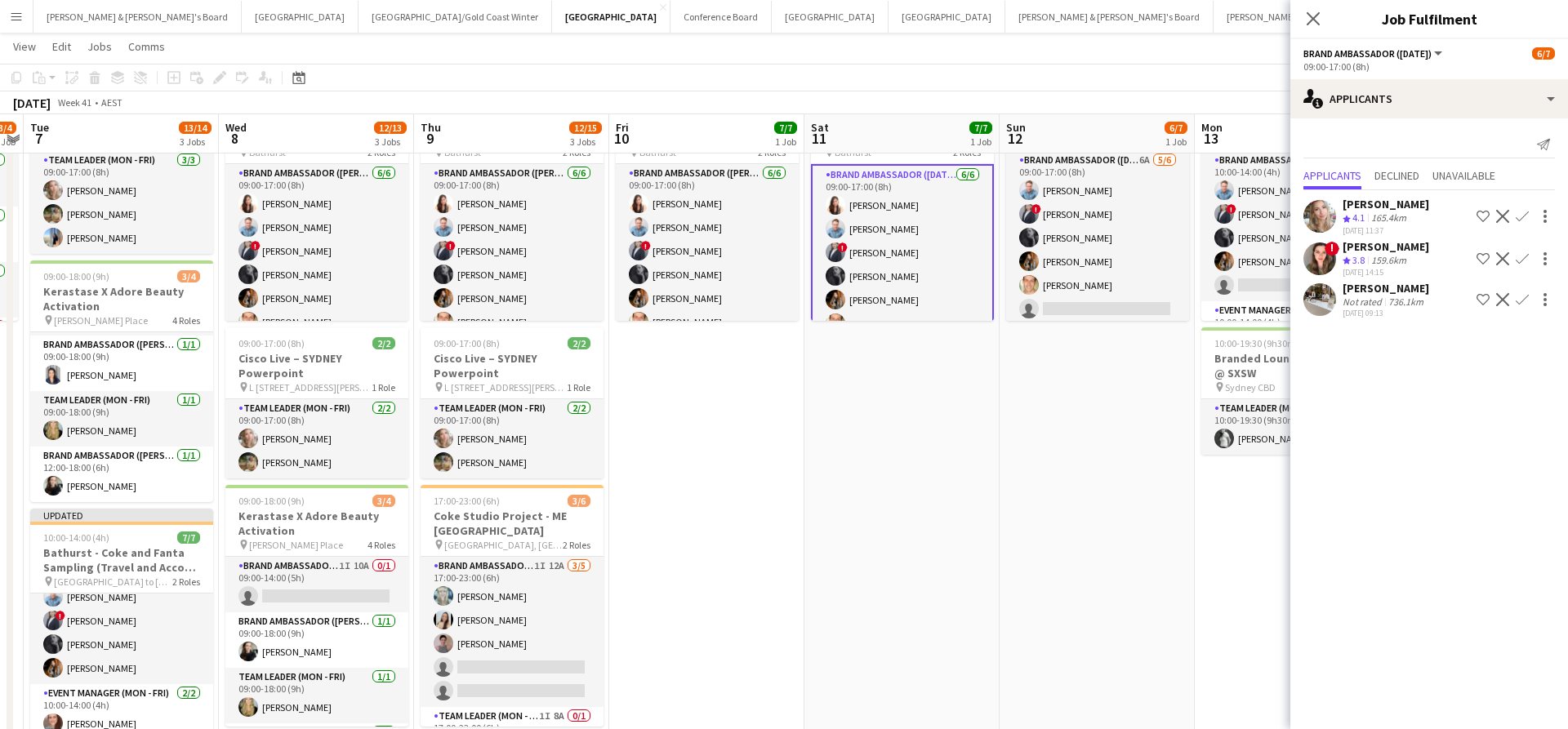
scroll to position [0, 772]
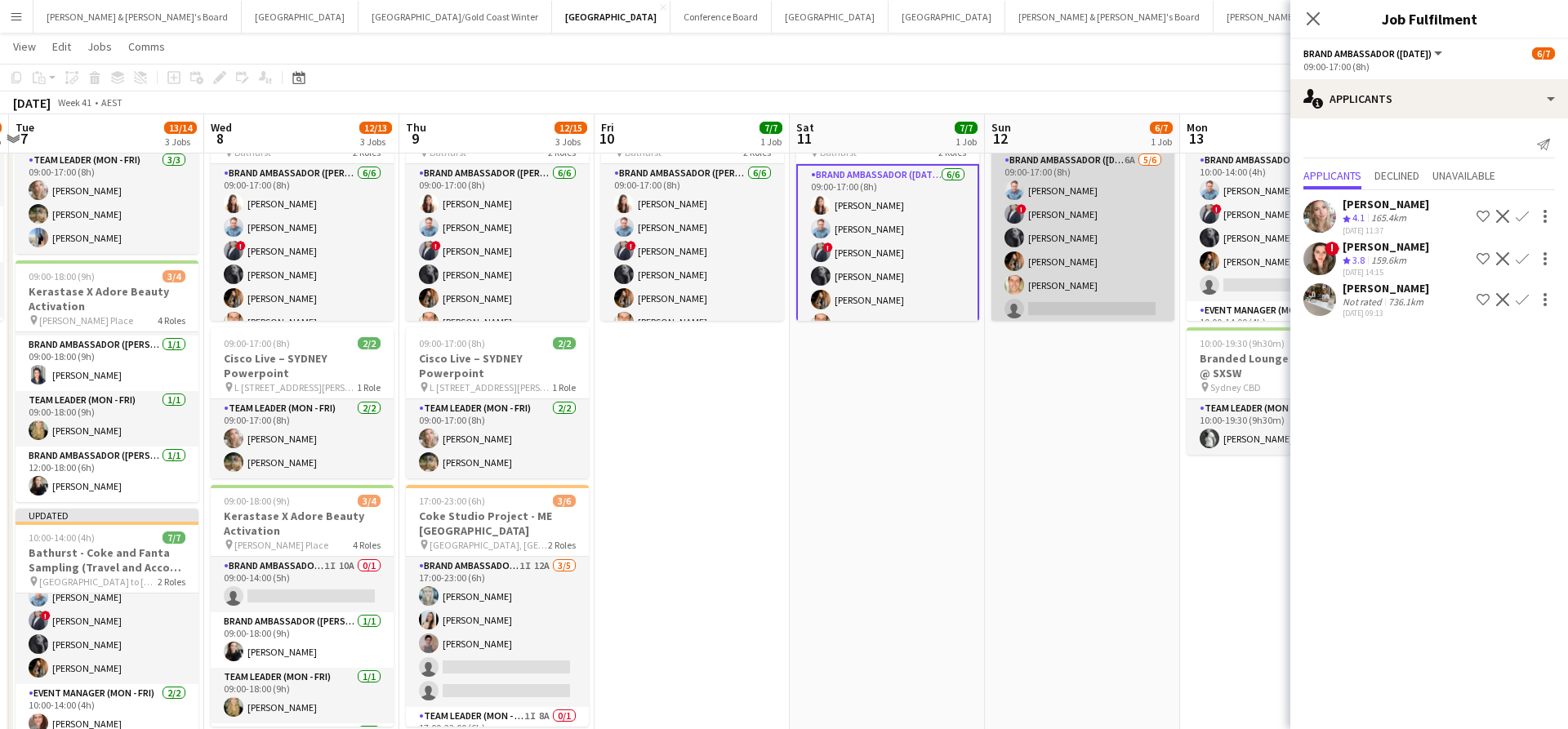
click at [1103, 267] on app-card-role "Brand Ambassador ([DATE]) 6A [DATE] 09:00-17:00 (8h) [PERSON_NAME] ! [PERSON_NA…" at bounding box center [1082, 238] width 183 height 174
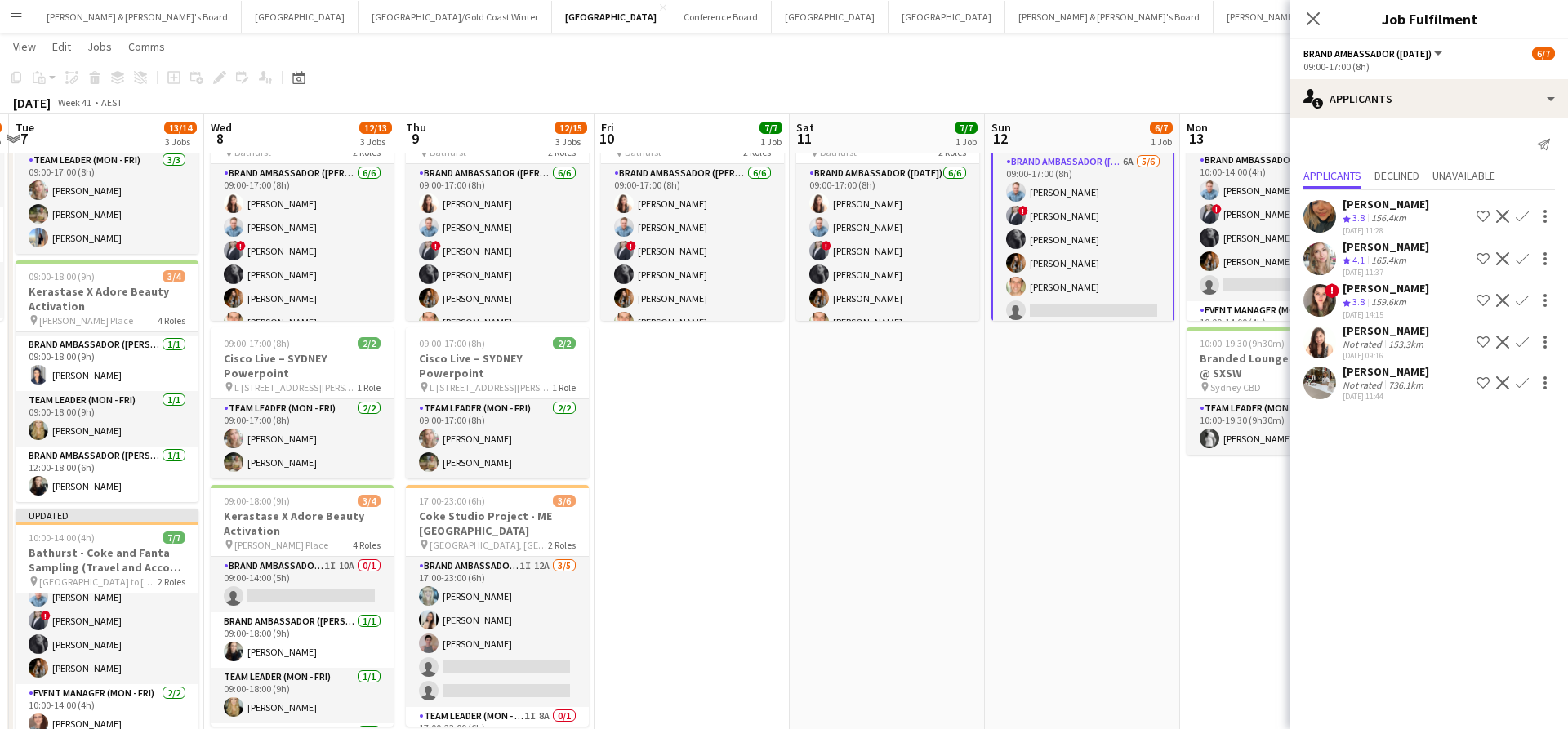
click at [1522, 349] on app-icon "Confirm" at bounding box center [1522, 342] width 13 height 13
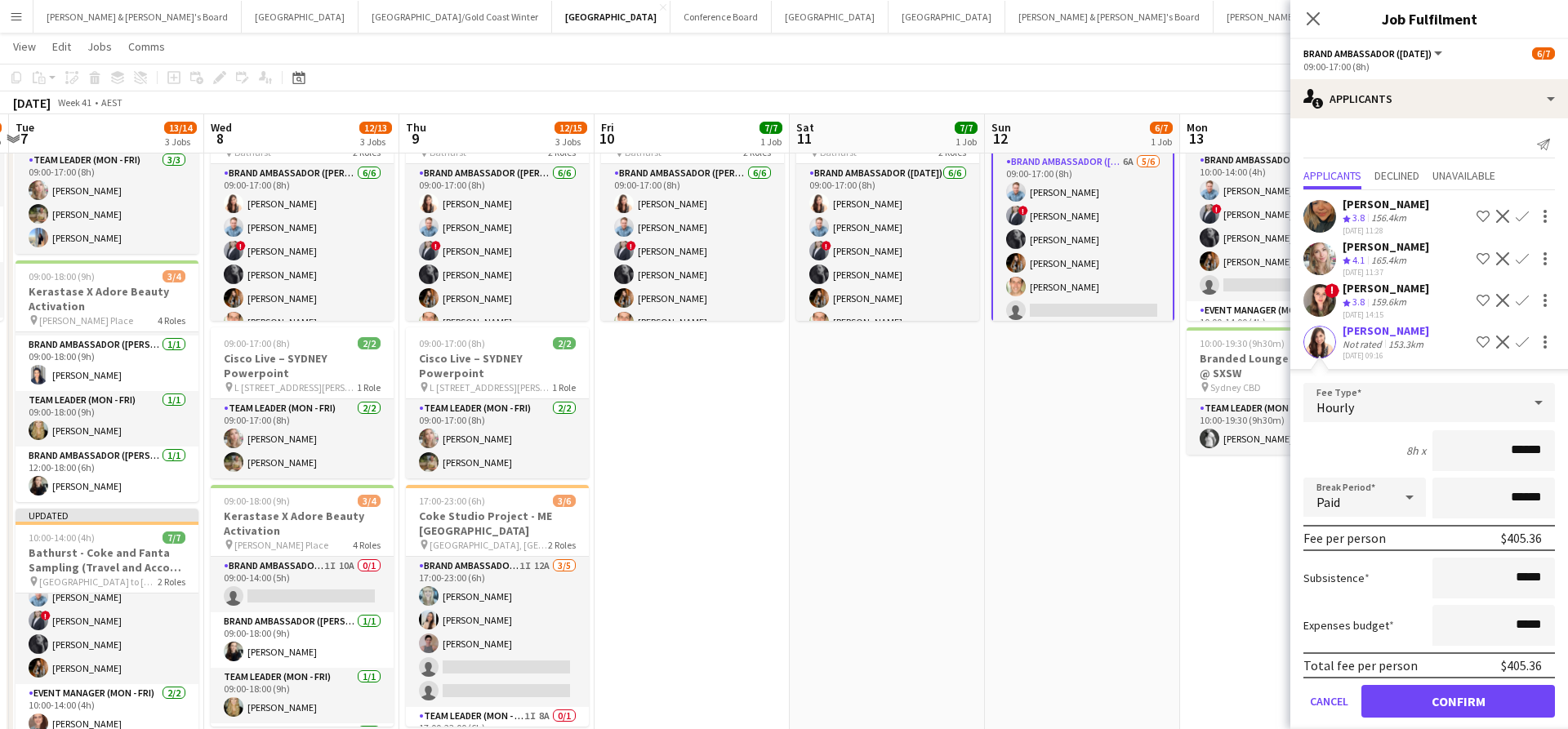
click at [1422, 707] on button "Confirm" at bounding box center [1457, 701] width 193 height 32
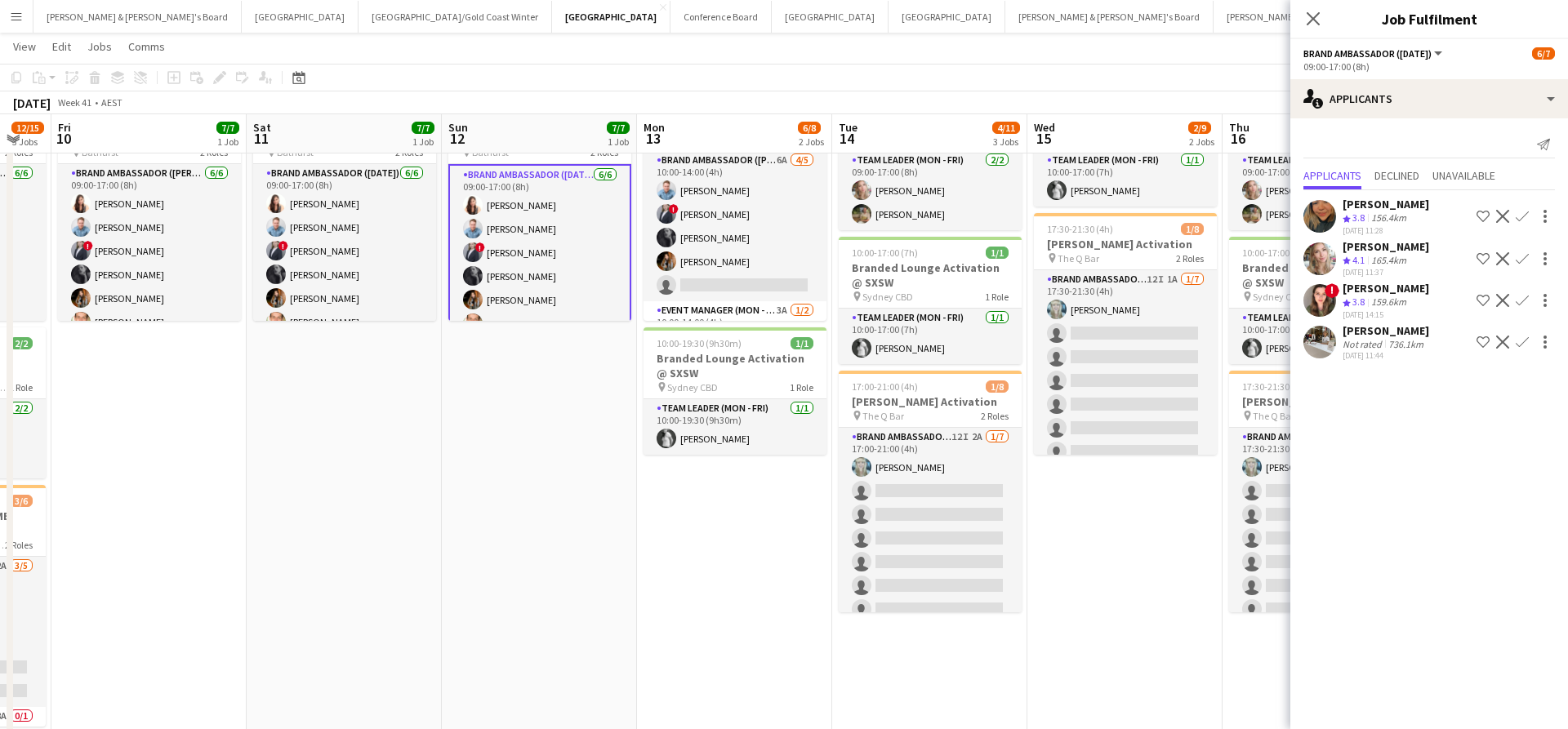
scroll to position [0, 537]
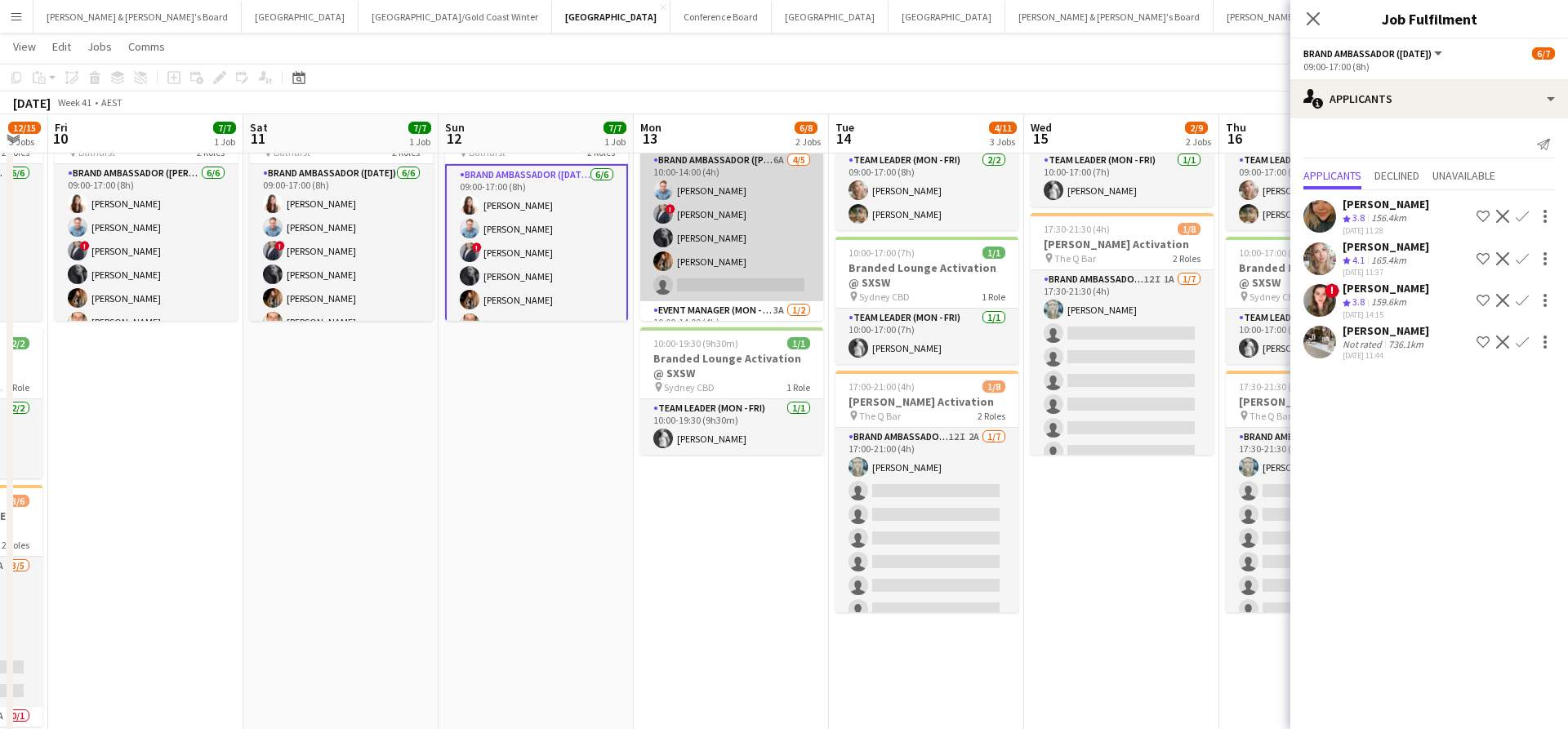
click at [741, 247] on app-card-role "Brand Ambassador (Mon - Fri) 6A [DATE] 10:00-14:00 (4h) [PERSON_NAME] ! [PERSON…" at bounding box center [732, 226] width 183 height 150
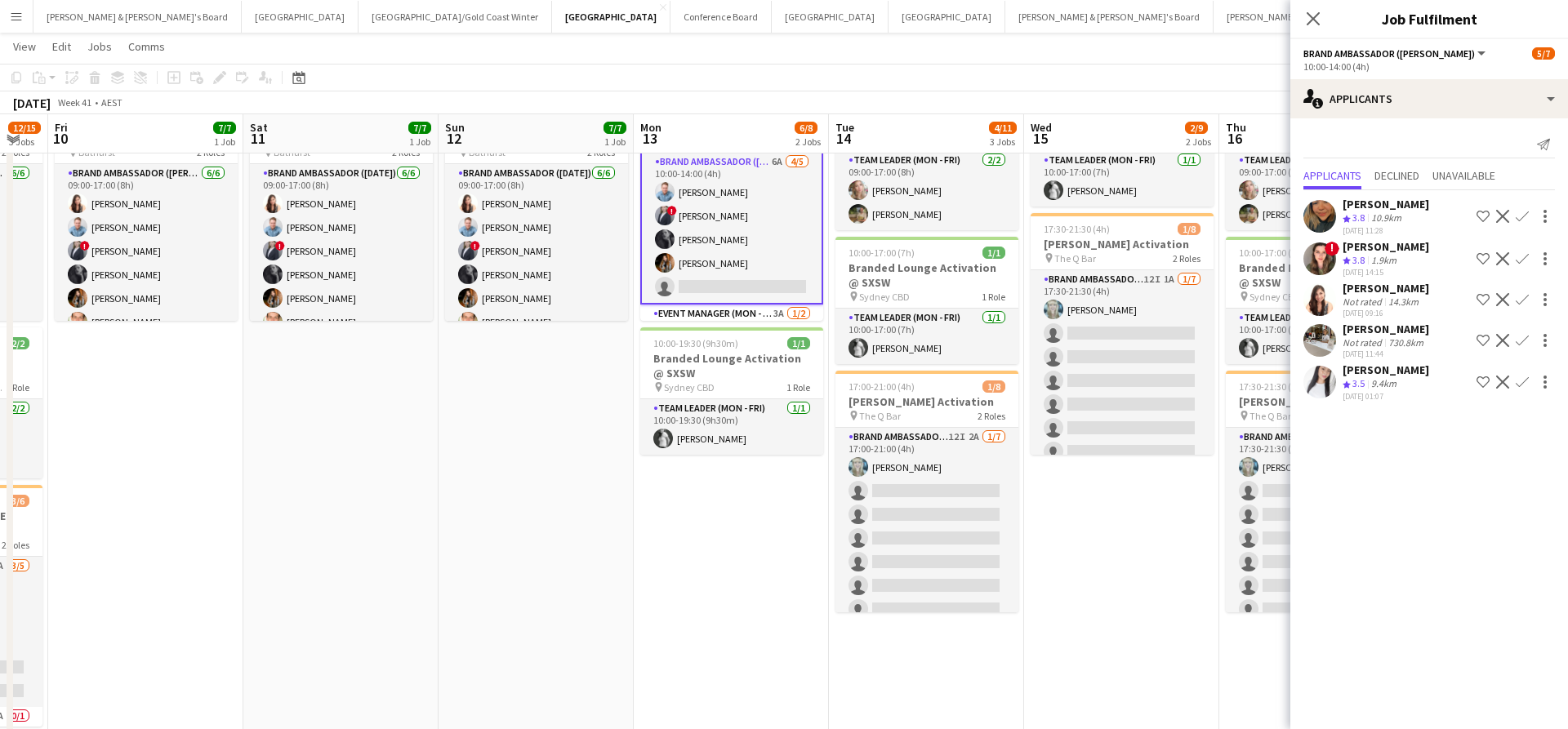
click at [1523, 306] on app-icon "Confirm" at bounding box center [1522, 300] width 13 height 13
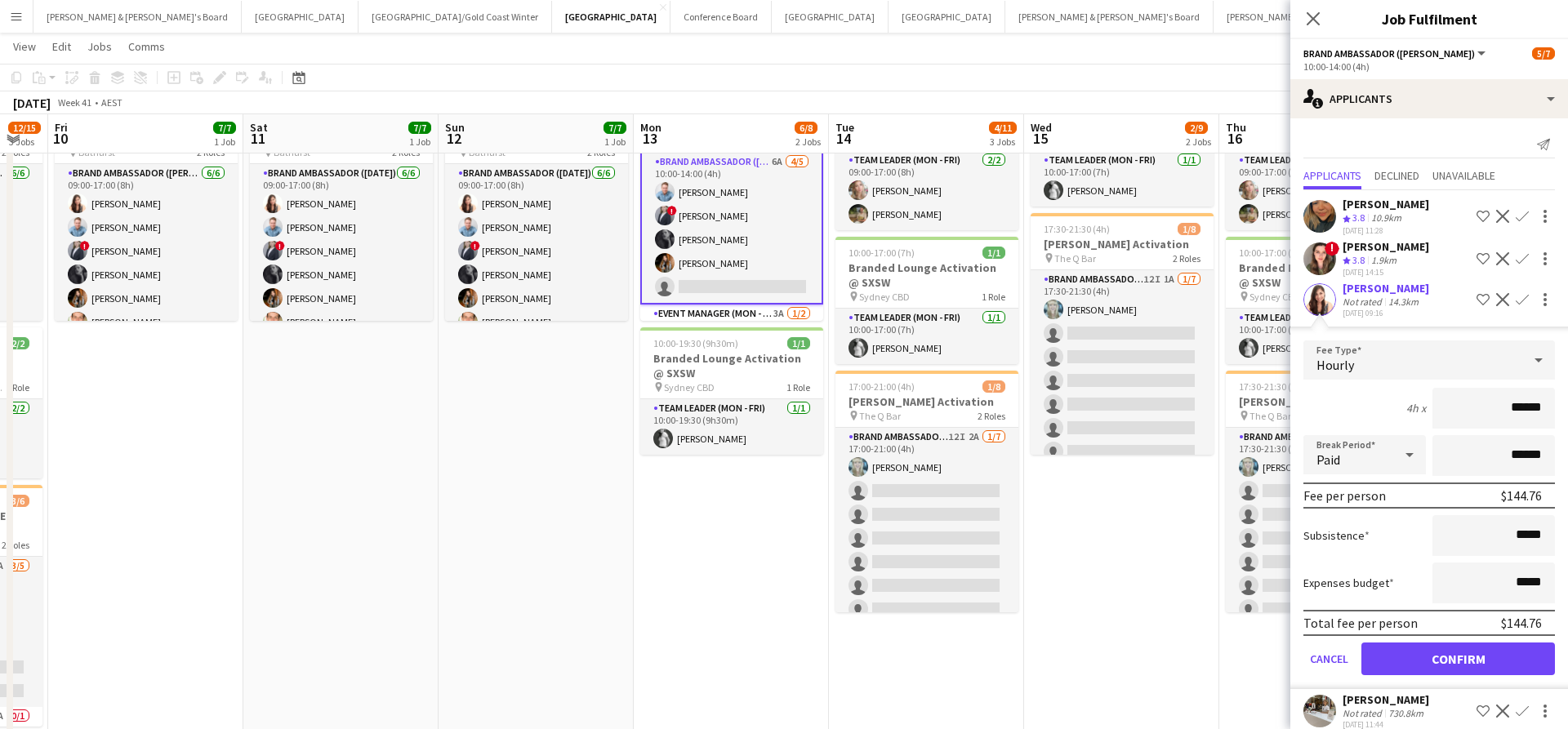
click at [1440, 669] on button "Confirm" at bounding box center [1457, 659] width 193 height 32
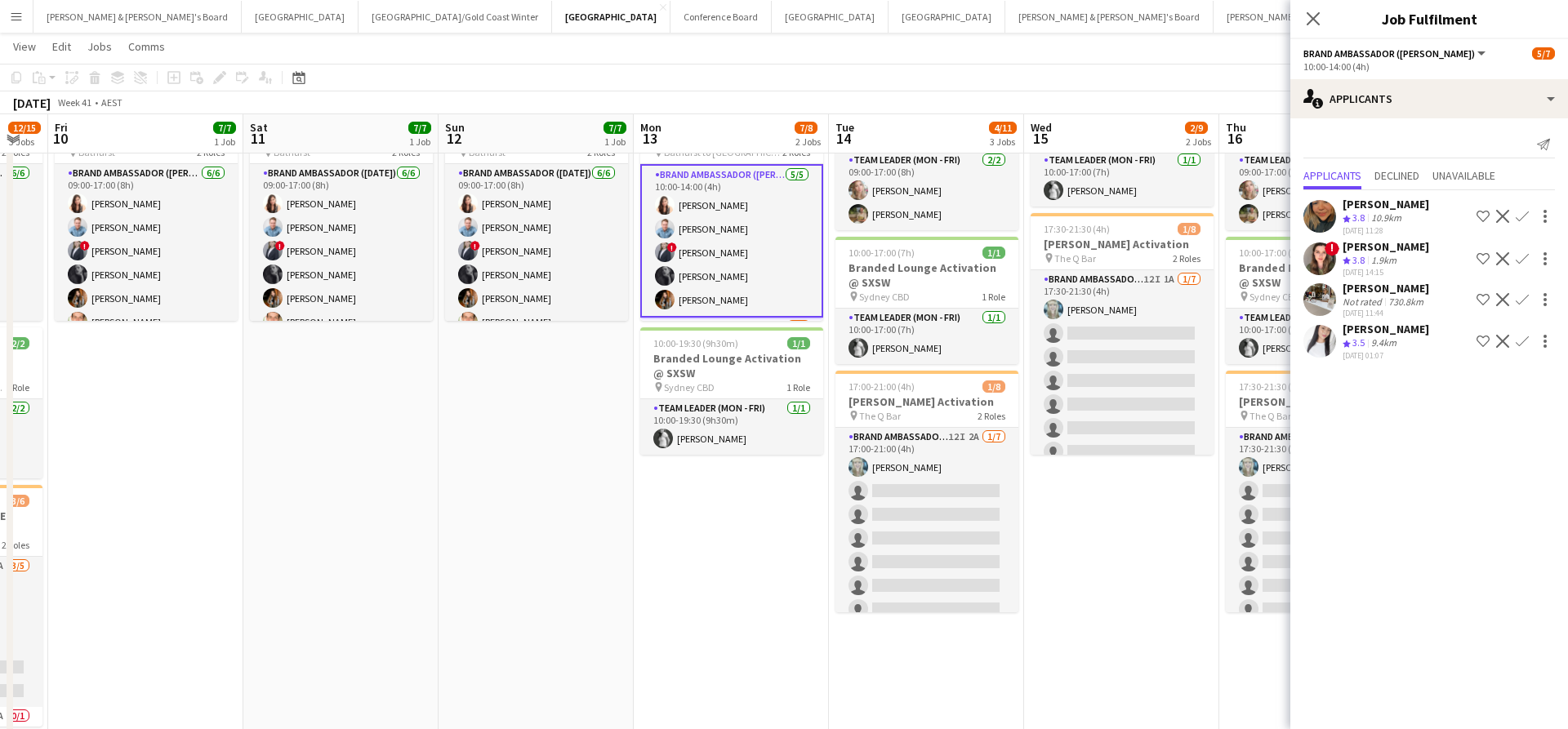
click at [1105, 619] on app-date-cell "10:00-17:00 (7h) 1/1 Branded Lounge Activation @ SXSW pin Sydney CBD 1 Role Tea…" at bounding box center [1121, 429] width 195 height 712
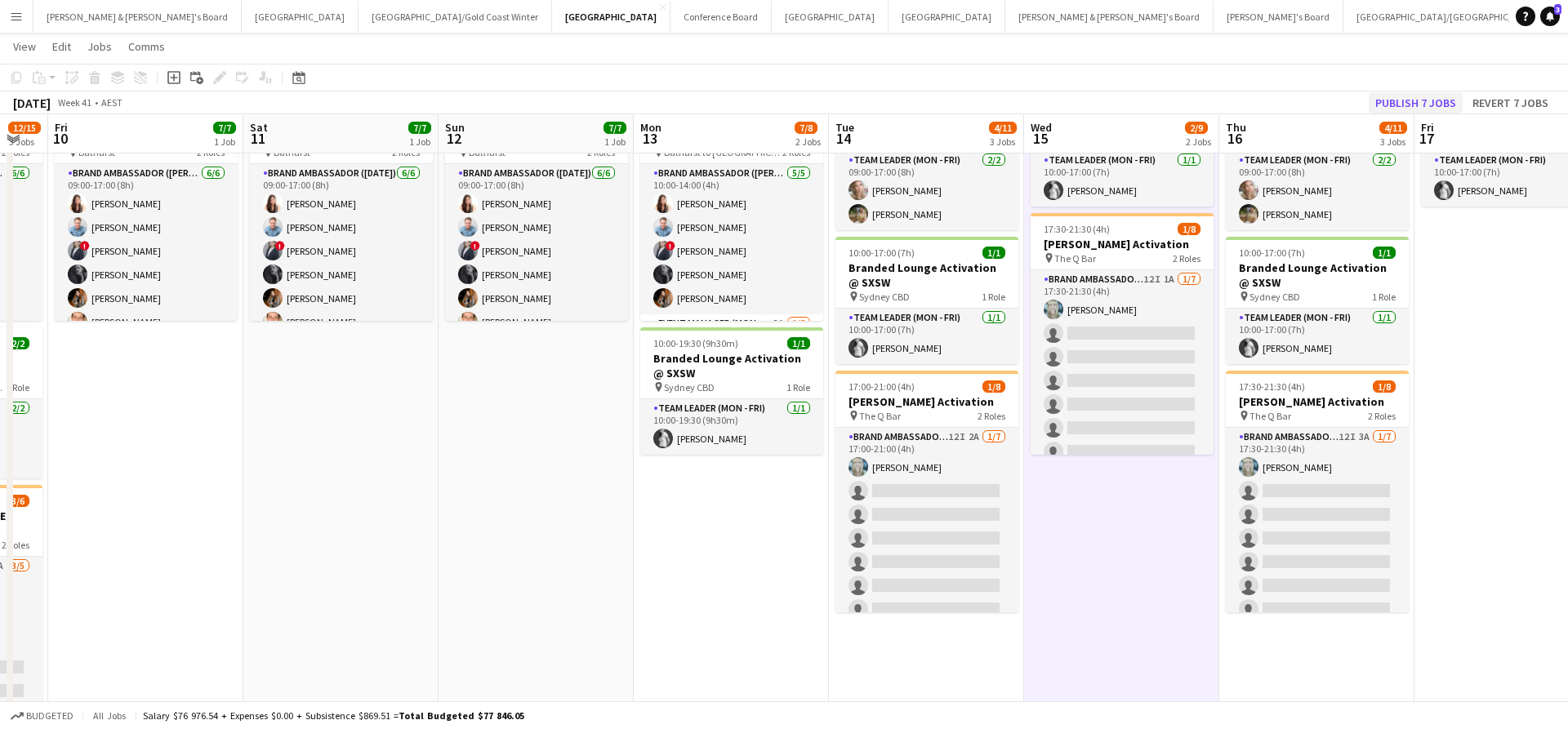
click at [1421, 101] on button "Publish 7 jobs" at bounding box center [1414, 103] width 93 height 21
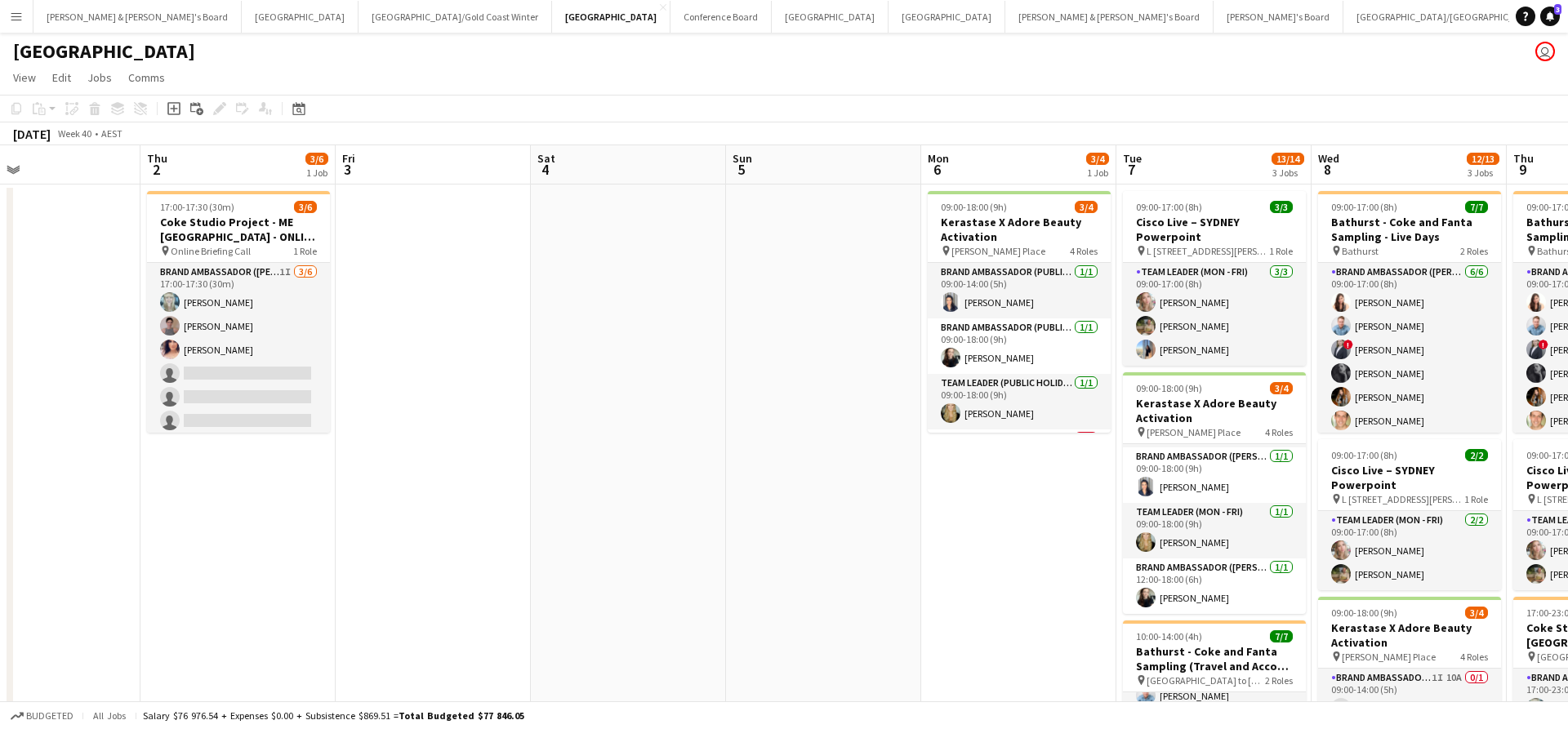
scroll to position [0, 0]
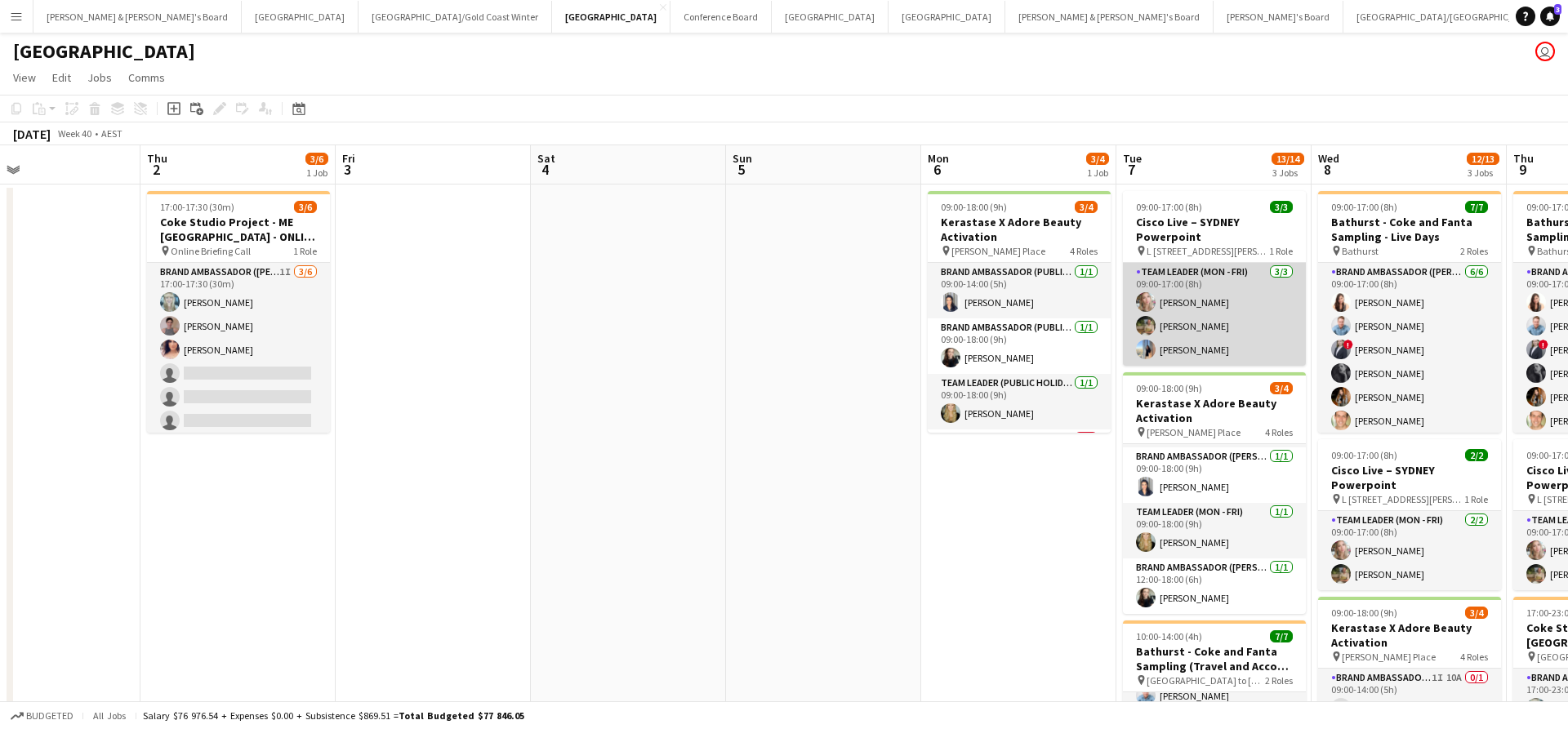
click at [1182, 306] on app-card-role "Team Leader (Mon - Fri) [DATE] 09:00-17:00 (8h) [PERSON_NAME] [PERSON_NAME] [PE…" at bounding box center [1215, 314] width 183 height 103
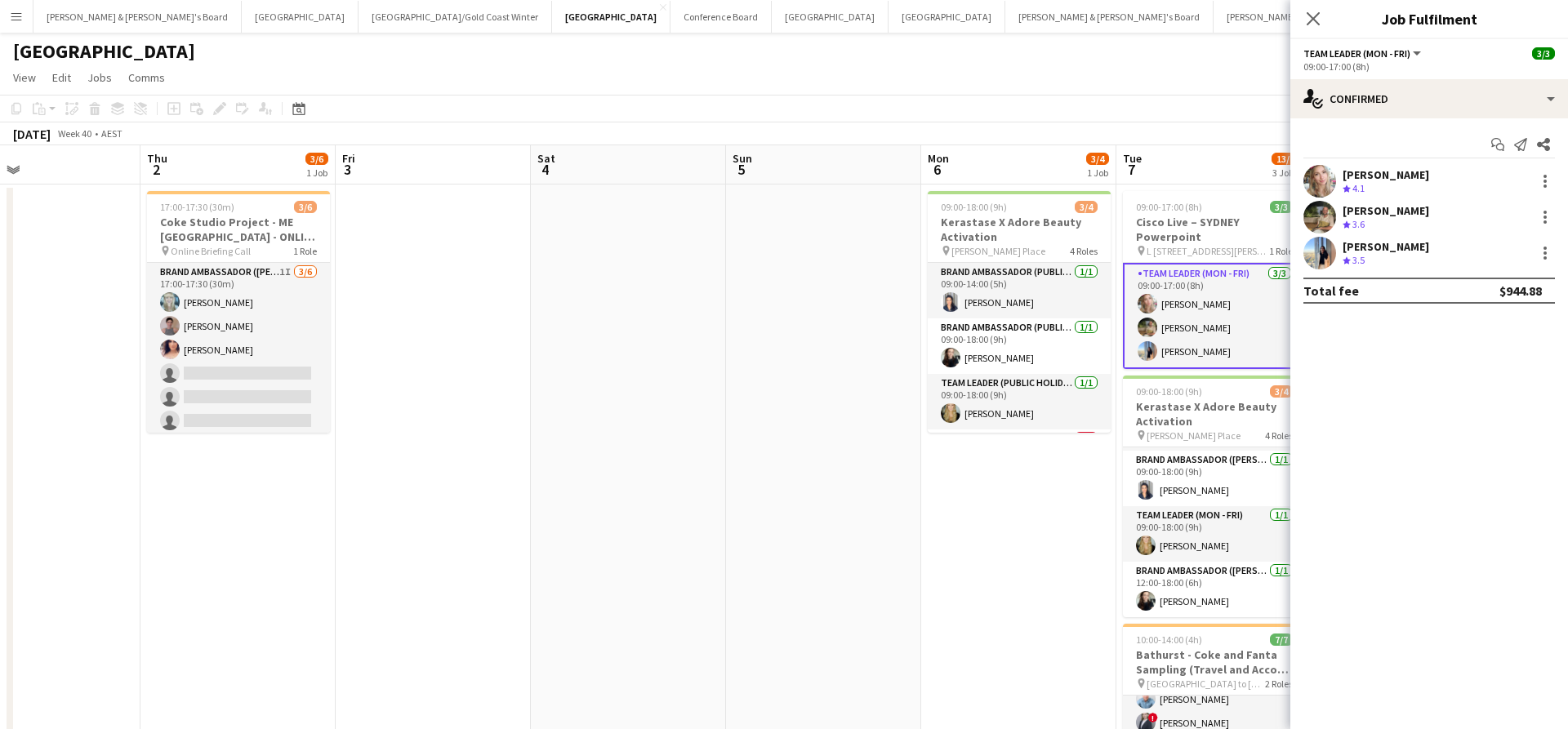
click at [1392, 180] on div "[PERSON_NAME]" at bounding box center [1386, 175] width 87 height 15
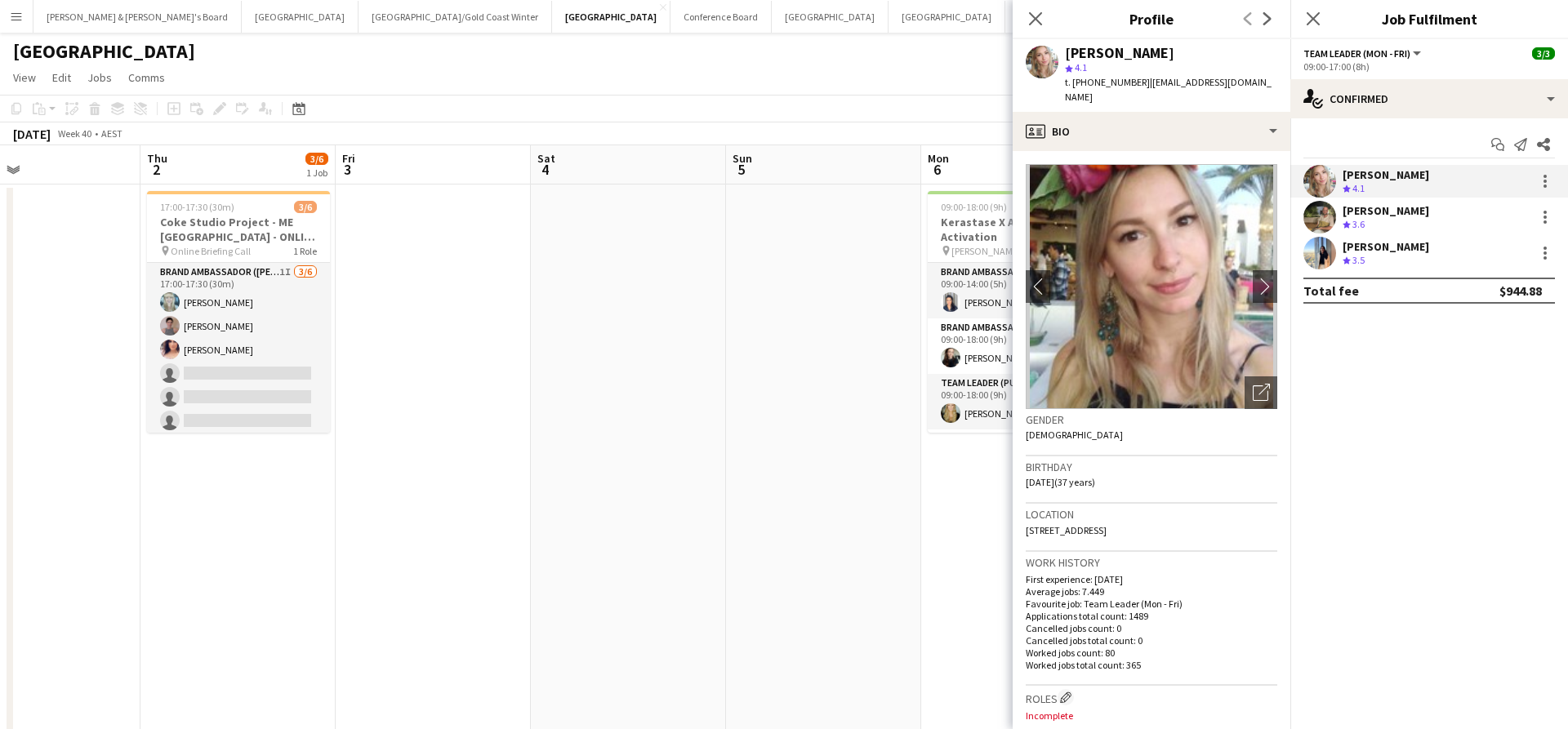
drag, startPoint x: 1139, startPoint y: 83, endPoint x: 1251, endPoint y: 89, distance: 112.2
click at [1251, 89] on div "t. [PHONE_NUMBER] | [EMAIL_ADDRESS][DOMAIN_NAME]" at bounding box center [1170, 90] width 212 height 30
copy span "[EMAIL_ADDRESS][DOMAIN_NAME]"
click at [1366, 216] on div "[PERSON_NAME]" at bounding box center [1386, 211] width 87 height 15
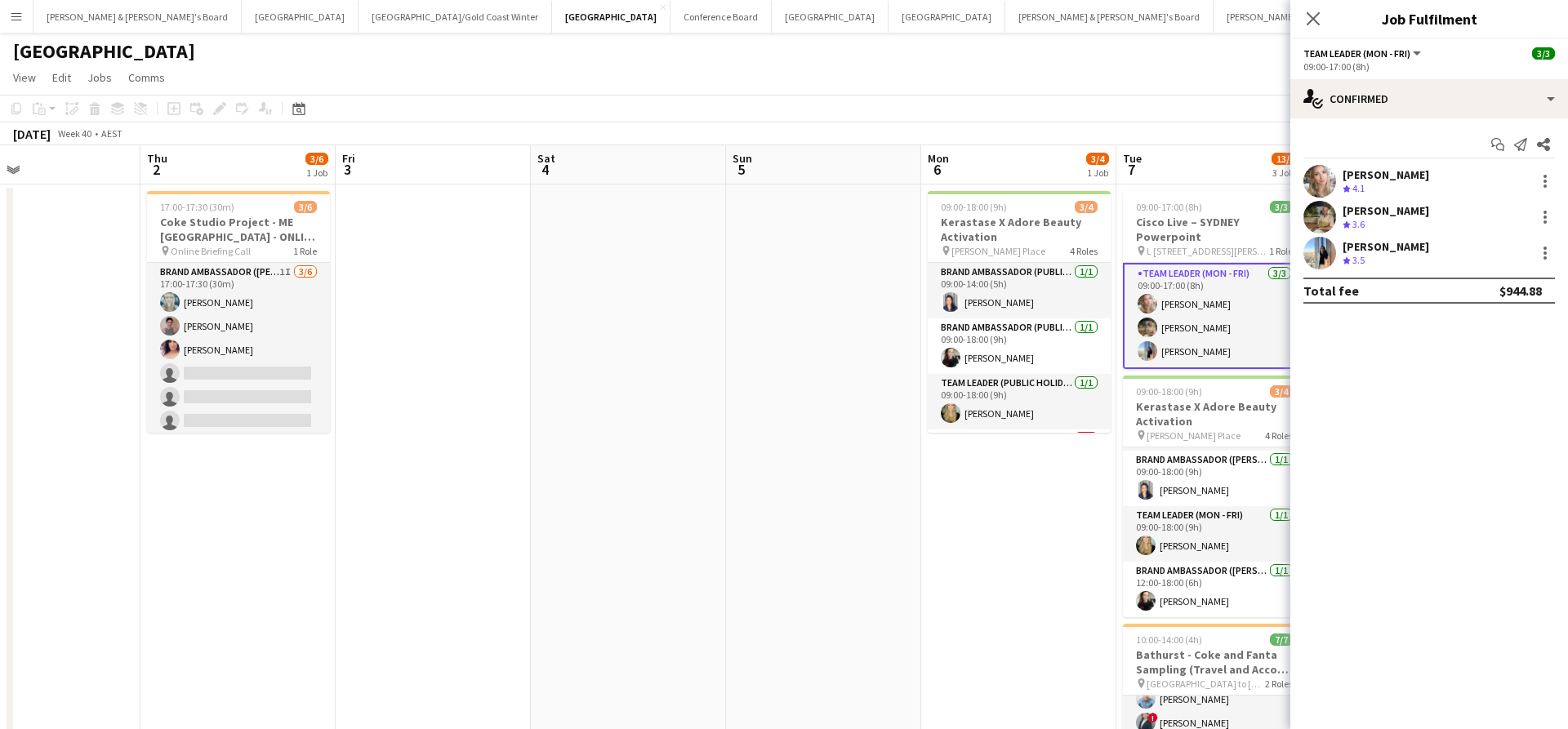
click at [1358, 226] on span "3.6" at bounding box center [1358, 224] width 12 height 12
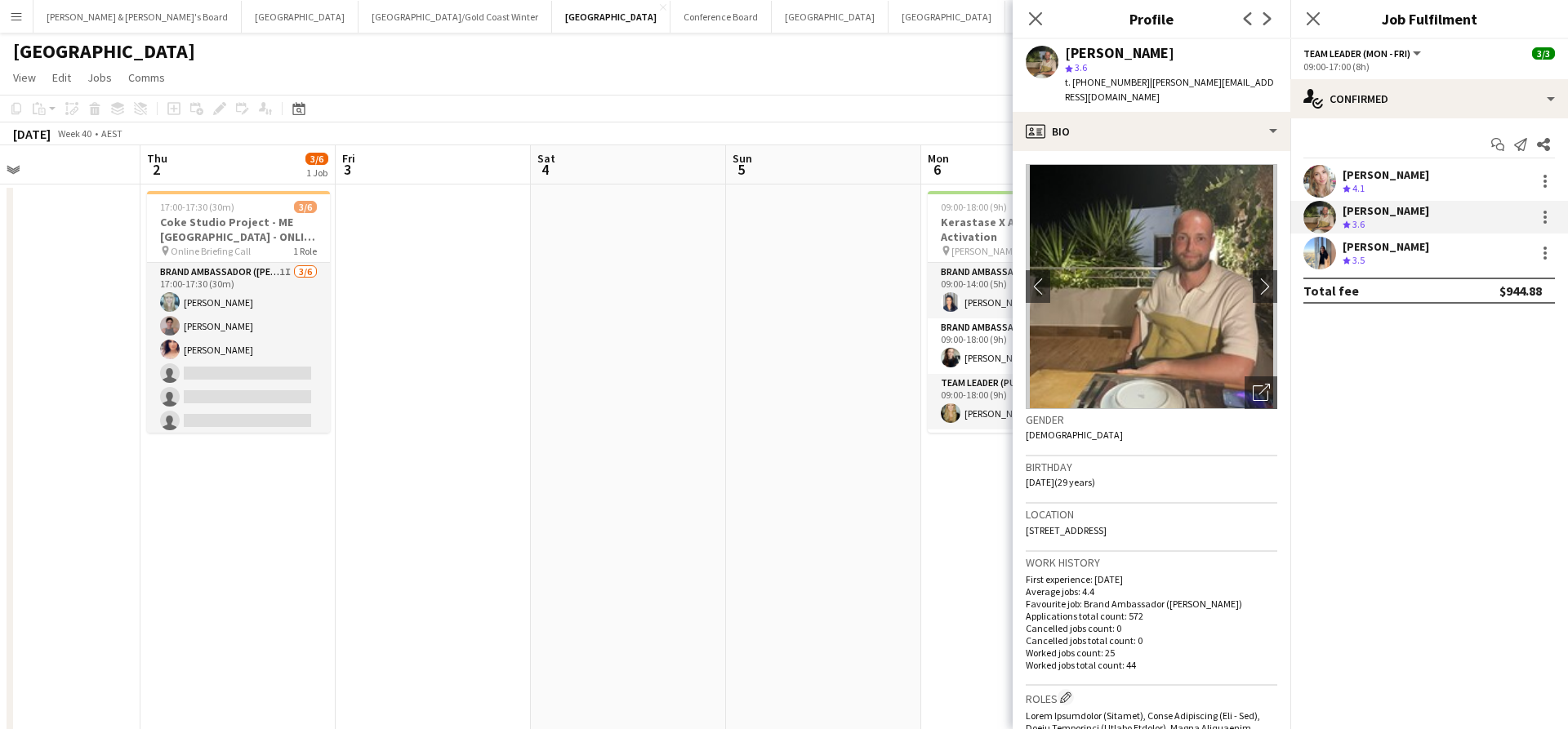
drag, startPoint x: 1138, startPoint y: 82, endPoint x: 1241, endPoint y: 86, distance: 103.1
click at [1241, 86] on div "[PERSON_NAME] star 3.6 t. [PHONE_NUMBER] | [PERSON_NAME][EMAIL_ADDRESS][DOMAIN_…" at bounding box center [1151, 75] width 278 height 73
copy span "[PERSON_NAME][EMAIL_ADDRESS][DOMAIN_NAME]"
click at [1397, 247] on div "[PERSON_NAME]" at bounding box center [1386, 247] width 87 height 15
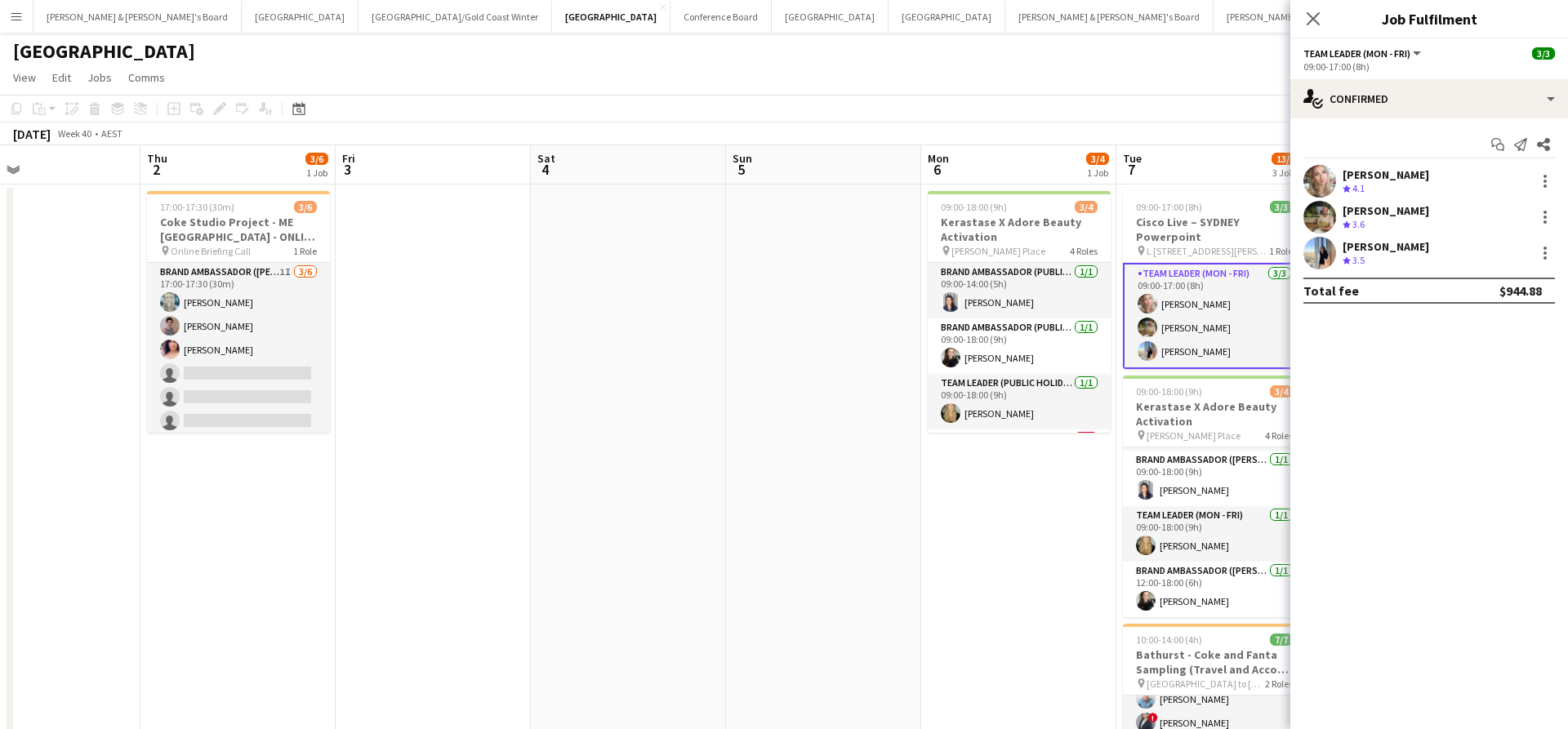
click at [1383, 265] on div "Crew rating 3.5" at bounding box center [1386, 260] width 87 height 14
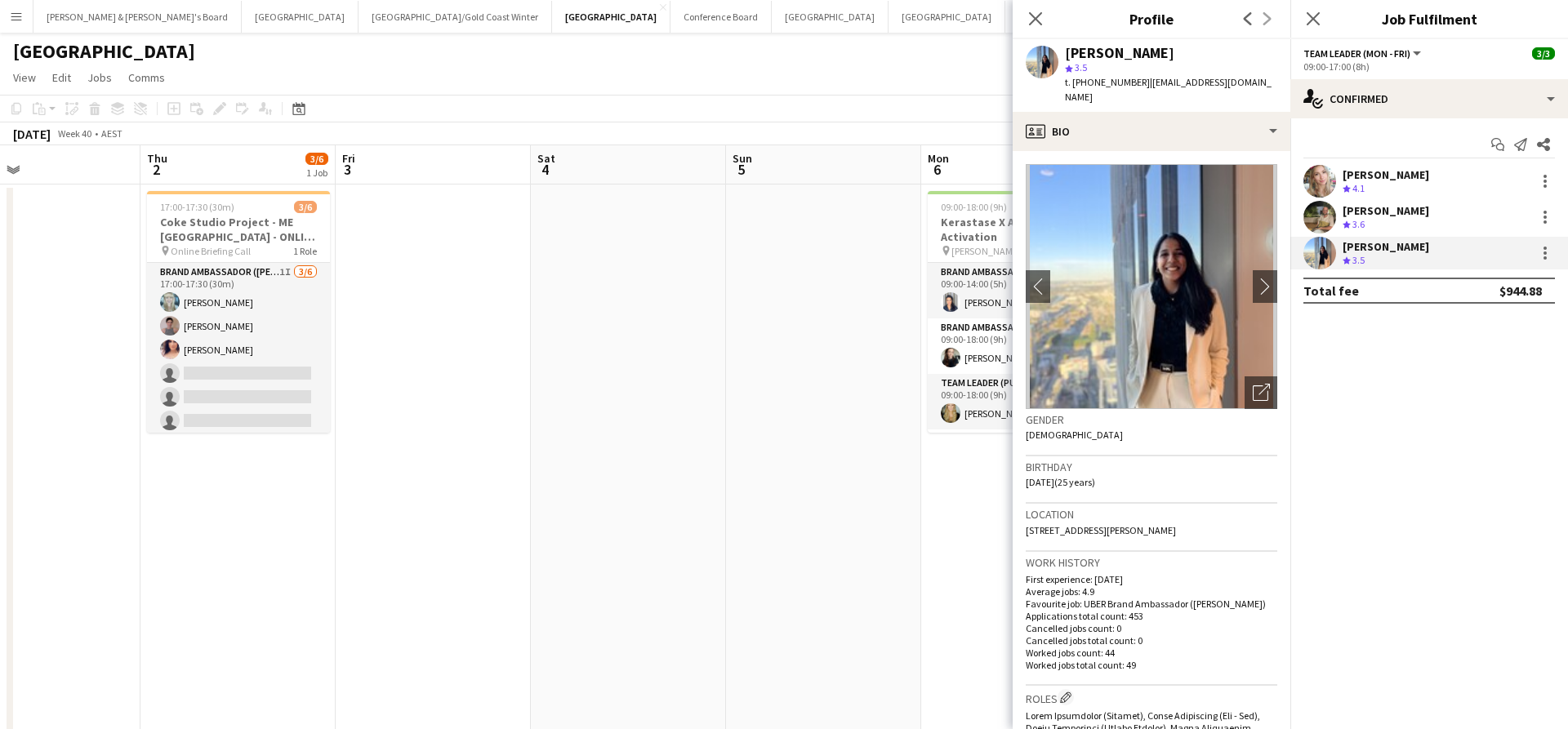
drag, startPoint x: 1144, startPoint y: 83, endPoint x: 1266, endPoint y: 89, distance: 122.1
click at [1266, 93] on div "t. [PHONE_NUMBER] | [EMAIL_ADDRESS][DOMAIN_NAME]" at bounding box center [1170, 90] width 212 height 30
copy span "[EMAIL_ADDRESS][DOMAIN_NAME]"
click at [1032, 20] on icon "Close pop-in" at bounding box center [1034, 18] width 16 height 16
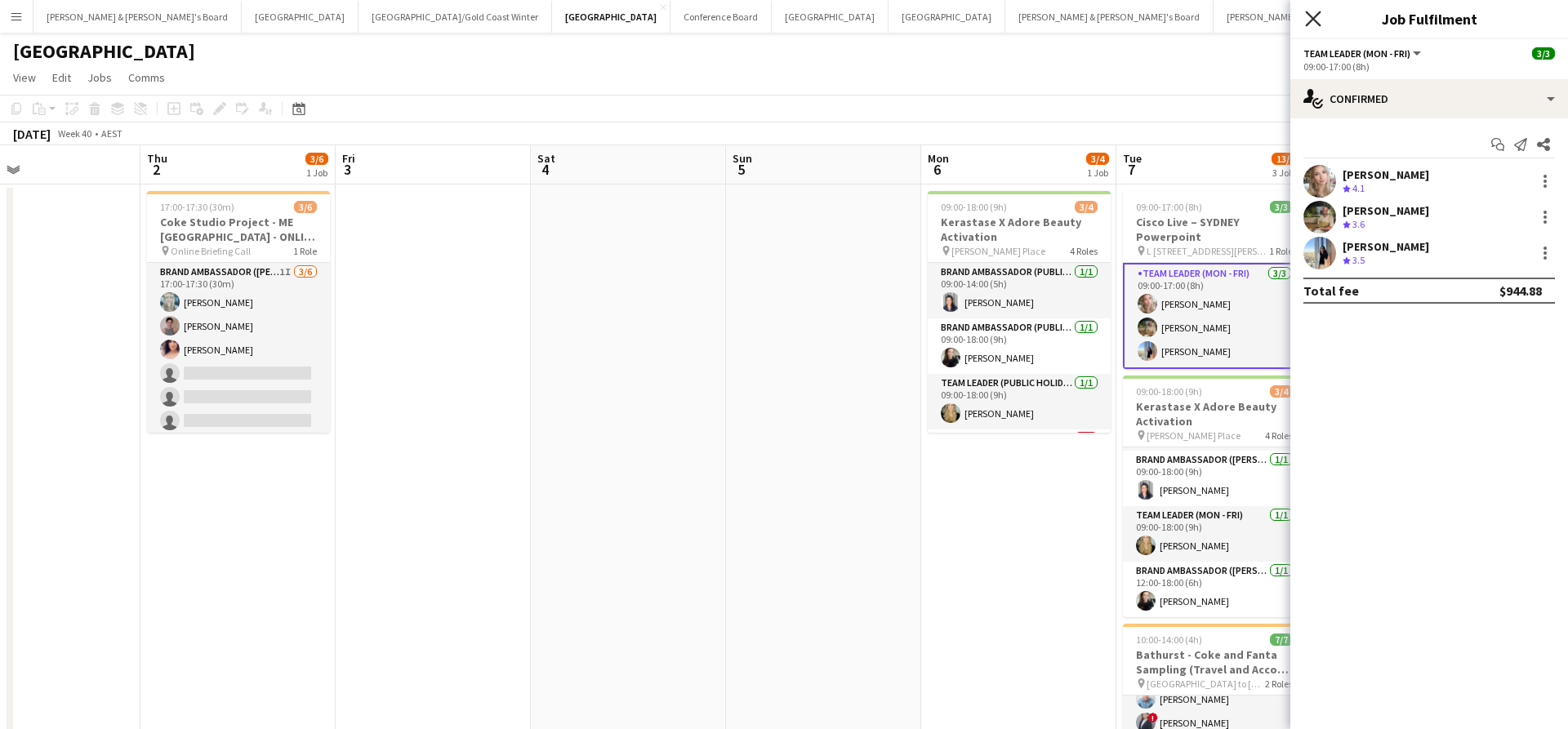
click at [1311, 24] on icon "Close pop-in" at bounding box center [1312, 18] width 16 height 16
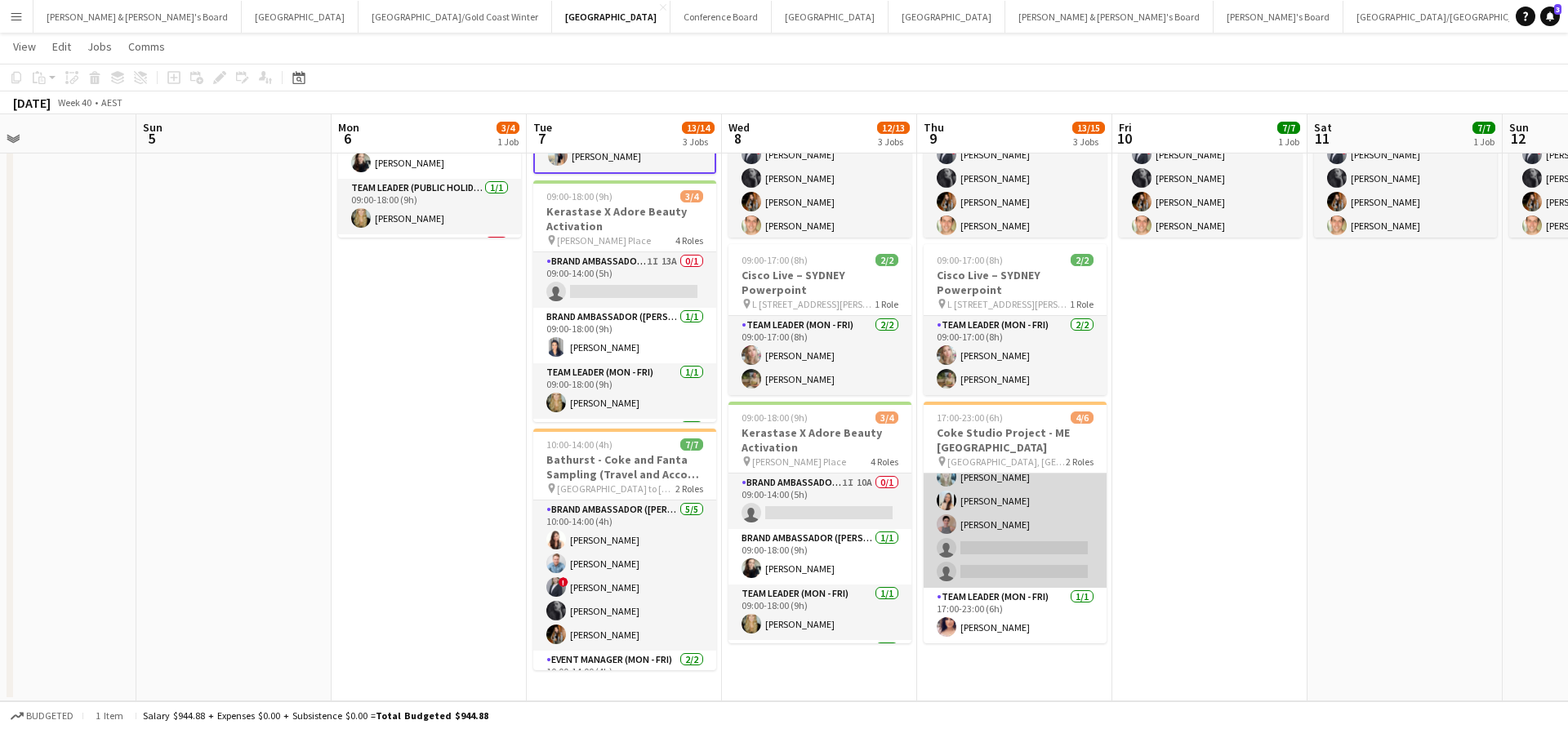
scroll to position [36, 0]
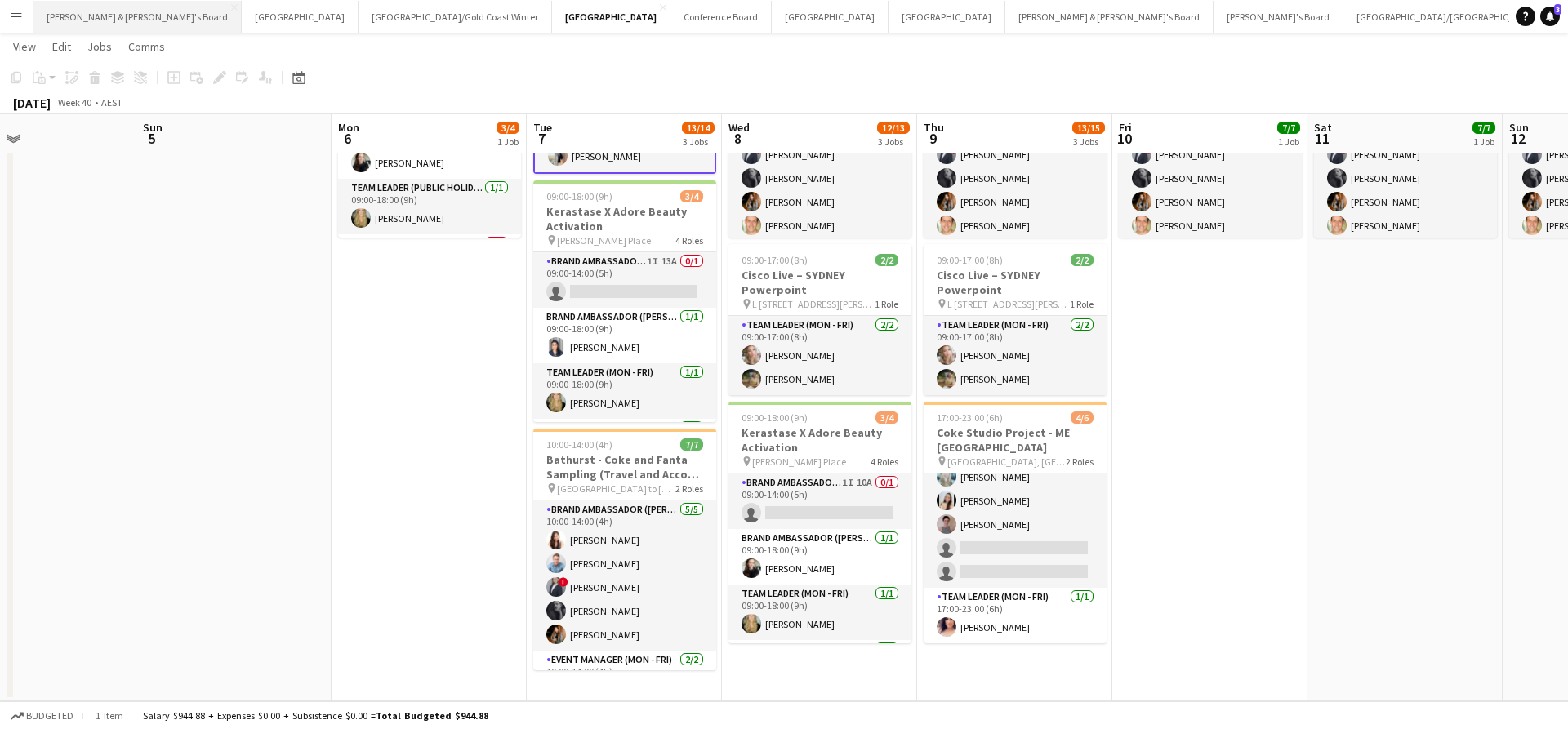
click at [99, 14] on button "[PERSON_NAME] & [PERSON_NAME]'s Board Close" at bounding box center [137, 17] width 208 height 31
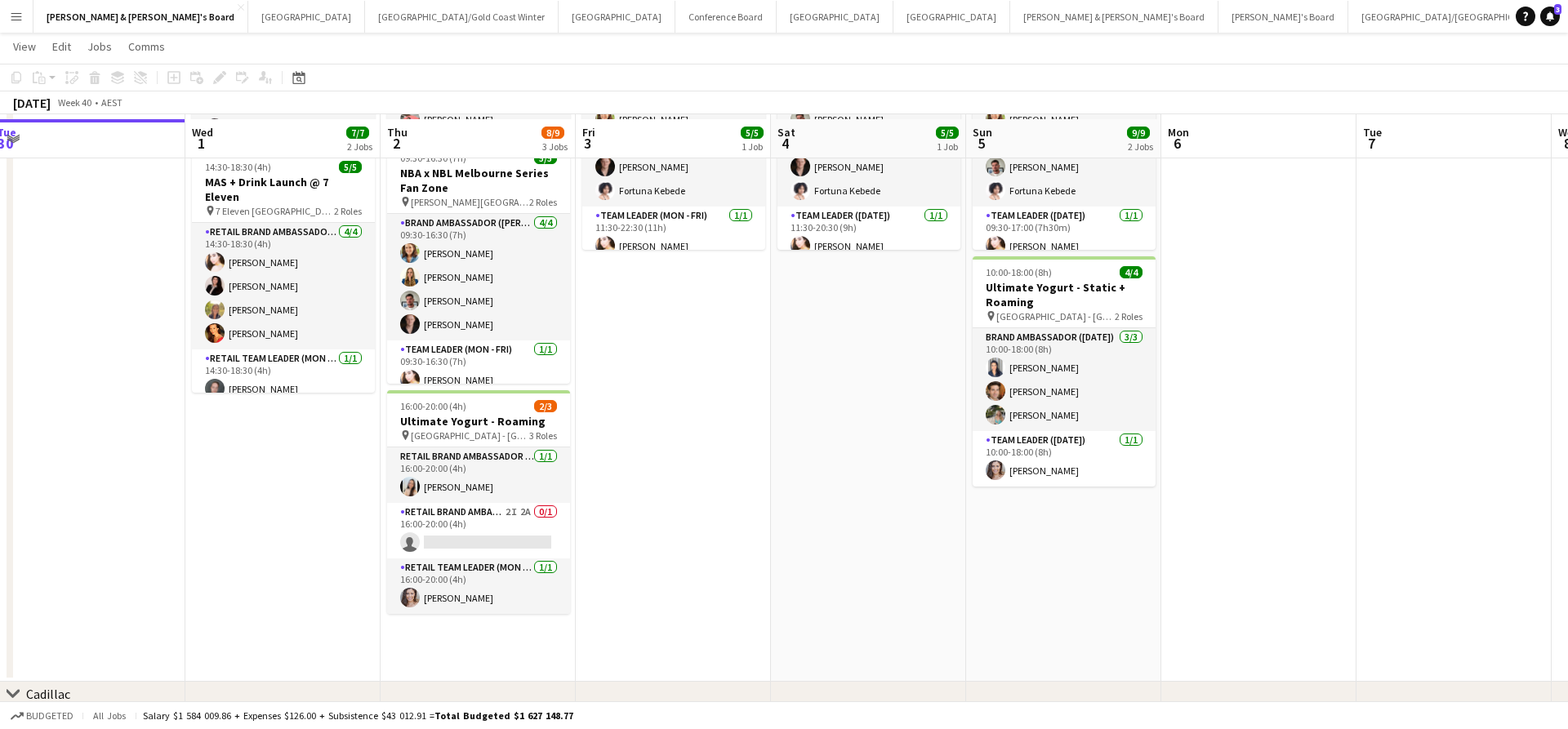
scroll to position [190, 0]
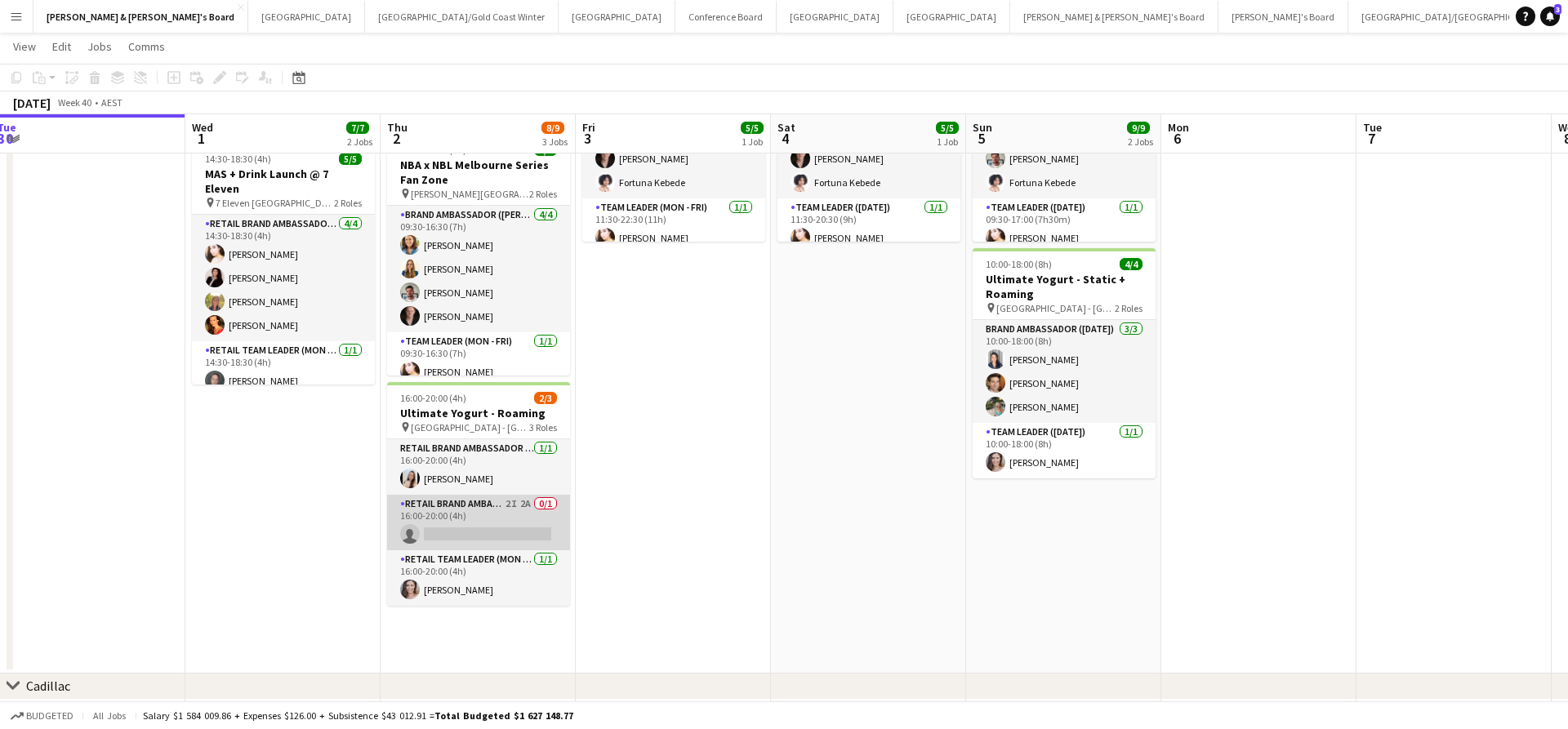
click at [519, 530] on app-card-role "RETAIL Brand Ambassador (Mon - Fri) 2I 2A 0/1 16:00-20:00 (4h) single-neutral-a…" at bounding box center [478, 523] width 183 height 56
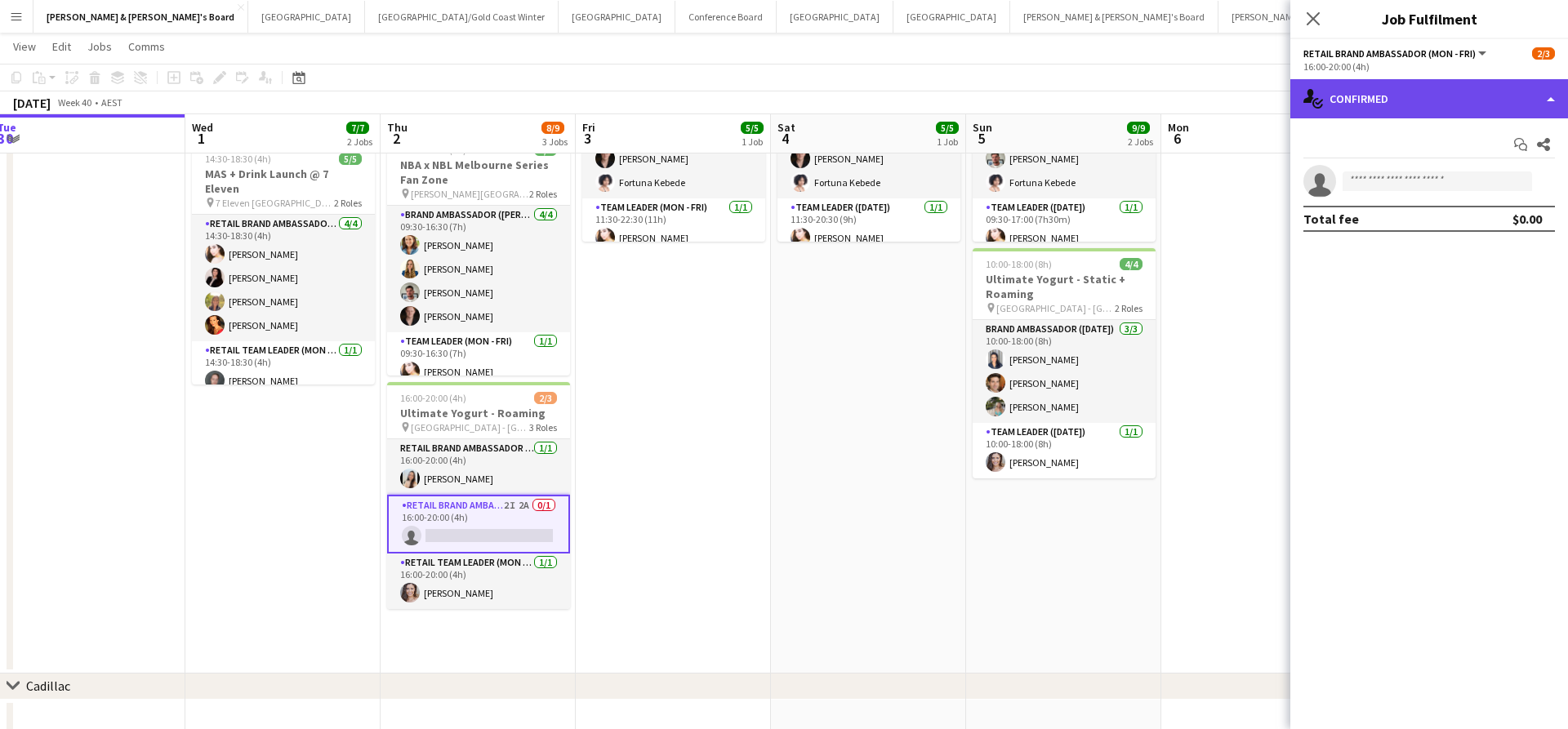
click at [1386, 101] on div "single-neutral-actions-check-2 Confirmed" at bounding box center [1429, 99] width 278 height 39
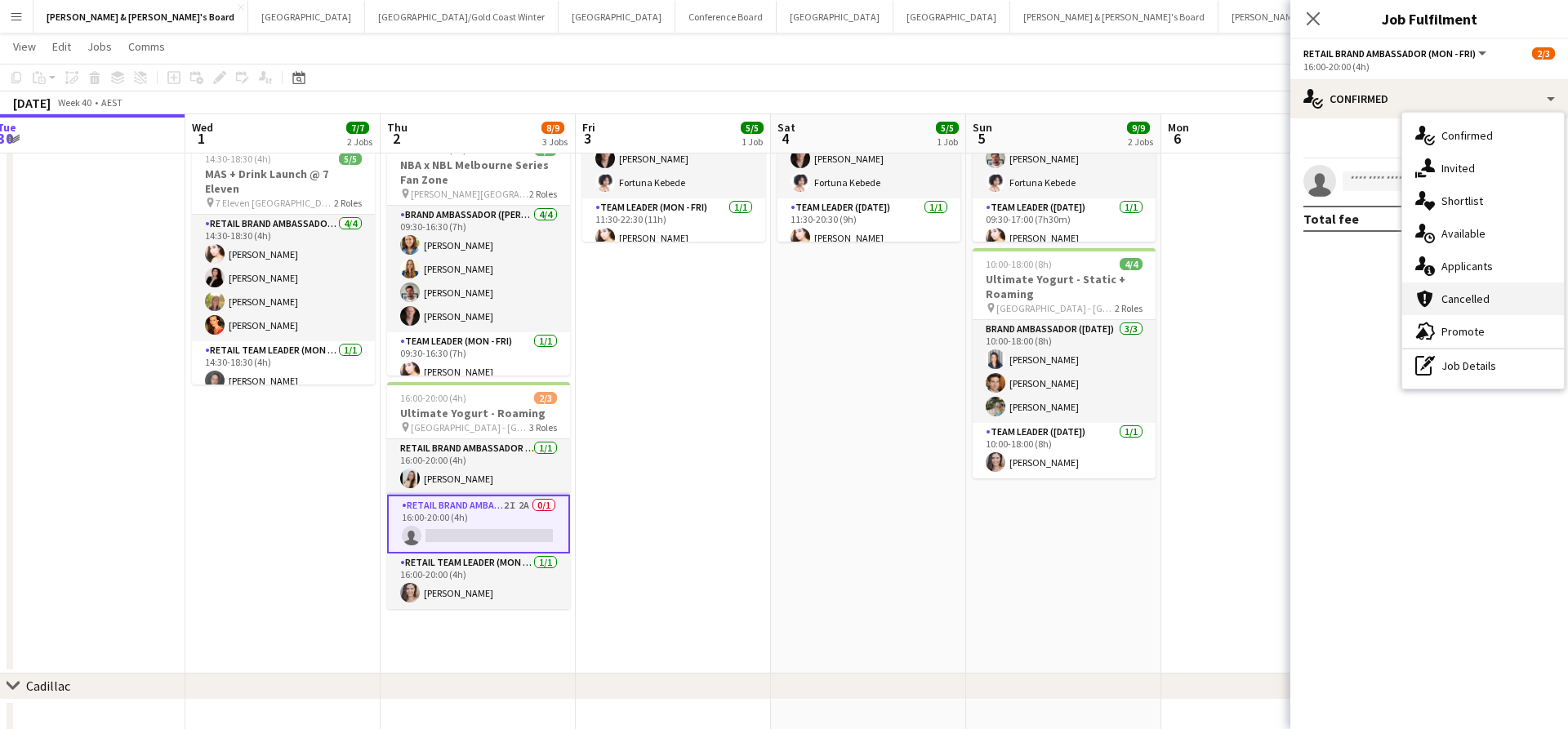
click at [1469, 284] on div "cancellation Cancelled" at bounding box center [1482, 298] width 162 height 32
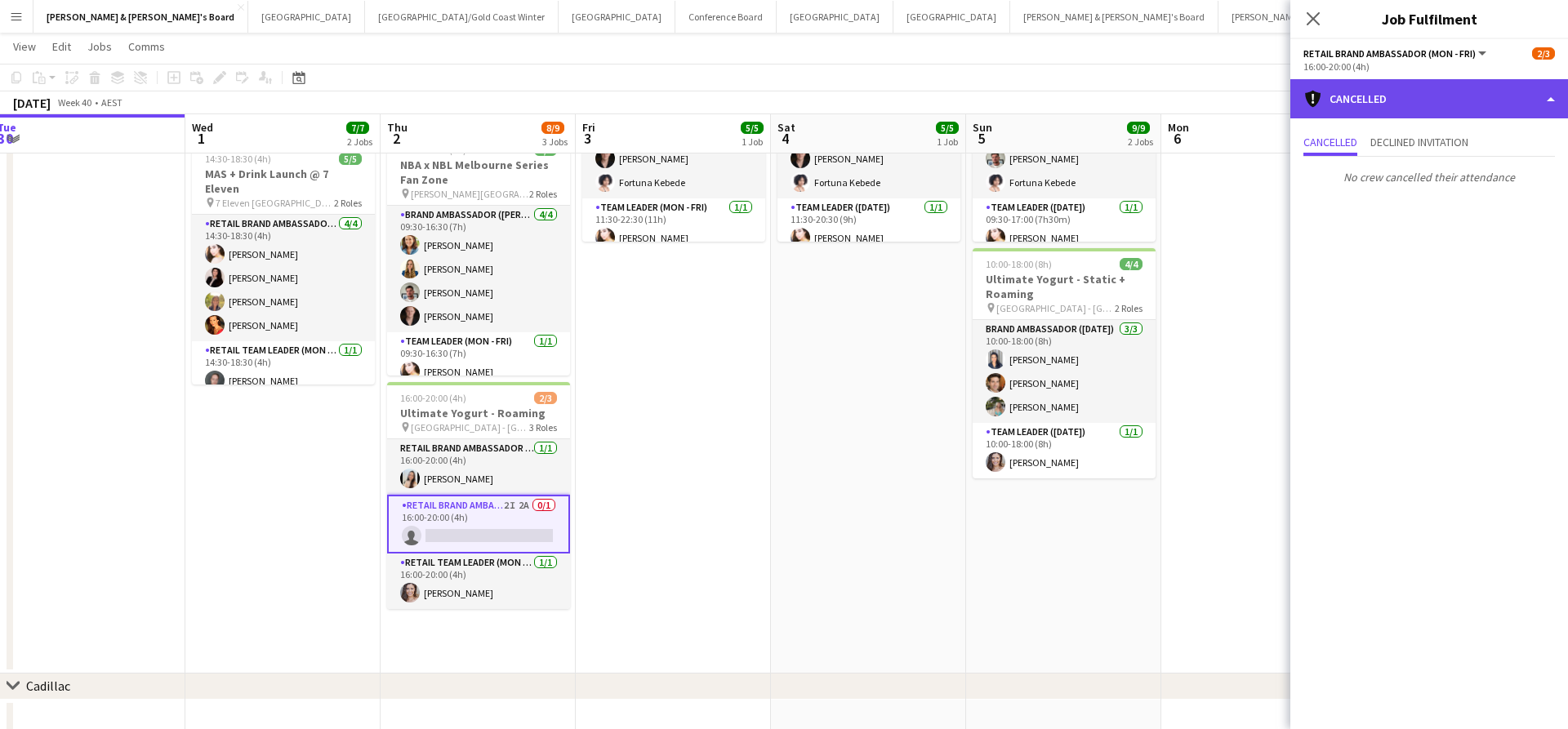
click at [1420, 105] on div "cancellation Cancelled" at bounding box center [1429, 99] width 278 height 39
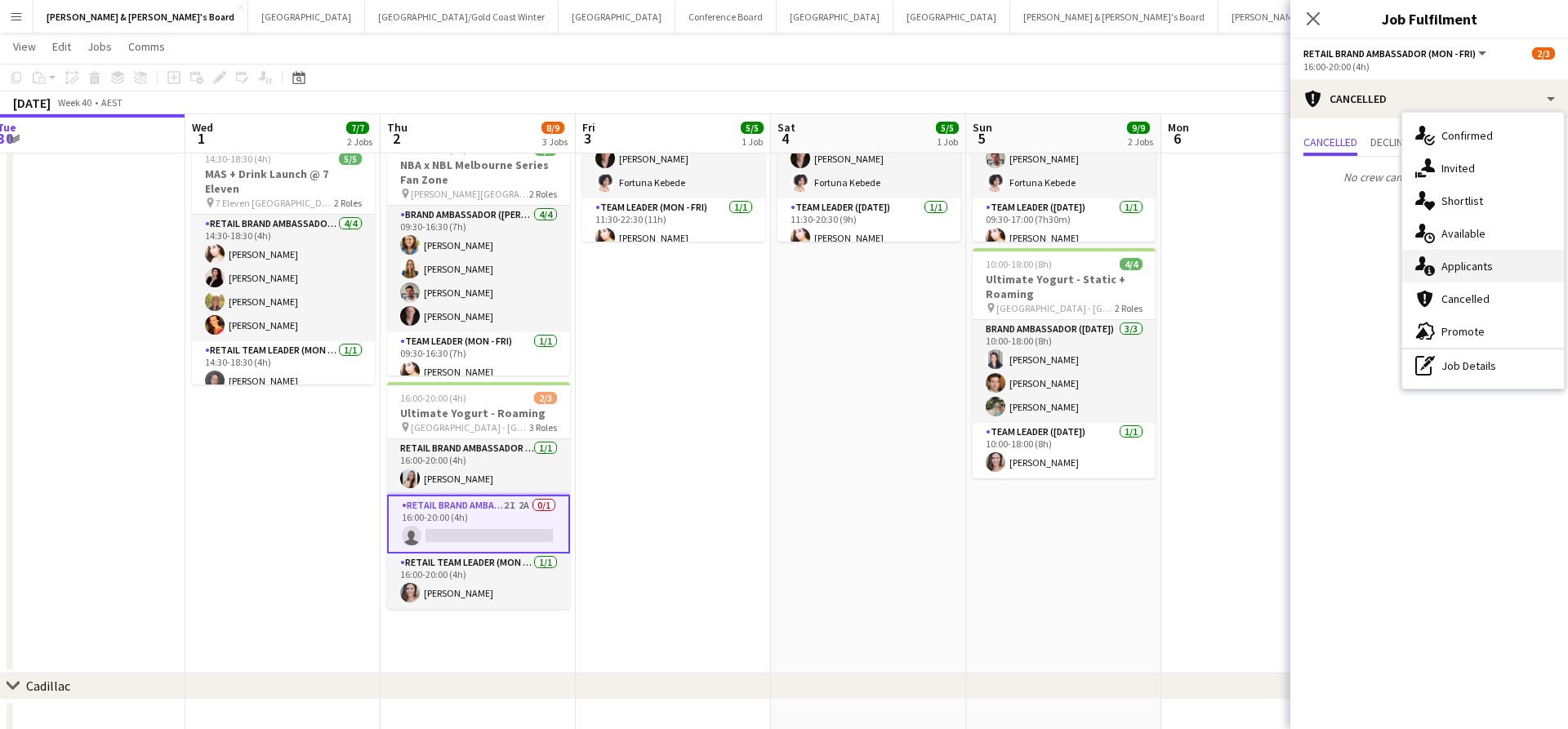
click at [1495, 268] on div "single-neutral-actions-information Applicants" at bounding box center [1482, 266] width 162 height 32
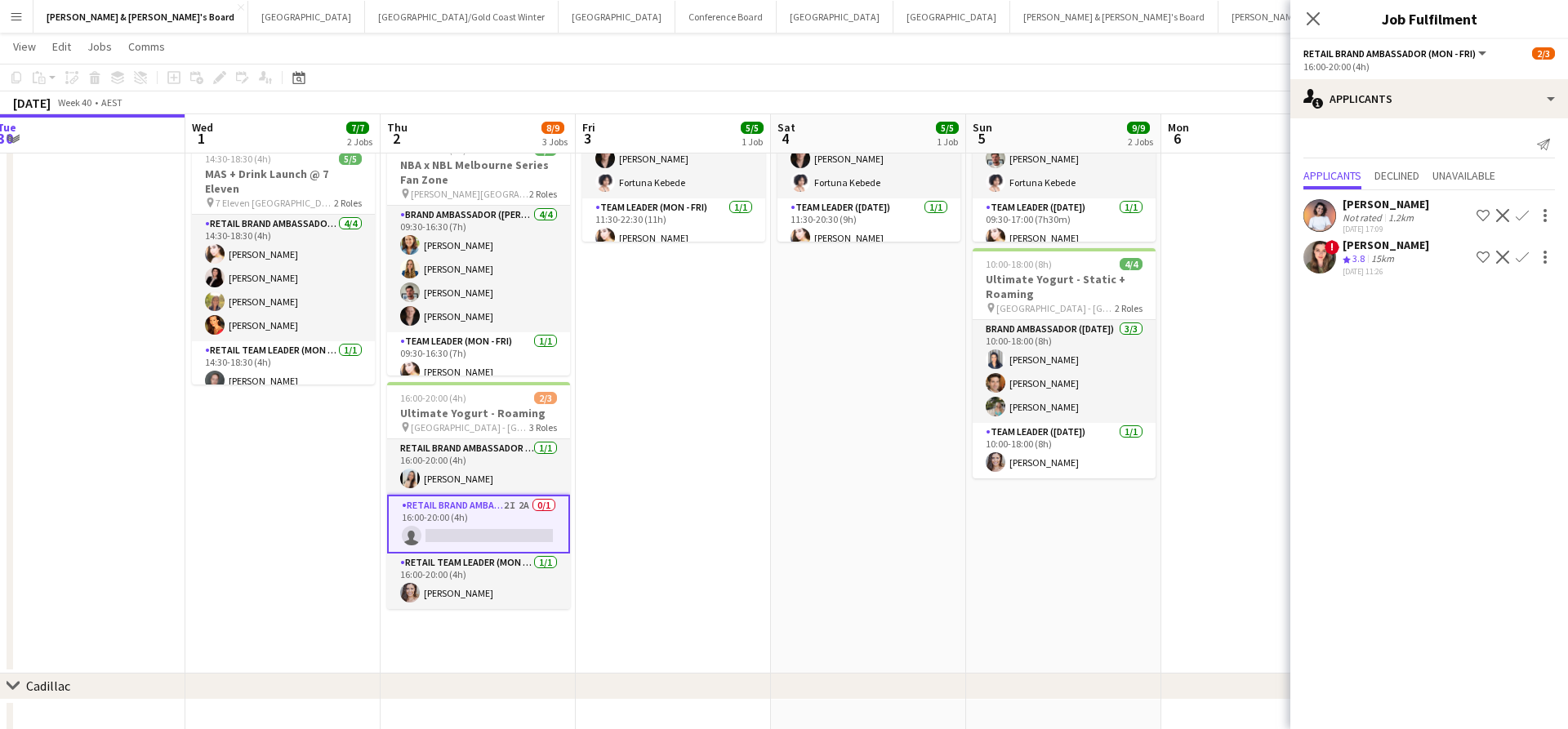
click at [1391, 212] on div "1.2km" at bounding box center [1401, 217] width 31 height 12
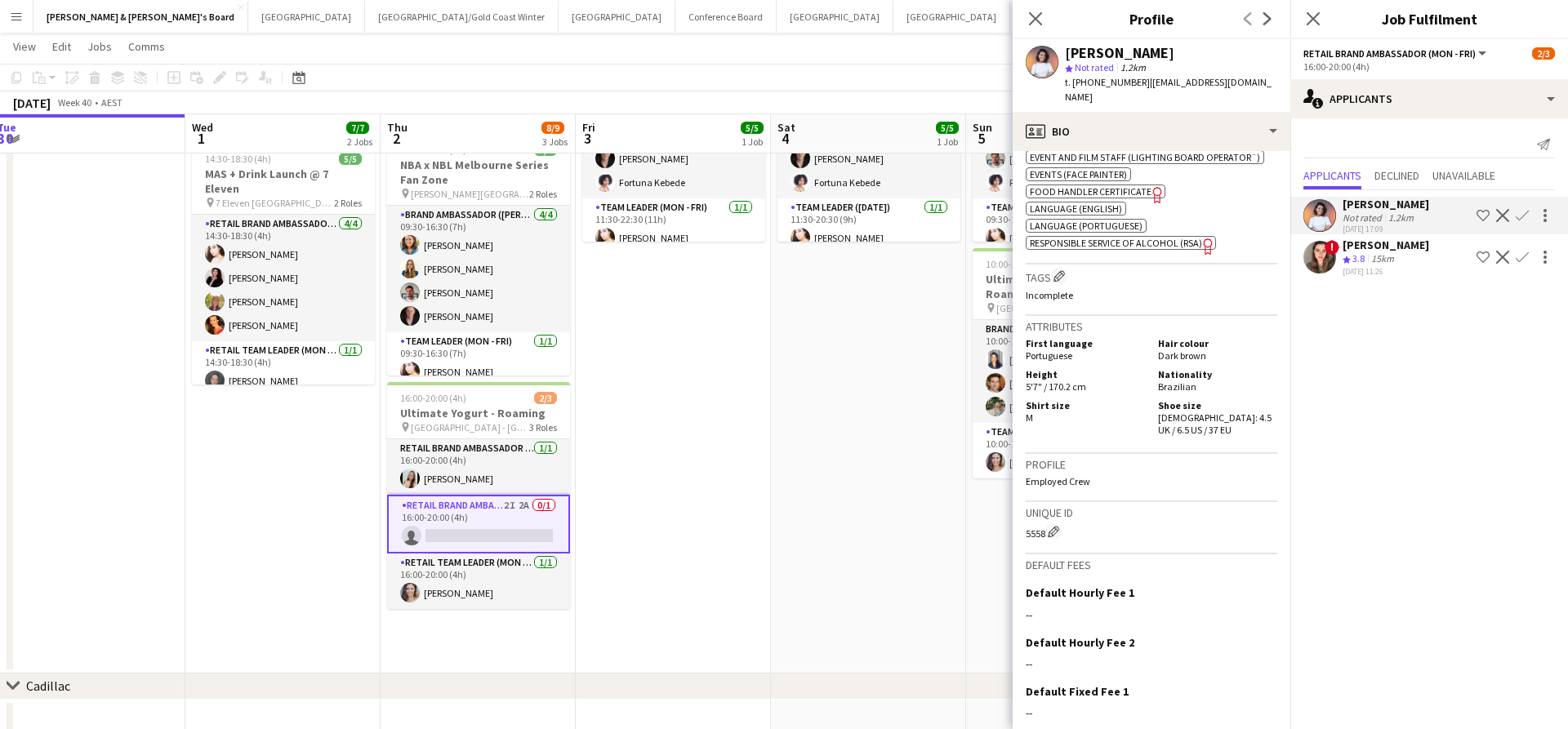
scroll to position [802, 0]
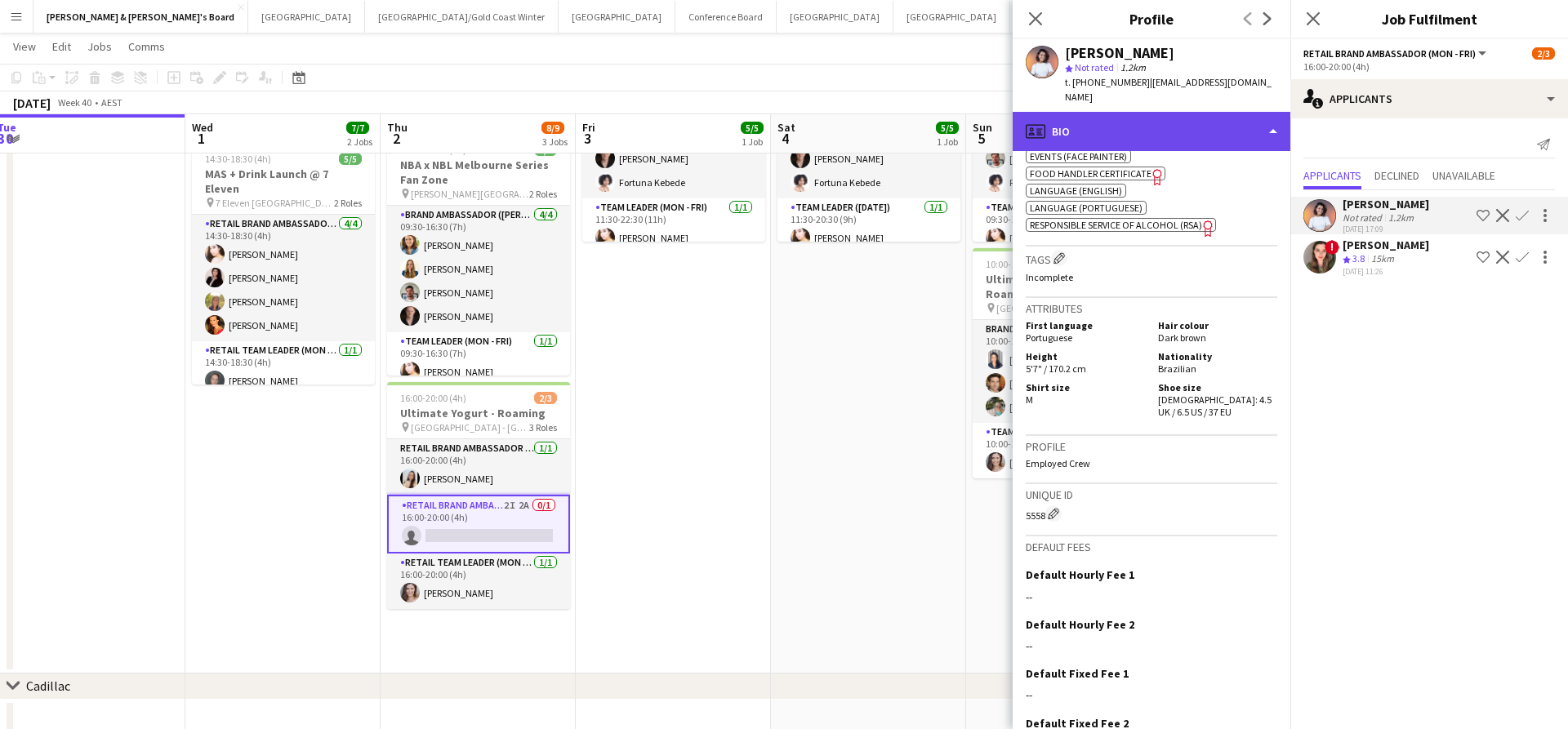
click at [1151, 120] on div "profile Bio" at bounding box center [1151, 131] width 278 height 39
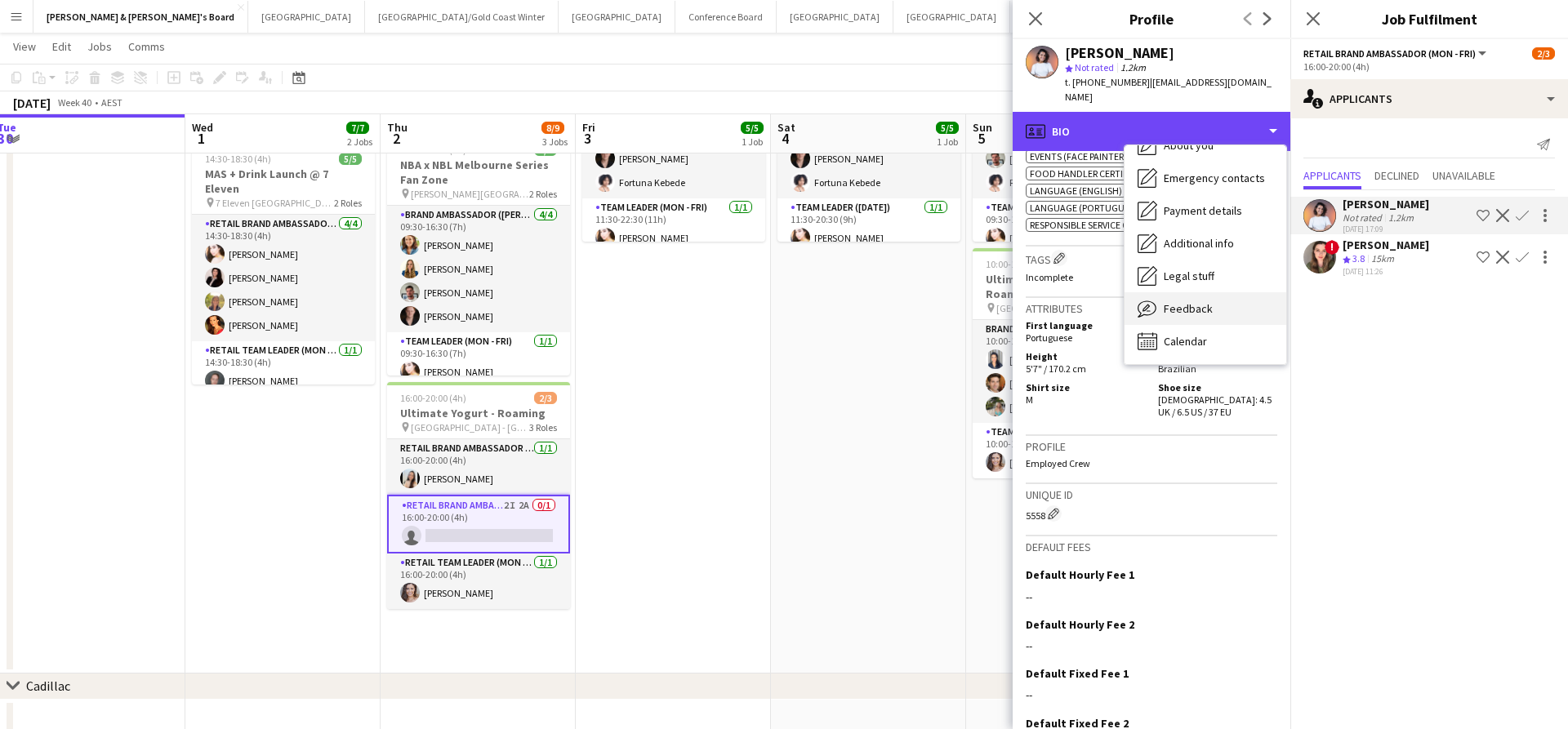
scroll to position [121, 0]
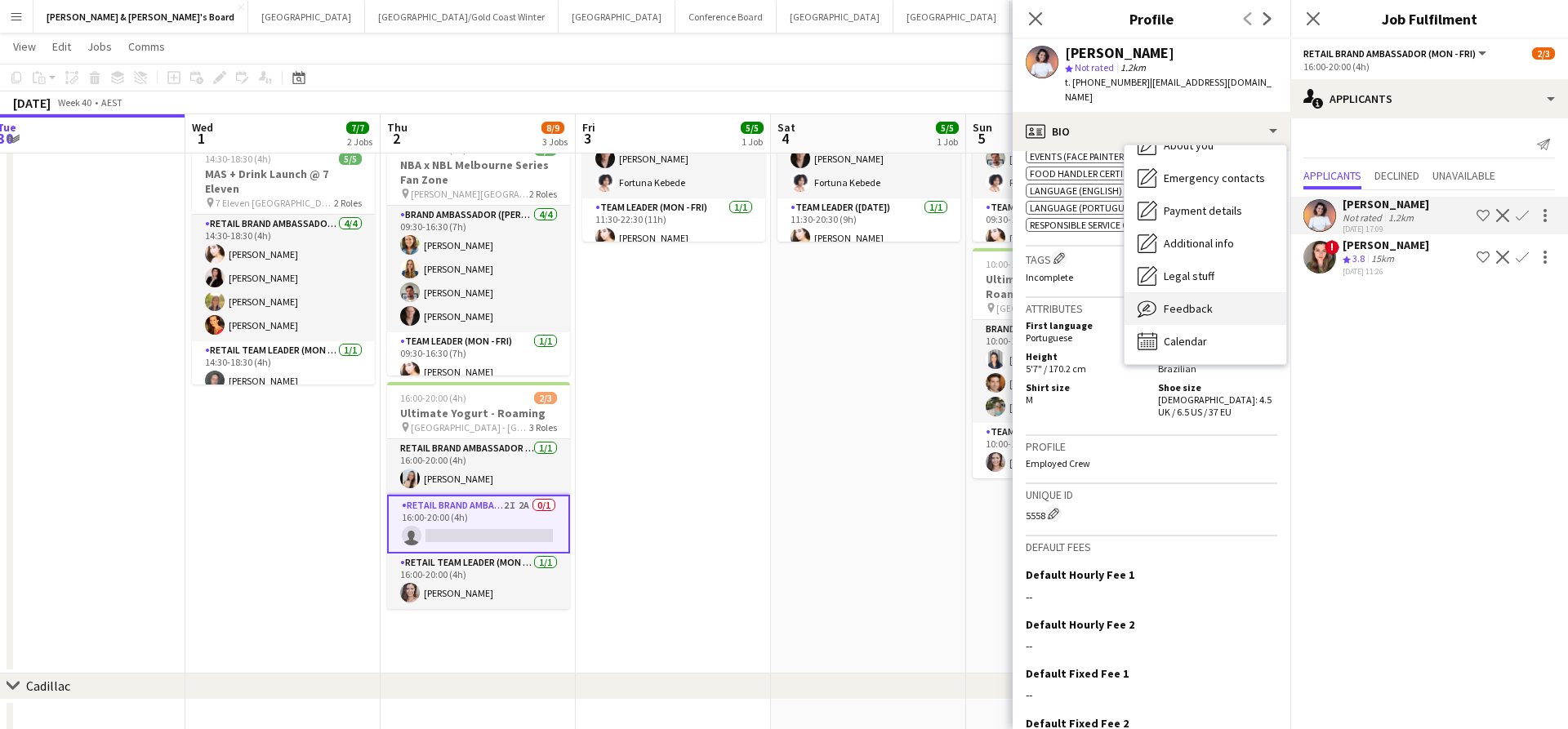
click at [1192, 302] on span "Feedback" at bounding box center [1188, 309] width 49 height 15
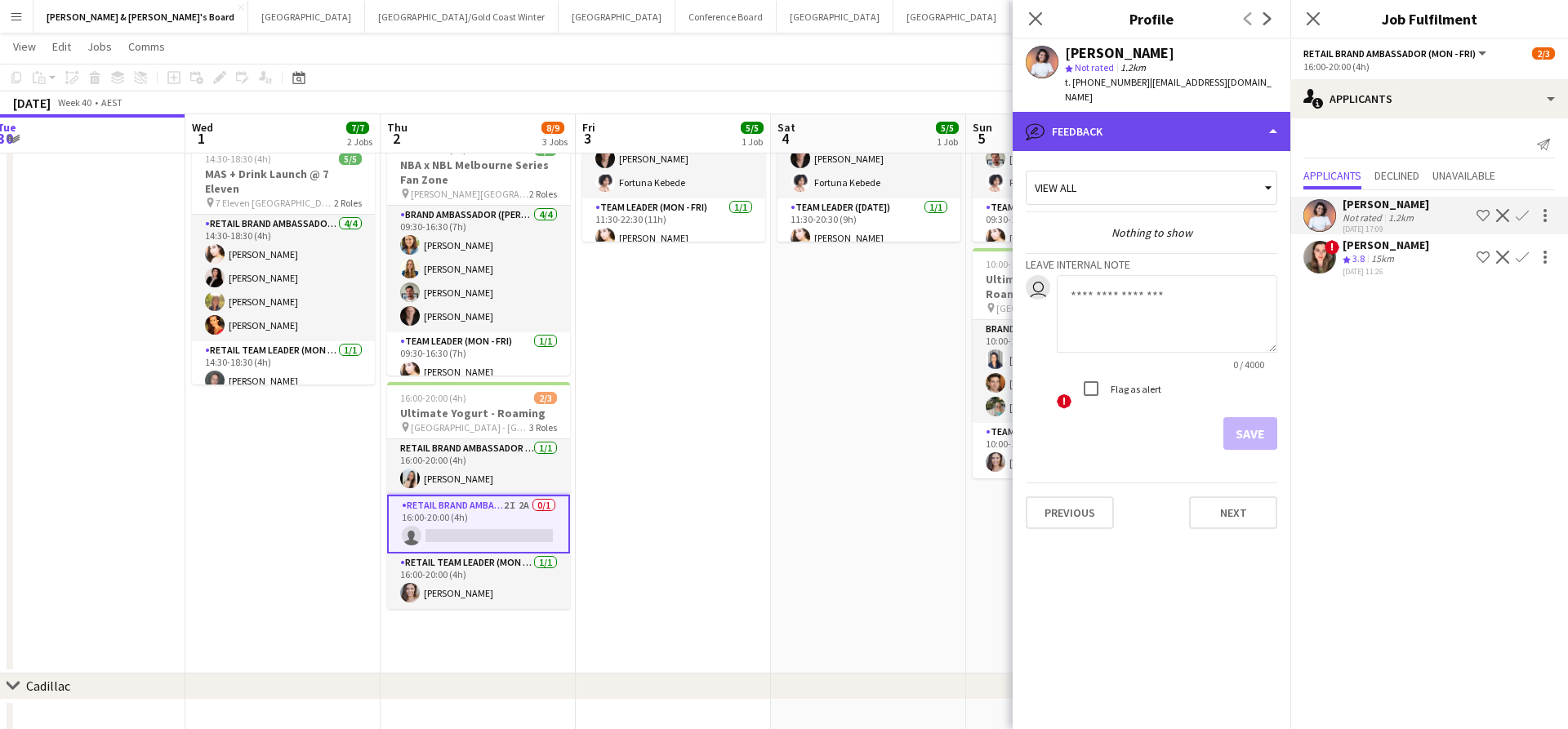
click at [1177, 127] on div "bubble-pencil Feedback" at bounding box center [1151, 131] width 278 height 39
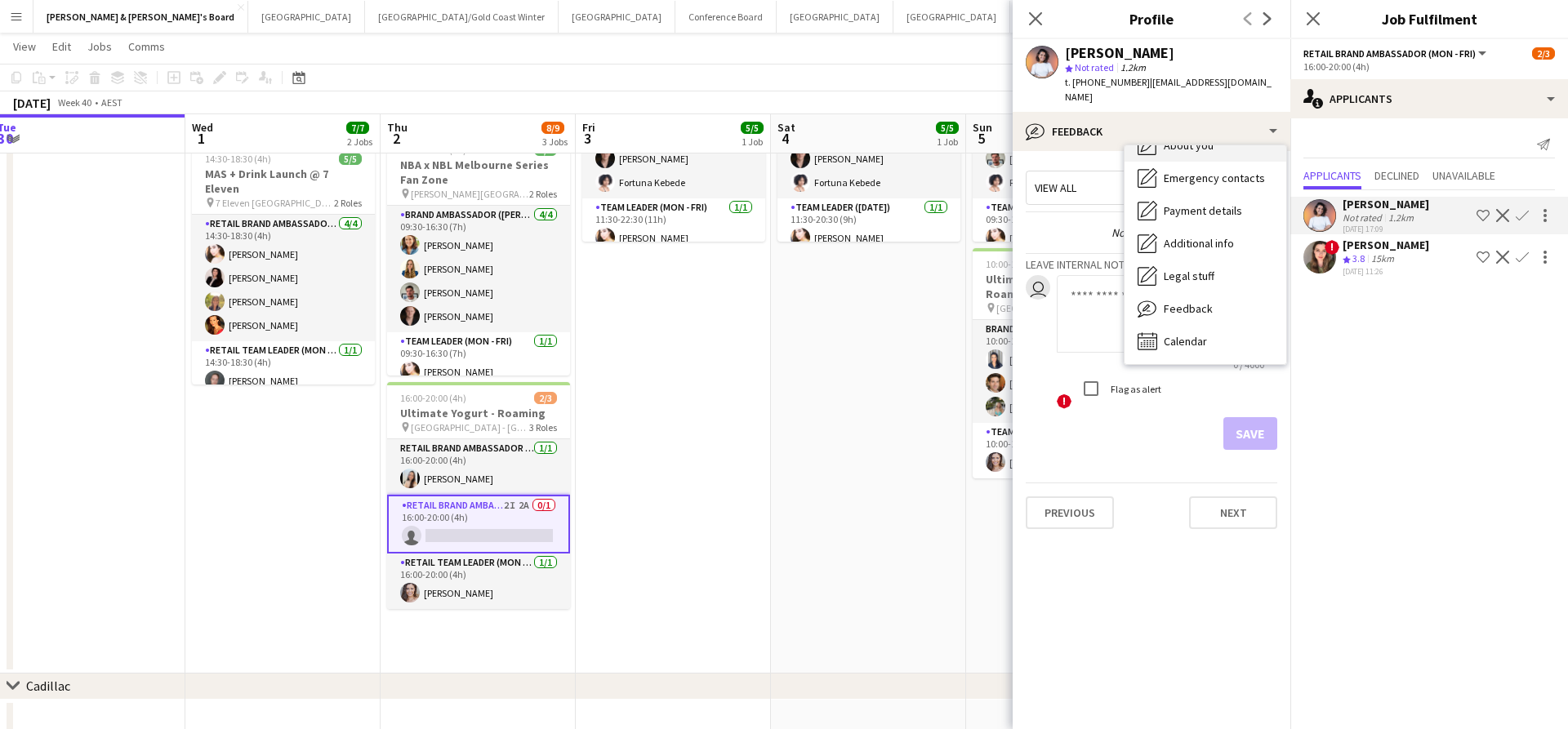
click at [1179, 138] on span "About you" at bounding box center [1189, 145] width 50 height 15
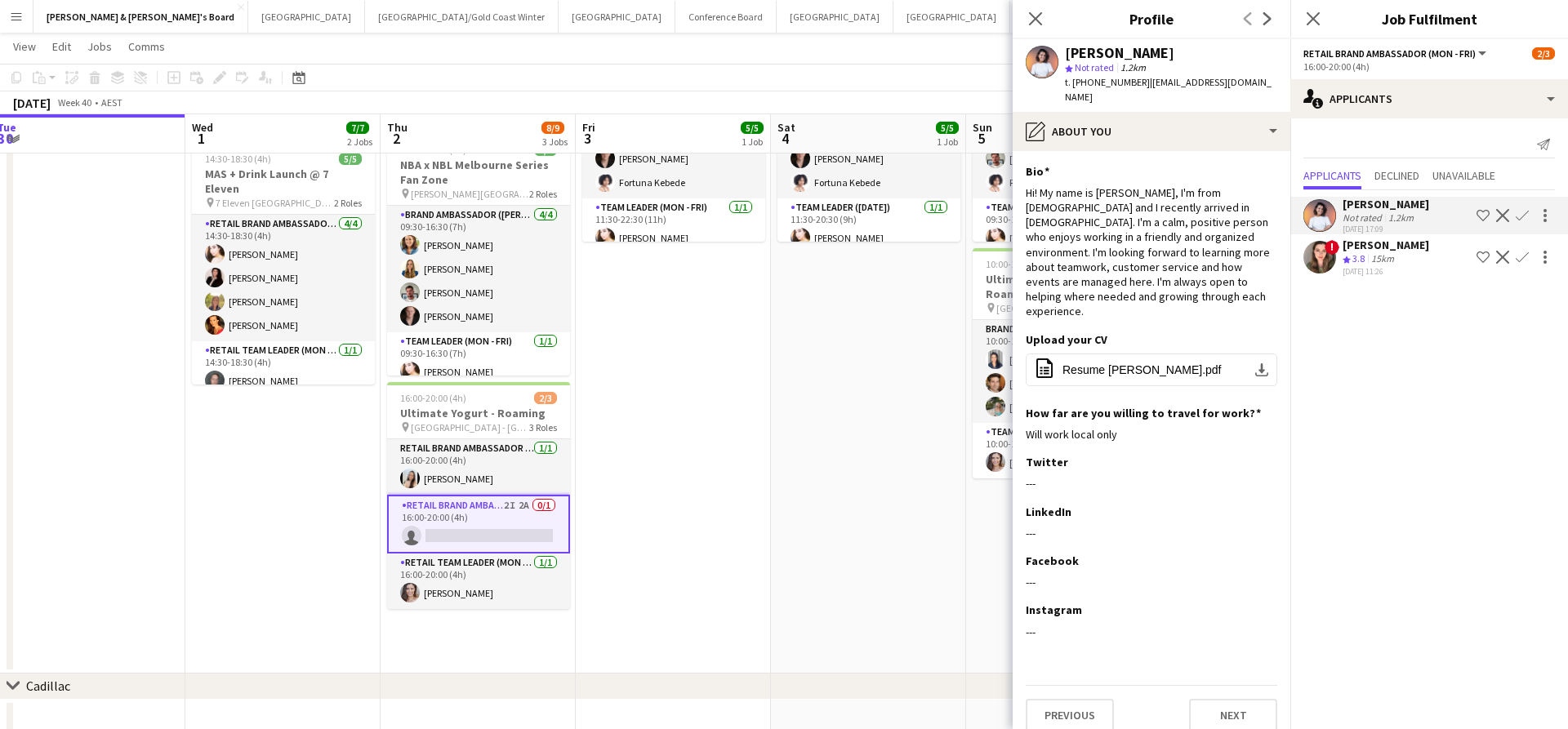
click at [1372, 261] on div "15km" at bounding box center [1382, 259] width 30 height 14
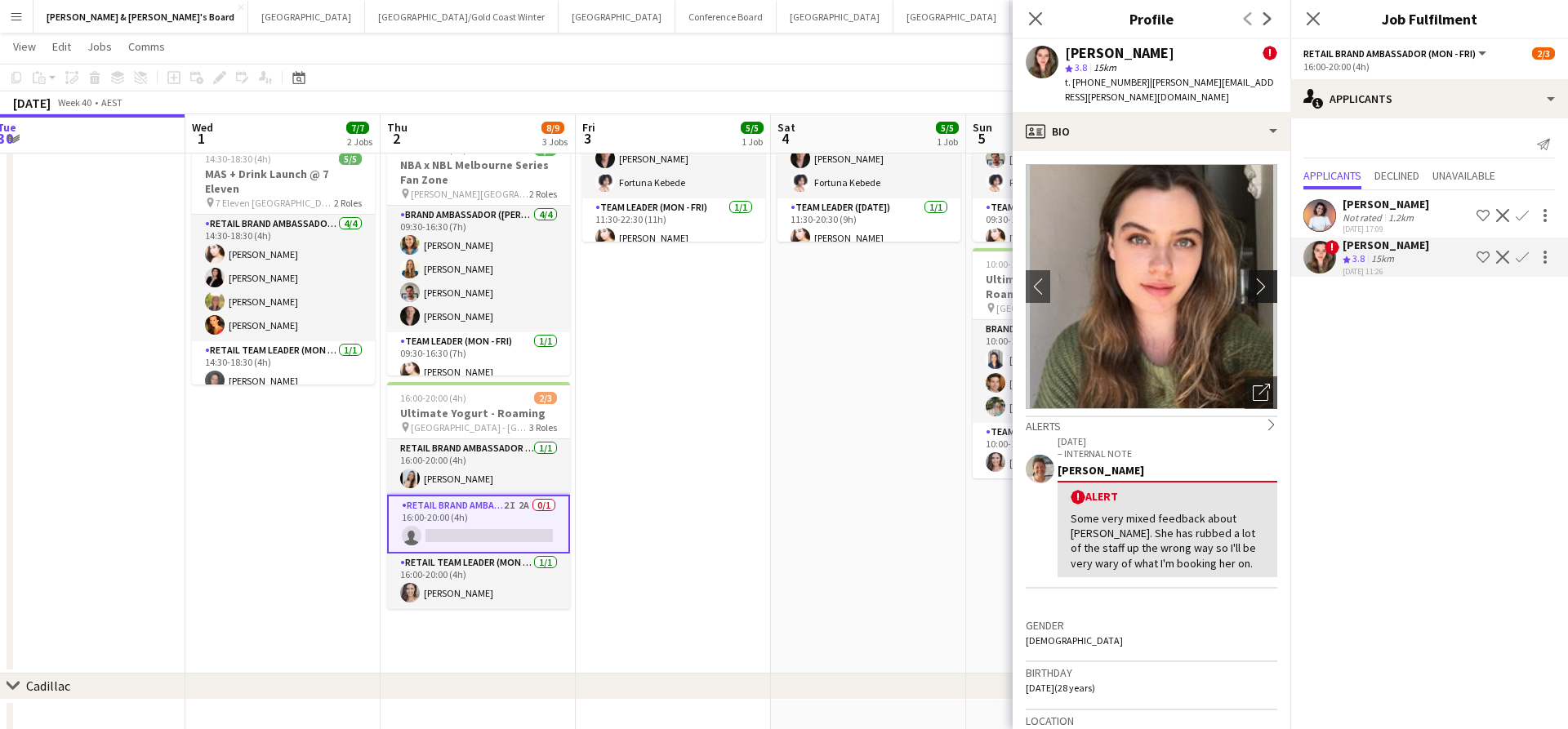
click at [1262, 278] on app-icon "chevron-right" at bounding box center [1265, 286] width 25 height 18
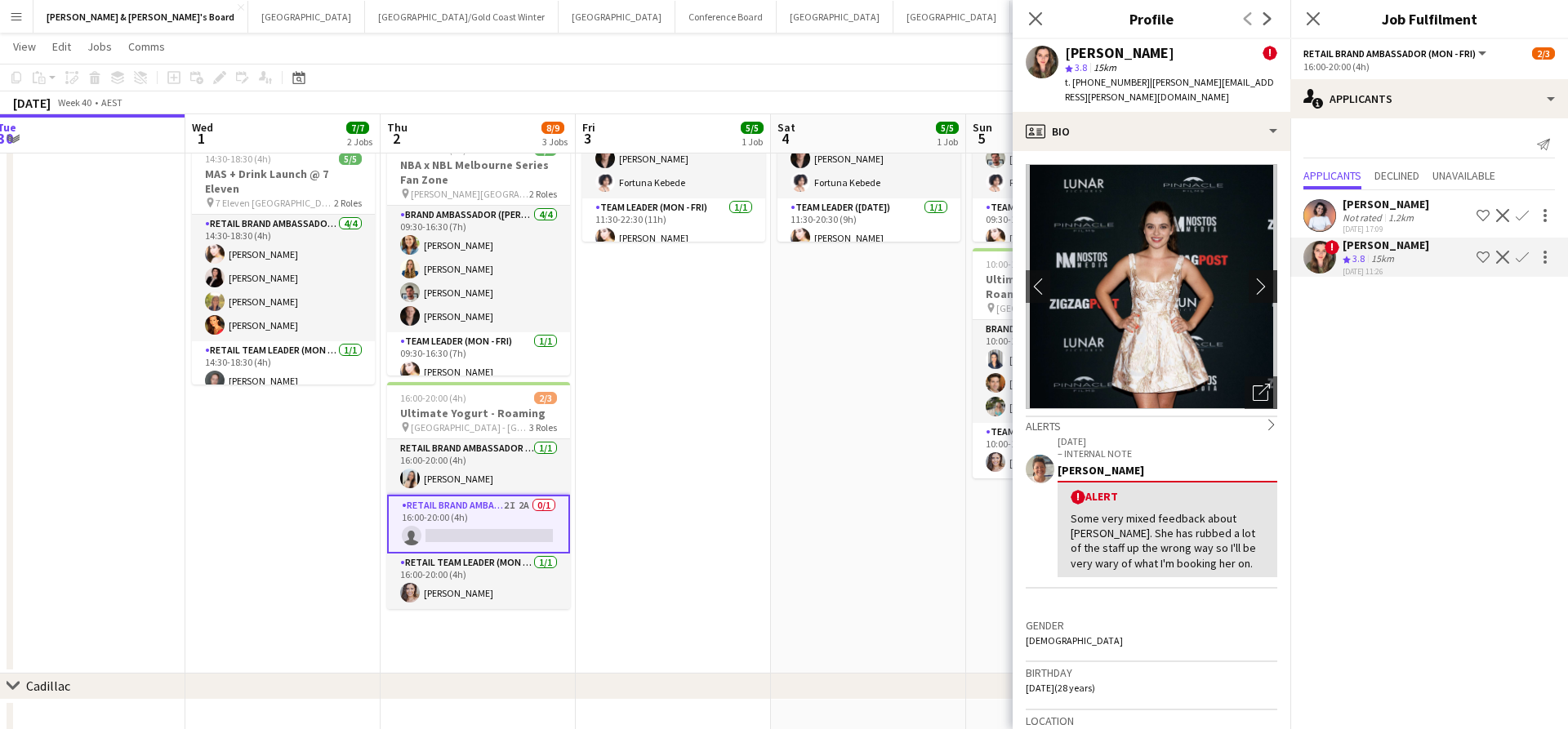
click at [1264, 278] on app-icon "chevron-right" at bounding box center [1265, 286] width 25 height 18
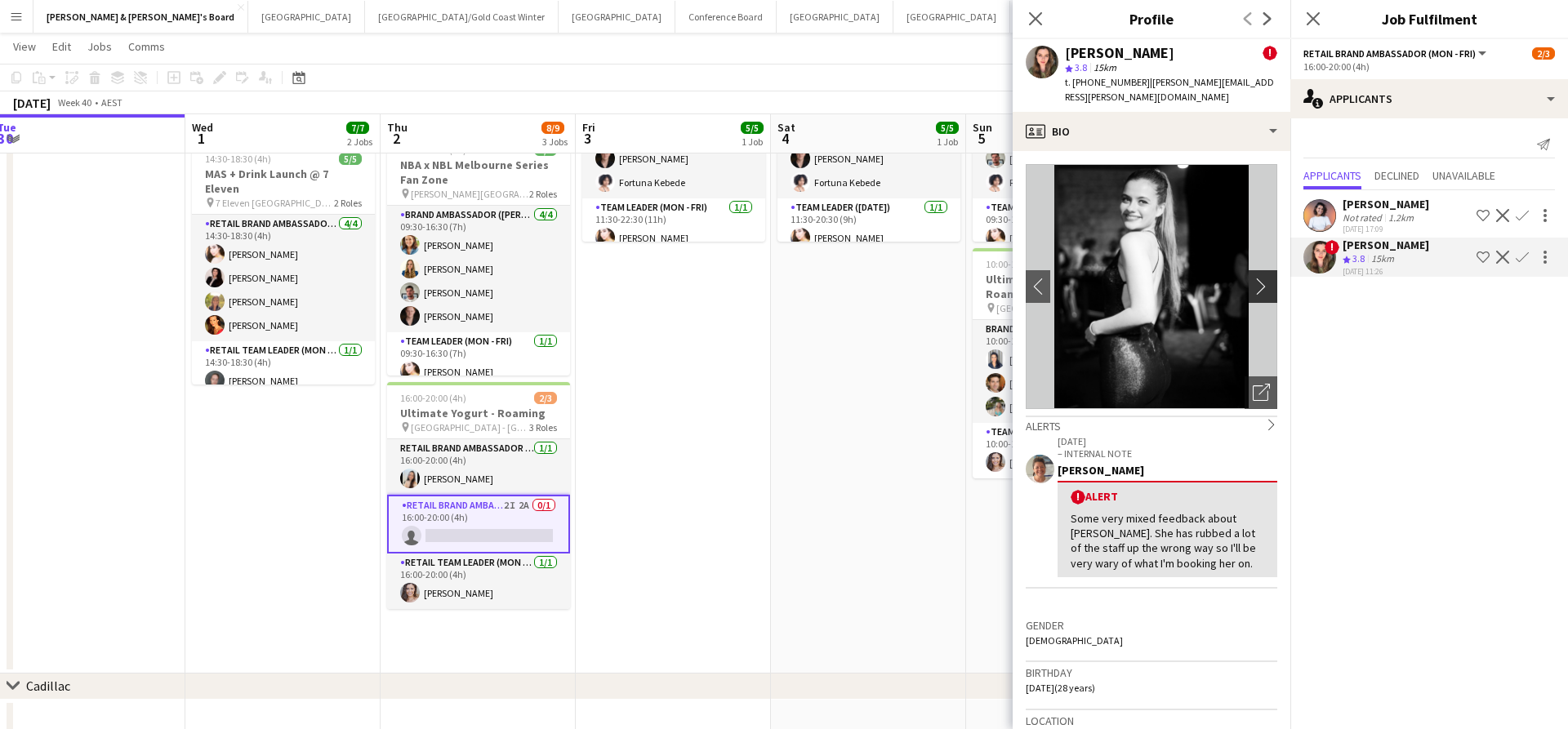
click at [1264, 278] on app-icon "chevron-right" at bounding box center [1265, 286] width 25 height 18
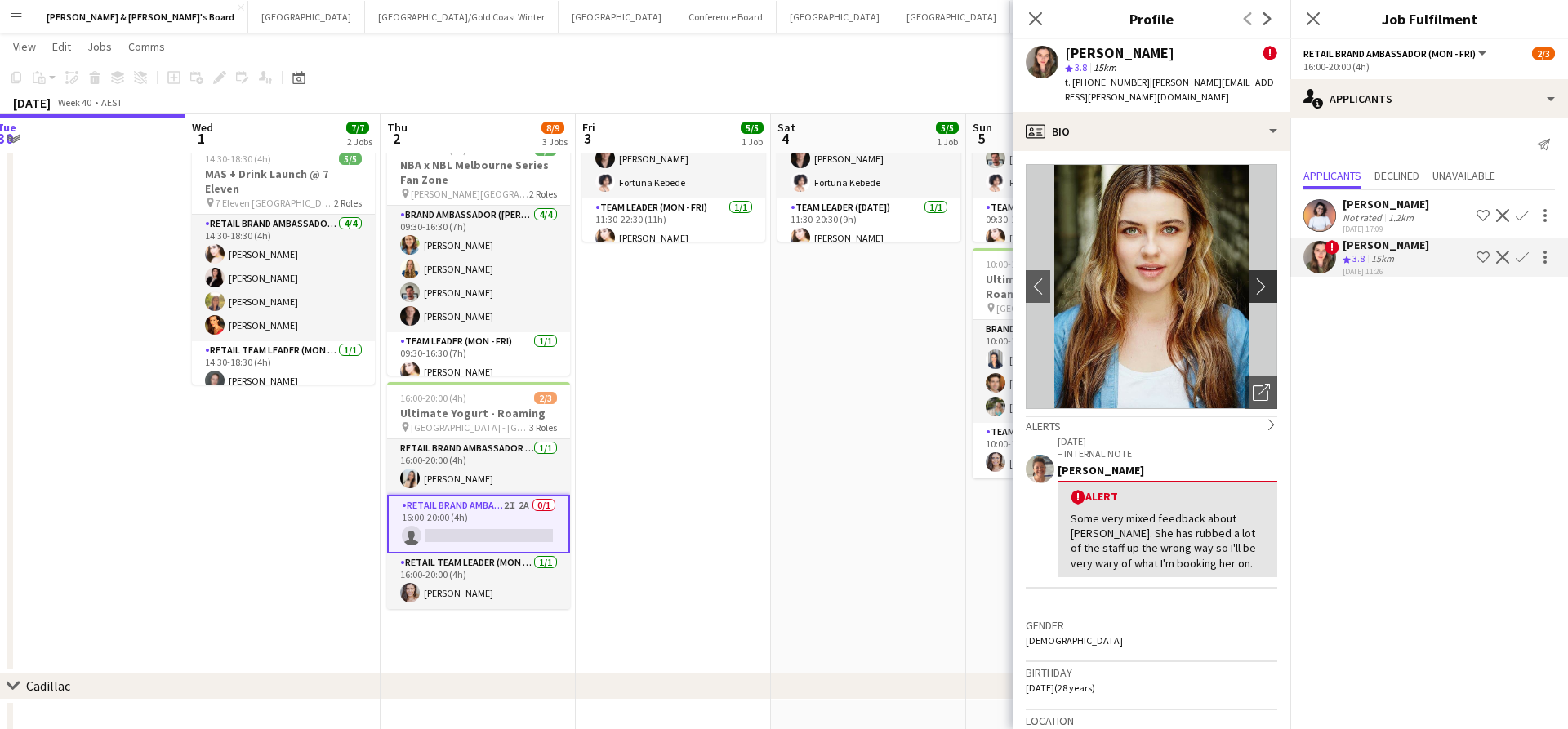
click at [1257, 278] on app-icon "chevron-right" at bounding box center [1265, 286] width 25 height 18
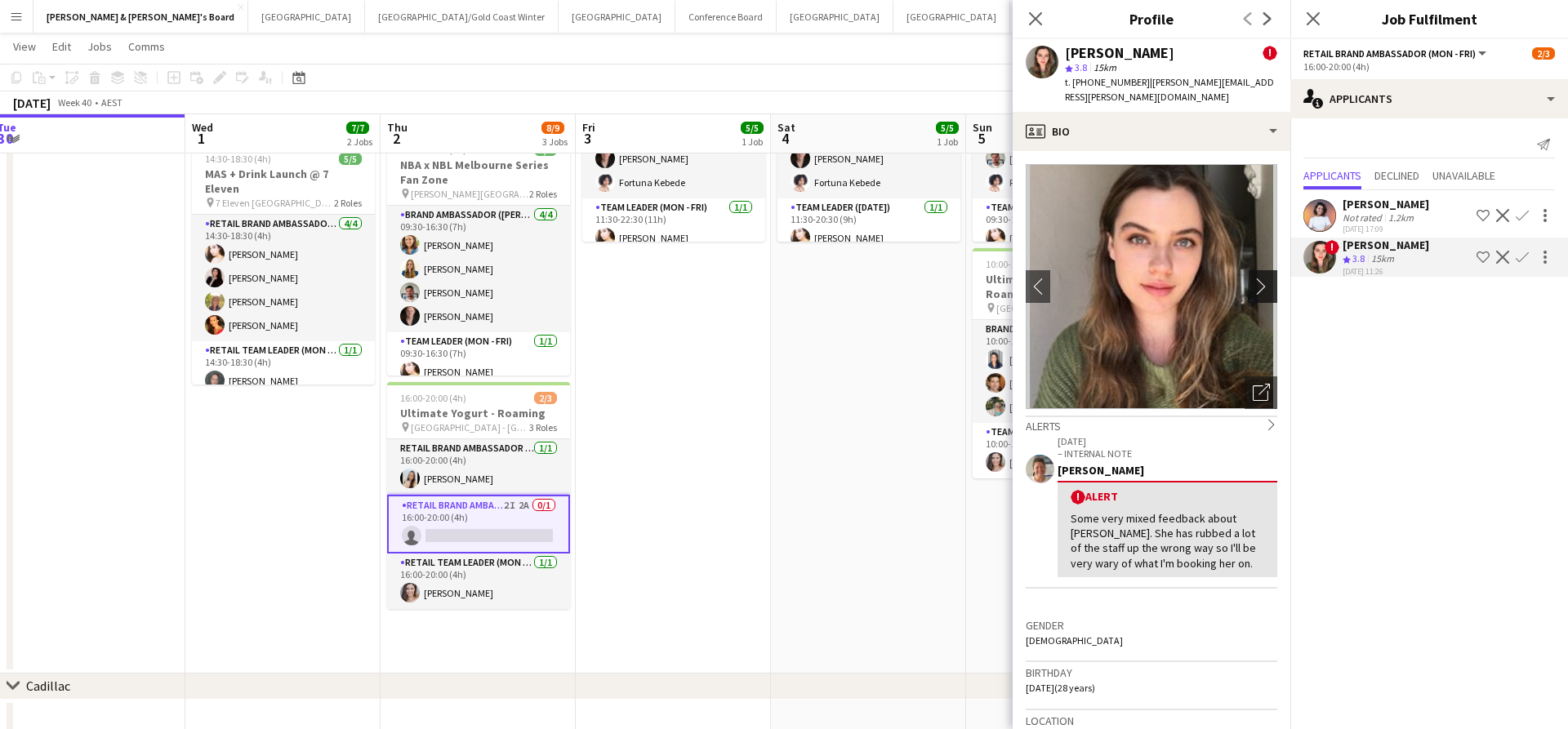
click at [1257, 278] on app-icon "chevron-right" at bounding box center [1265, 286] width 25 height 18
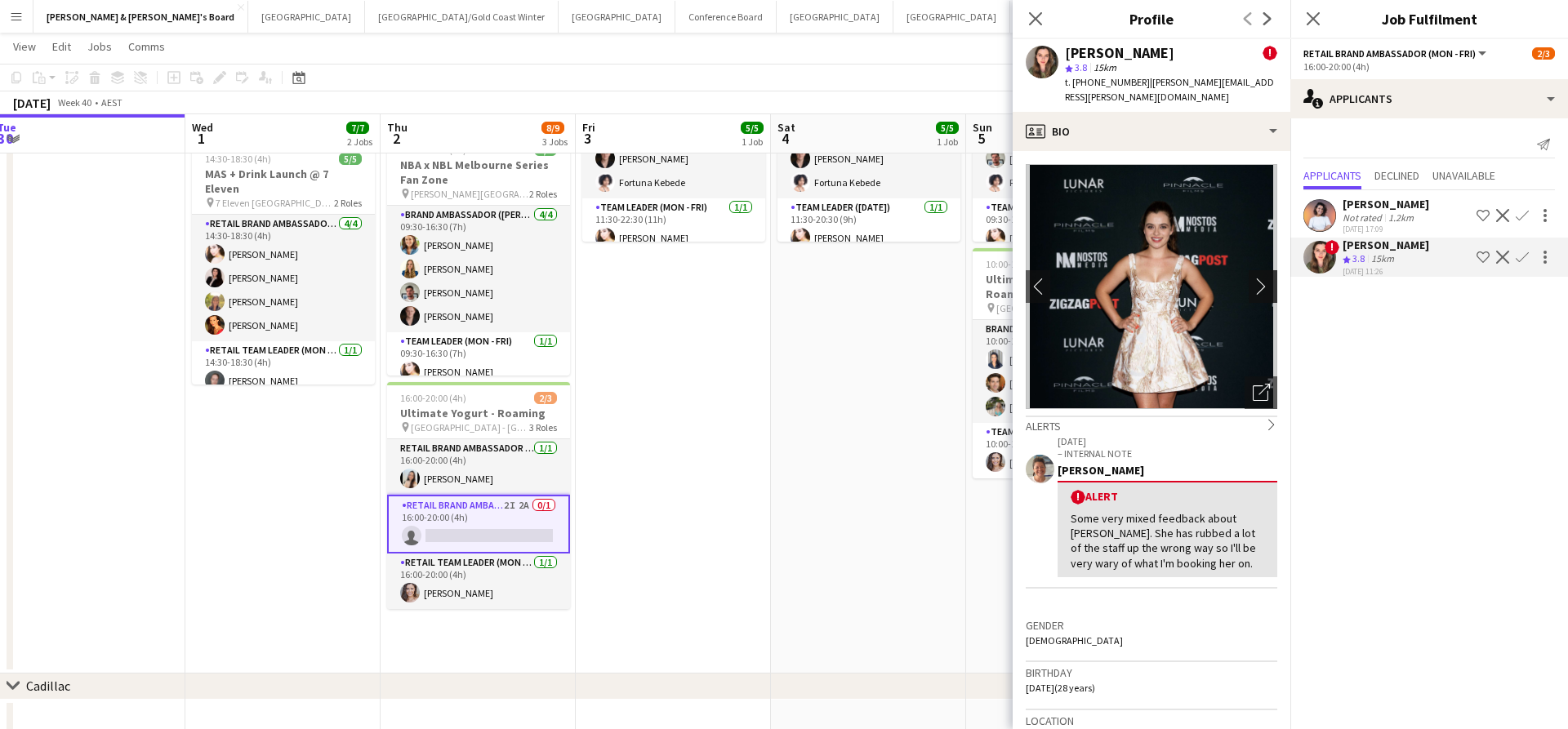
click at [1257, 278] on app-icon "chevron-right" at bounding box center [1265, 286] width 25 height 18
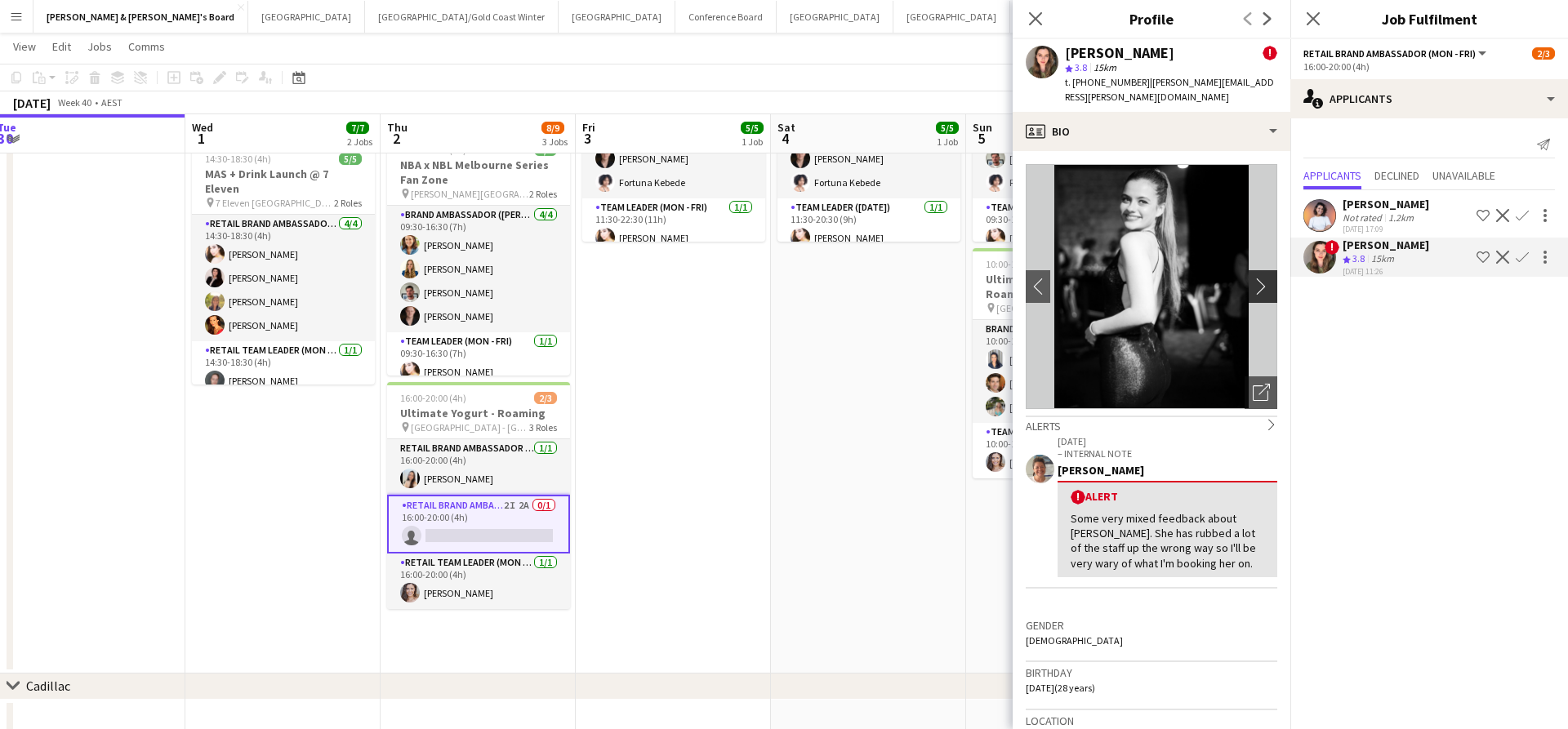
click at [1257, 278] on app-icon "chevron-right" at bounding box center [1265, 286] width 25 height 18
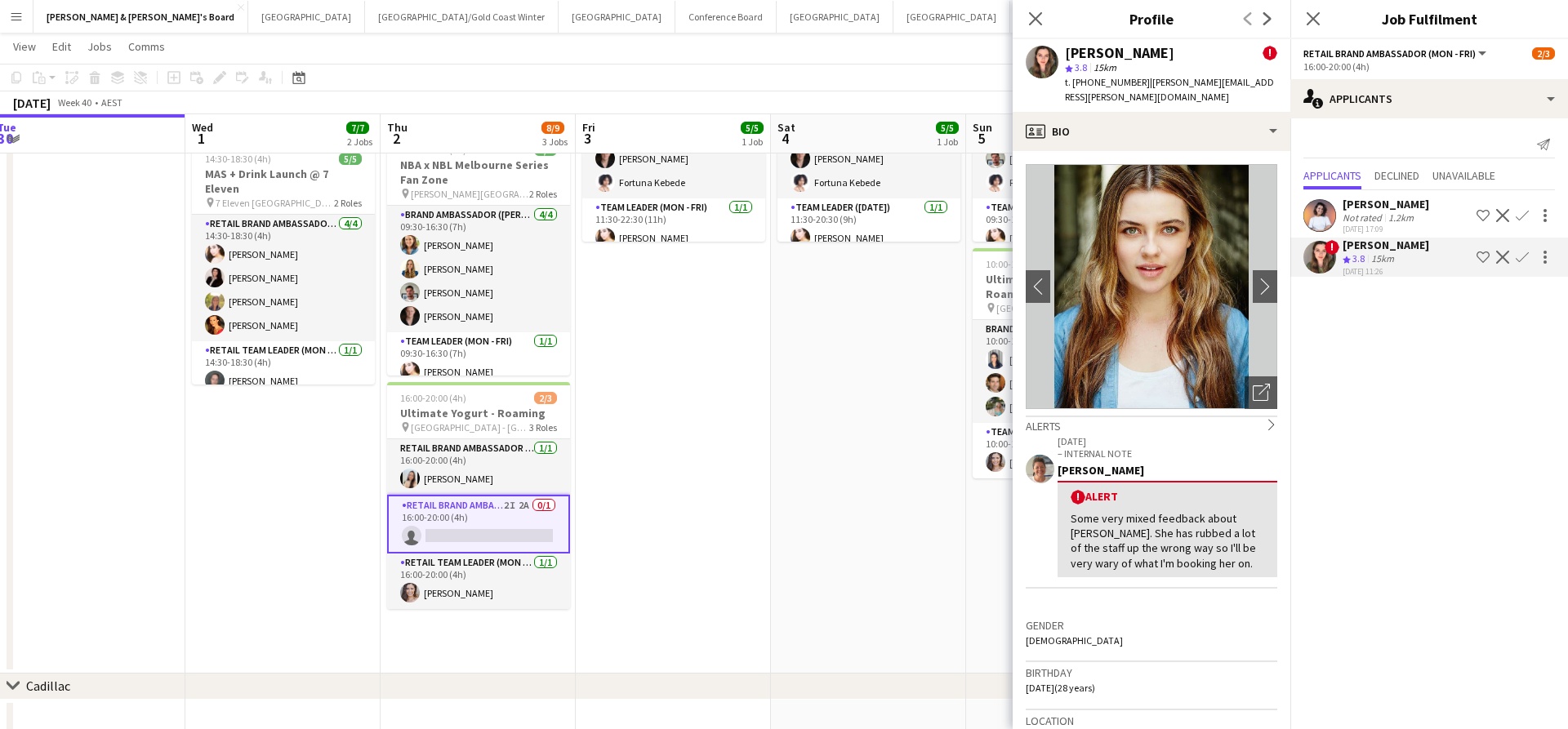
click at [921, 440] on app-date-cell "11:30-20:30 (9h) 5/5 NBA x NBL Melbourne Series Fan Zone pin [PERSON_NAME][GEOG…" at bounding box center [868, 333] width 195 height 680
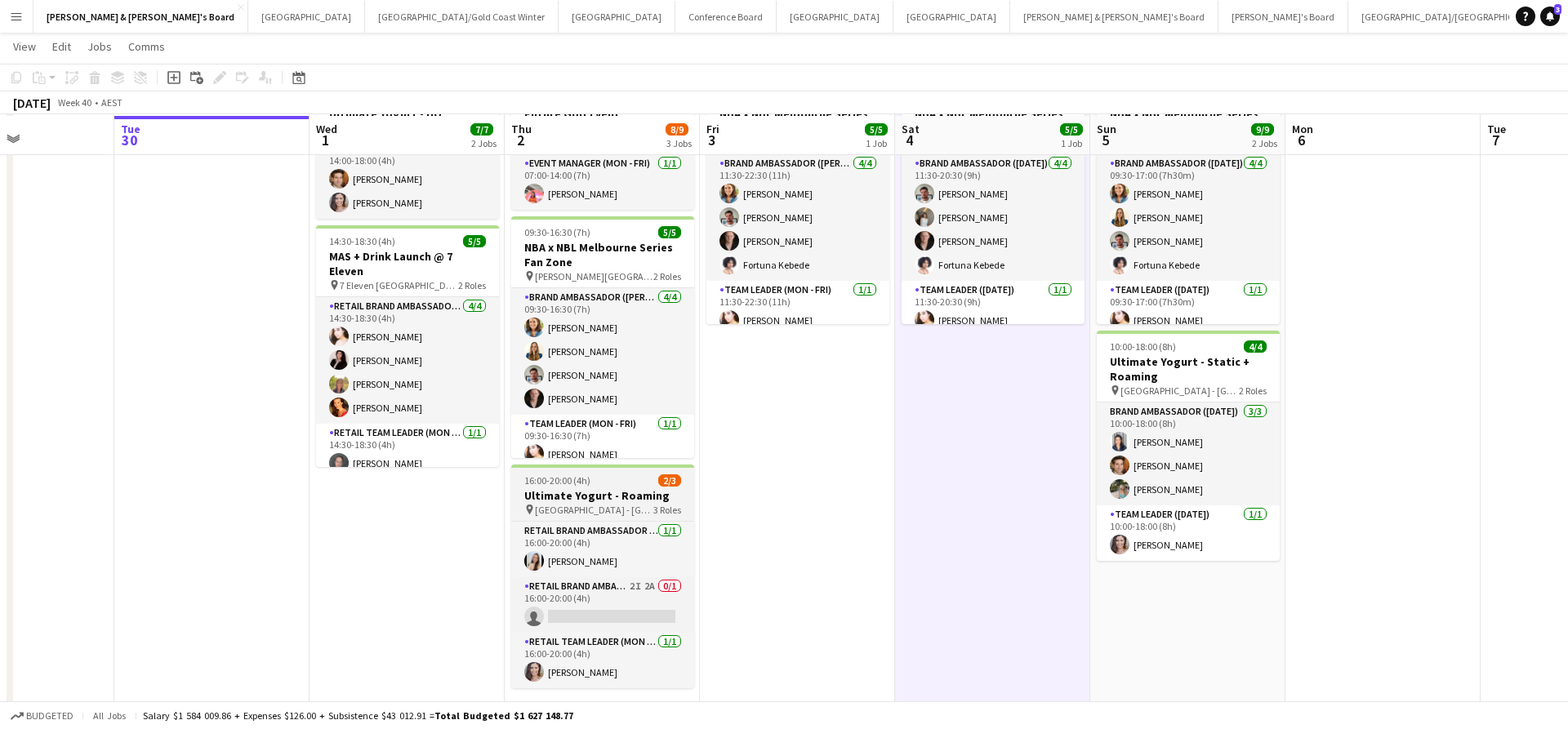
scroll to position [108, 0]
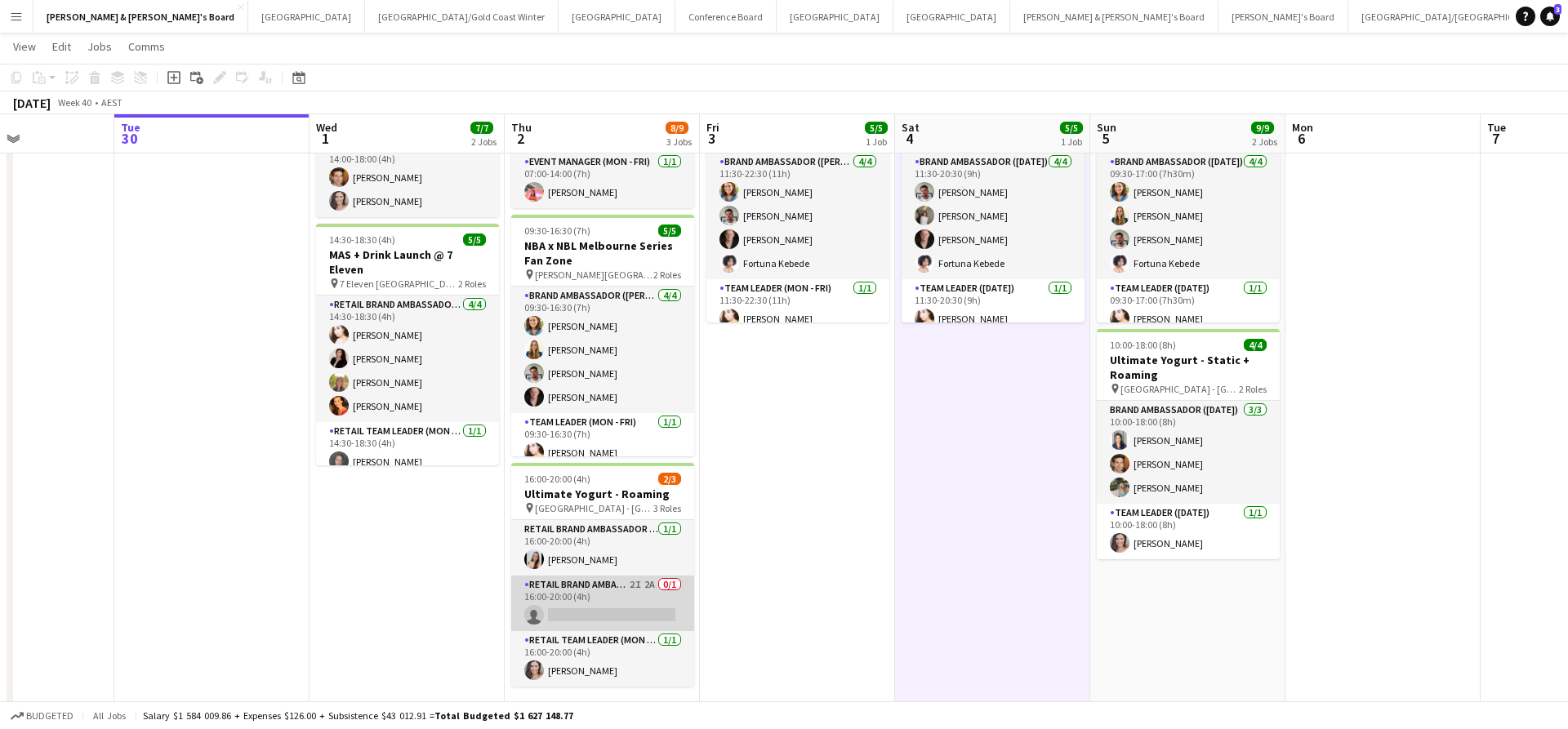
click at [609, 610] on app-card-role "RETAIL Brand Ambassador (Mon - Fri) 2I 2A 0/1 16:00-20:00 (4h) single-neutral-a…" at bounding box center [603, 603] width 183 height 56
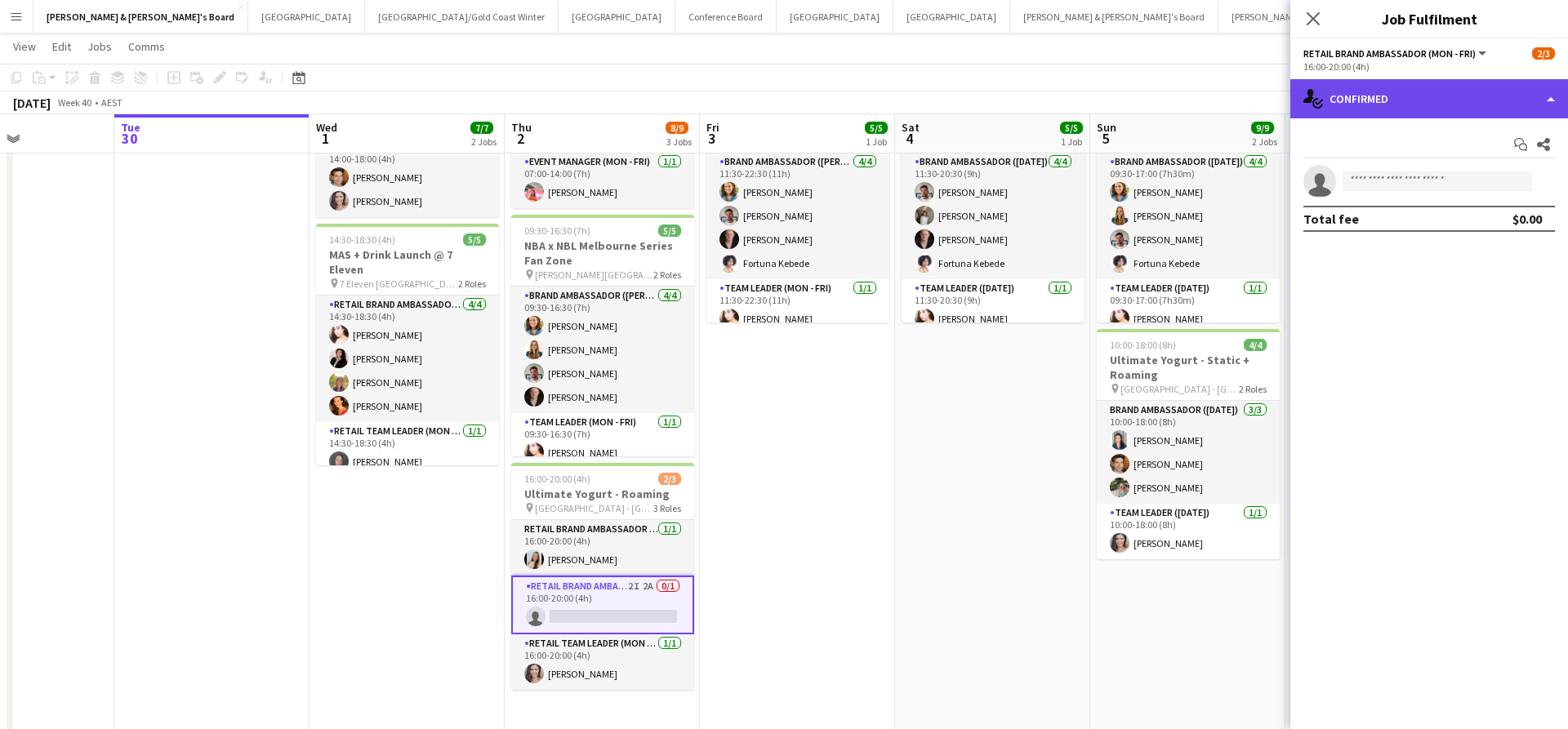
click at [1412, 105] on div "single-neutral-actions-check-2 Confirmed" at bounding box center [1429, 99] width 278 height 39
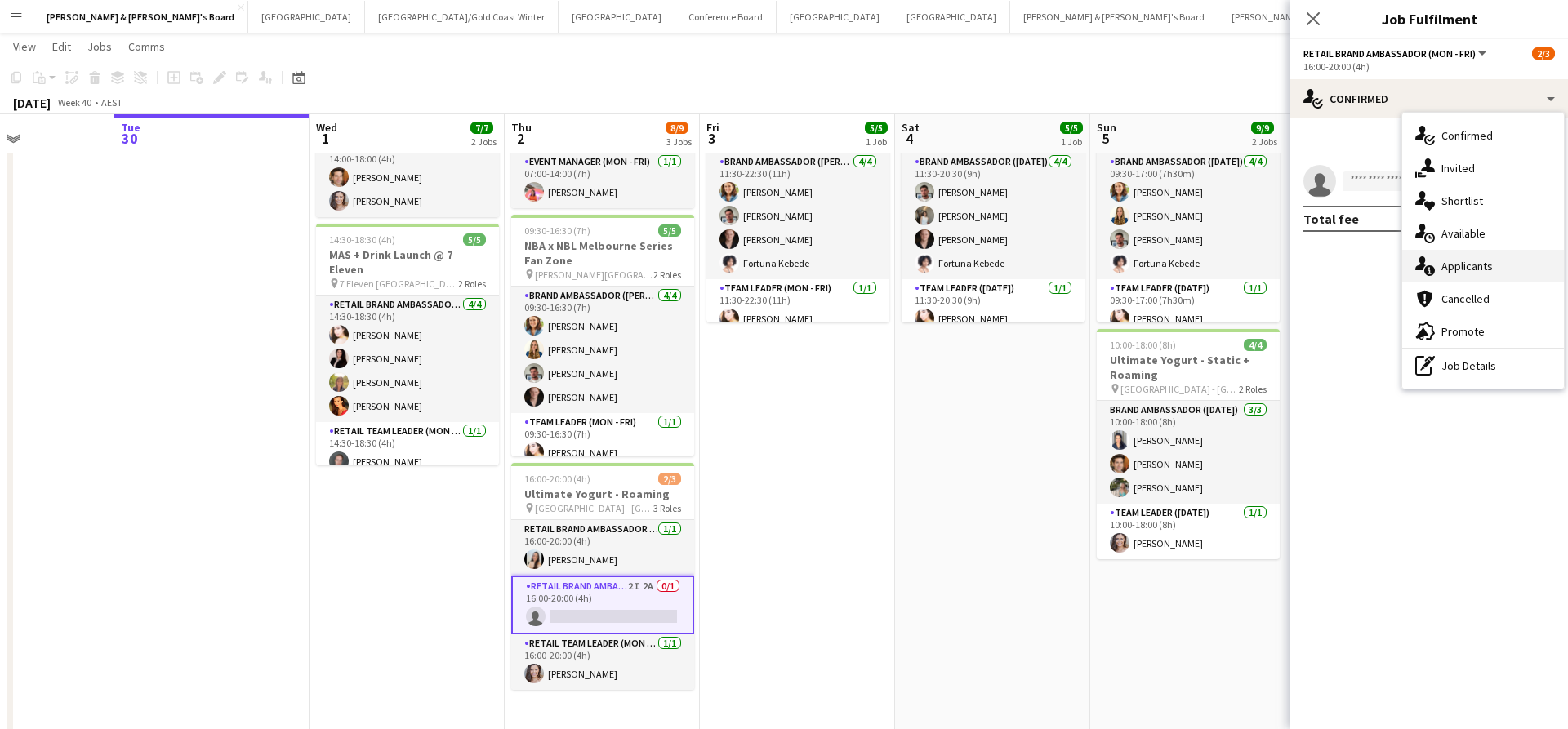
click at [1476, 267] on span "Applicants" at bounding box center [1467, 266] width 52 height 15
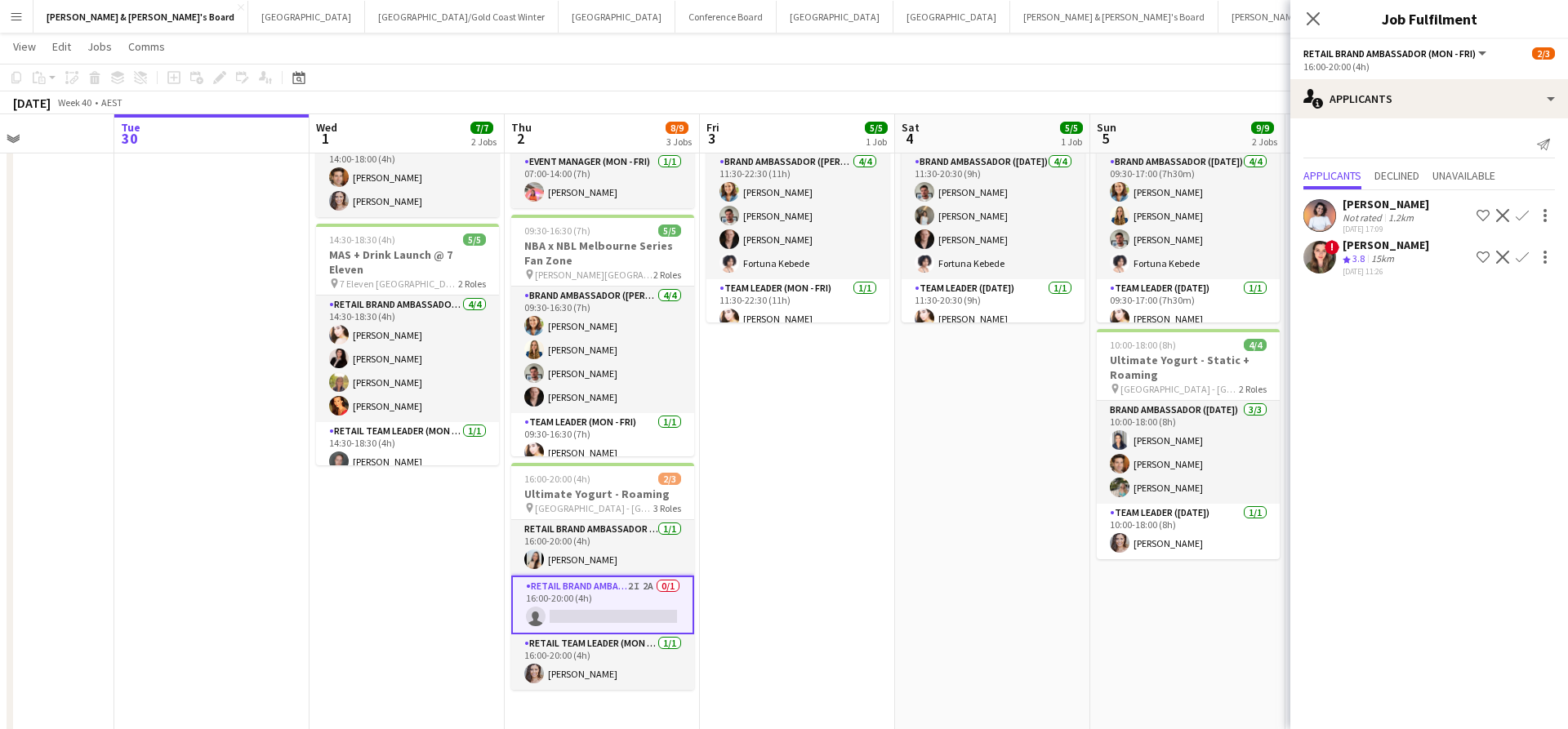
click at [1523, 256] on app-icon "Confirm" at bounding box center [1522, 257] width 13 height 13
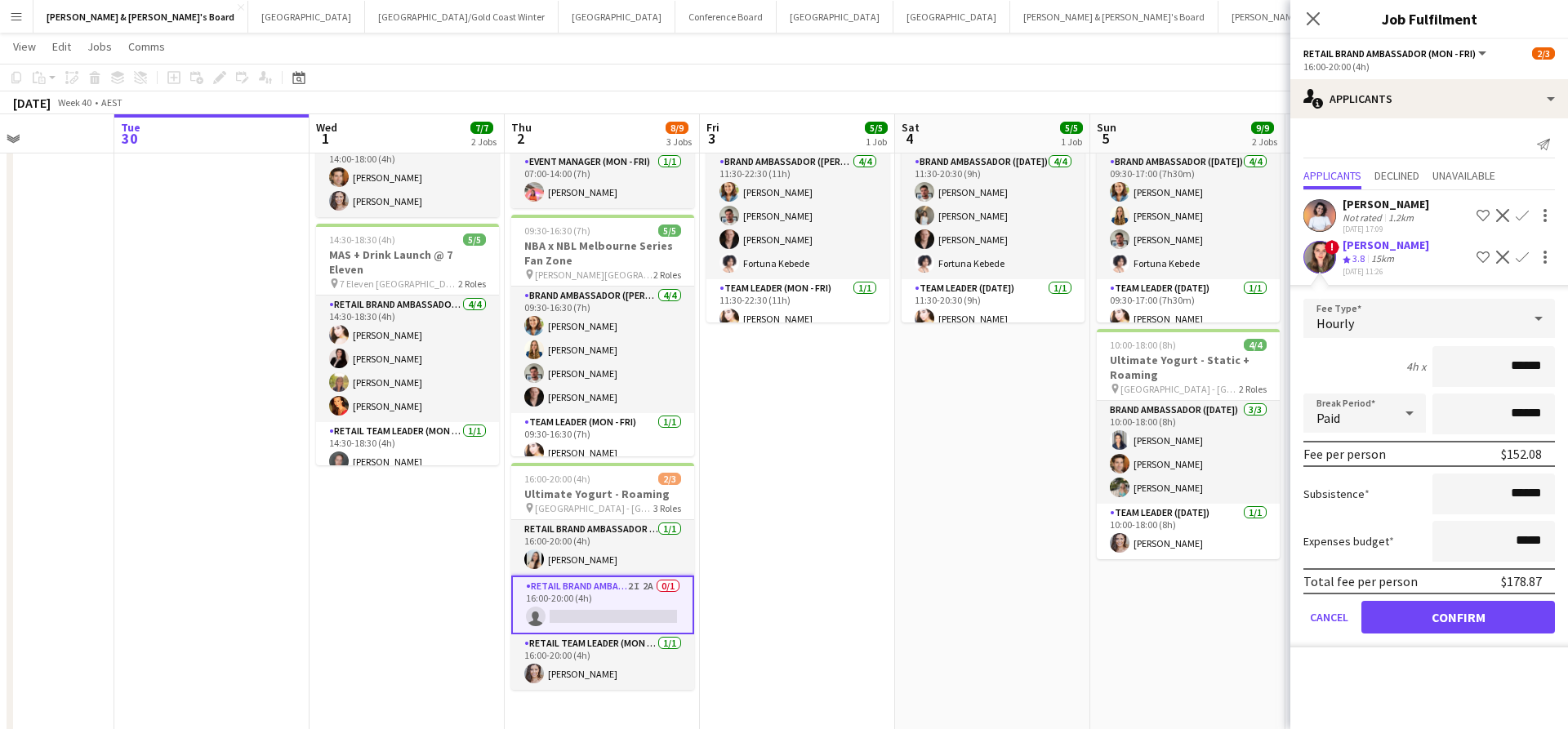
click at [1404, 615] on button "Confirm" at bounding box center [1457, 617] width 193 height 32
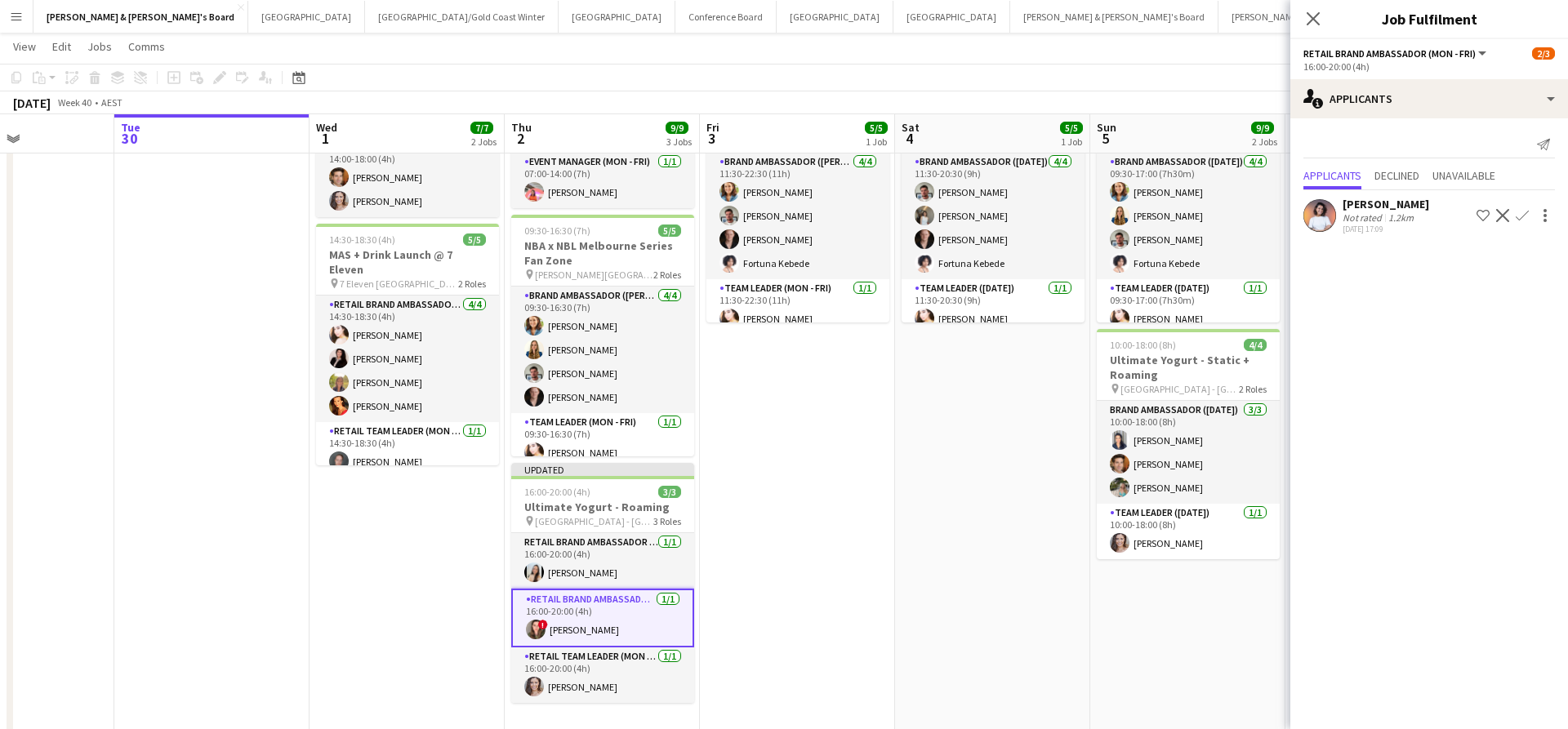
click at [943, 537] on app-date-cell "11:30-20:30 (9h) 5/5 NBA x NBL Melbourne Series Fan Zone pin [PERSON_NAME][GEOG…" at bounding box center [992, 414] width 195 height 680
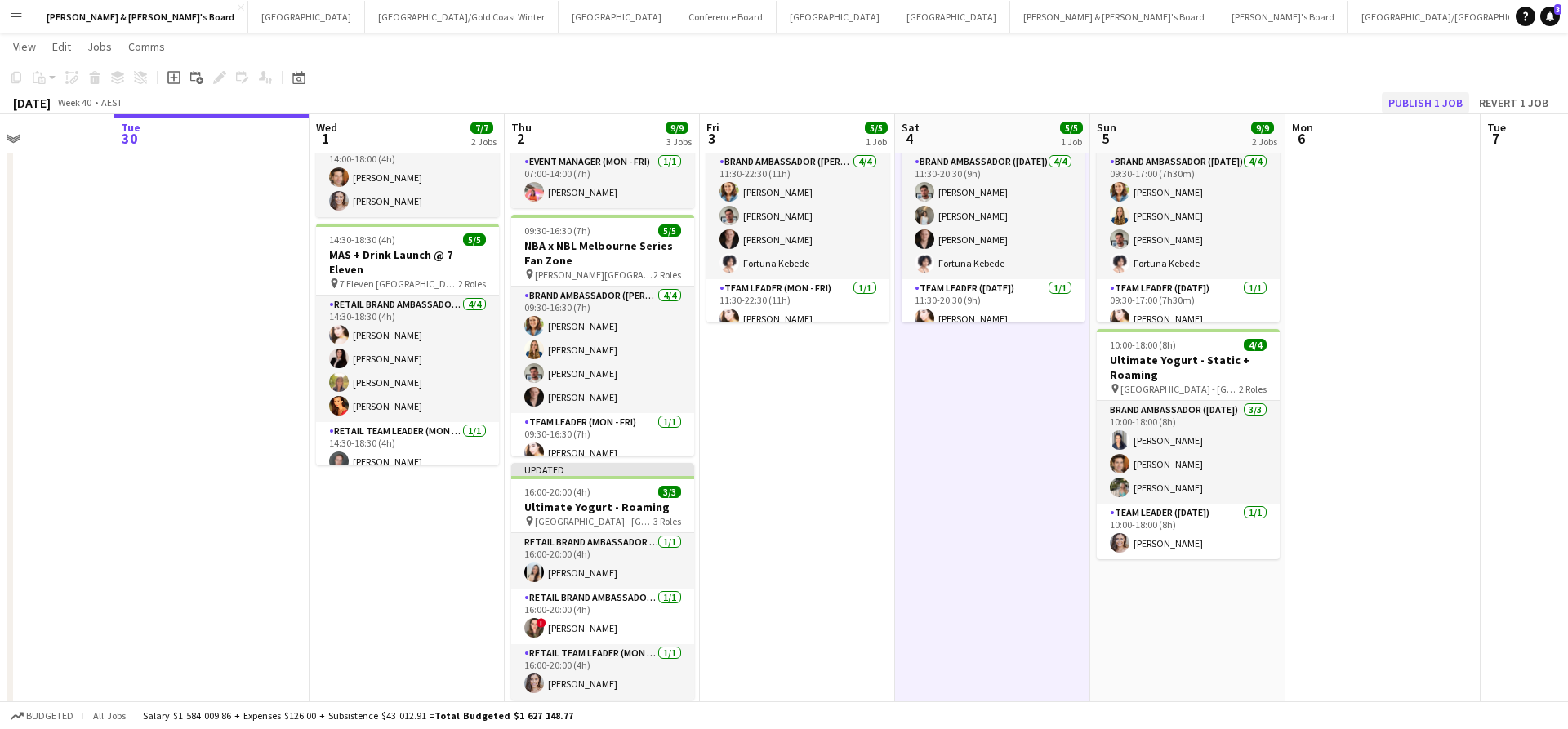
click at [1414, 104] on button "Publish 1 job" at bounding box center [1425, 103] width 87 height 21
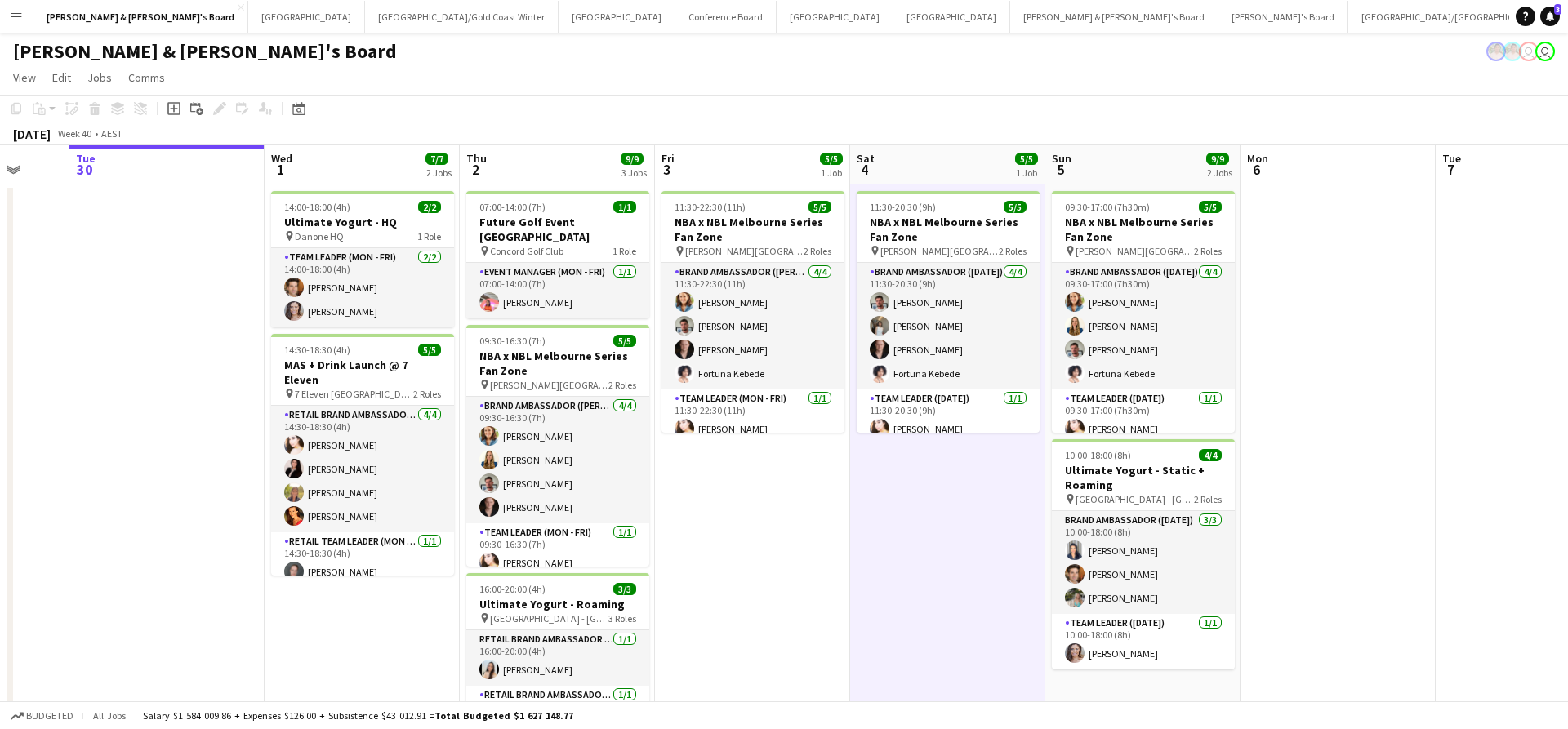
scroll to position [0, 516]
